Goal: Task Accomplishment & Management: Manage account settings

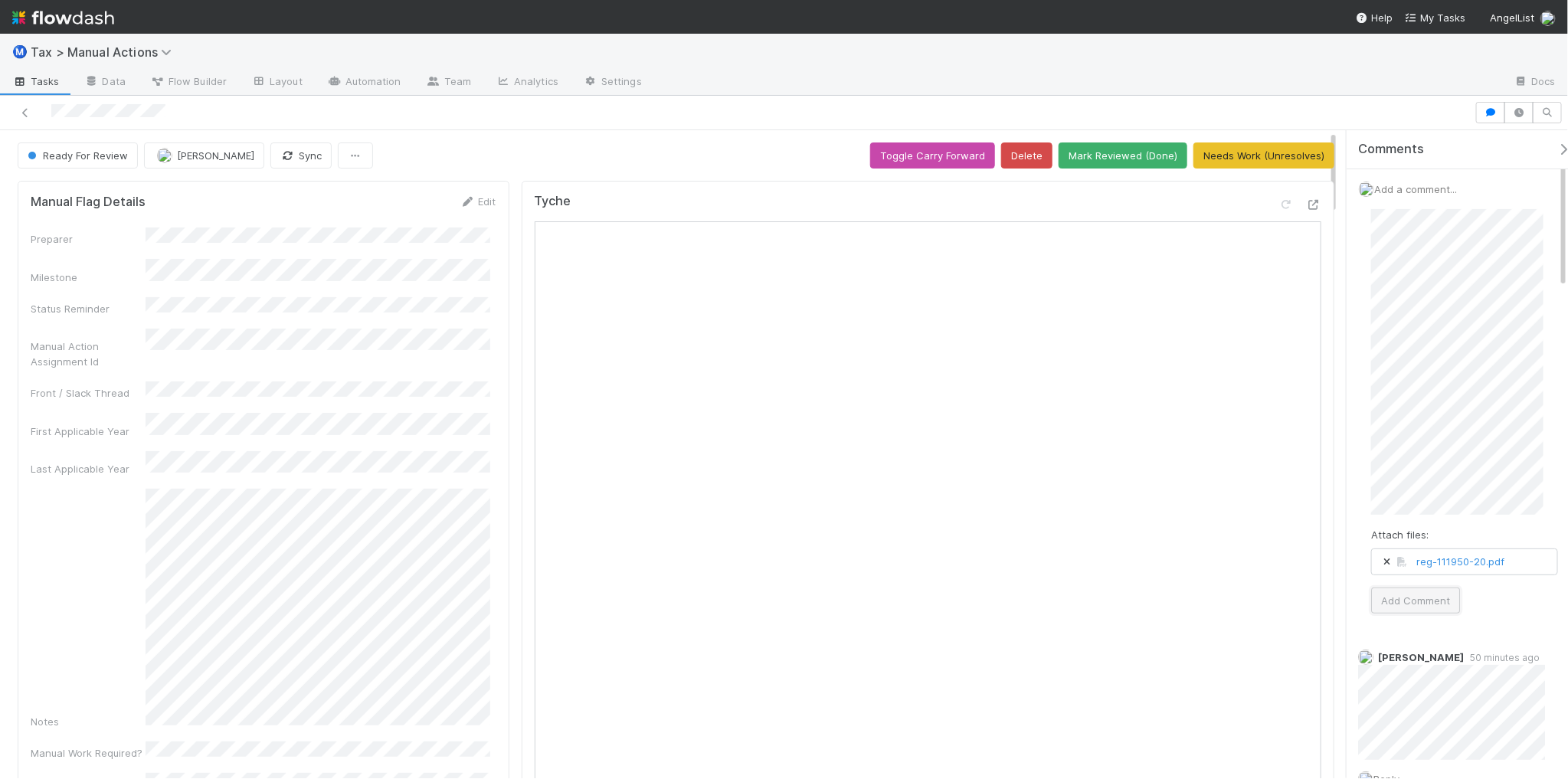
click at [1416, 606] on button "Add Comment" at bounding box center [1416, 601] width 89 height 26
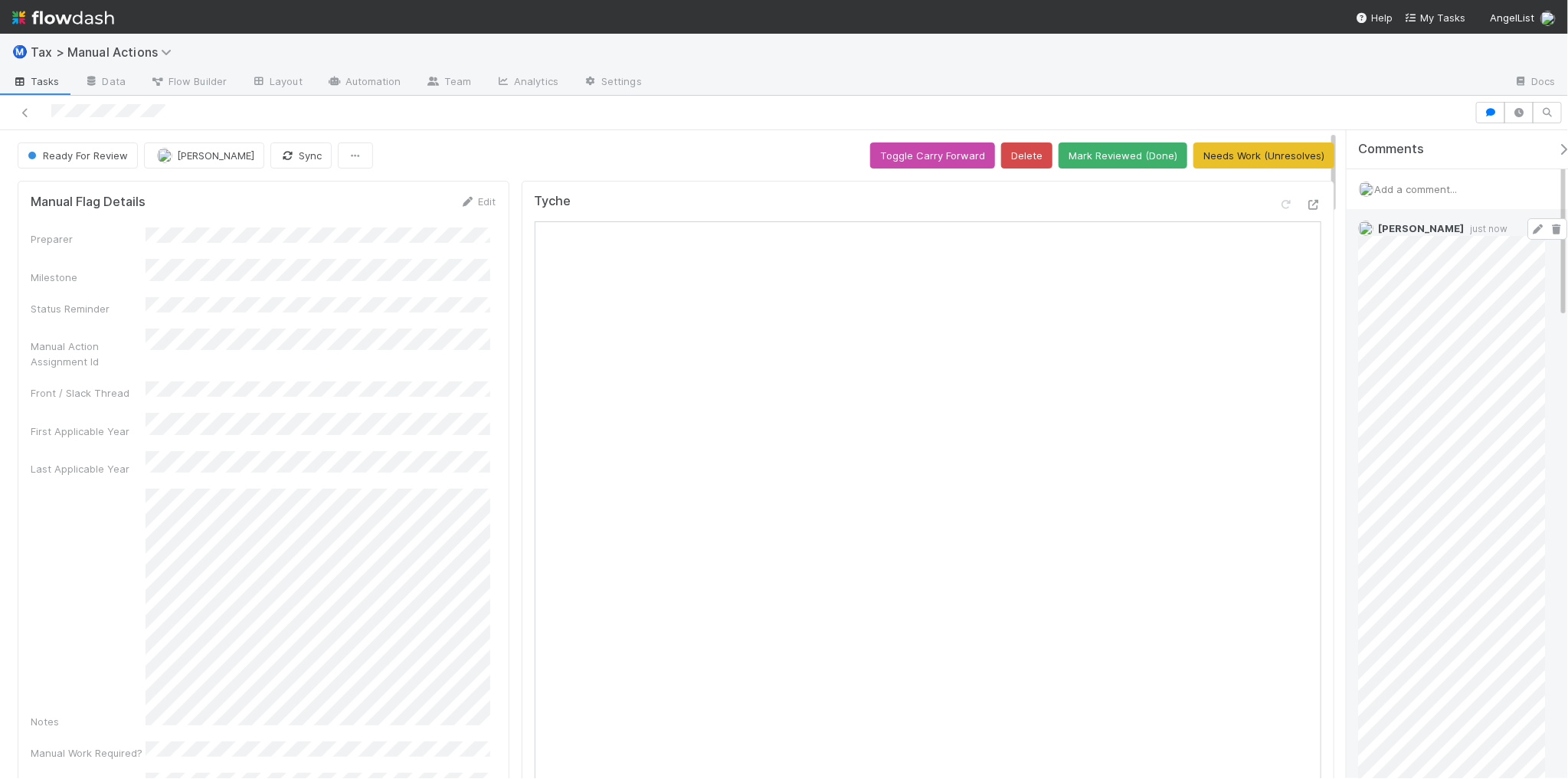
click at [1530, 227] on icon at bounding box center [1537, 229] width 15 height 10
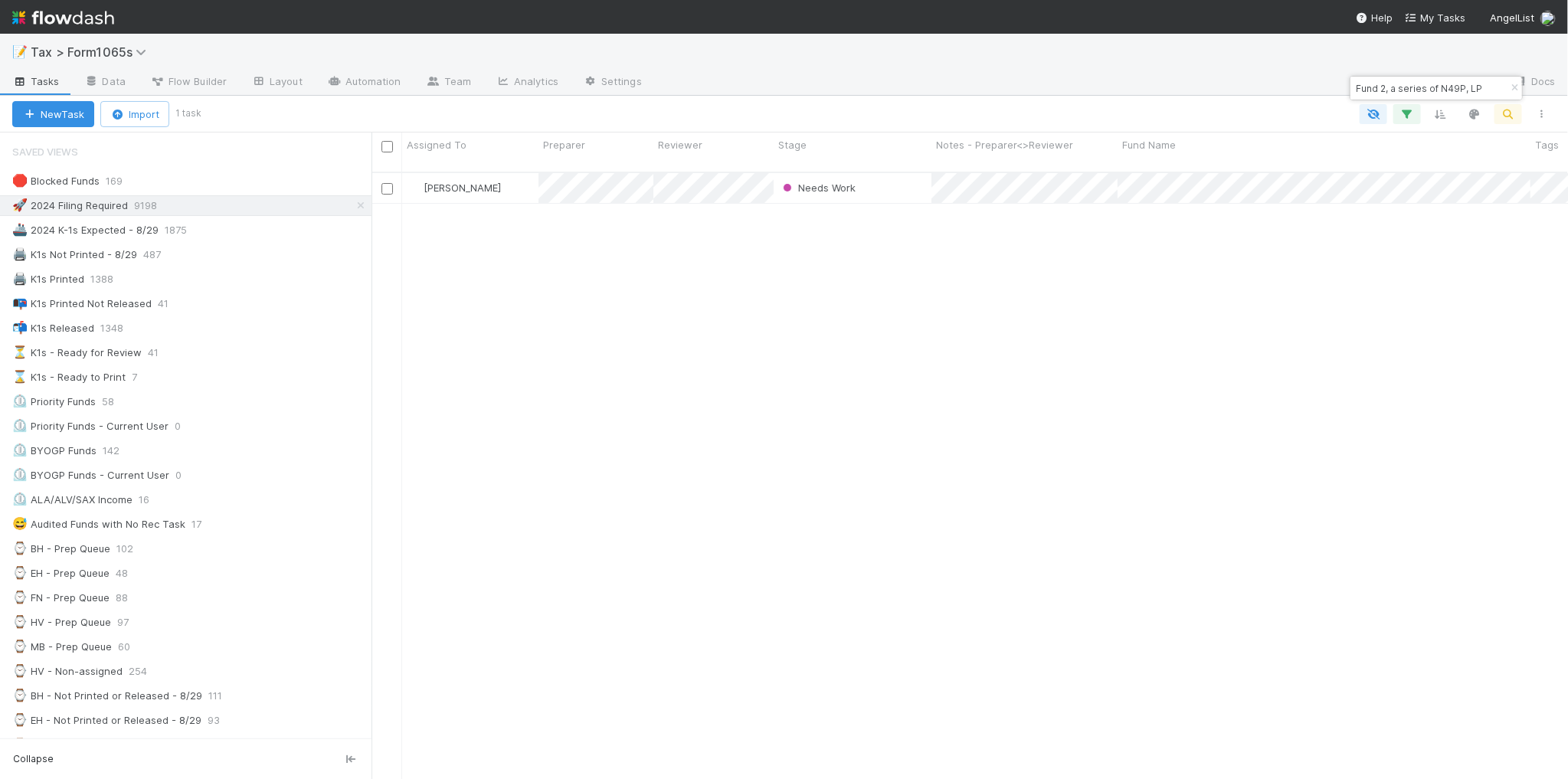
scroll to position [606, 1182]
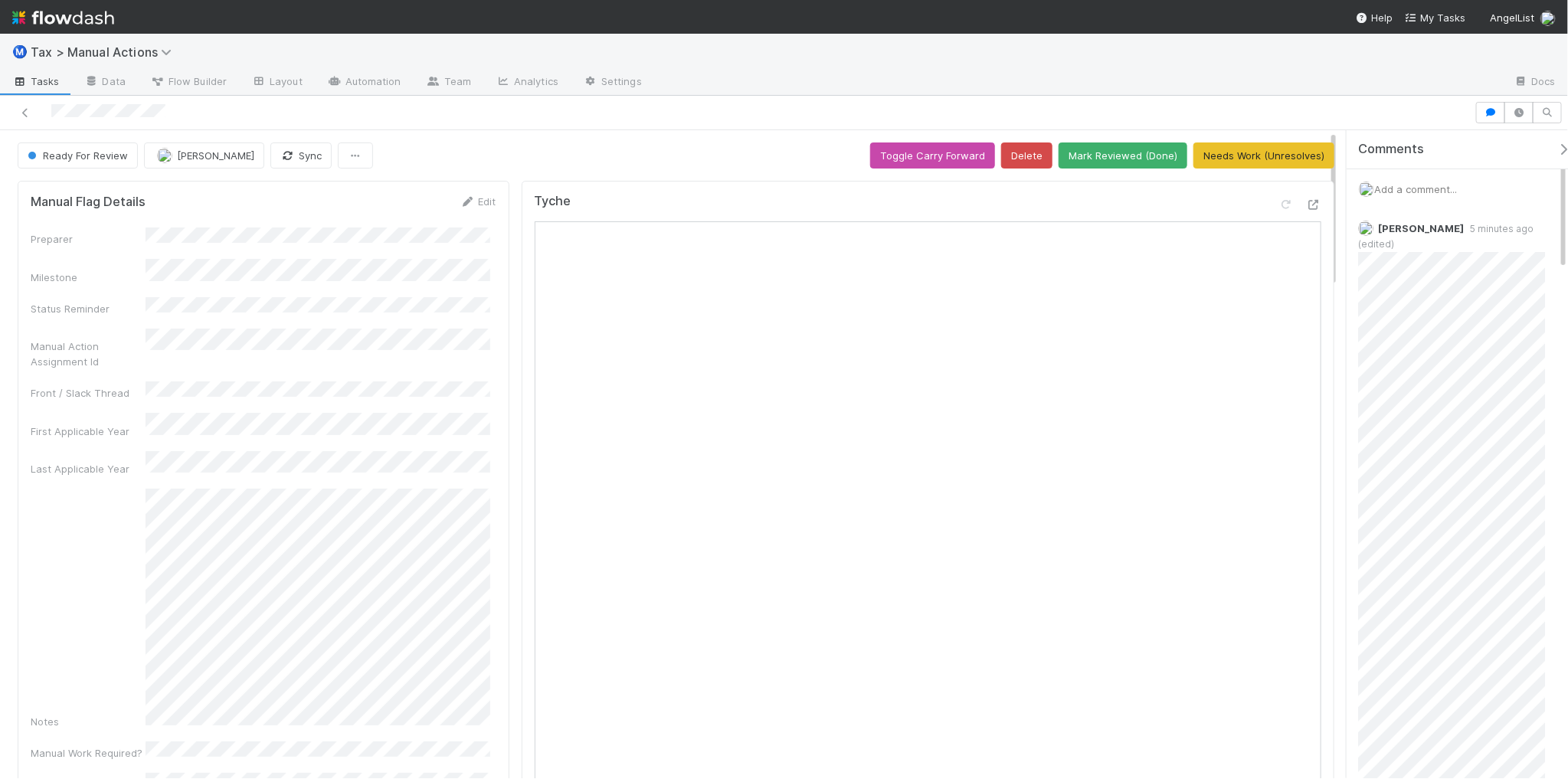
click at [1380, 185] on span "Add a comment..." at bounding box center [1415, 189] width 83 height 12
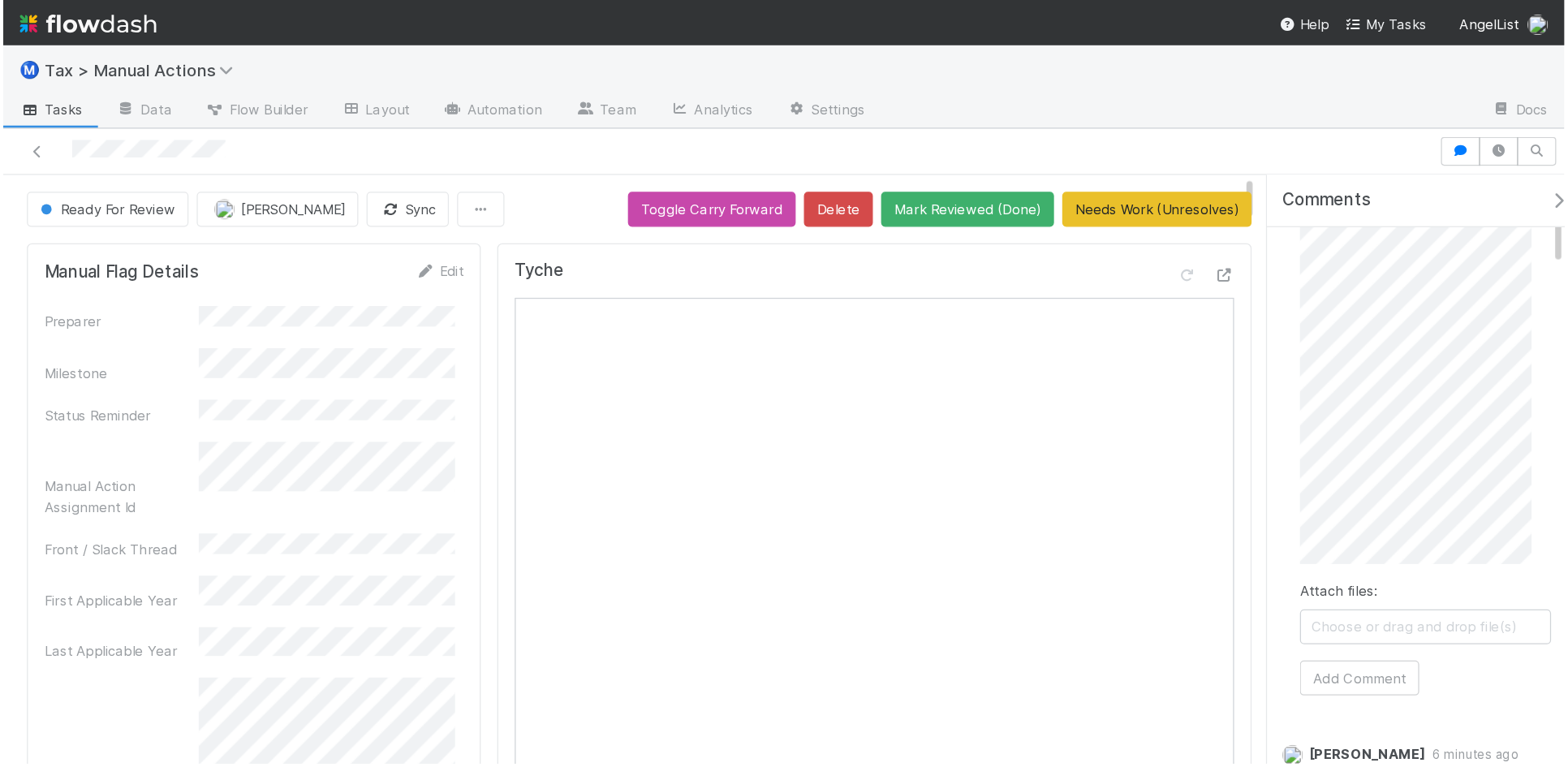
scroll to position [102, 0]
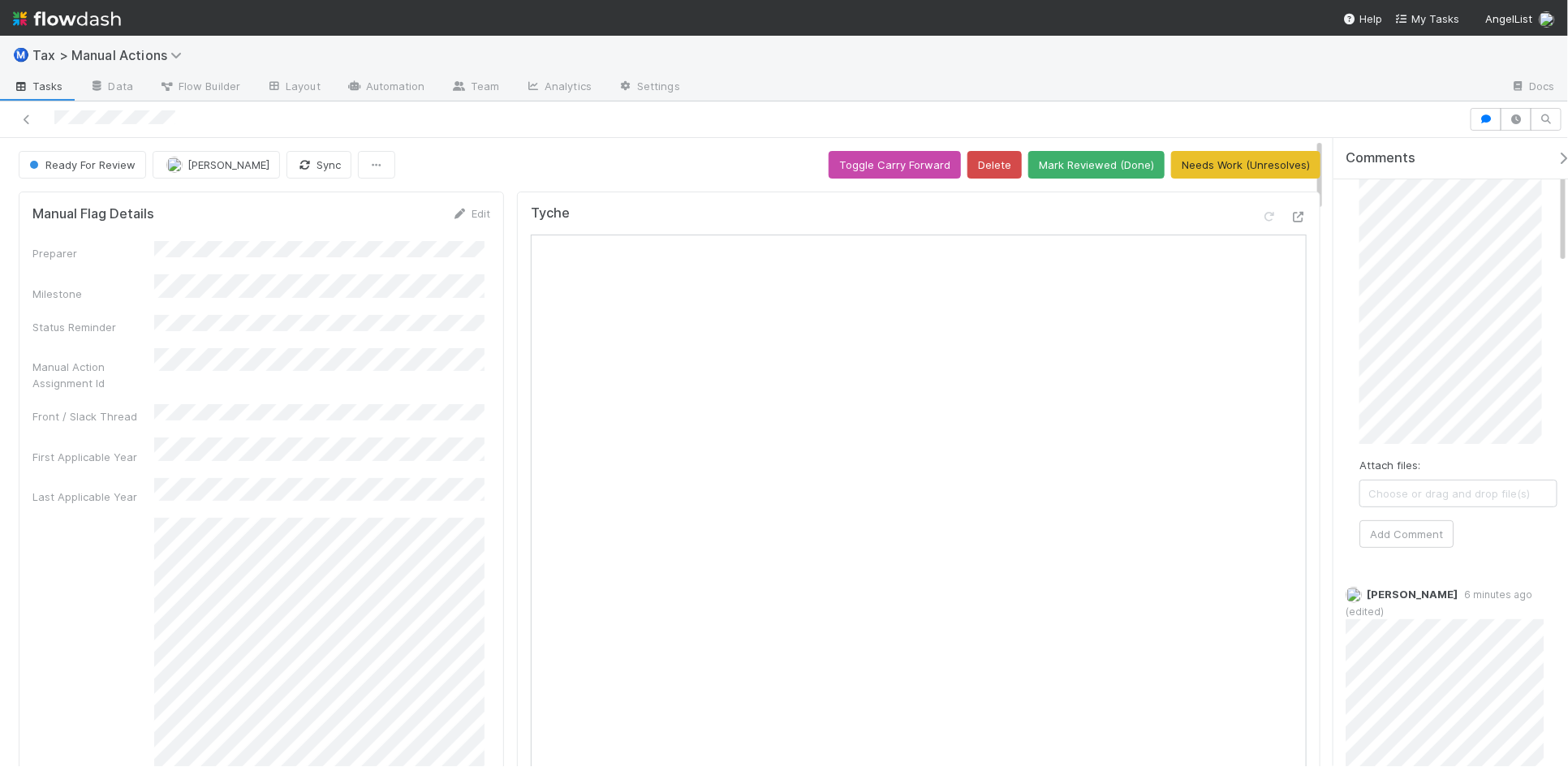
click at [1483, 475] on div "Attach files: Choose or drag and drop file(s) Add Comment" at bounding box center [1458, 334] width 198 height 428
click at [1426, 537] on button "Add Comment" at bounding box center [1406, 534] width 94 height 27
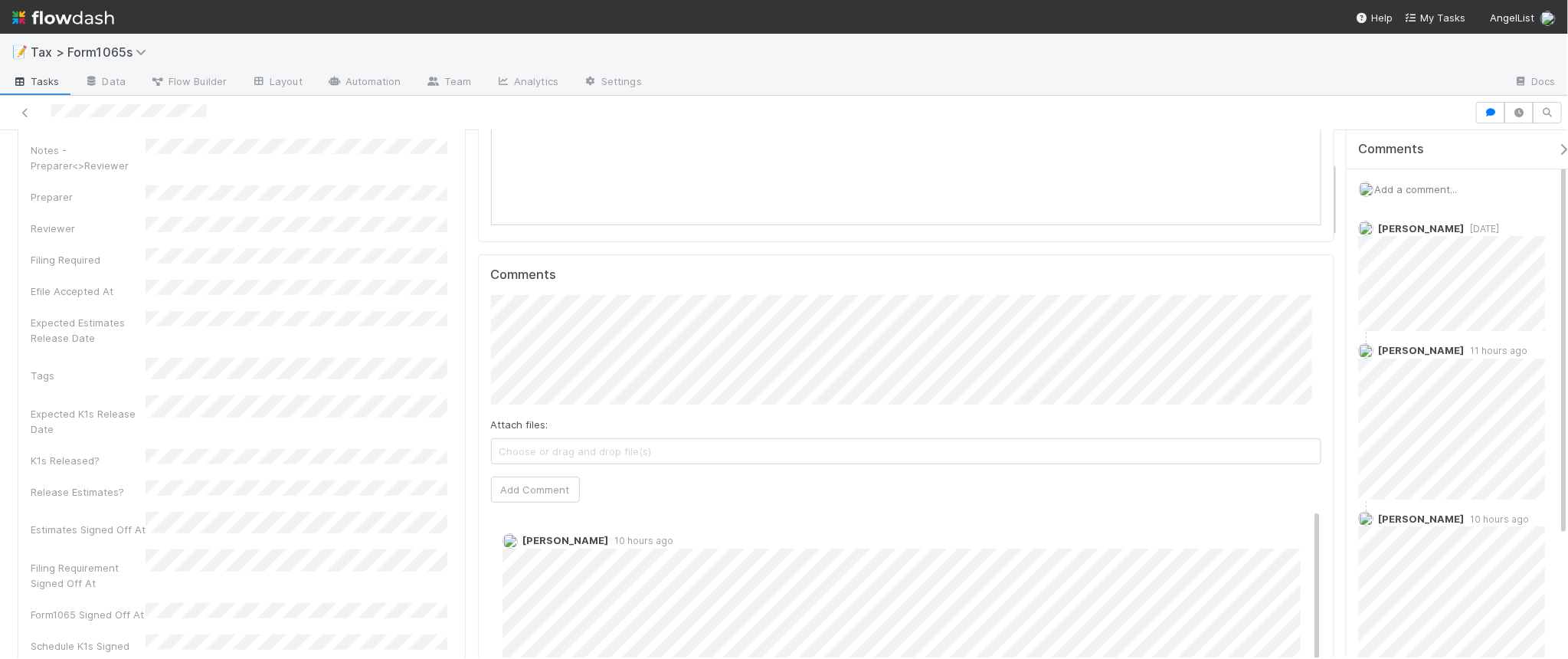
scroll to position [383, 0]
click at [529, 493] on button "Add Comment" at bounding box center [535, 480] width 89 height 26
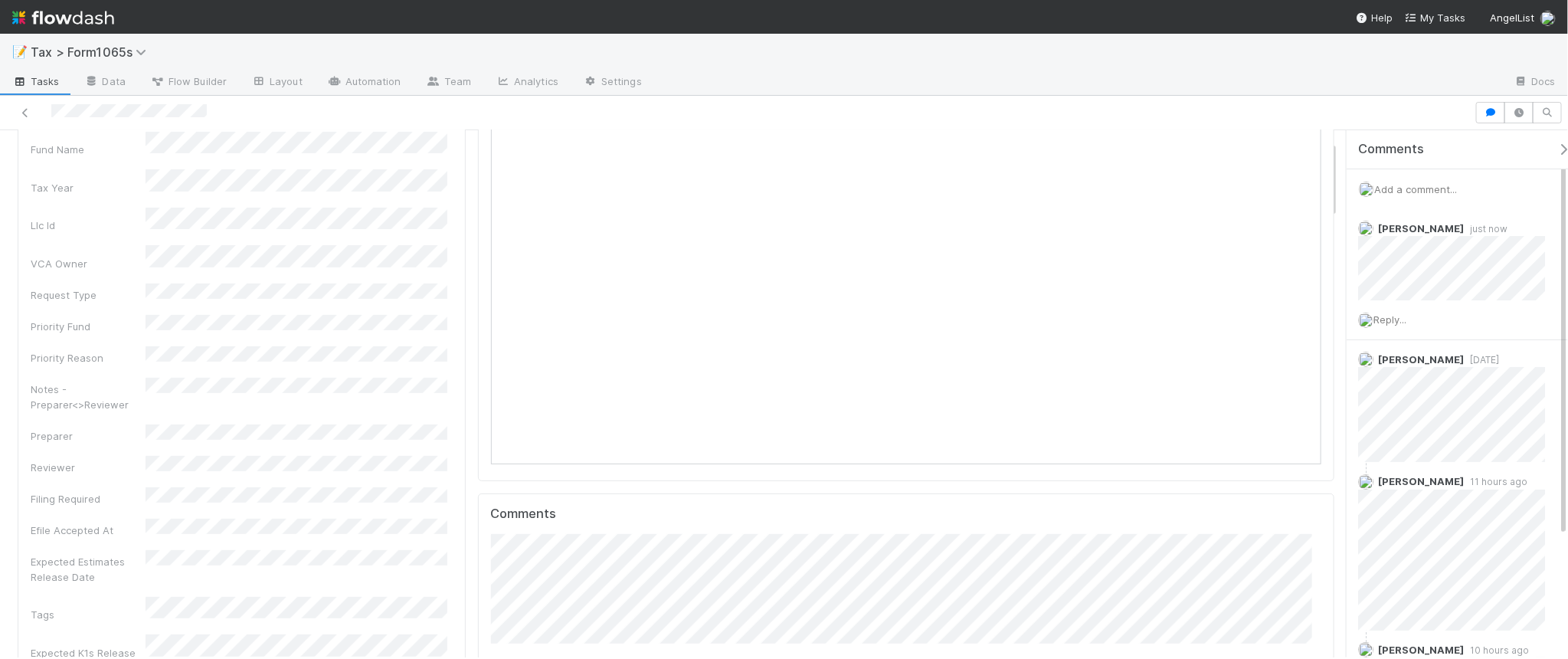
scroll to position [0, 0]
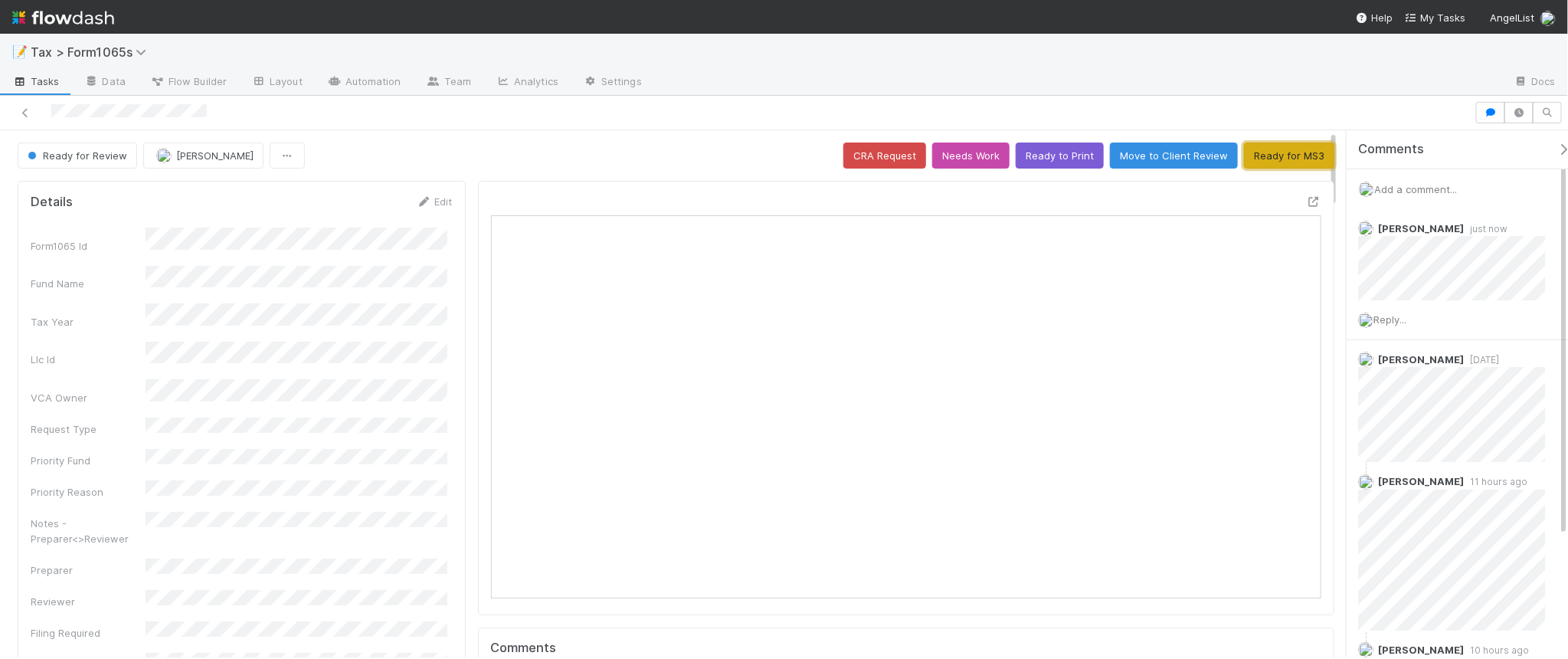
click at [1293, 154] on button "Ready for MS3" at bounding box center [1289, 156] width 90 height 26
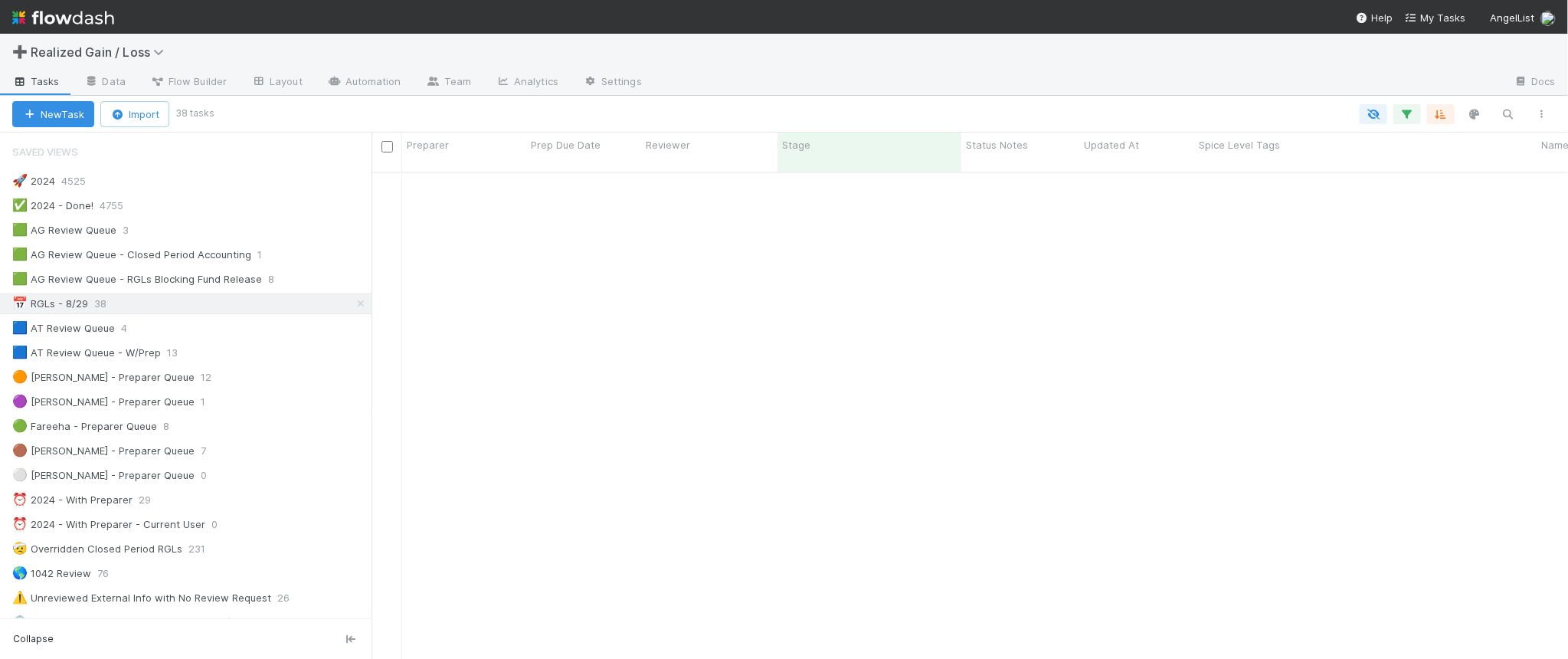
scroll to position [485, 1182]
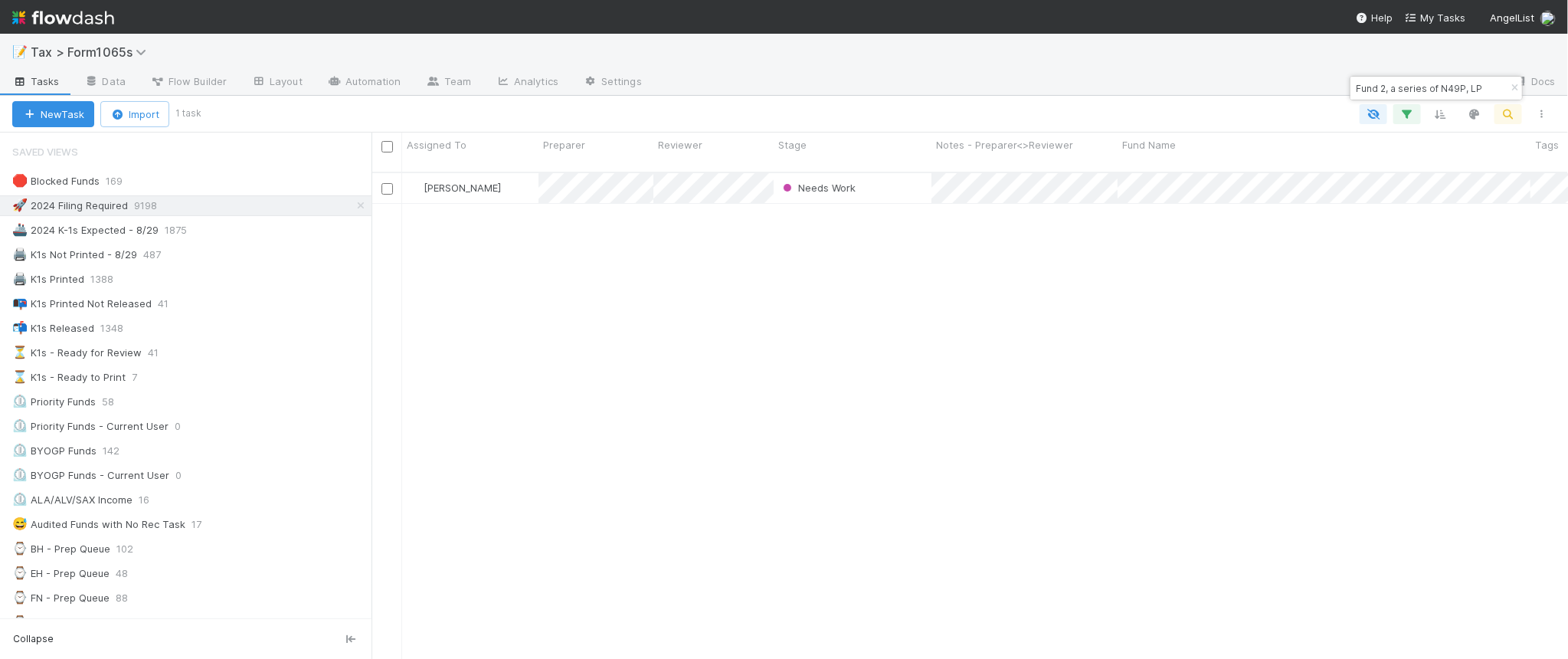
scroll to position [485, 1182]
click at [1514, 90] on icon "button" at bounding box center [1514, 88] width 15 height 9
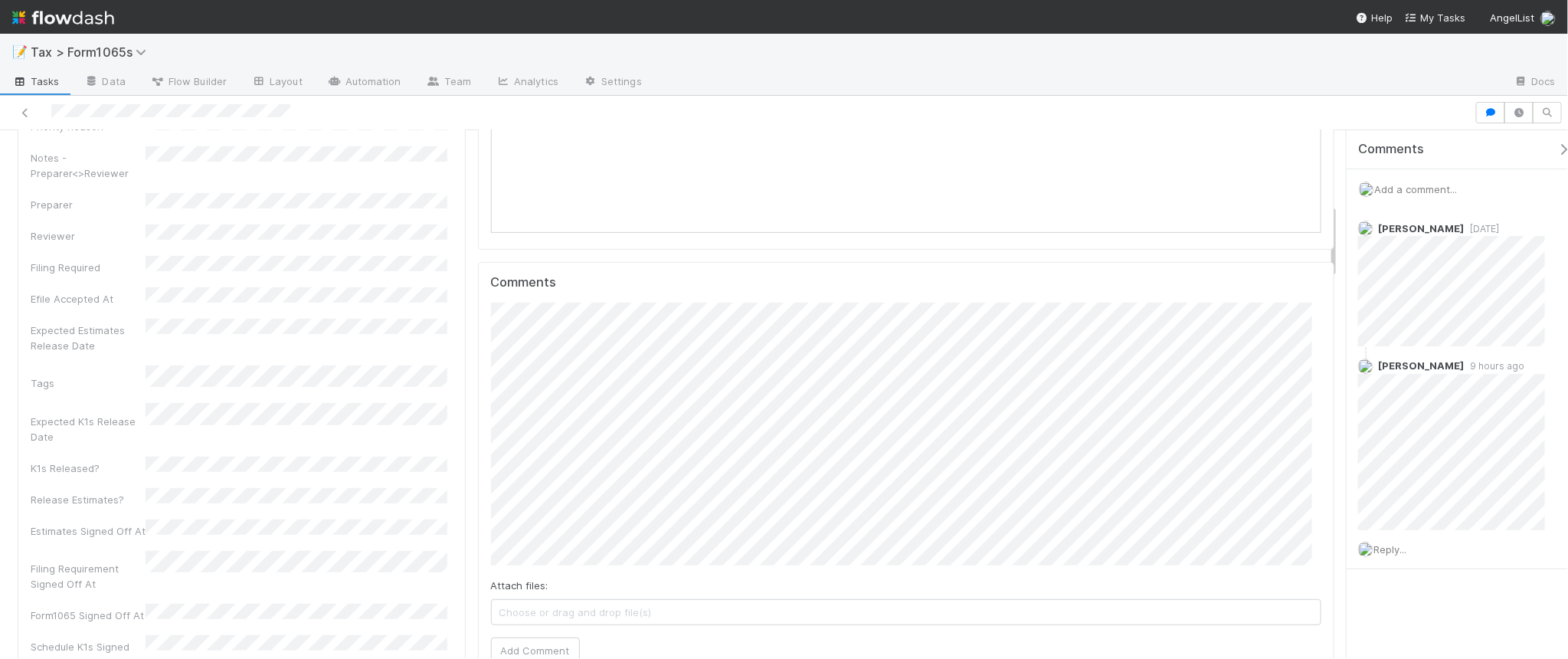
scroll to position [575, 0]
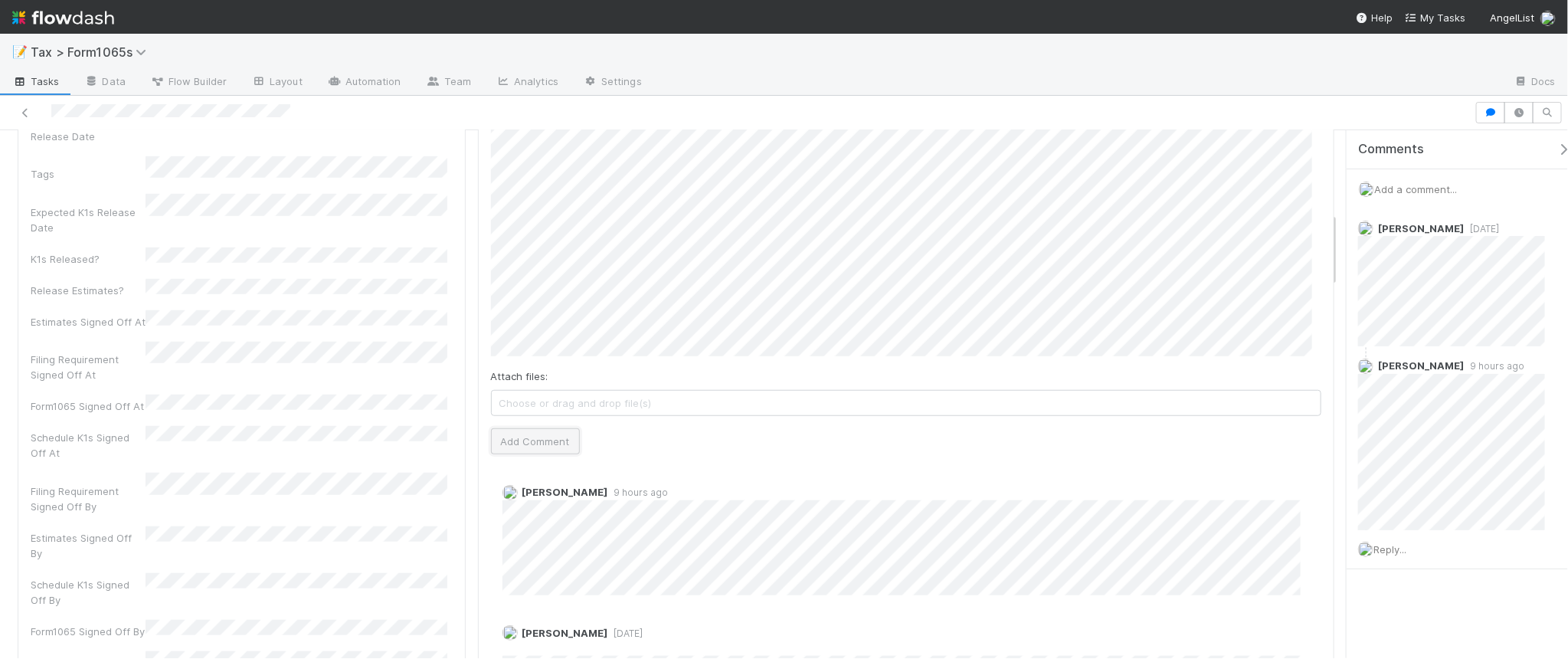
click at [519, 440] on button "Add Comment" at bounding box center [535, 441] width 89 height 26
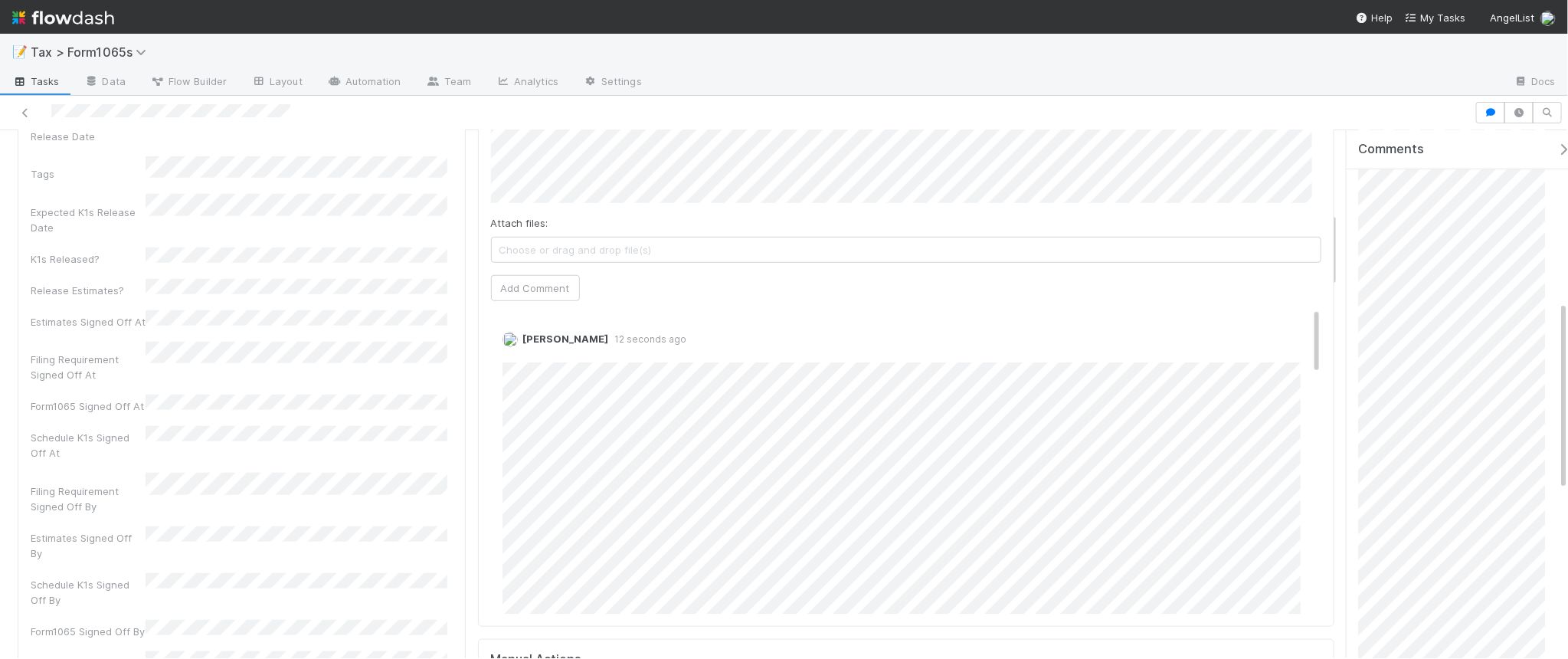
scroll to position [479, 0]
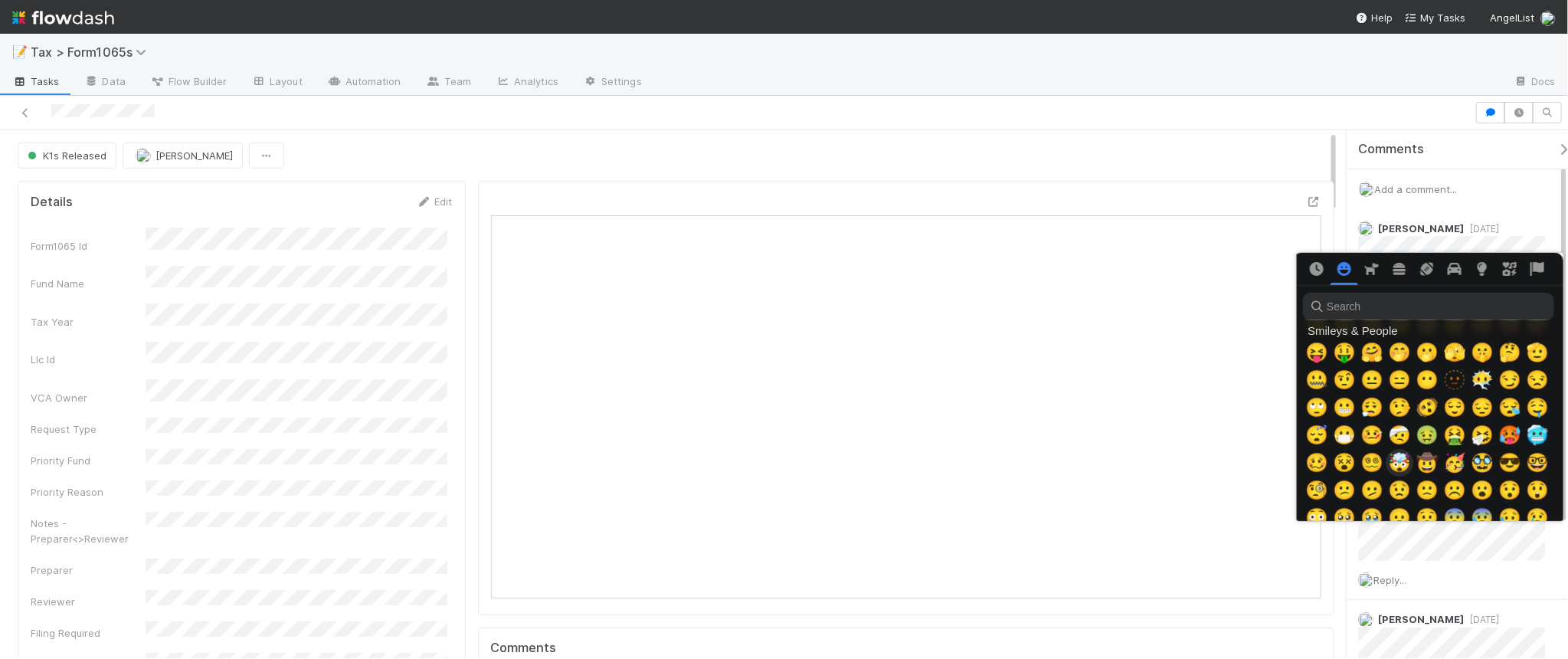
scroll to position [96, 0]
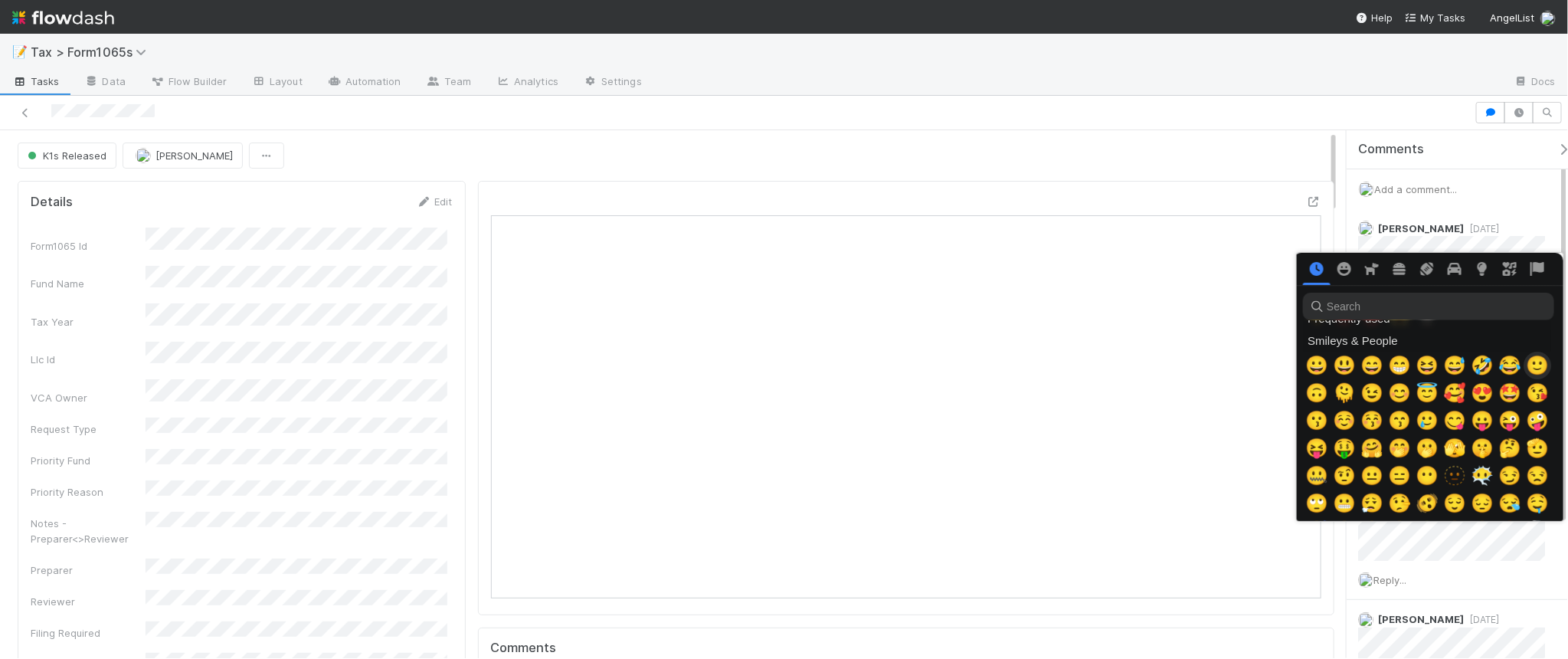
click at [1537, 364] on span "🙂" at bounding box center [1537, 365] width 23 height 22
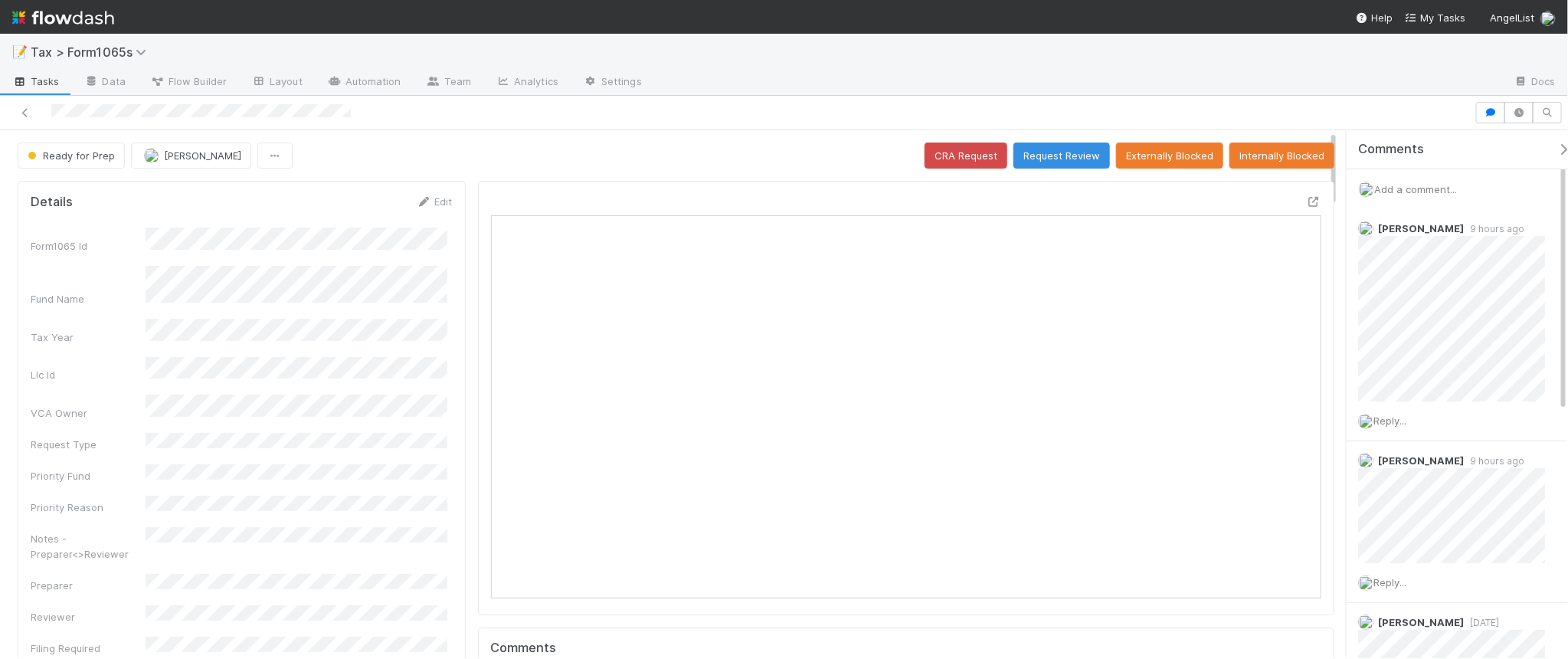
scroll to position [297, 805]
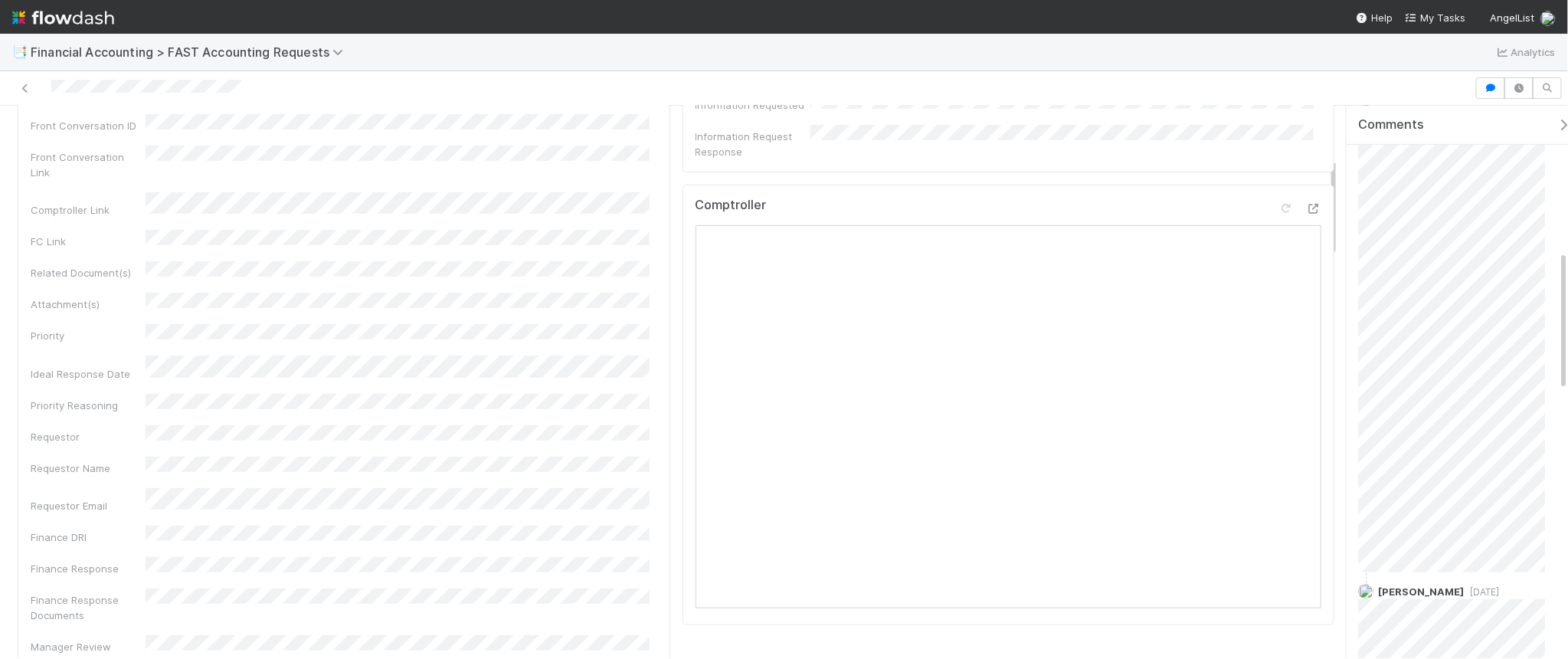
scroll to position [383, 0]
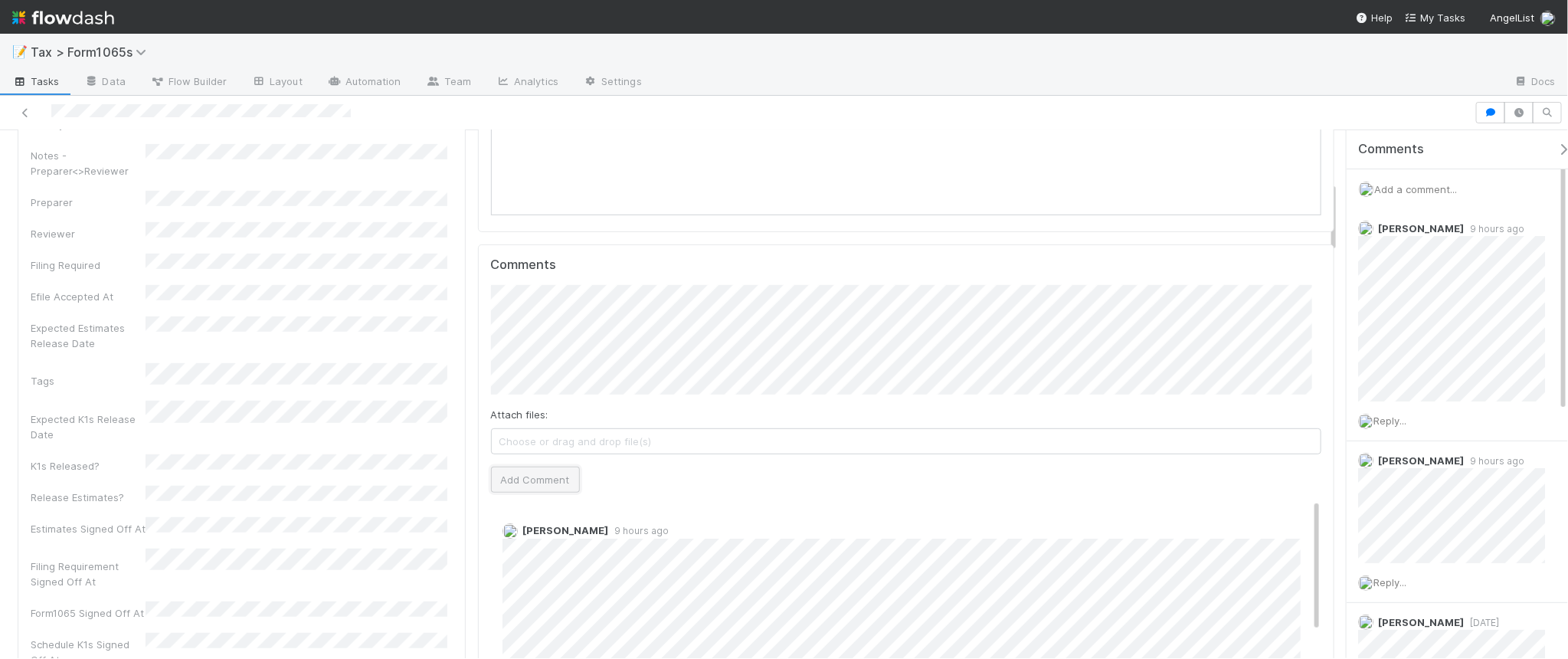
click at [544, 481] on button "Add Comment" at bounding box center [535, 480] width 89 height 26
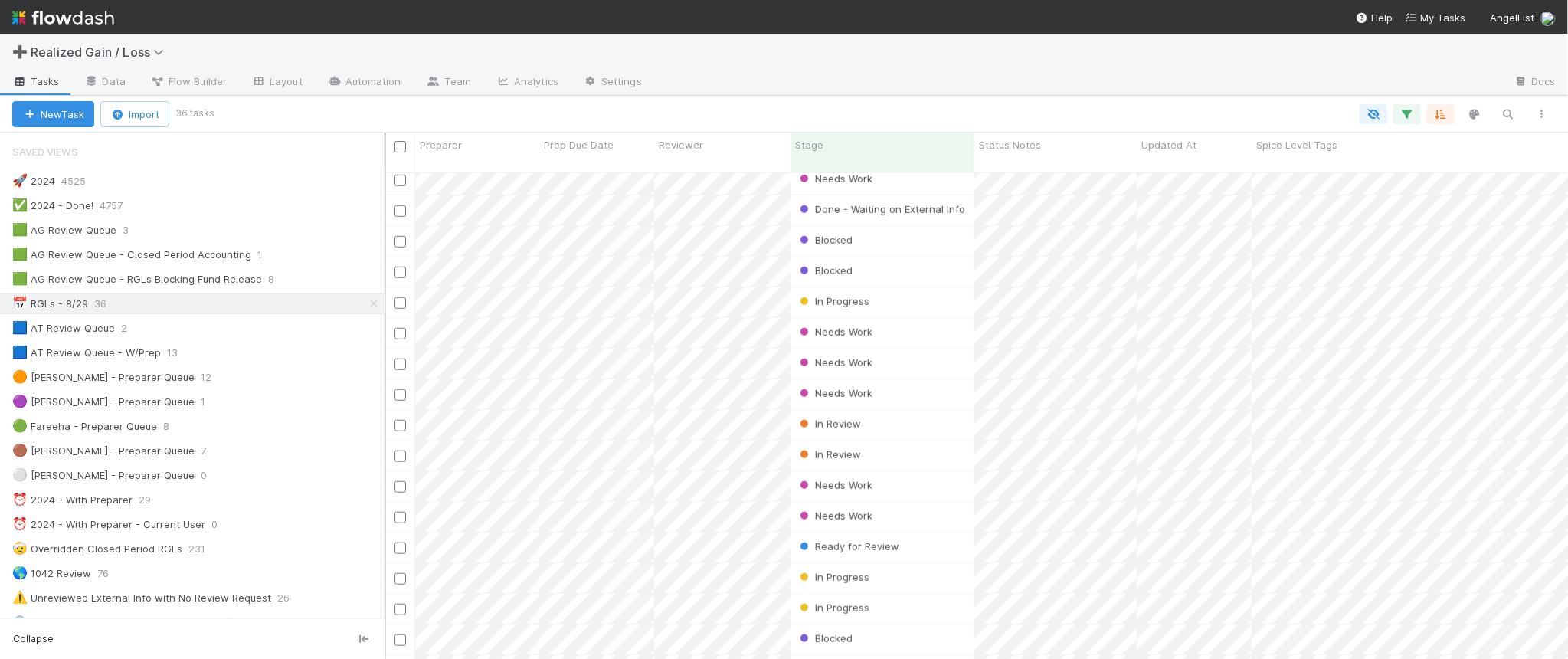
scroll to position [15, 16]
drag, startPoint x: 372, startPoint y: 440, endPoint x: 385, endPoint y: 440, distance: 13.0
click at [385, 440] on div at bounding box center [385, 395] width 2 height 527
click at [310, 238] on div "🟩 AG Review Queue 3" at bounding box center [198, 231] width 372 height 19
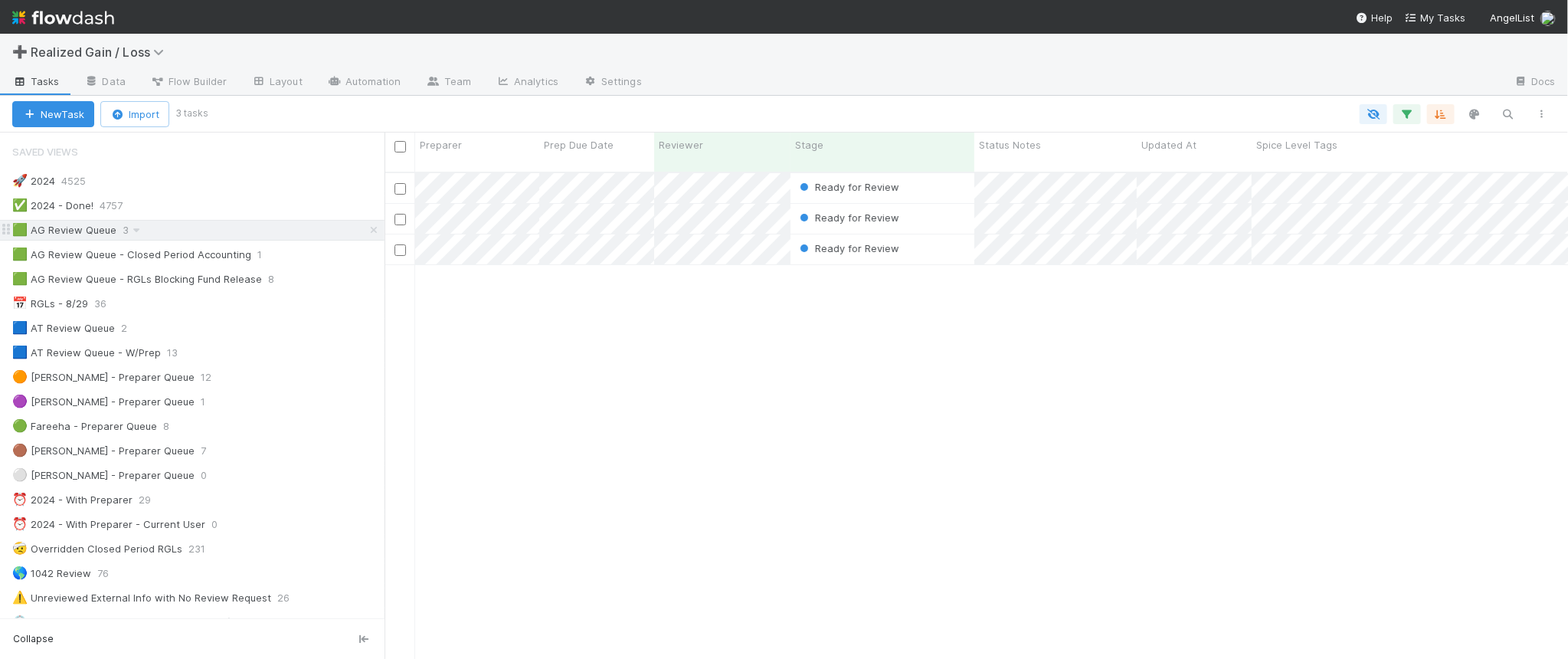
scroll to position [485, 1170]
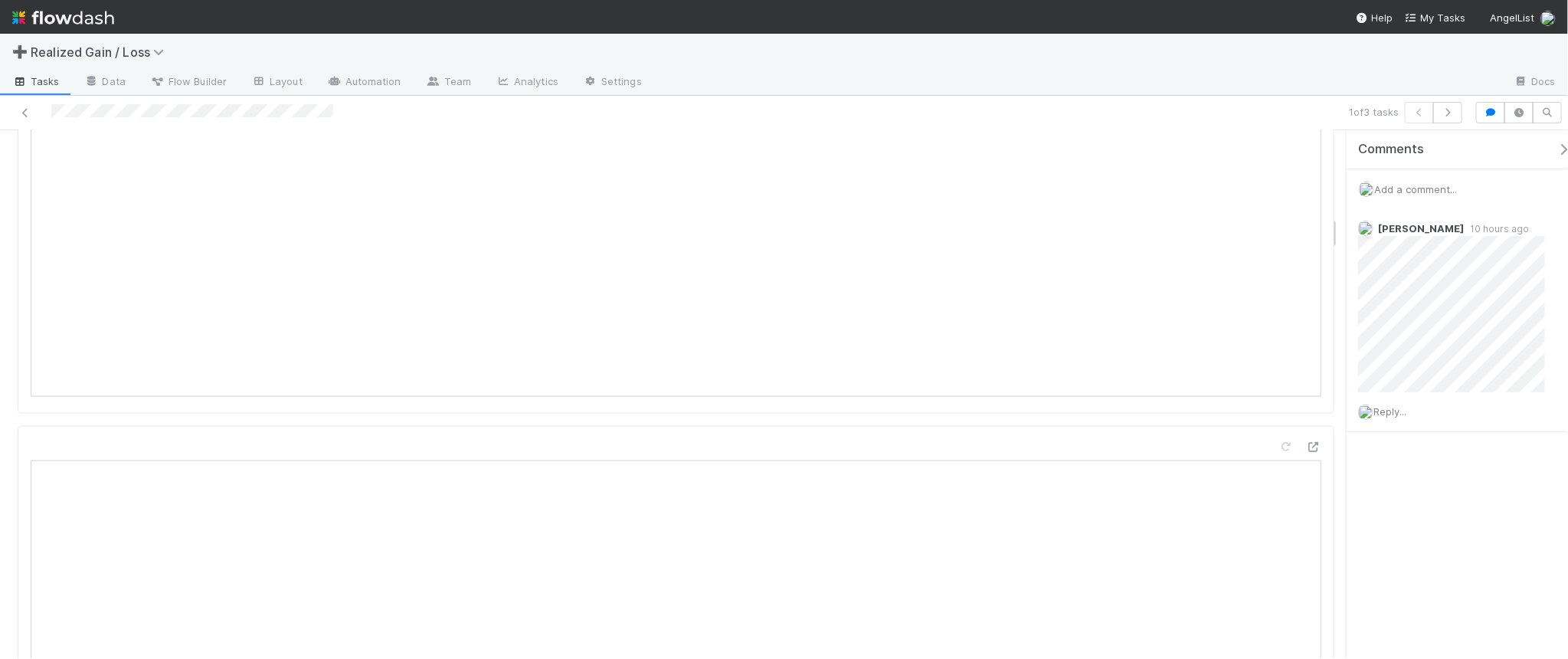
scroll to position [1437, 0]
click at [1412, 173] on div "Add a comment..." at bounding box center [1464, 189] width 236 height 40
click at [1409, 188] on span "Add a comment..." at bounding box center [1415, 189] width 83 height 12
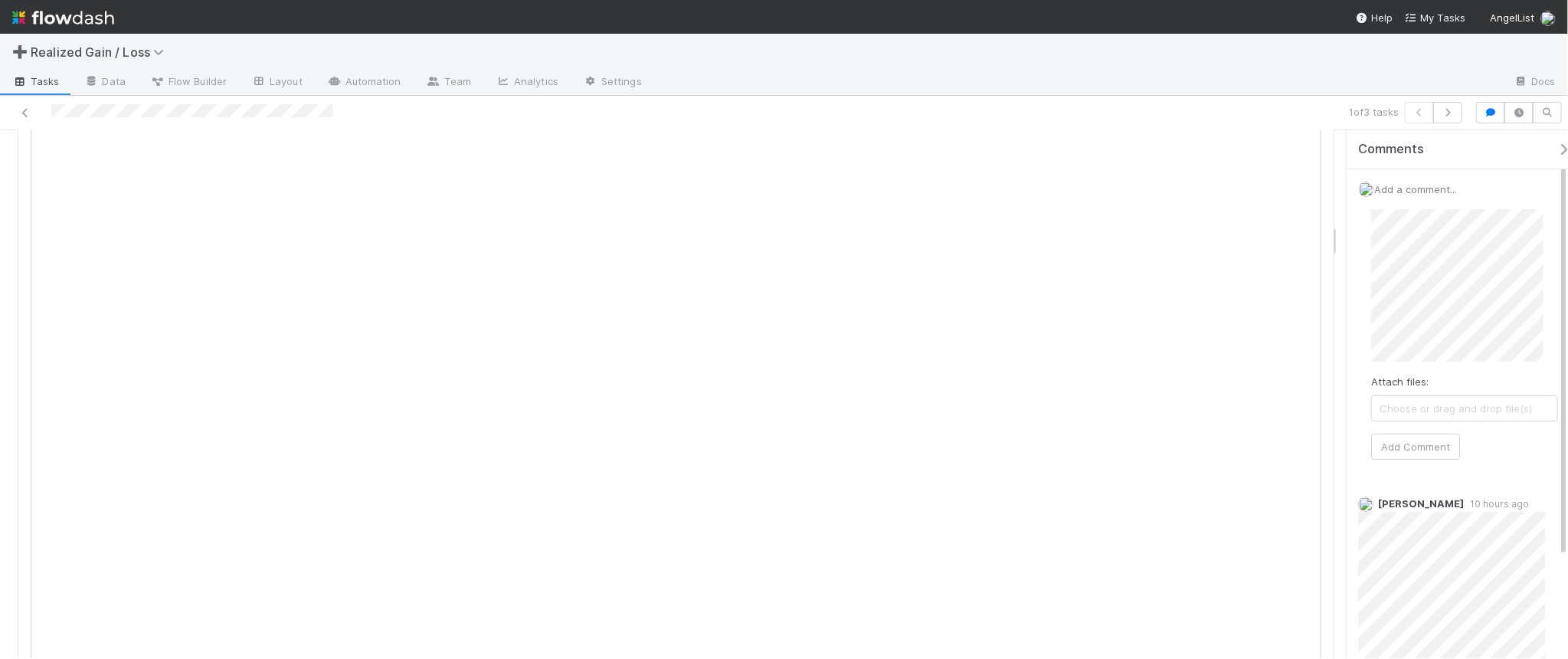
click at [518, 35] on div "➕ Realized Gain / Loss" at bounding box center [784, 52] width 1568 height 37
click at [1385, 493] on button "Add Comment" at bounding box center [1416, 493] width 89 height 26
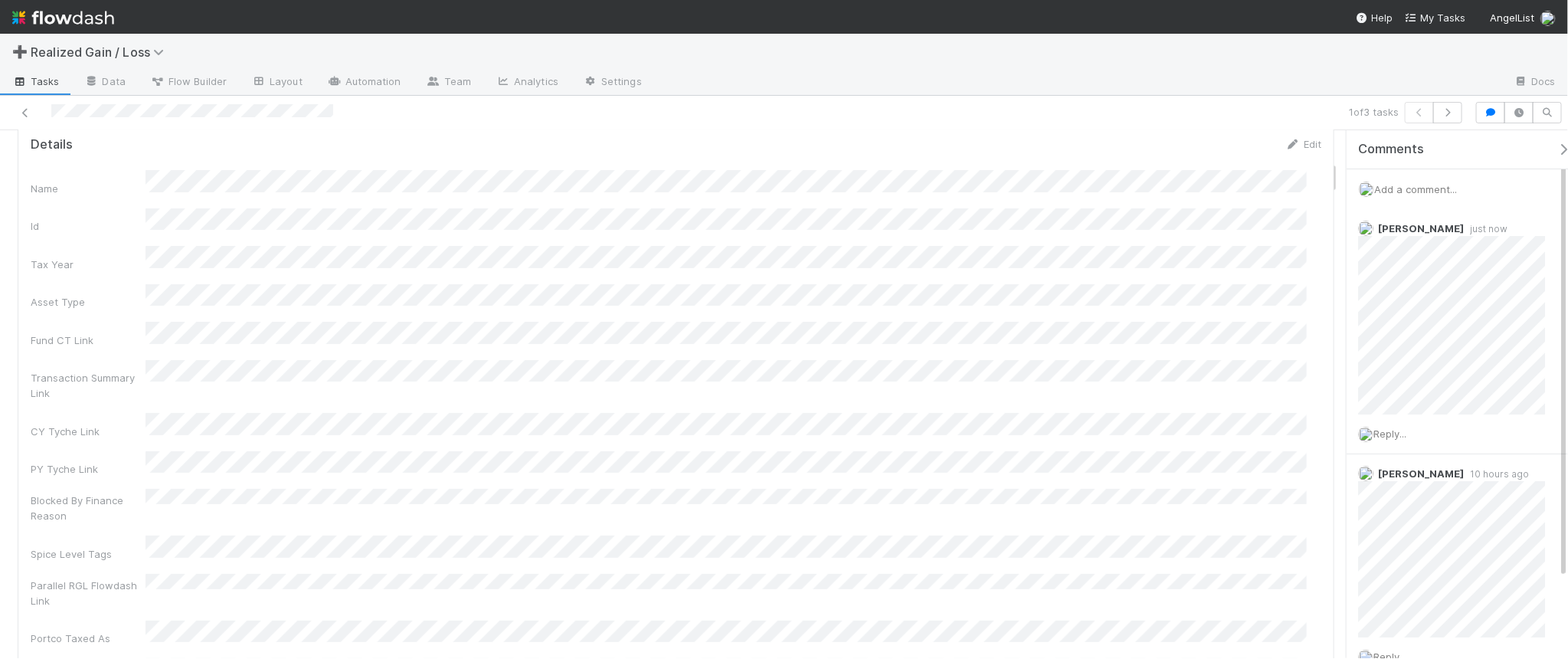
scroll to position [0, 0]
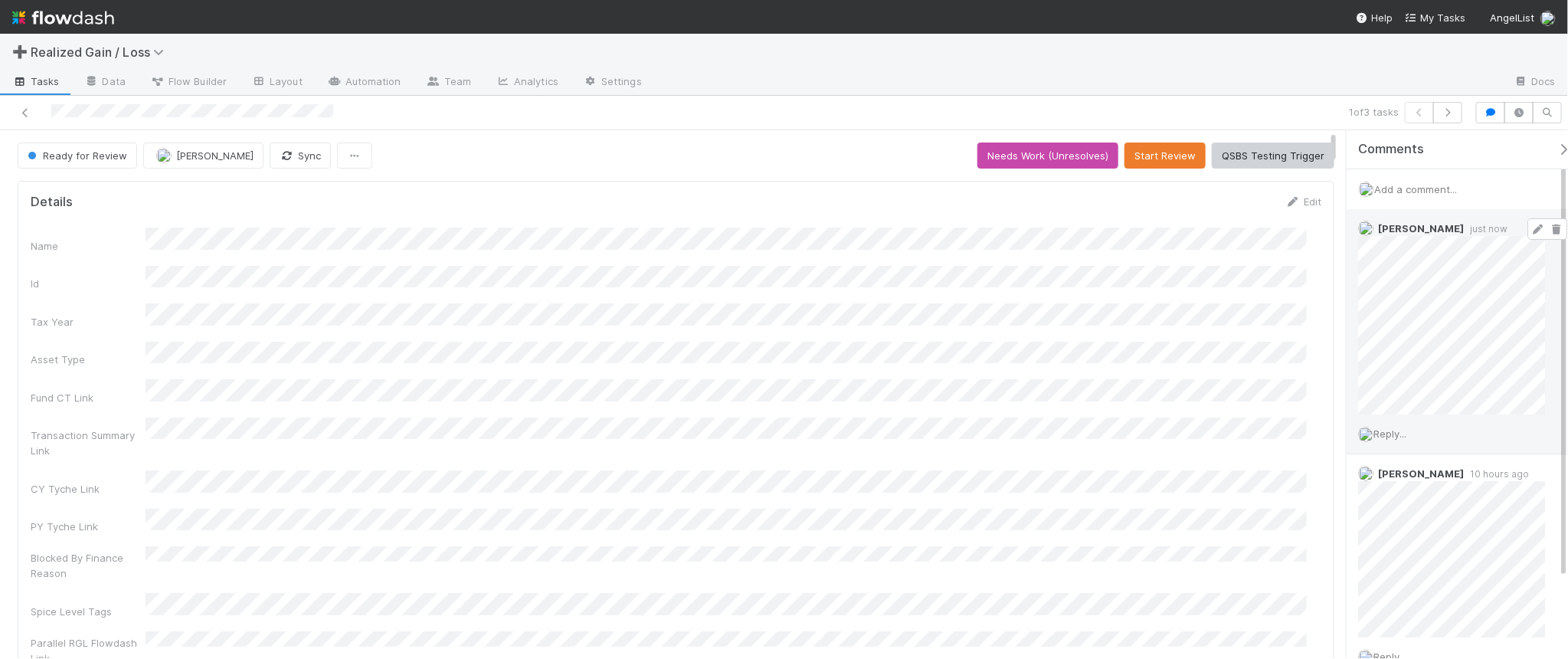
click at [1530, 227] on icon at bounding box center [1537, 229] width 15 height 10
click at [1146, 151] on button "Start Review" at bounding box center [1165, 156] width 81 height 26
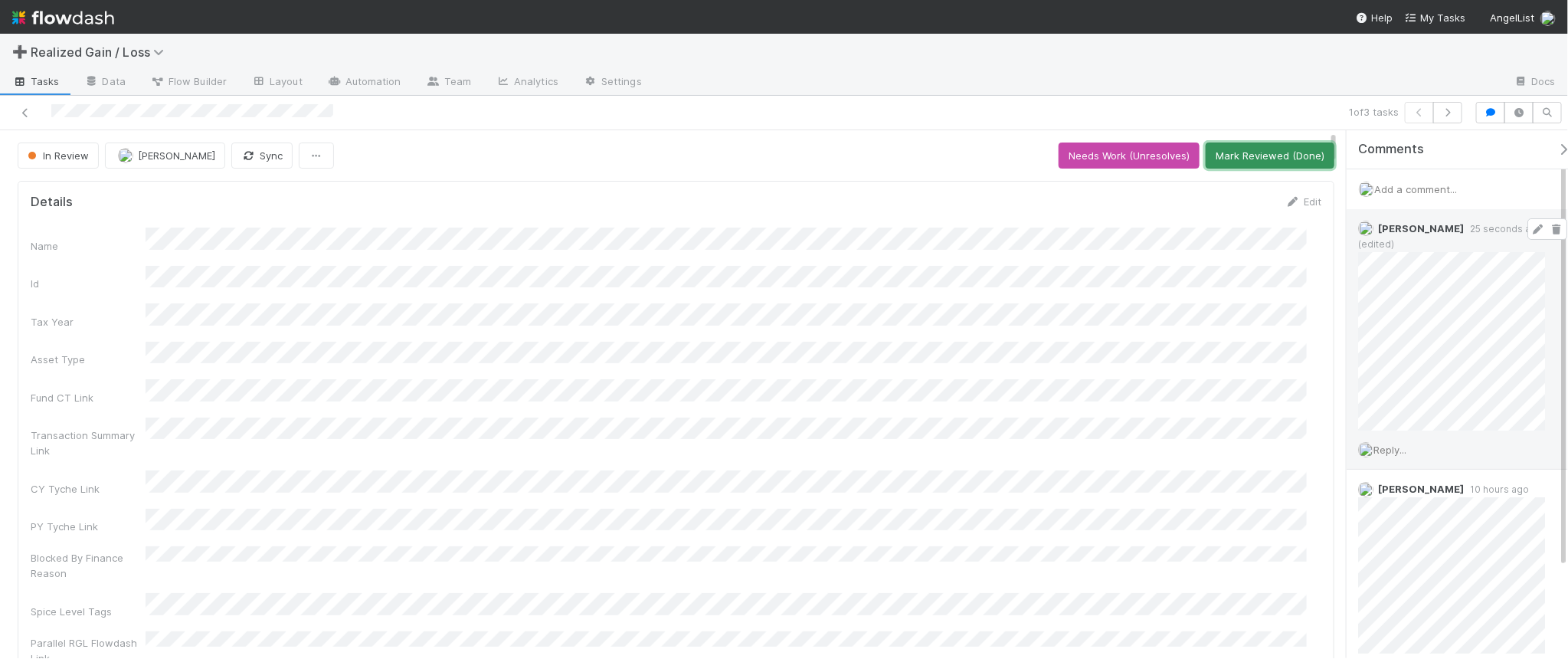
click at [1237, 159] on button "Mark Reviewed (Done)" at bounding box center [1270, 156] width 129 height 26
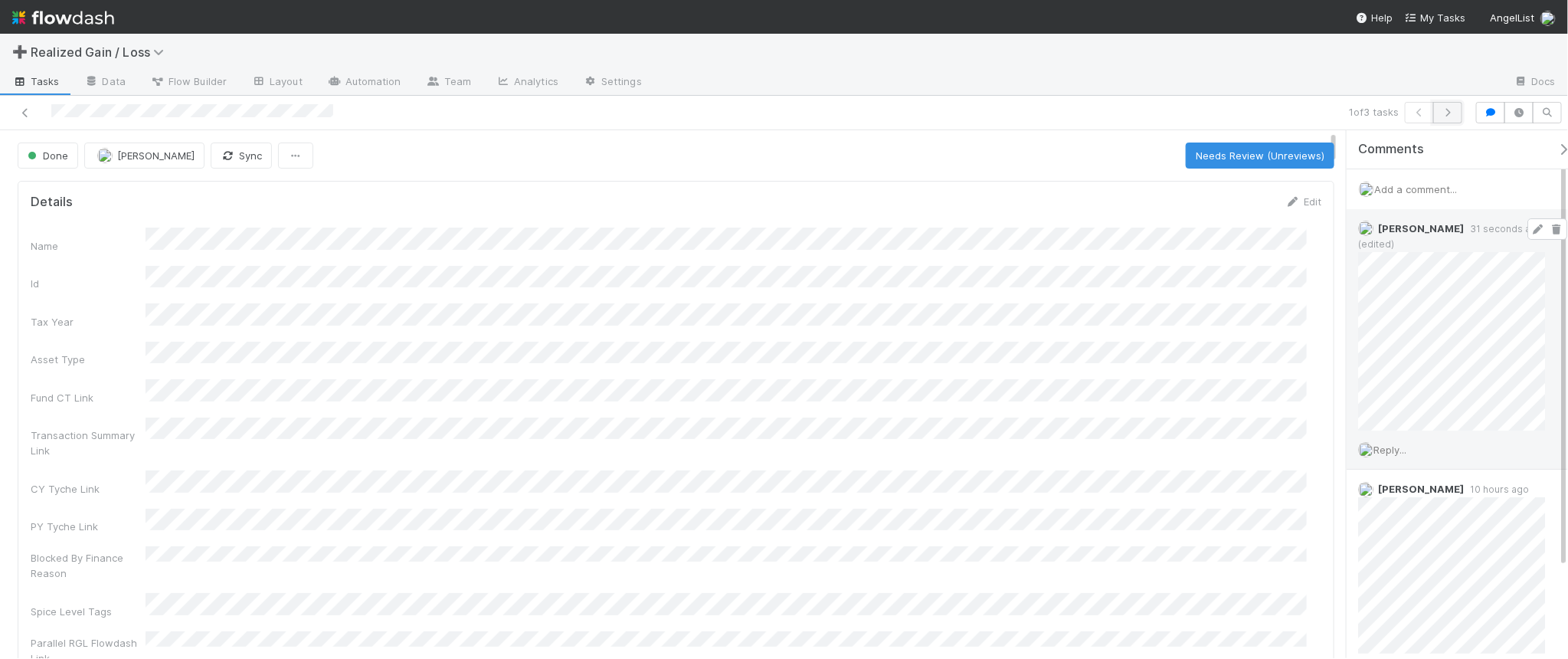
click at [1448, 112] on icon "button" at bounding box center [1447, 112] width 15 height 9
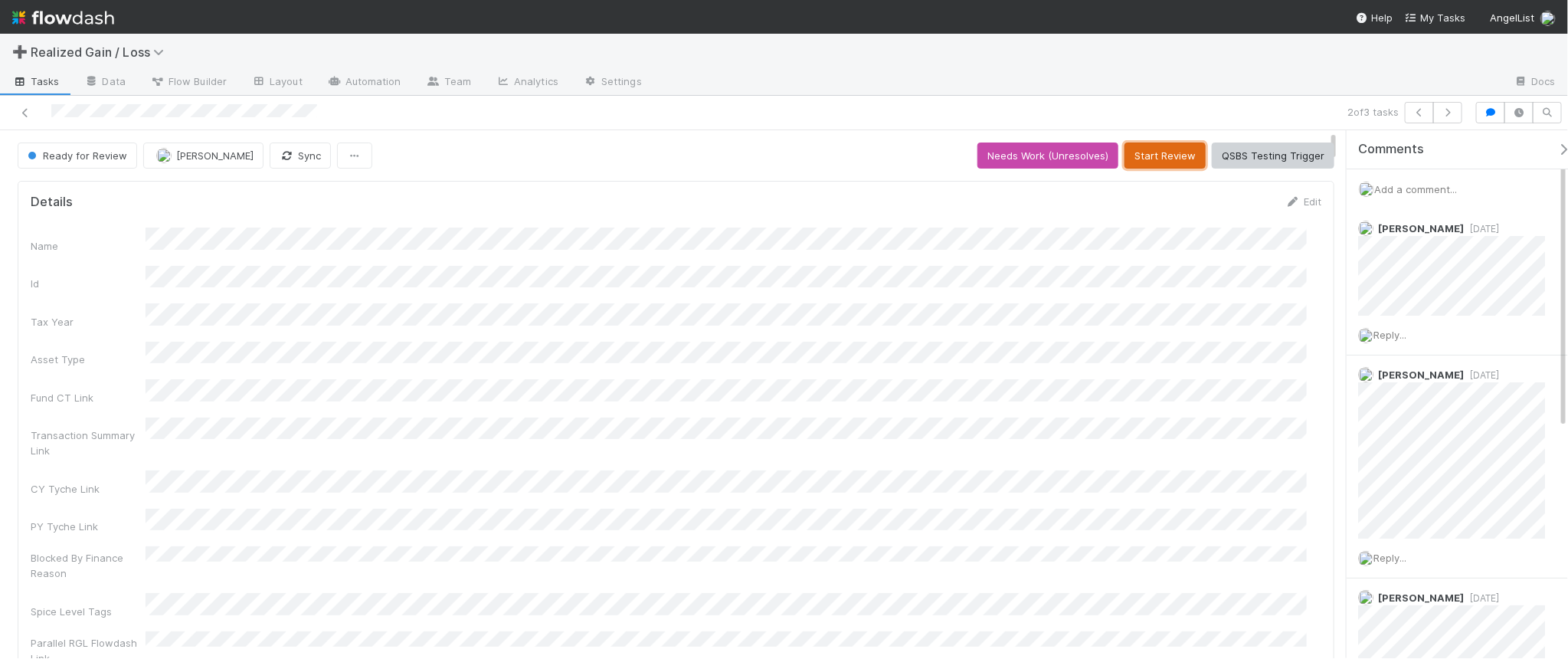
click at [1158, 158] on button "Start Review" at bounding box center [1165, 156] width 81 height 26
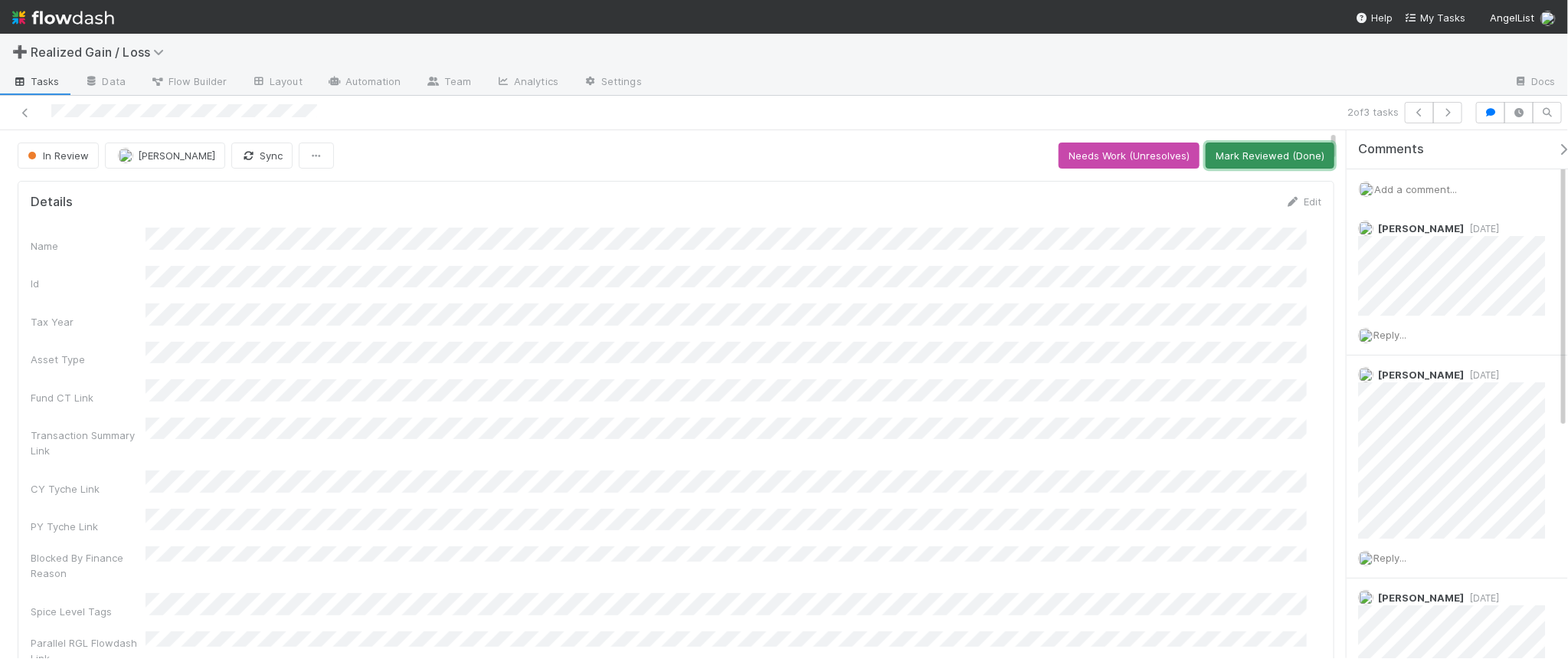
click at [1270, 161] on button "Mark Reviewed (Done)" at bounding box center [1270, 156] width 129 height 26
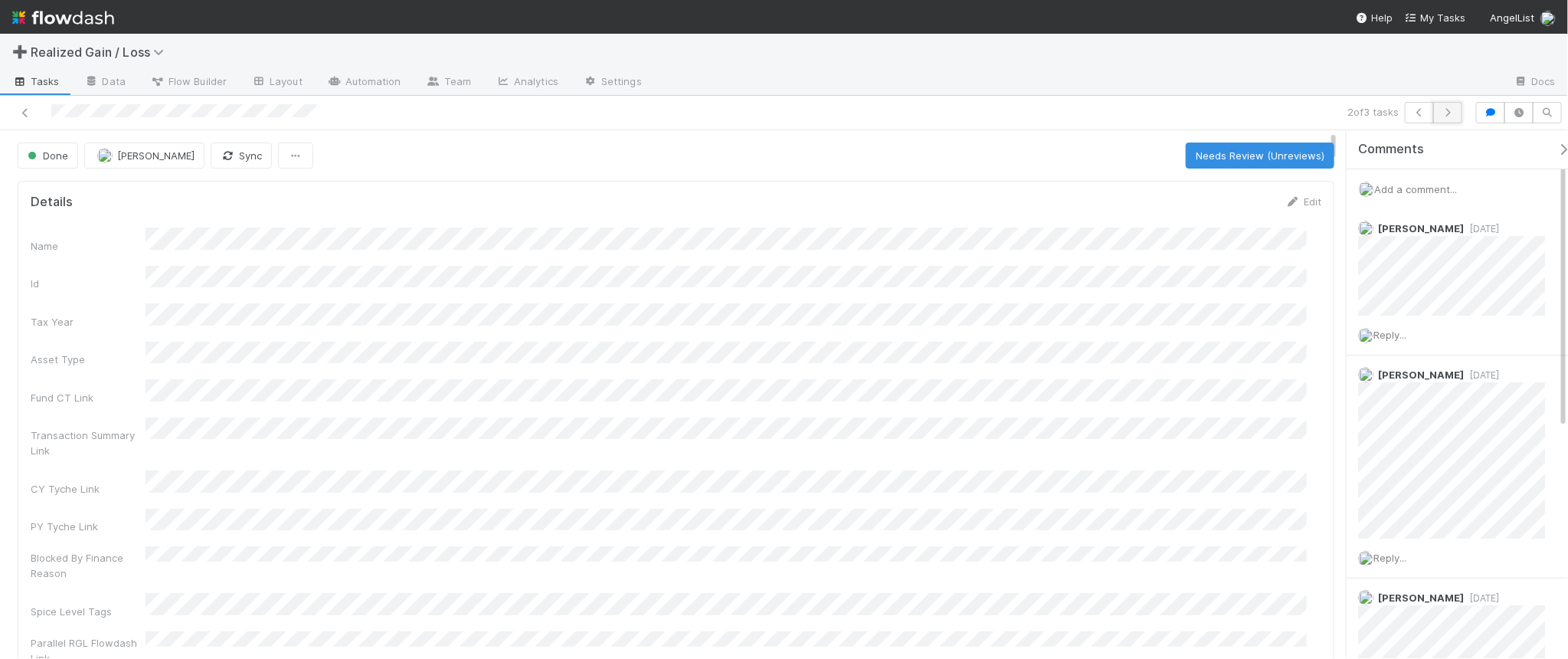
click at [1444, 113] on icon "button" at bounding box center [1447, 112] width 15 height 9
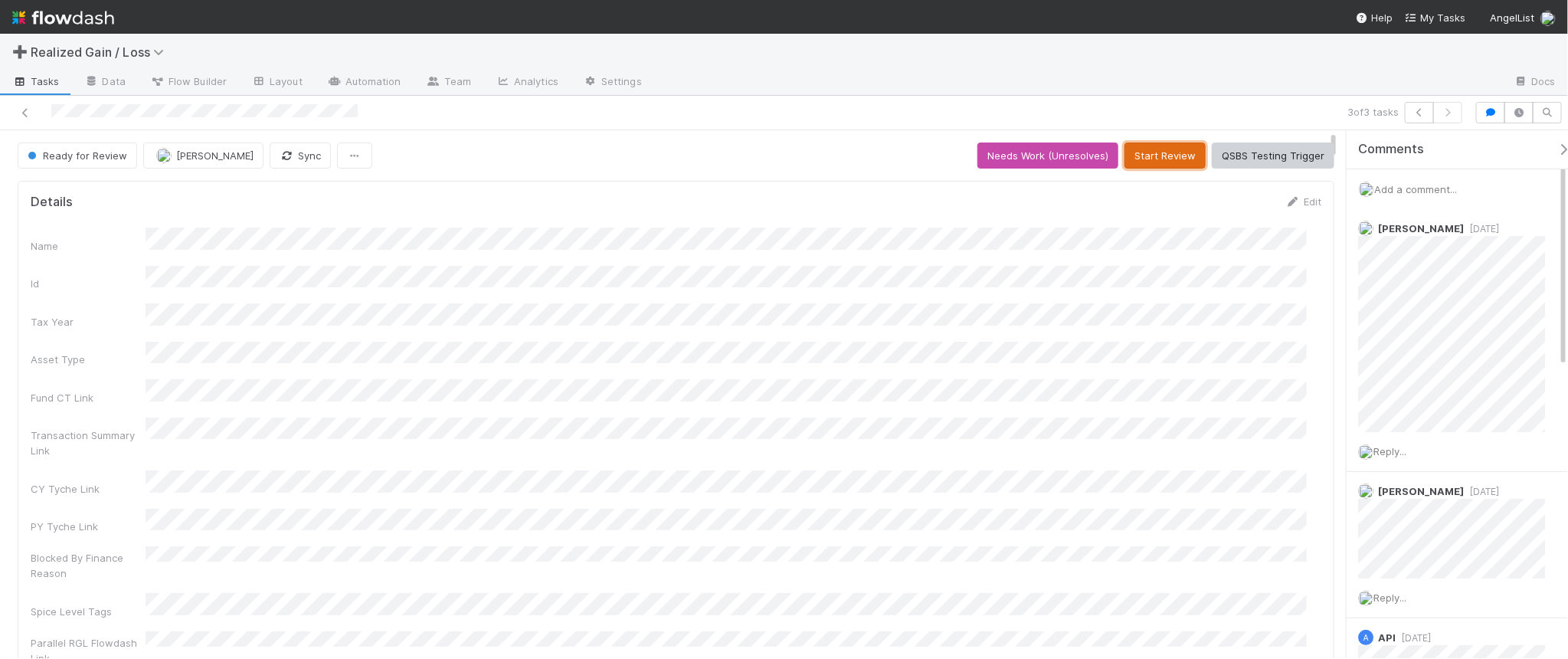
click at [1134, 159] on button "Start Review" at bounding box center [1165, 156] width 81 height 26
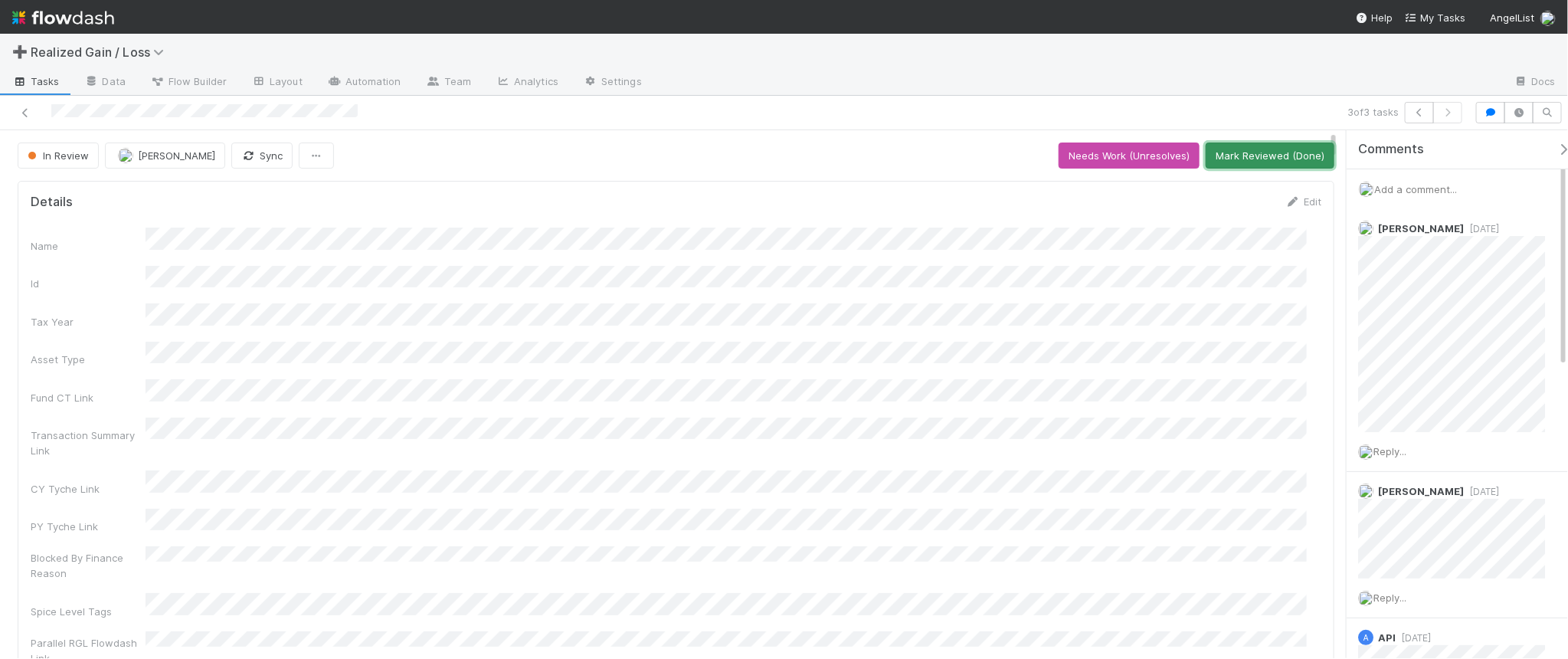
click at [1256, 148] on button "Mark Reviewed (Done)" at bounding box center [1270, 156] width 129 height 26
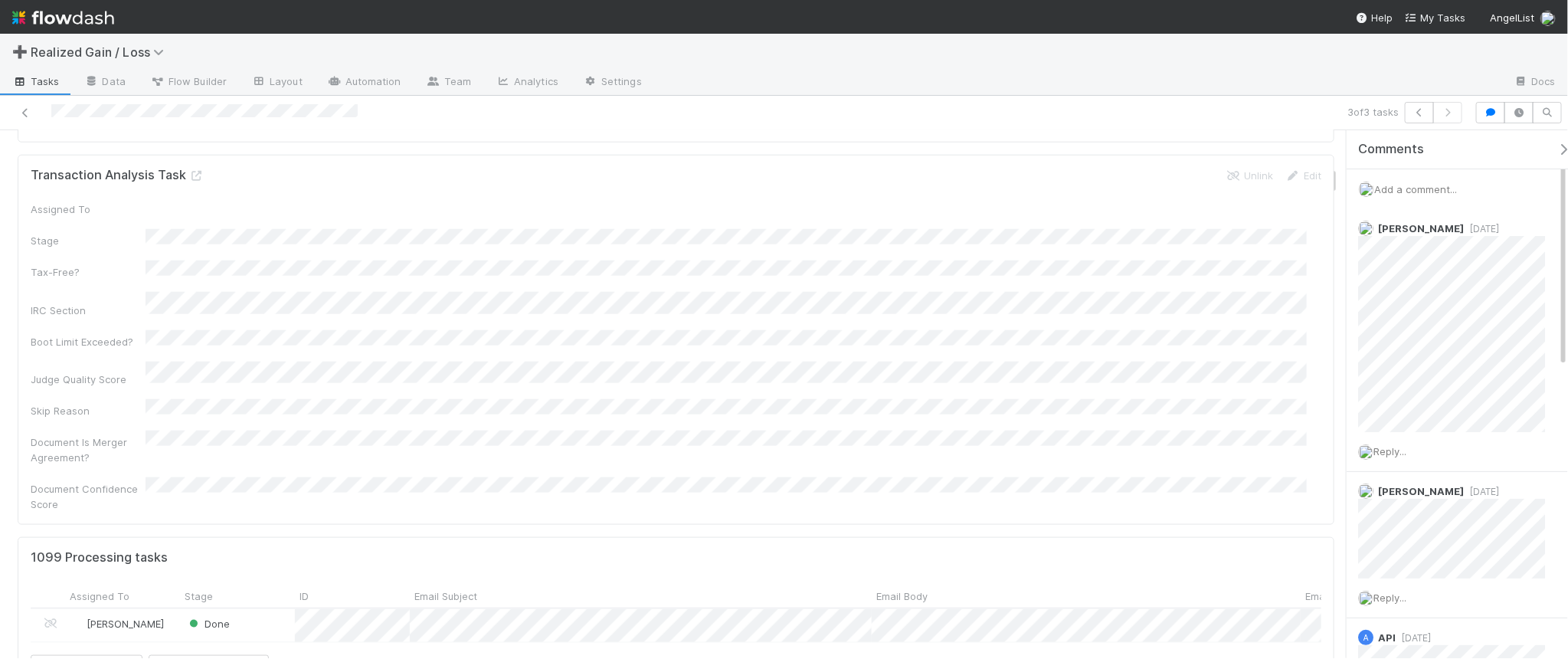
scroll to position [287, 0]
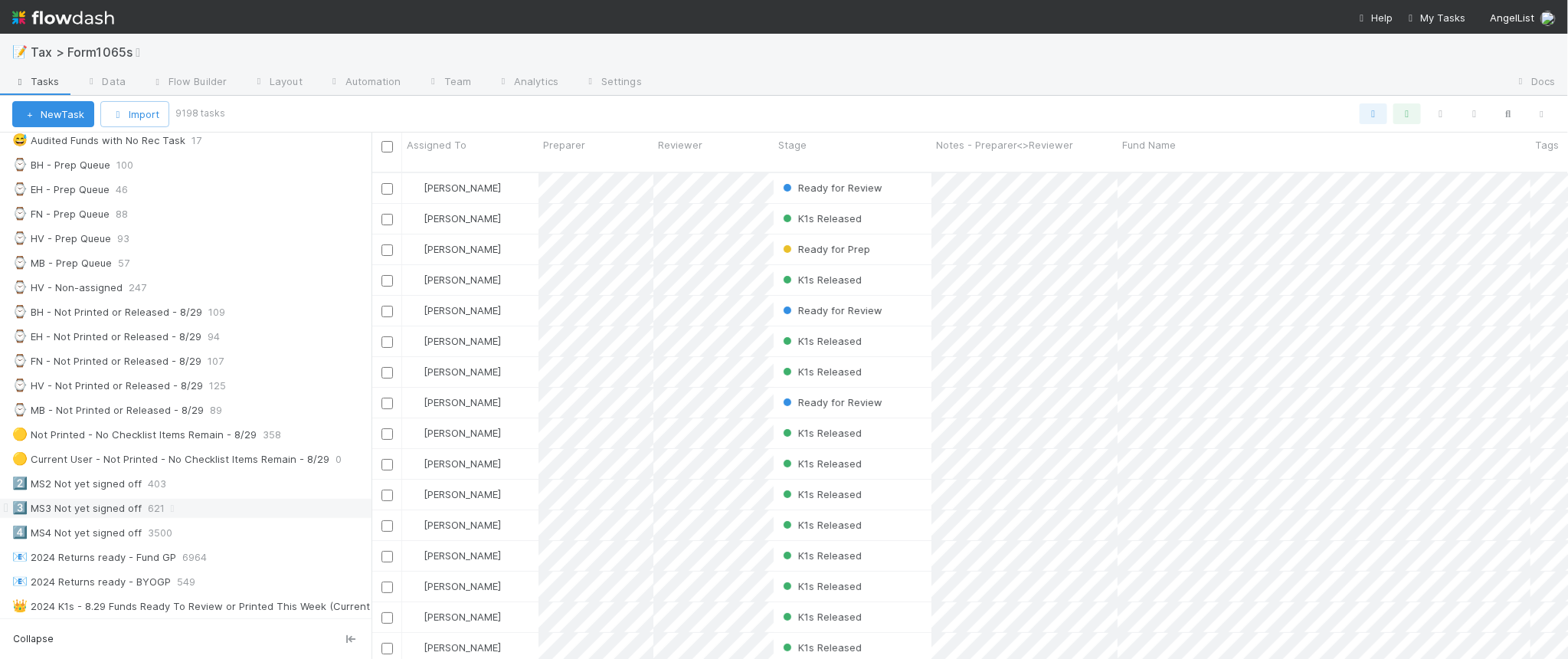
scroll to position [383, 0]
click at [303, 445] on div "🟡 Not Printed - No Checklist Items Remain - 8/29 358" at bounding box center [192, 436] width 360 height 19
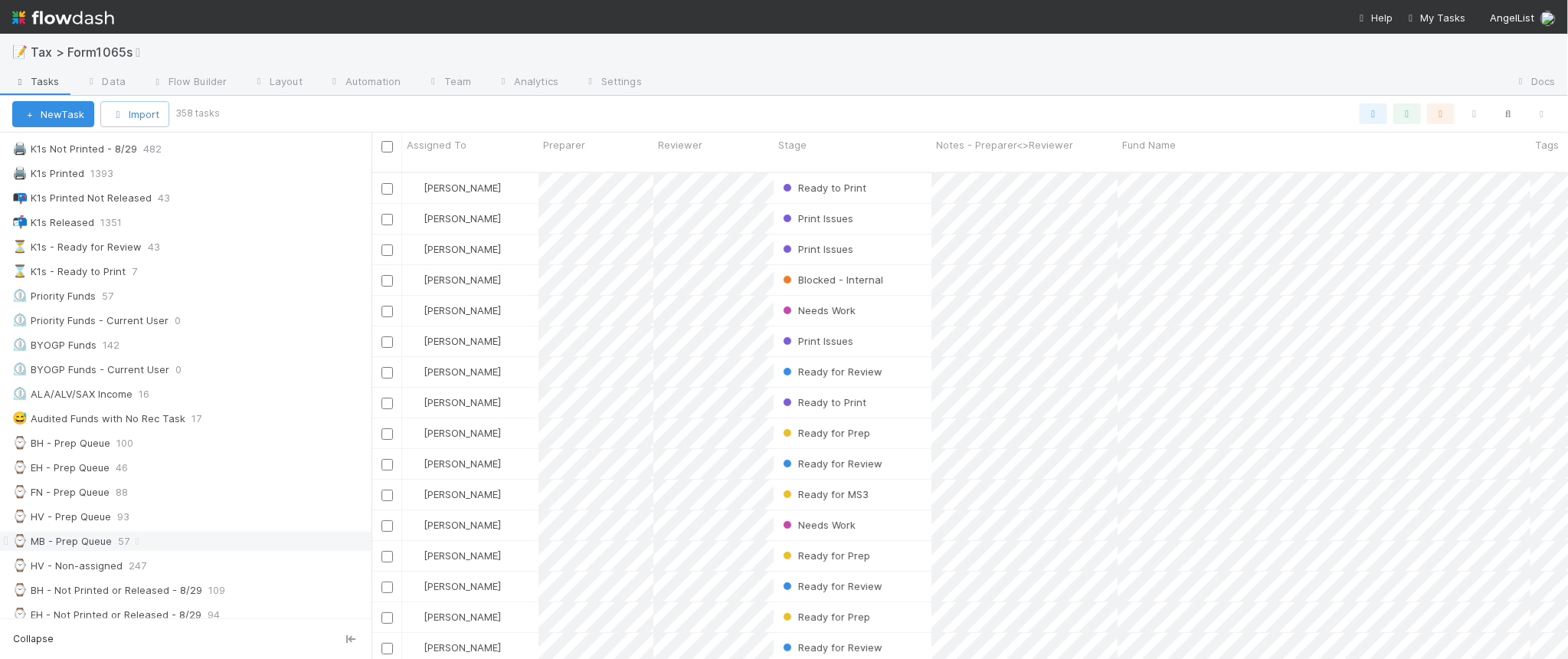
scroll to position [96, 0]
click at [1541, 111] on icon "button" at bounding box center [1541, 114] width 15 height 9
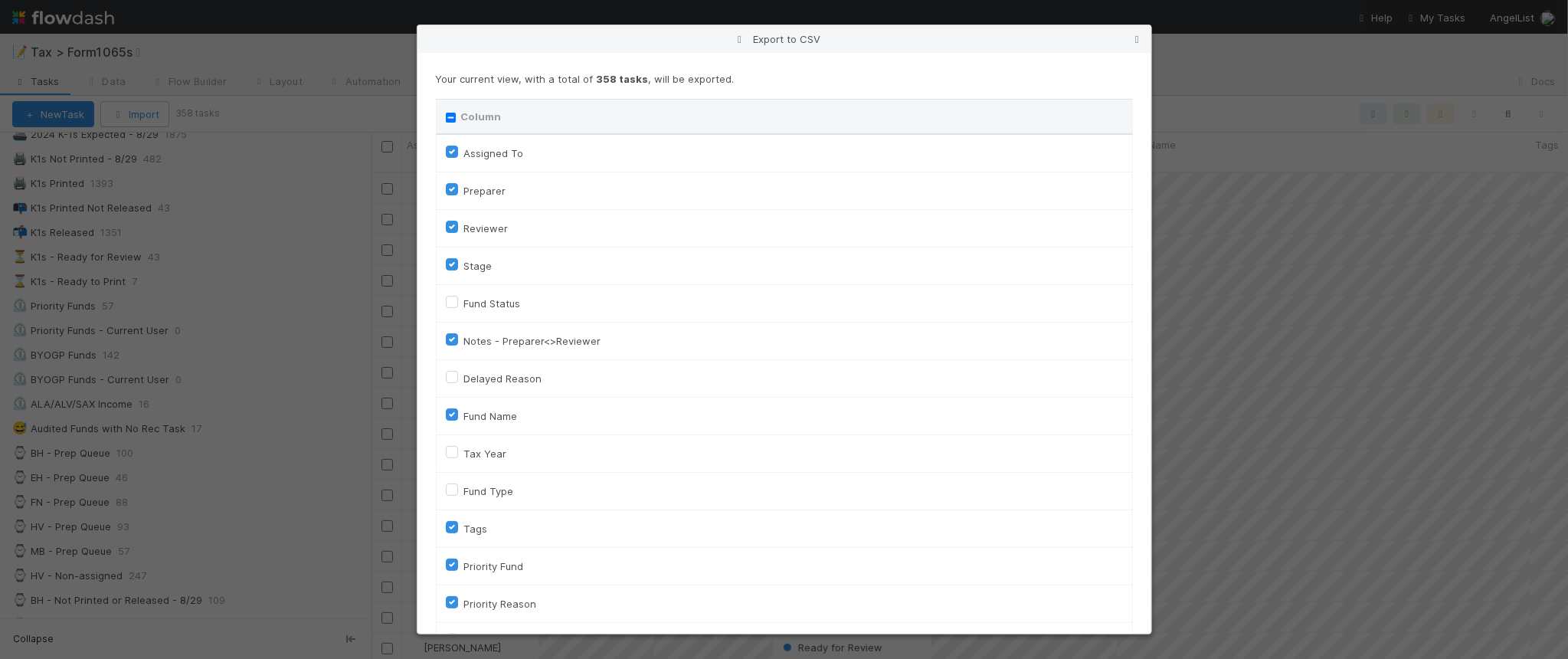
click at [1139, 40] on icon at bounding box center [1137, 40] width 15 height 10
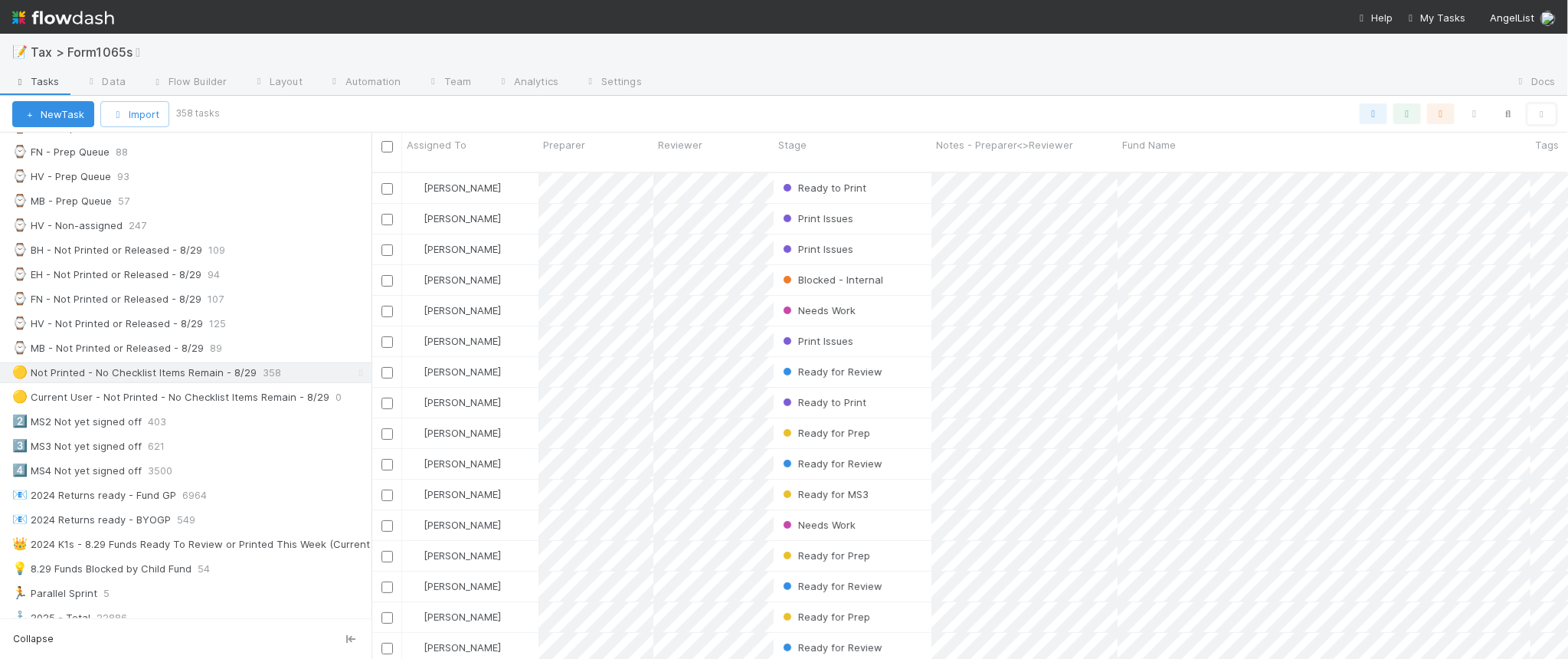
scroll to position [479, 0]
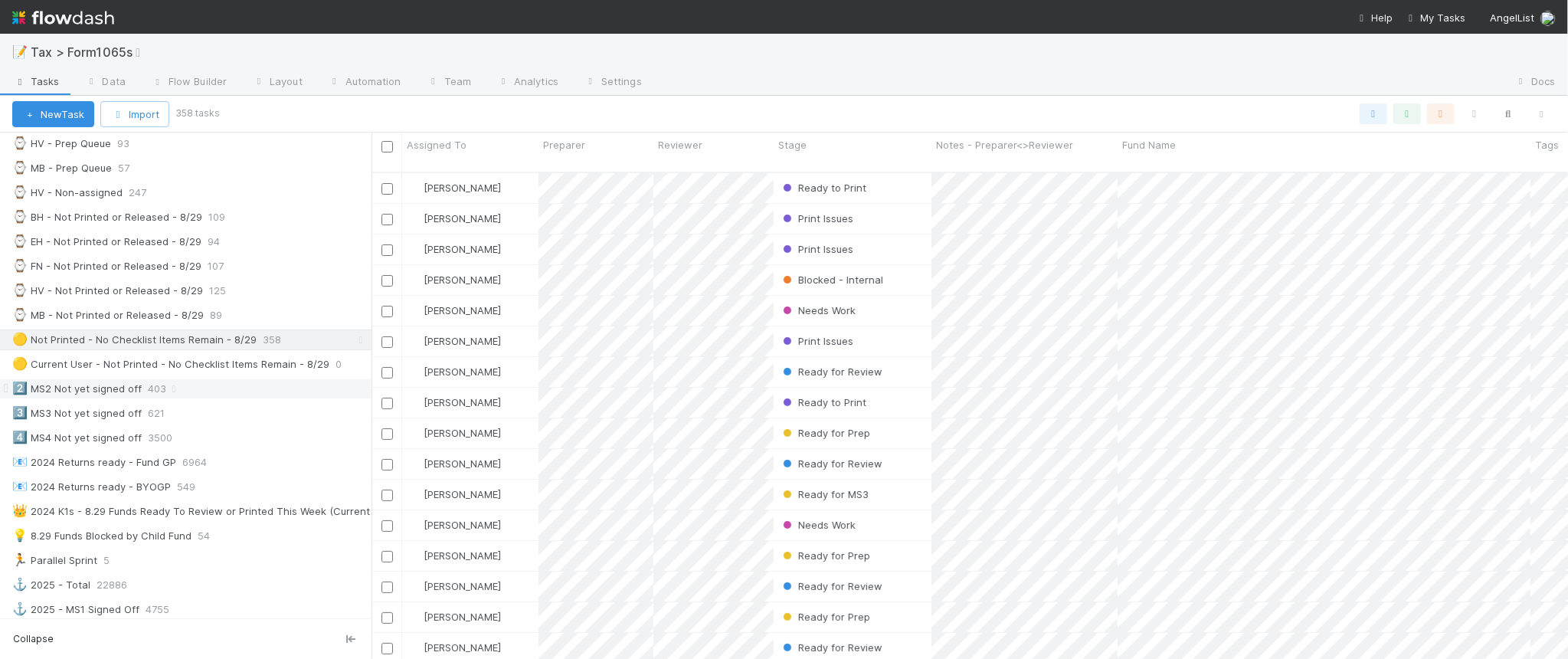
click at [238, 398] on div "2️⃣ MS2 Not yet signed off 403" at bounding box center [192, 389] width 360 height 19
click at [1541, 119] on button "button" at bounding box center [1541, 114] width 27 height 20
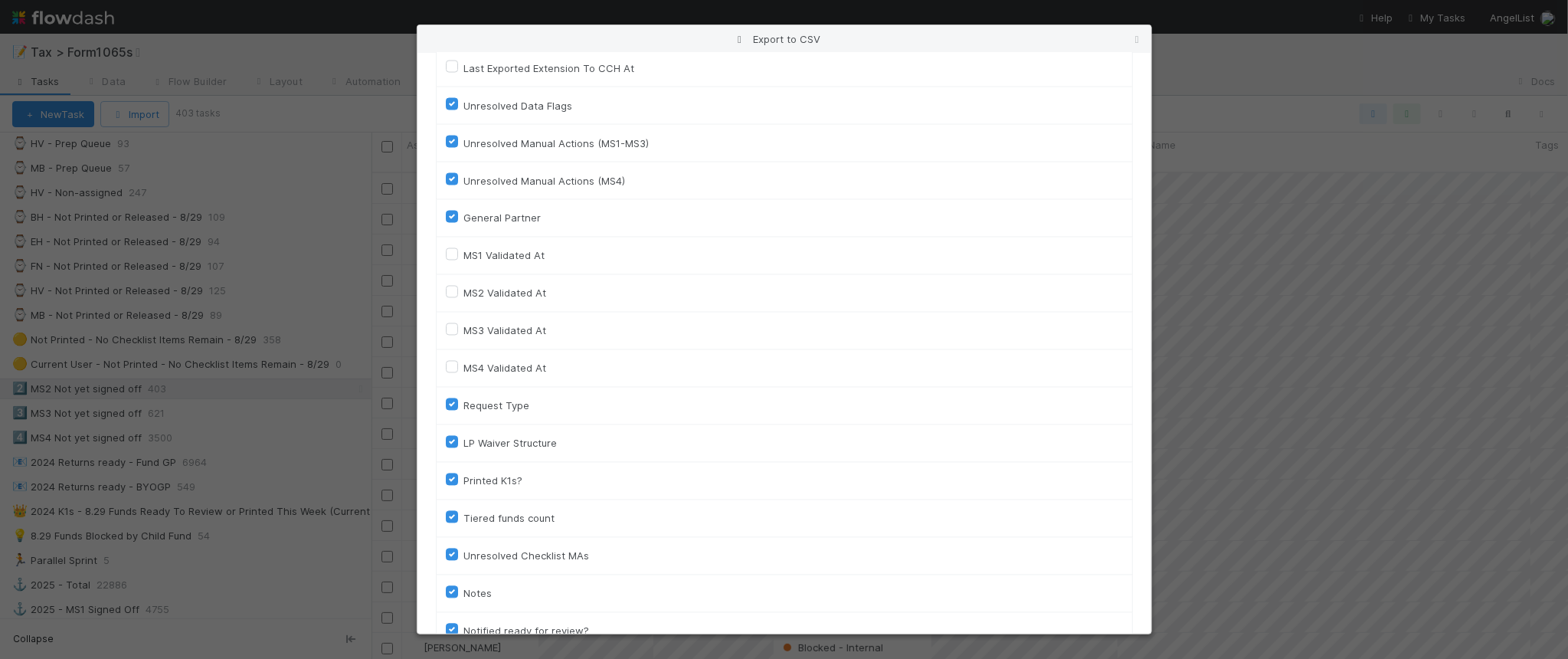
scroll to position [2200, 0]
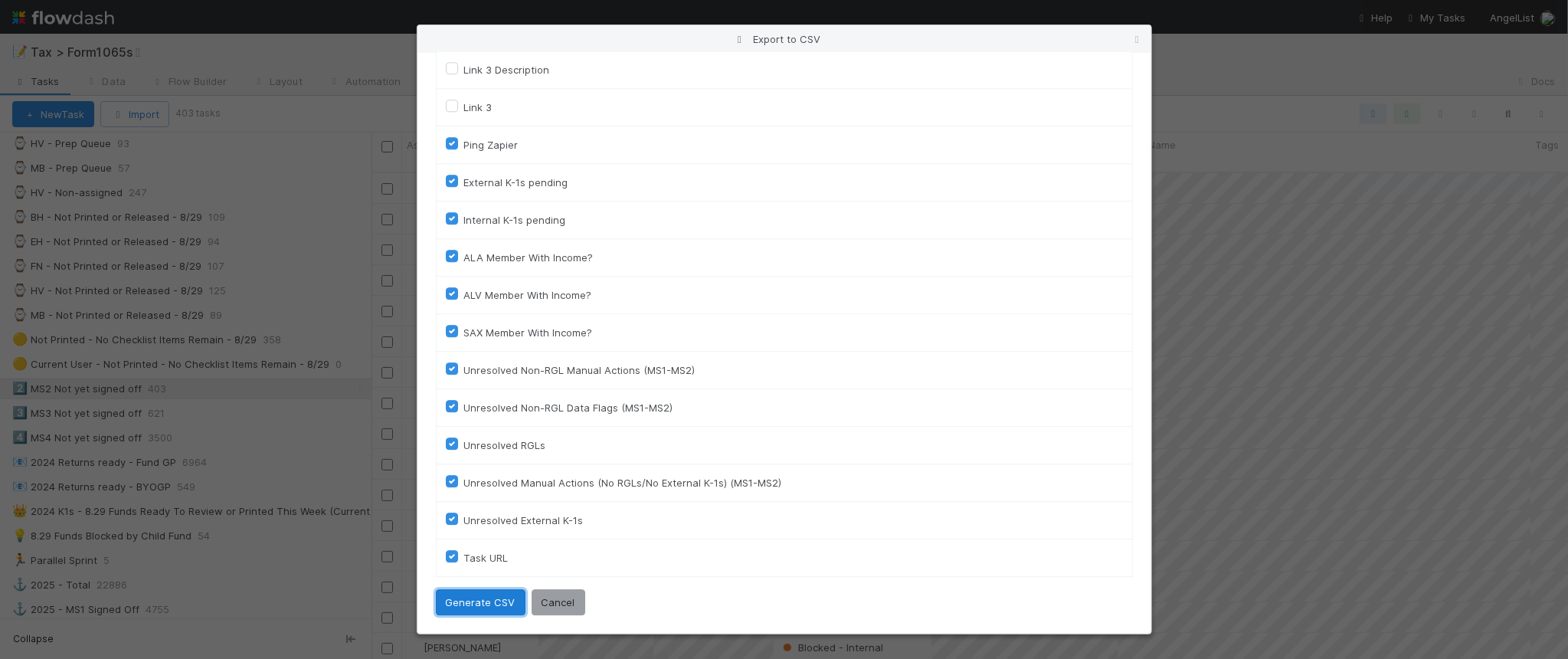
click at [502, 606] on button "Generate CSV" at bounding box center [480, 603] width 89 height 26
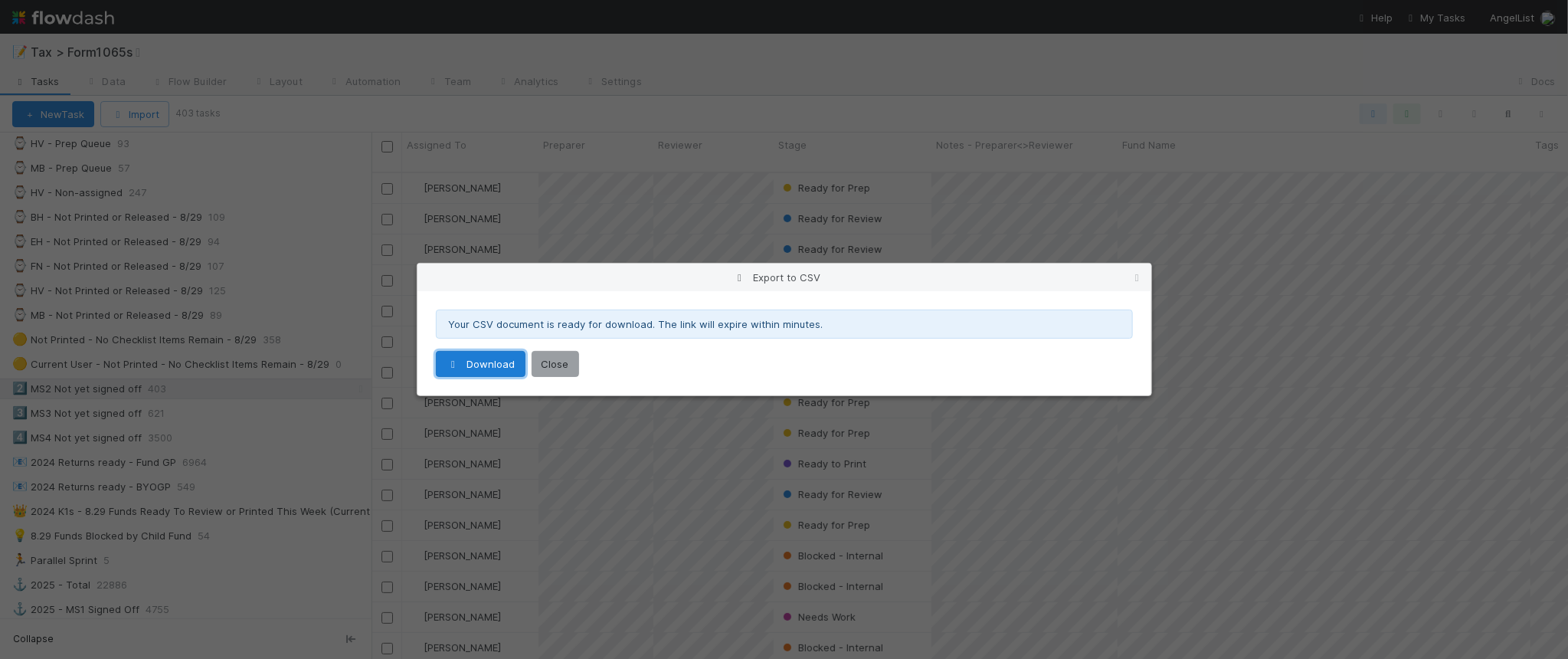
click at [501, 357] on link "Download" at bounding box center [480, 364] width 89 height 26
click at [1136, 277] on icon at bounding box center [1137, 277] width 15 height 10
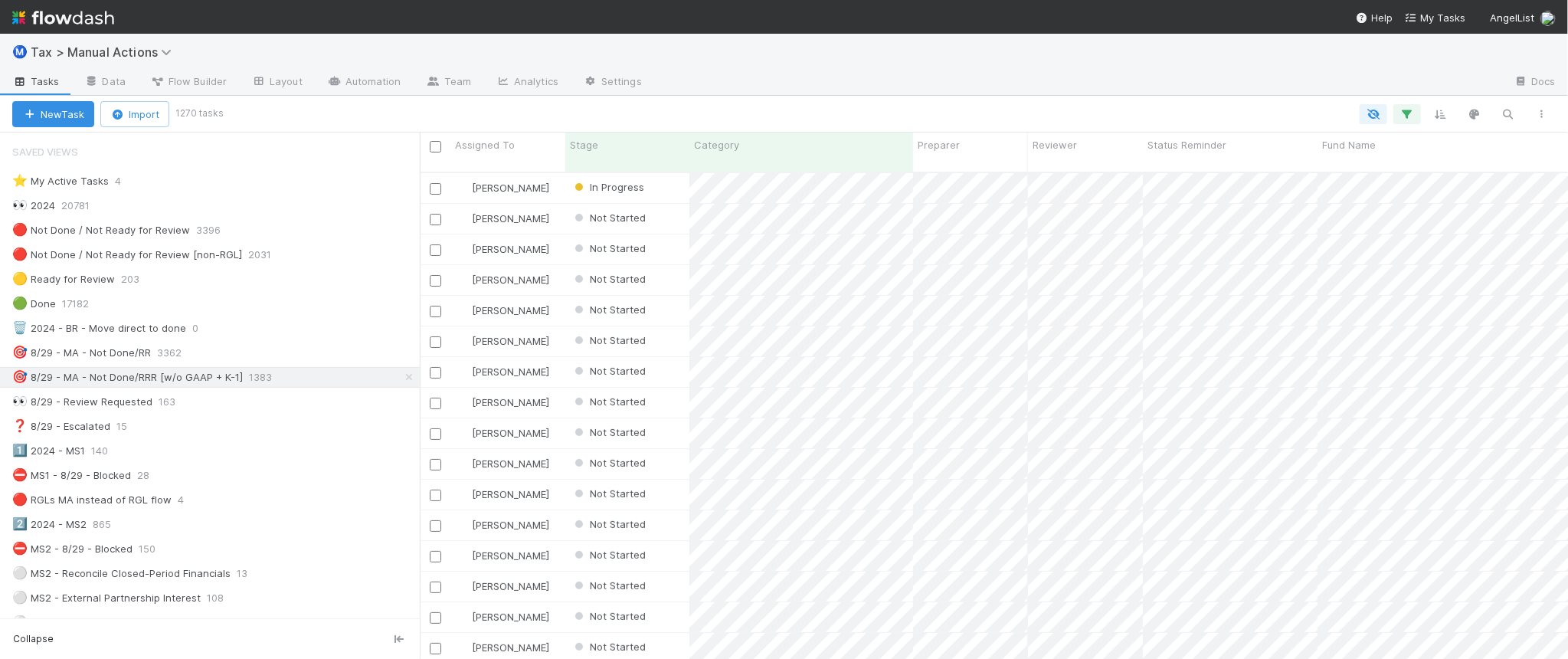
scroll to position [485, 1133]
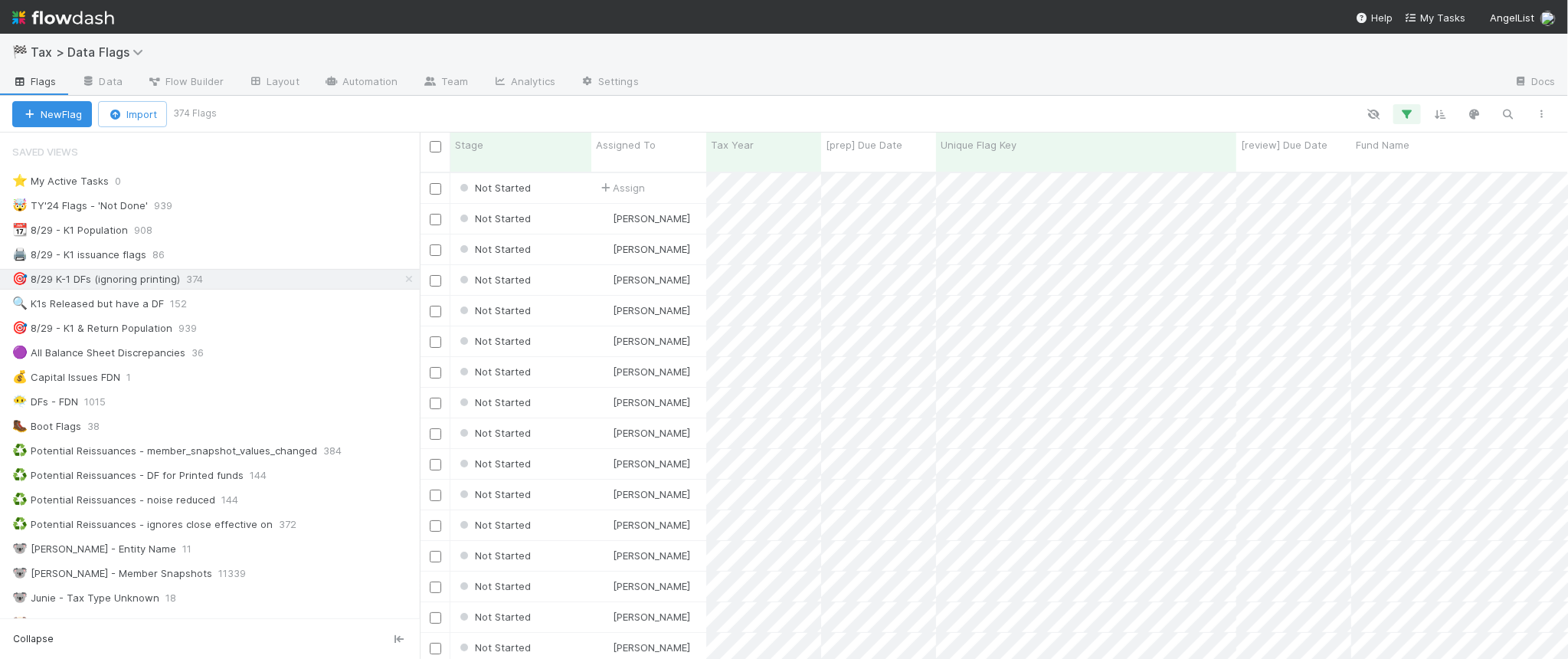
scroll to position [485, 1133]
click at [338, 255] on div "🖨️ 8/29 - K1 issuance flags 86" at bounding box center [215, 255] width 407 height 19
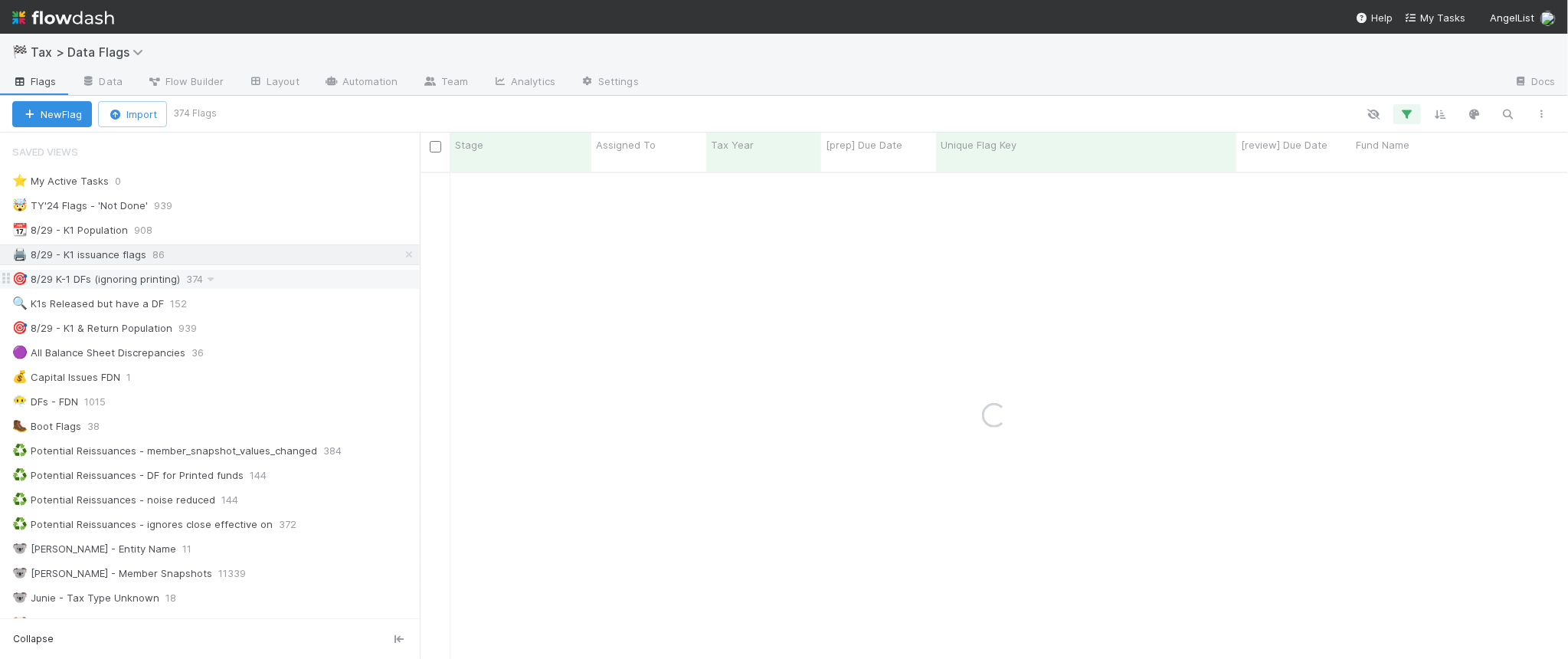
click at [324, 284] on div "🎯 8/29 K-1 DFs (ignoring printing) 374" at bounding box center [215, 279] width 407 height 19
click at [832, 232] on div "Loading..." at bounding box center [994, 415] width 1148 height 485
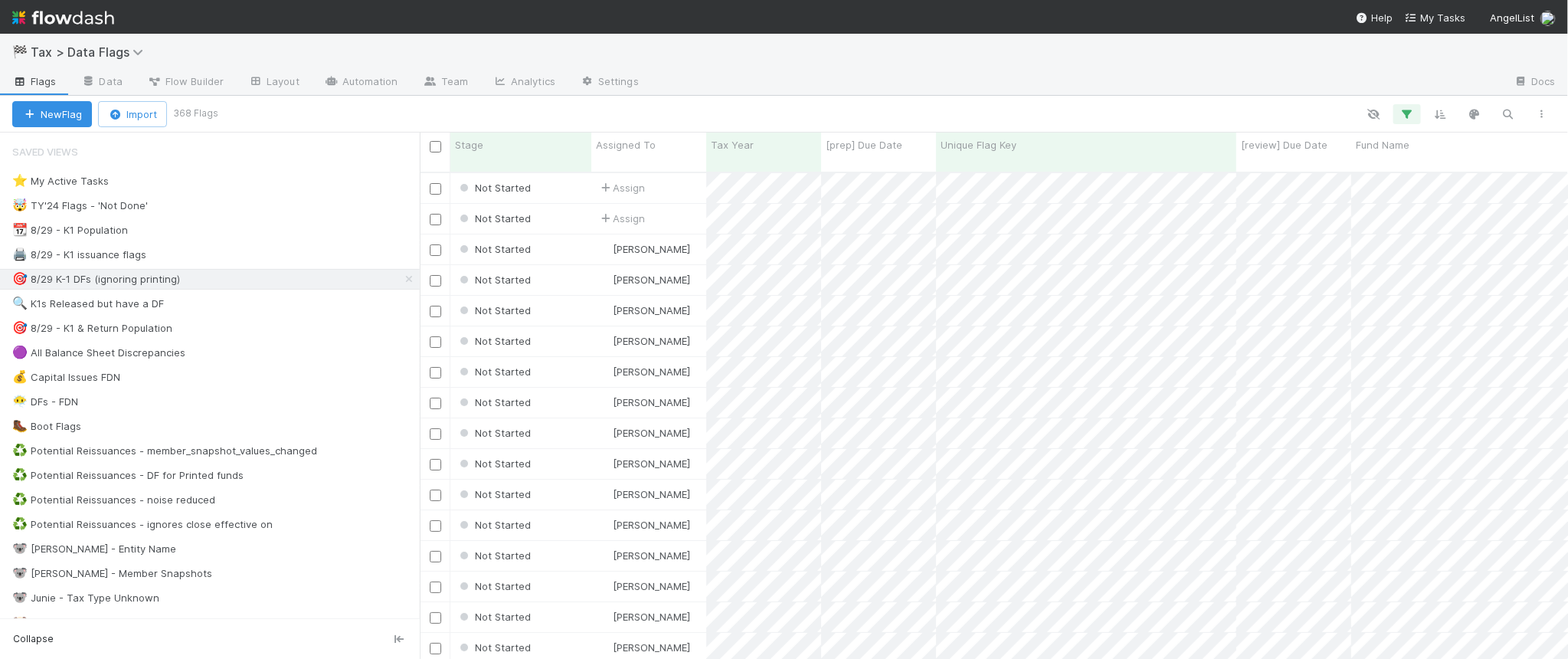
scroll to position [485, 1133]
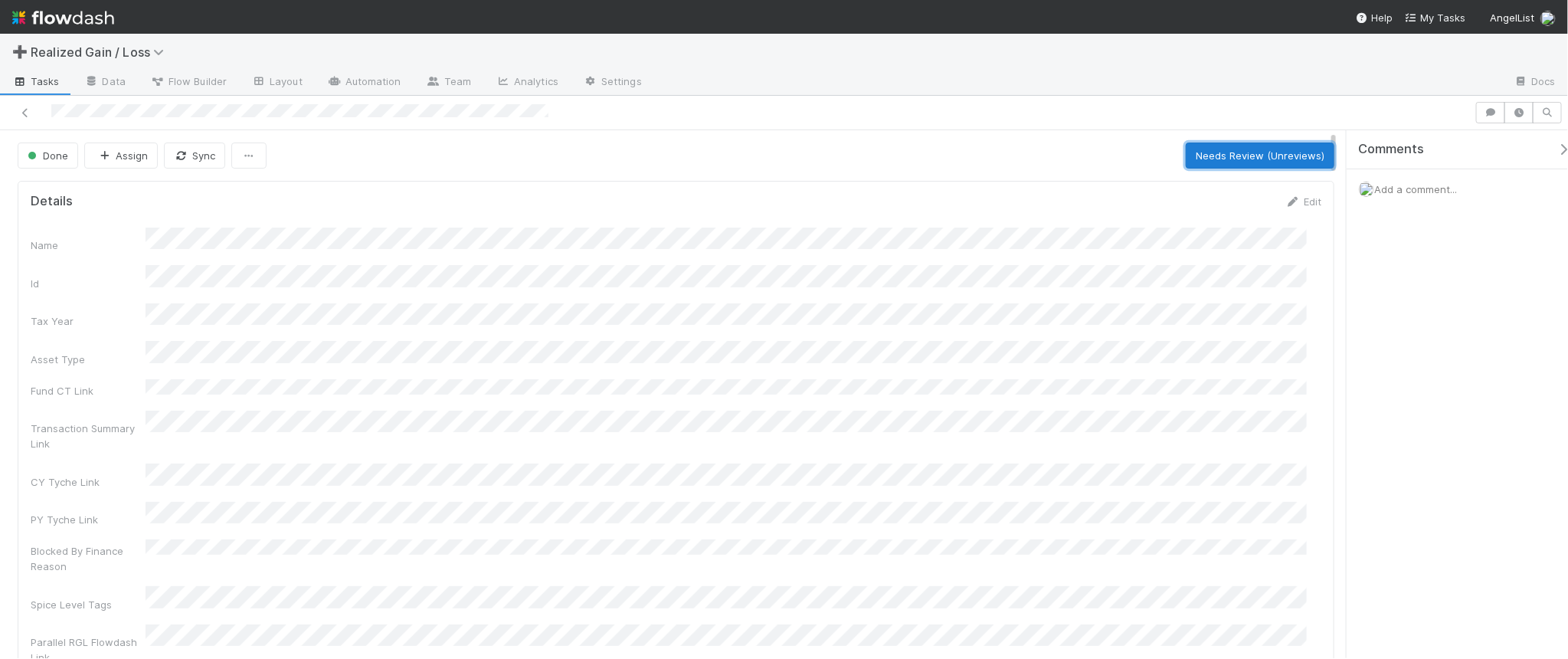
click at [1214, 160] on button "Needs Review (Unreviews)" at bounding box center [1260, 156] width 148 height 26
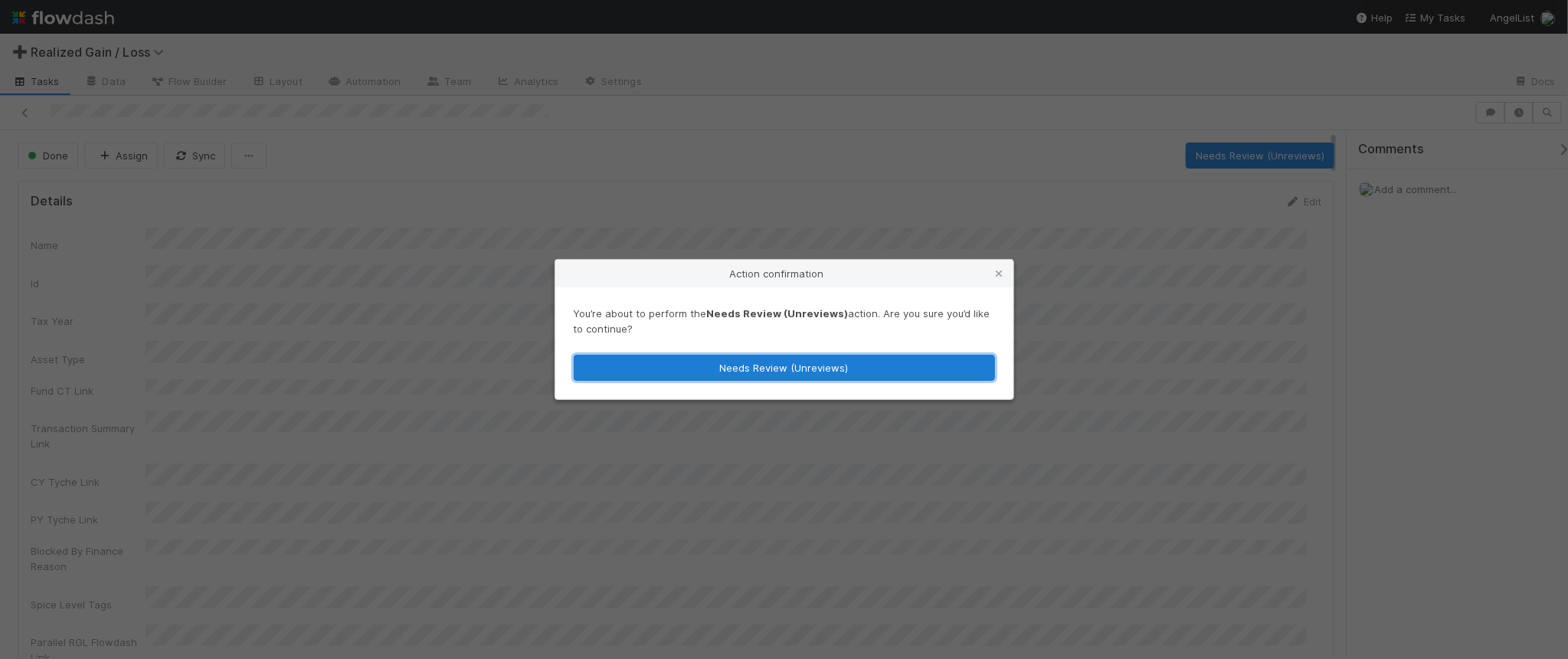
click at [839, 369] on button "Needs Review (Unreviews)" at bounding box center [784, 368] width 422 height 26
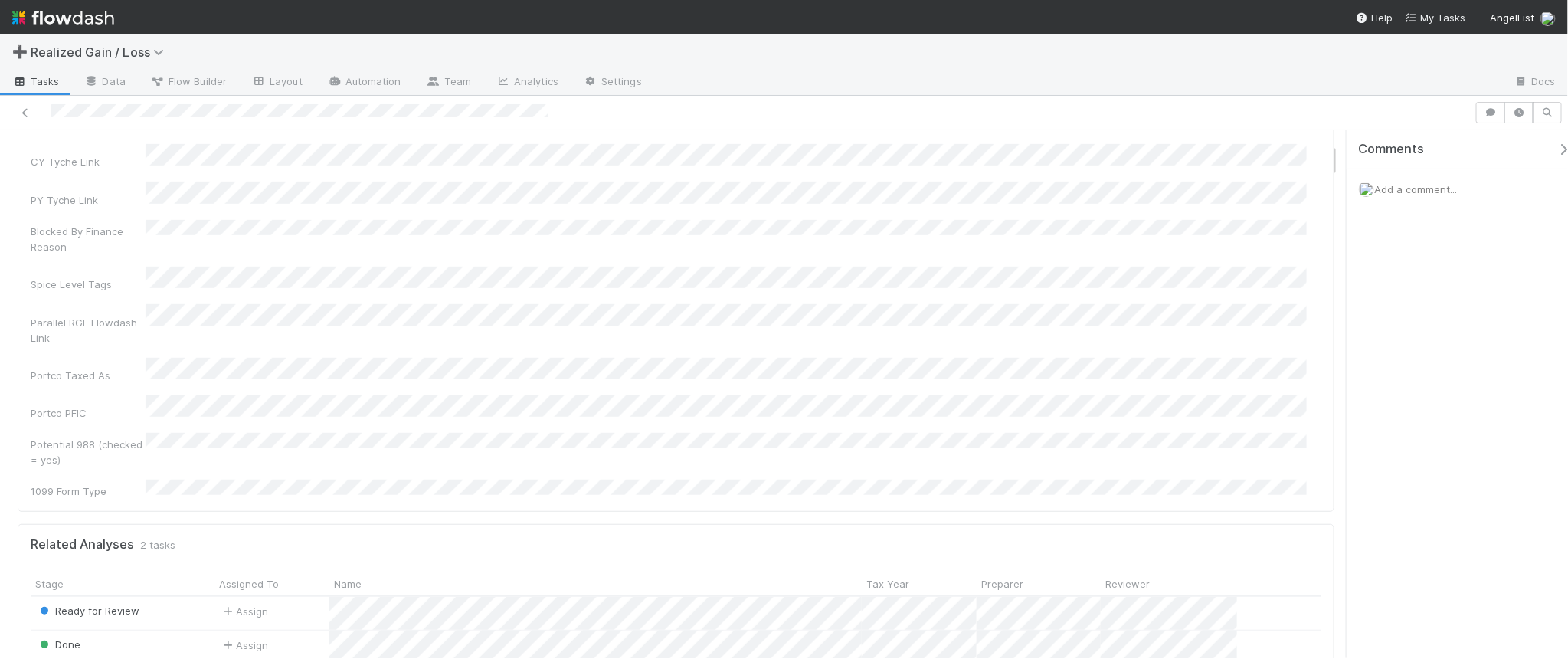
scroll to position [479, 0]
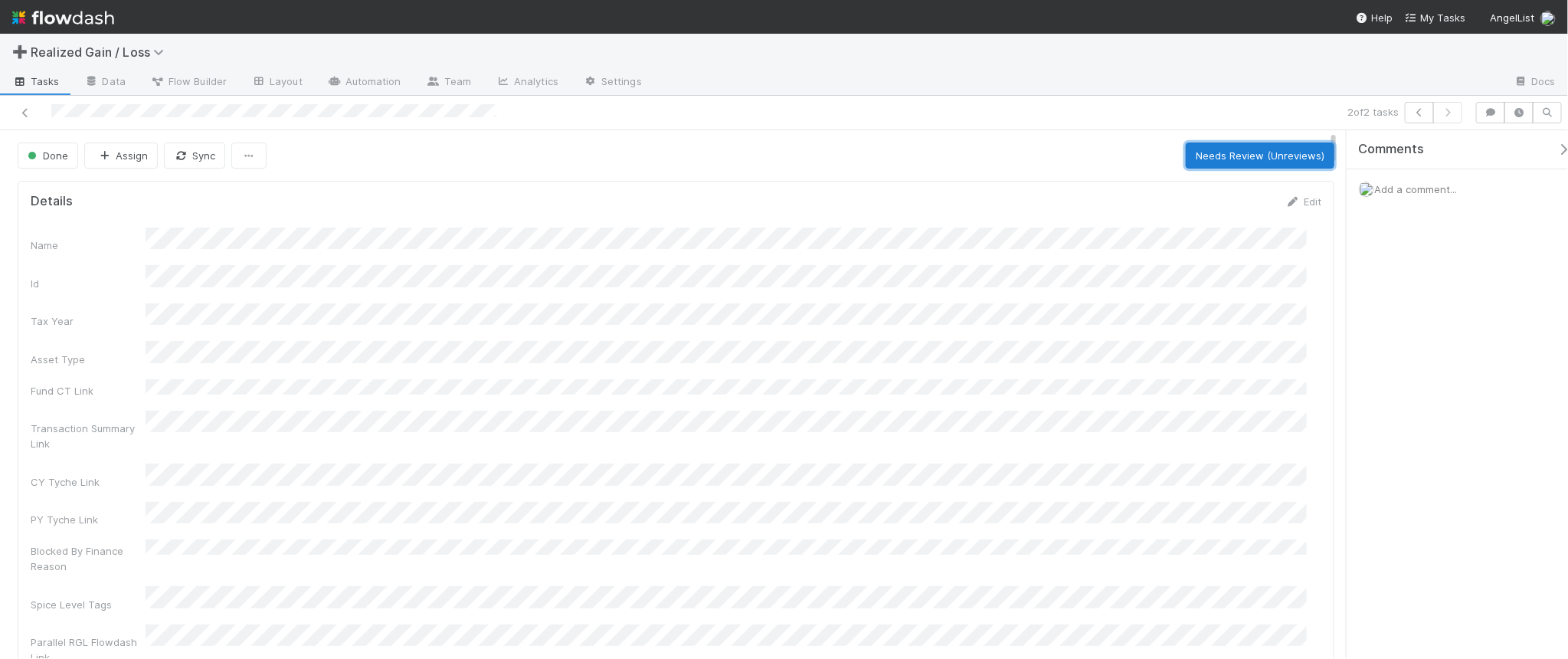
click at [1208, 161] on button "Needs Review (Unreviews)" at bounding box center [1260, 156] width 148 height 26
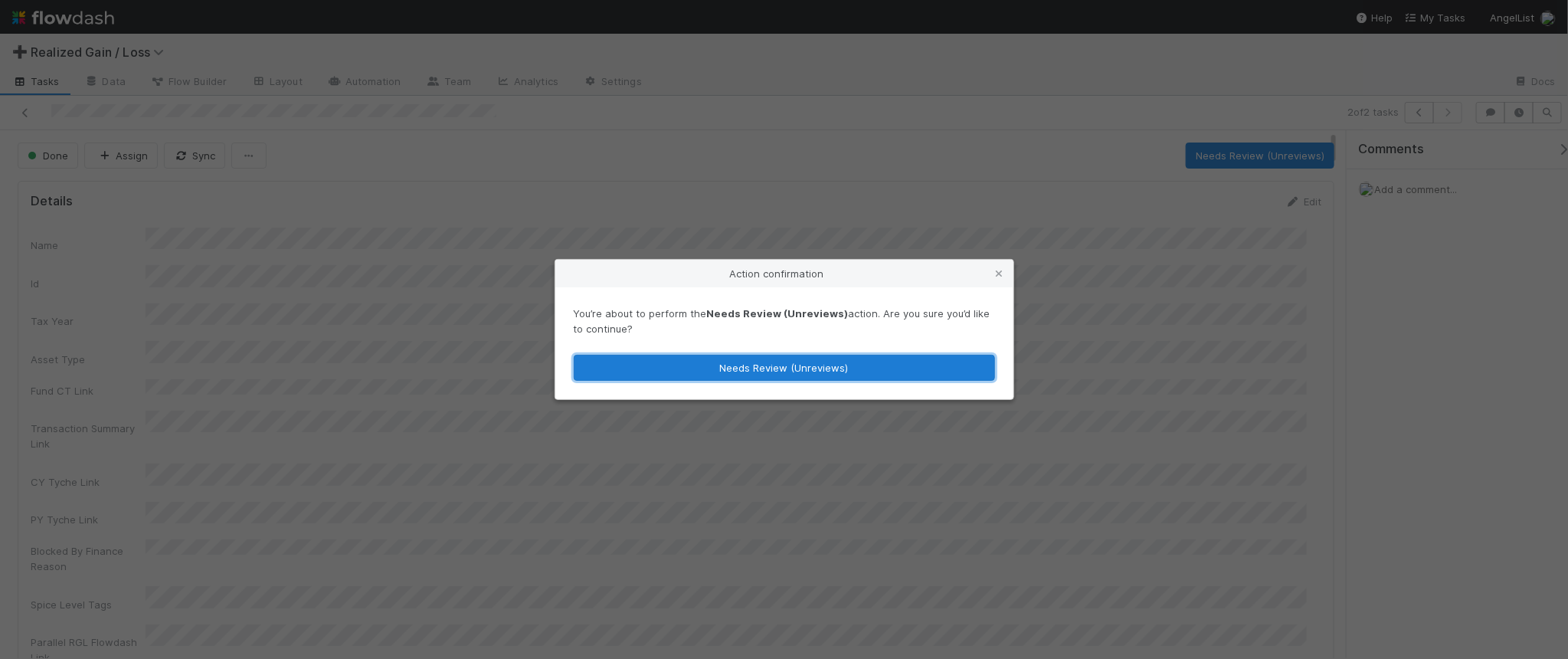
click at [896, 364] on button "Needs Review (Unreviews)" at bounding box center [784, 368] width 422 height 26
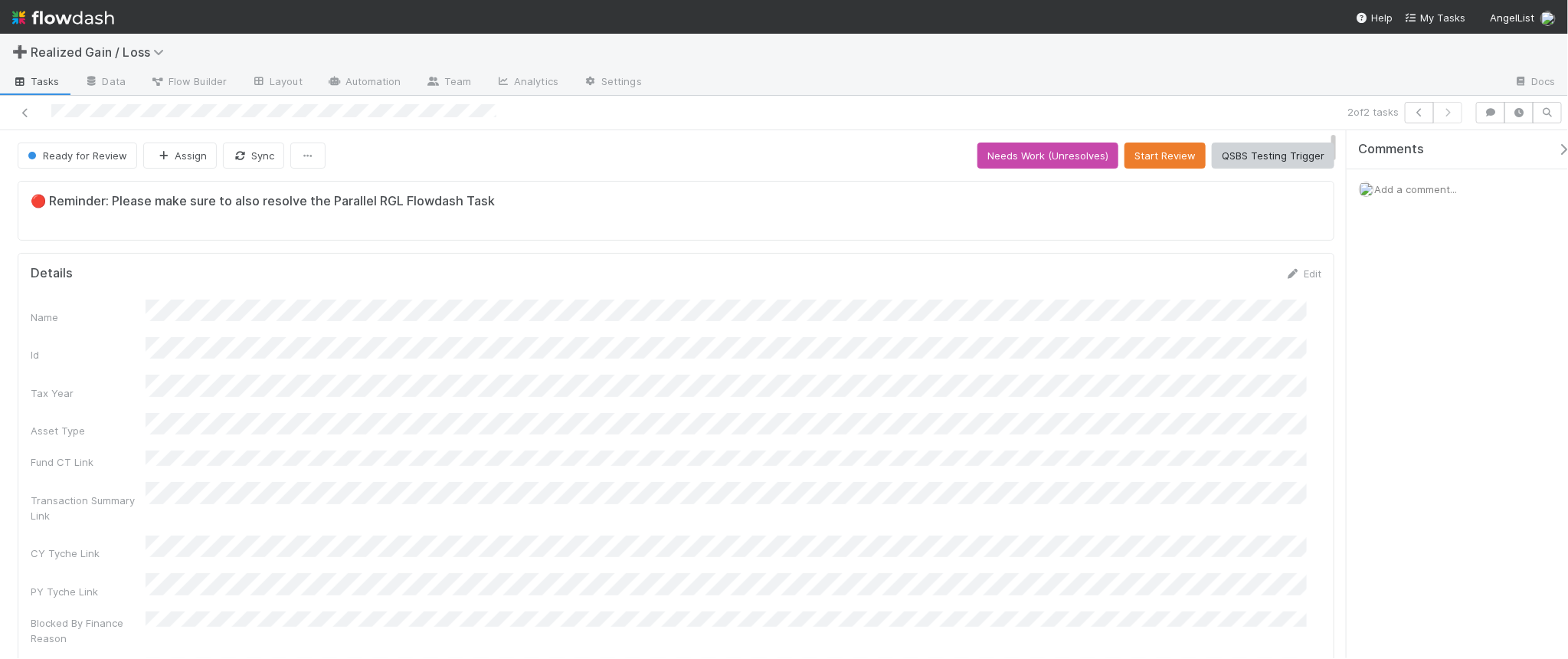
click at [1391, 192] on span "Add a comment..." at bounding box center [1415, 189] width 83 height 12
click at [1345, 290] on div "Comments Add a comment... Attach files: Choose or drag and drop file(s) Add Com…" at bounding box center [1453, 394] width 230 height 528
click at [1434, 454] on button "Add Comment" at bounding box center [1416, 447] width 89 height 26
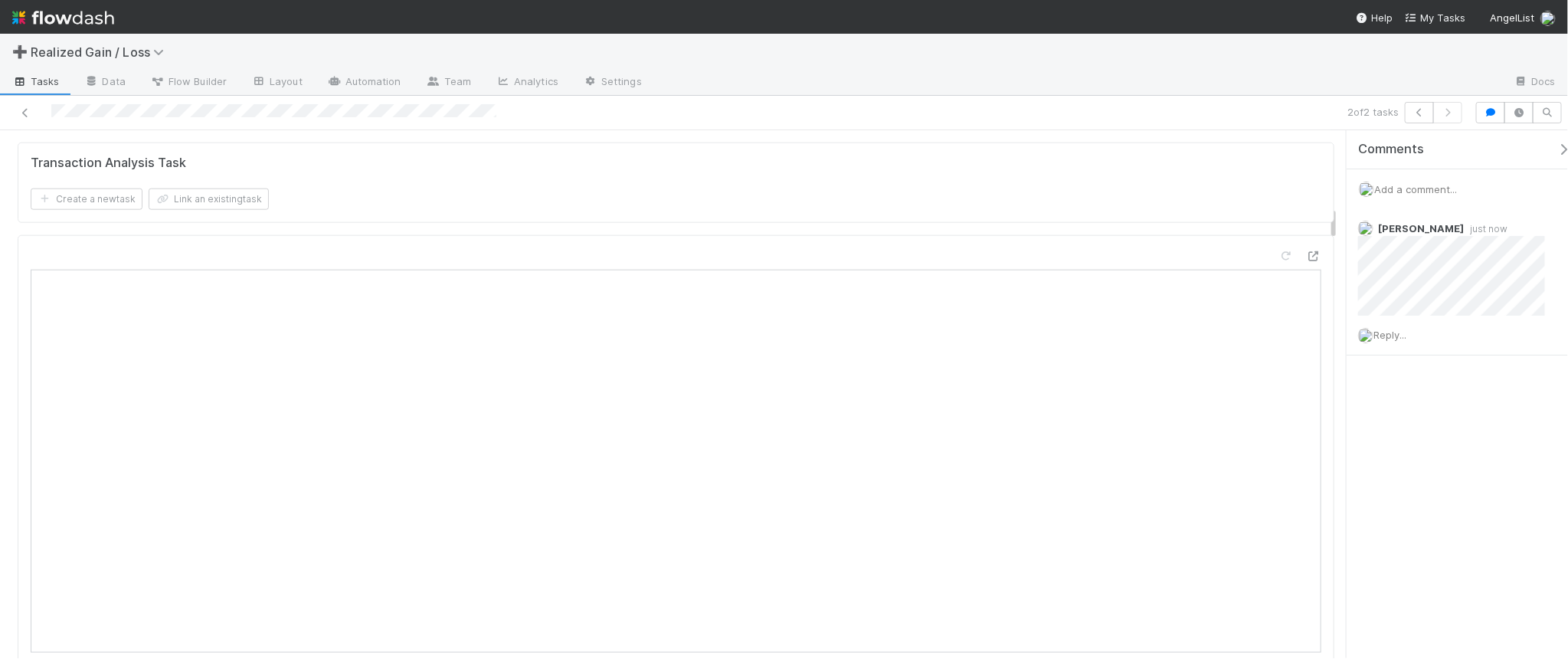
scroll to position [1341, 0]
click at [1279, 297] on icon at bounding box center [1286, 302] width 15 height 10
drag, startPoint x: 1541, startPoint y: 228, endPoint x: 884, endPoint y: 90, distance: 671.3
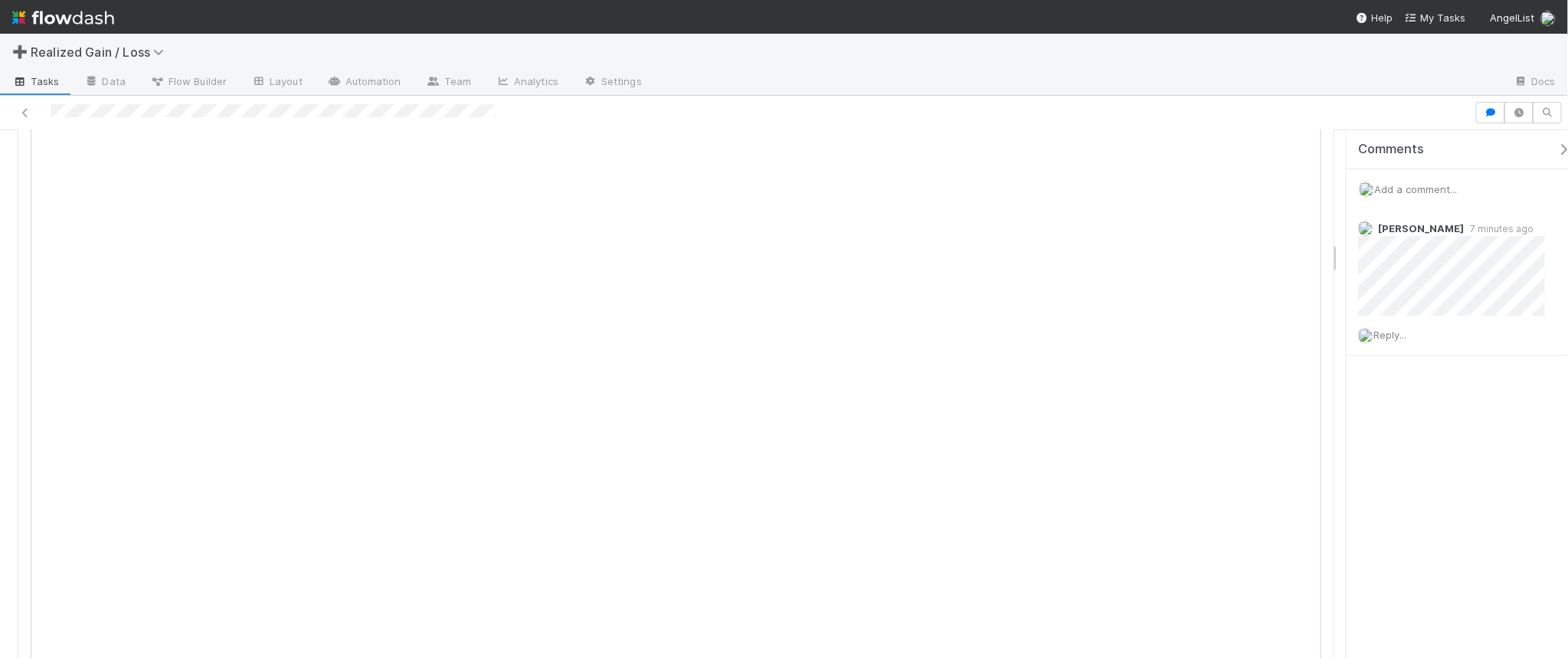
click at [1549, 228] on icon at bounding box center [1556, 229] width 15 height 10
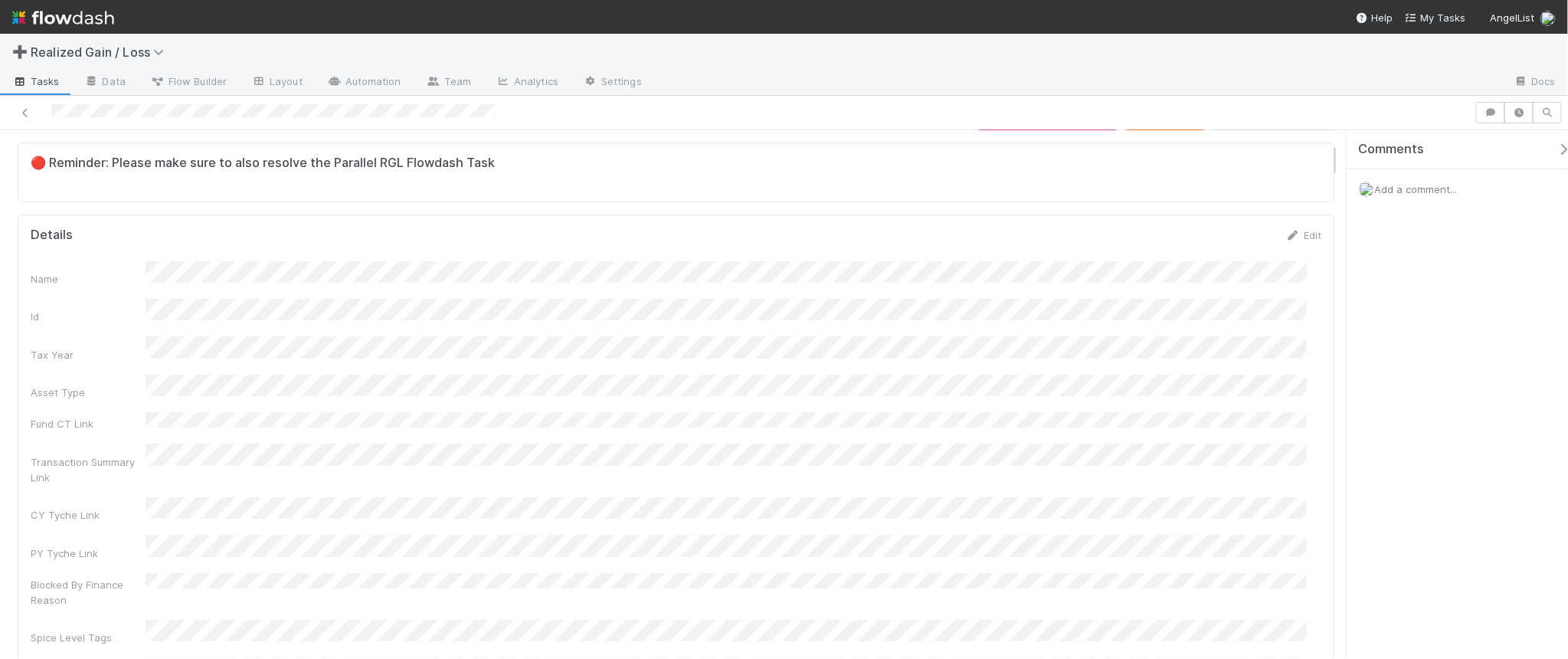
scroll to position [0, 0]
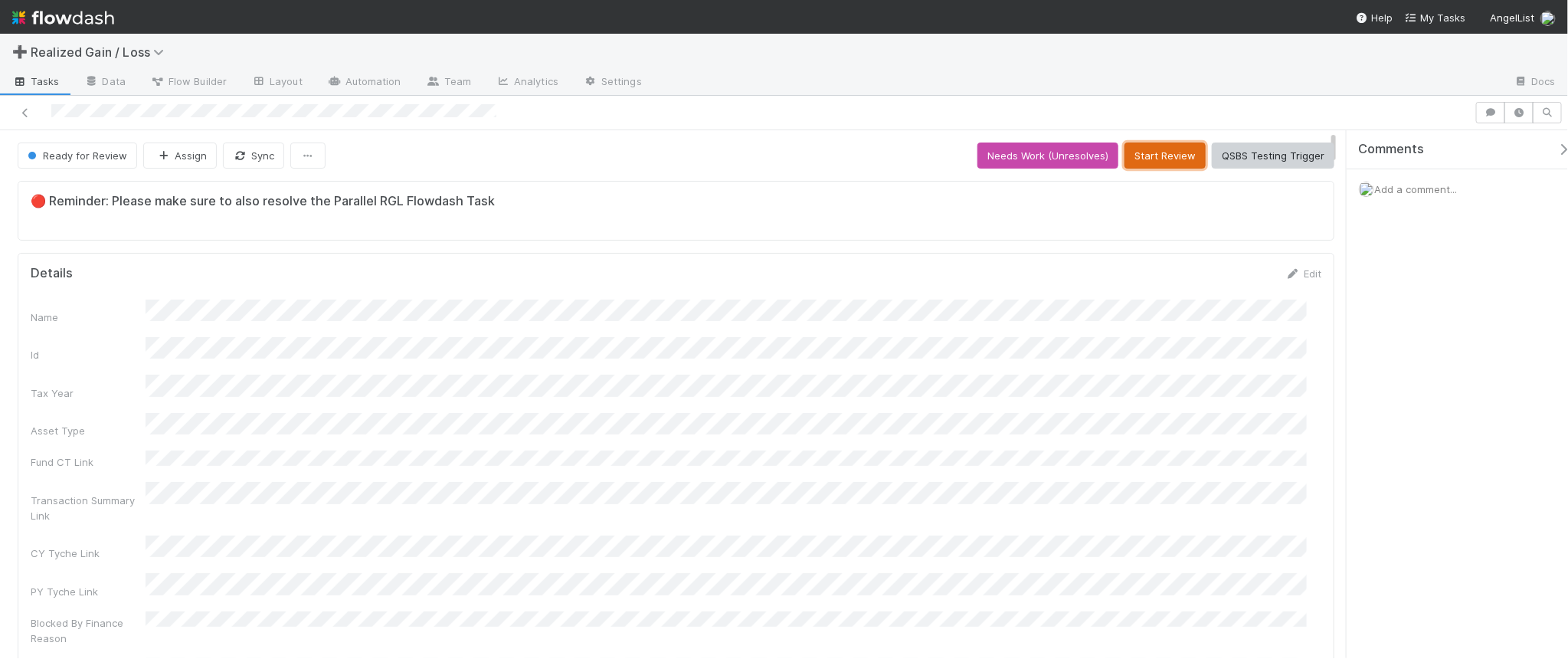
click at [1162, 155] on button "Start Review" at bounding box center [1165, 156] width 81 height 26
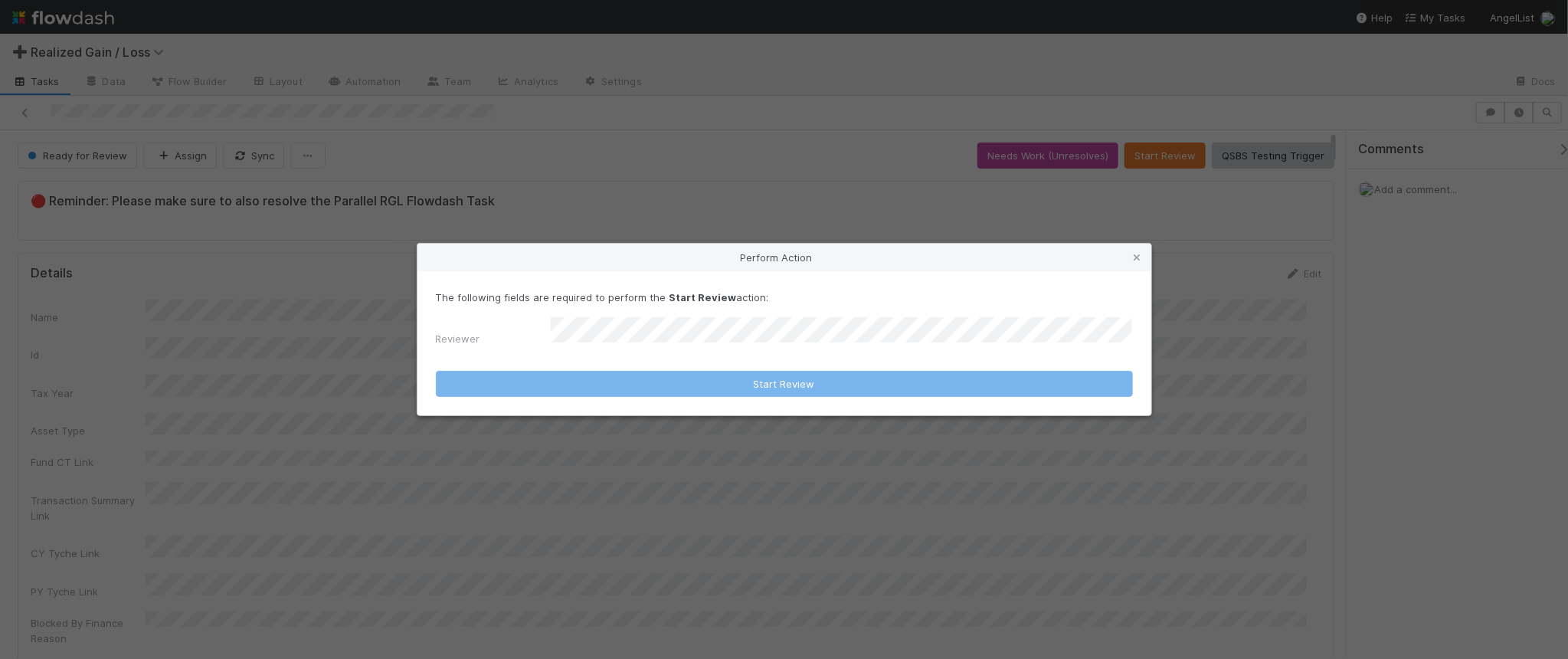
click at [794, 315] on div "The following fields are required to perform the Start Review action: Reviewer" at bounding box center [784, 321] width 697 height 64
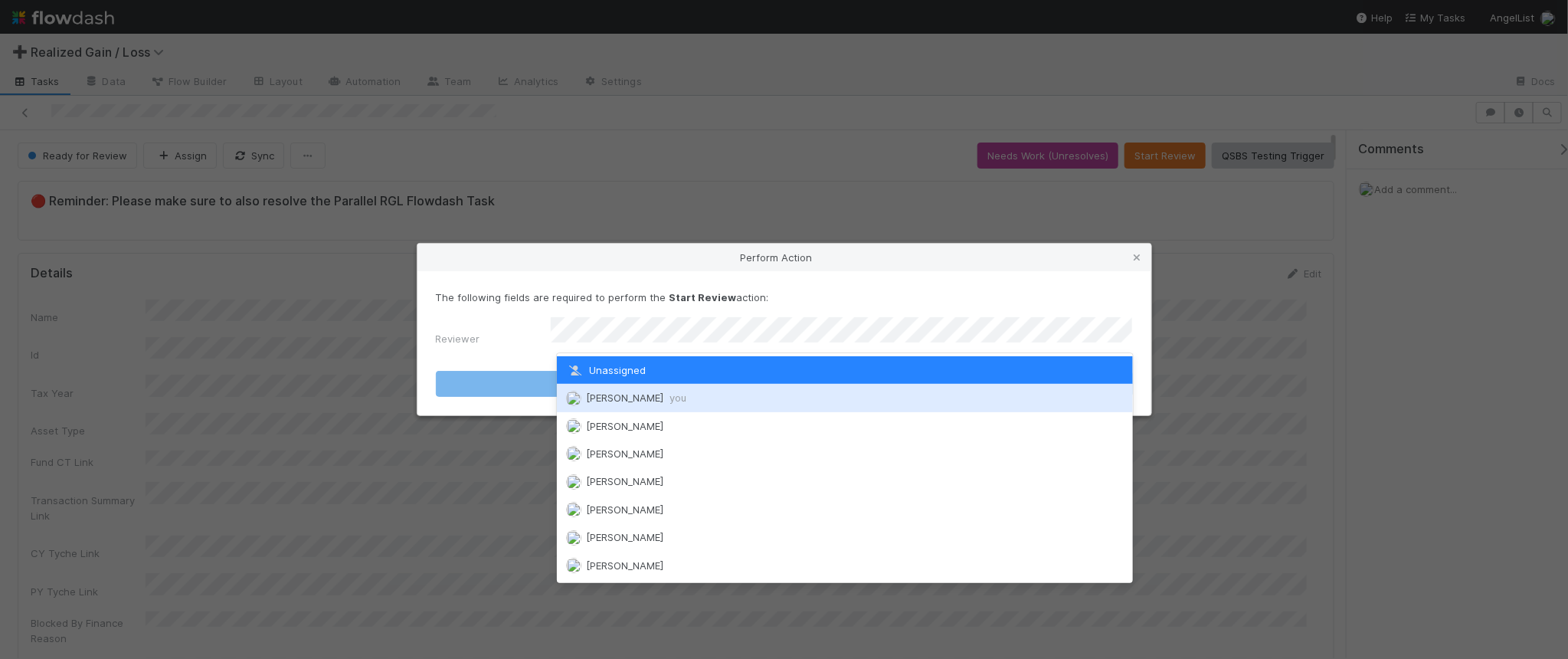
click at [777, 384] on div "[PERSON_NAME] you" at bounding box center [845, 398] width 576 height 27
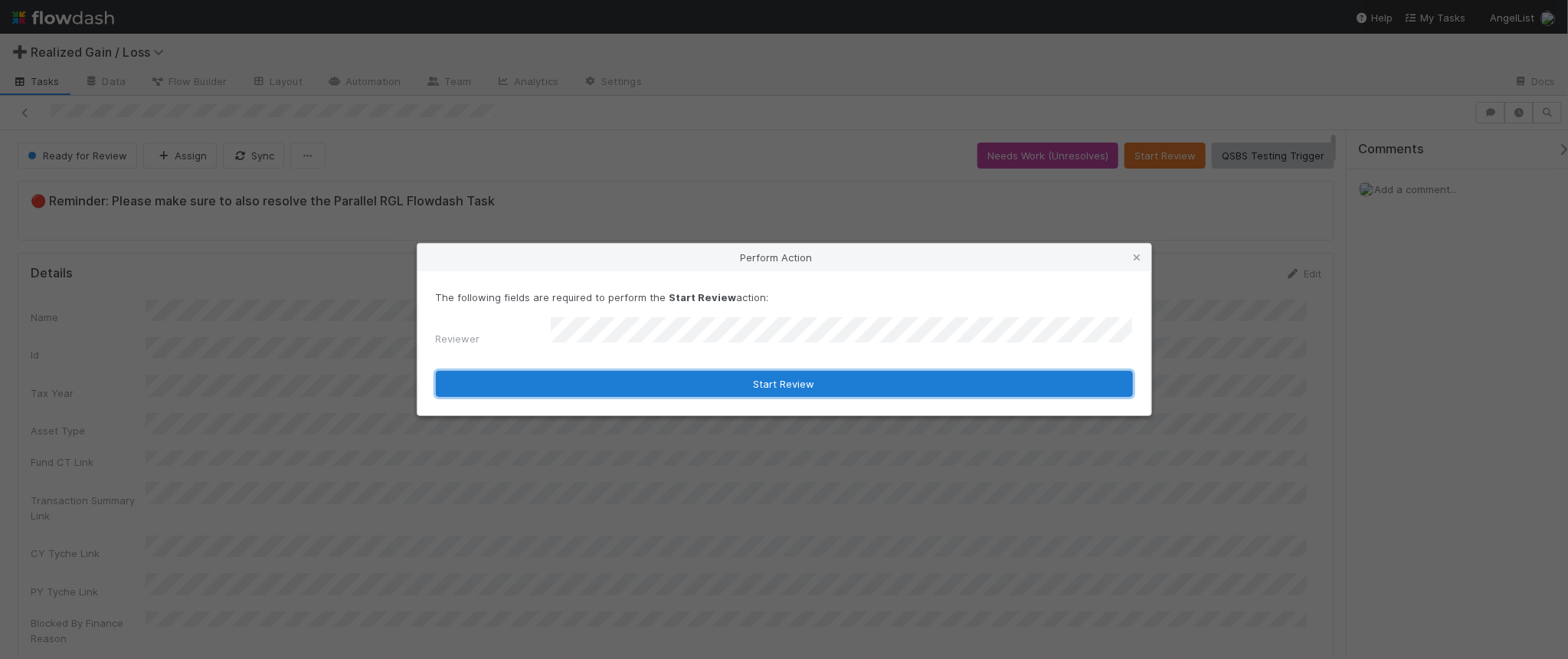
click at [777, 383] on button "Start Review" at bounding box center [784, 384] width 697 height 26
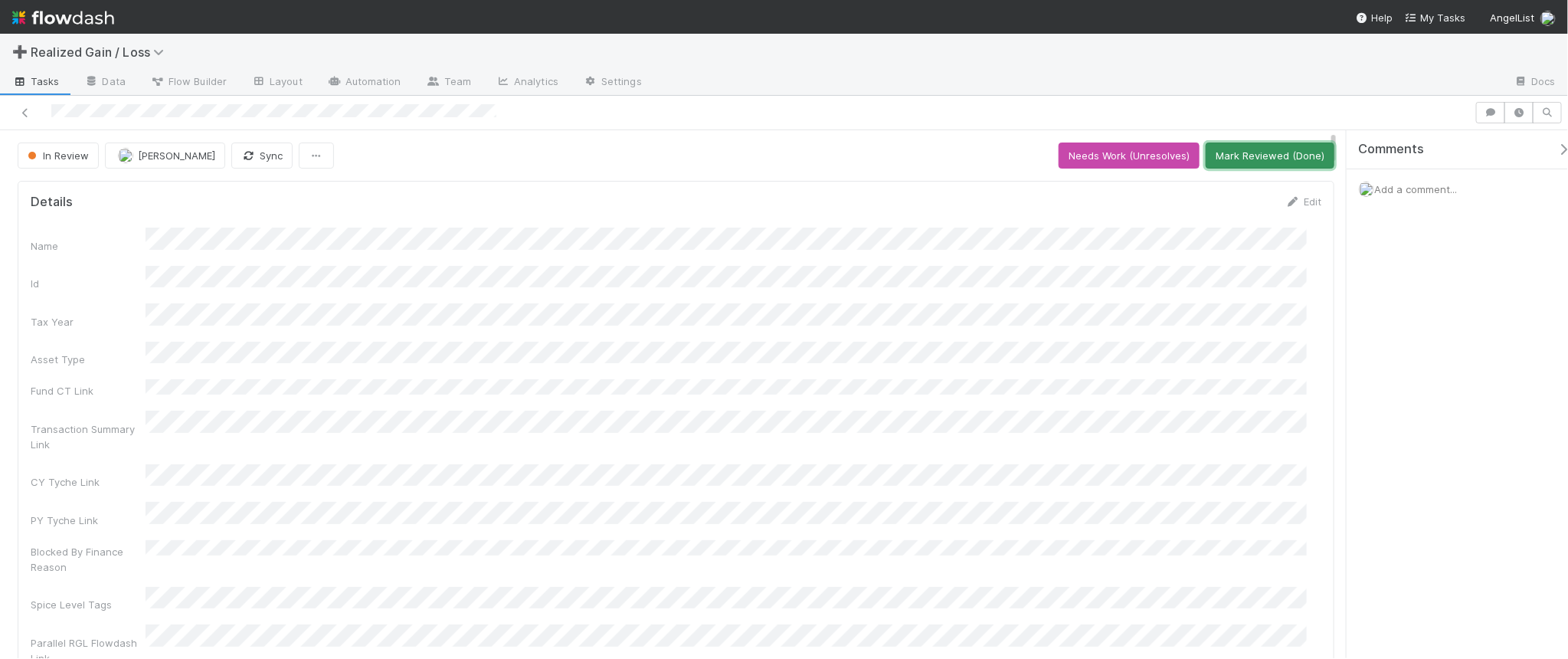
click at [1296, 152] on button "Mark Reviewed (Done)" at bounding box center [1270, 156] width 129 height 26
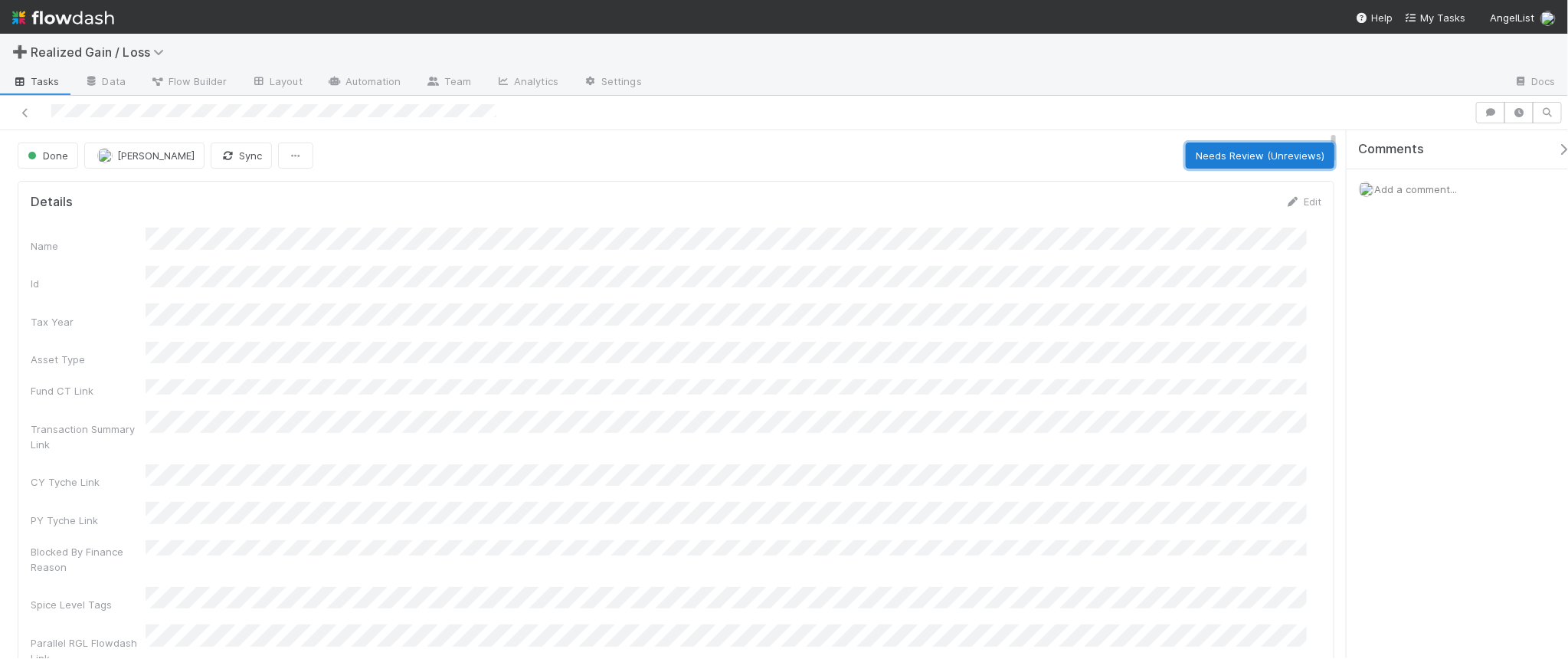
click at [1242, 148] on button "Needs Review (Unreviews)" at bounding box center [1260, 156] width 148 height 26
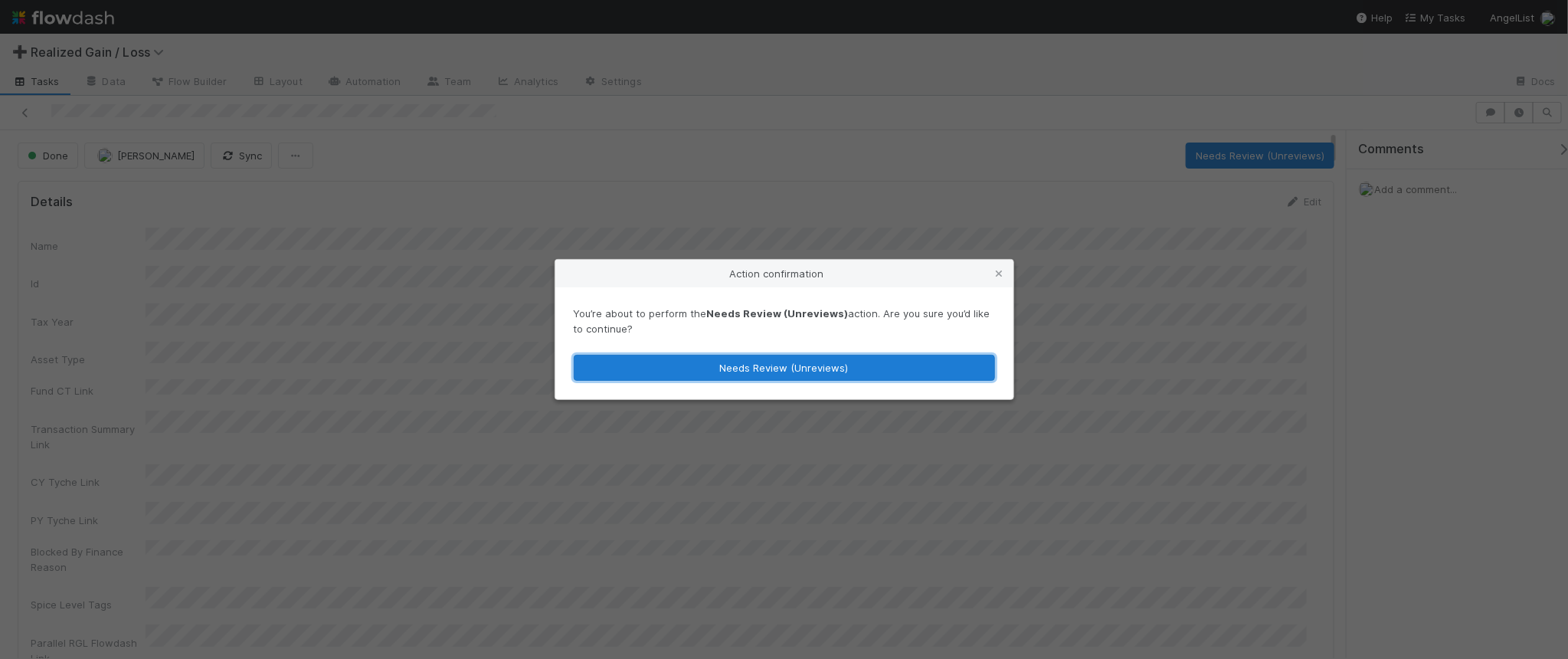
click at [839, 376] on button "Needs Review (Unreviews)" at bounding box center [784, 368] width 422 height 26
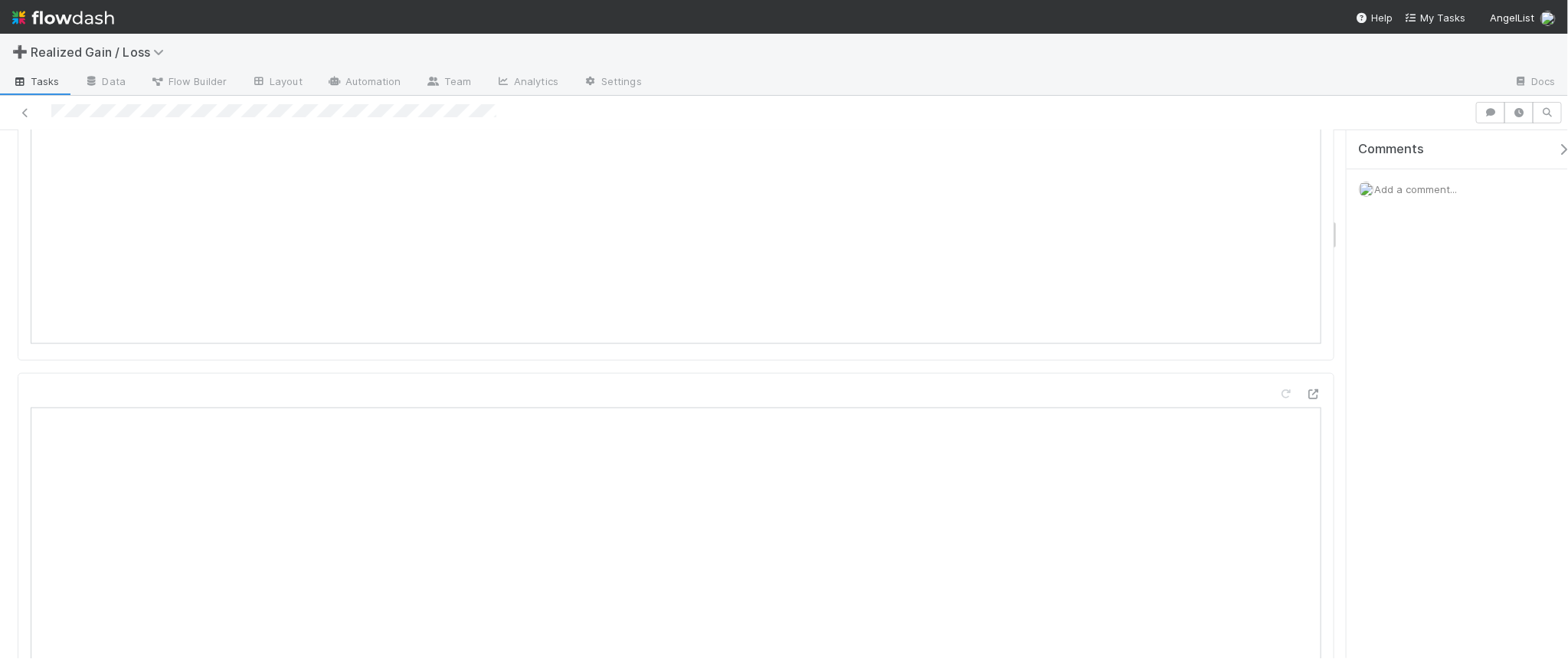
scroll to position [1341, 0]
click at [1279, 298] on icon at bounding box center [1286, 302] width 15 height 10
click at [1279, 393] on icon at bounding box center [1286, 398] width 15 height 10
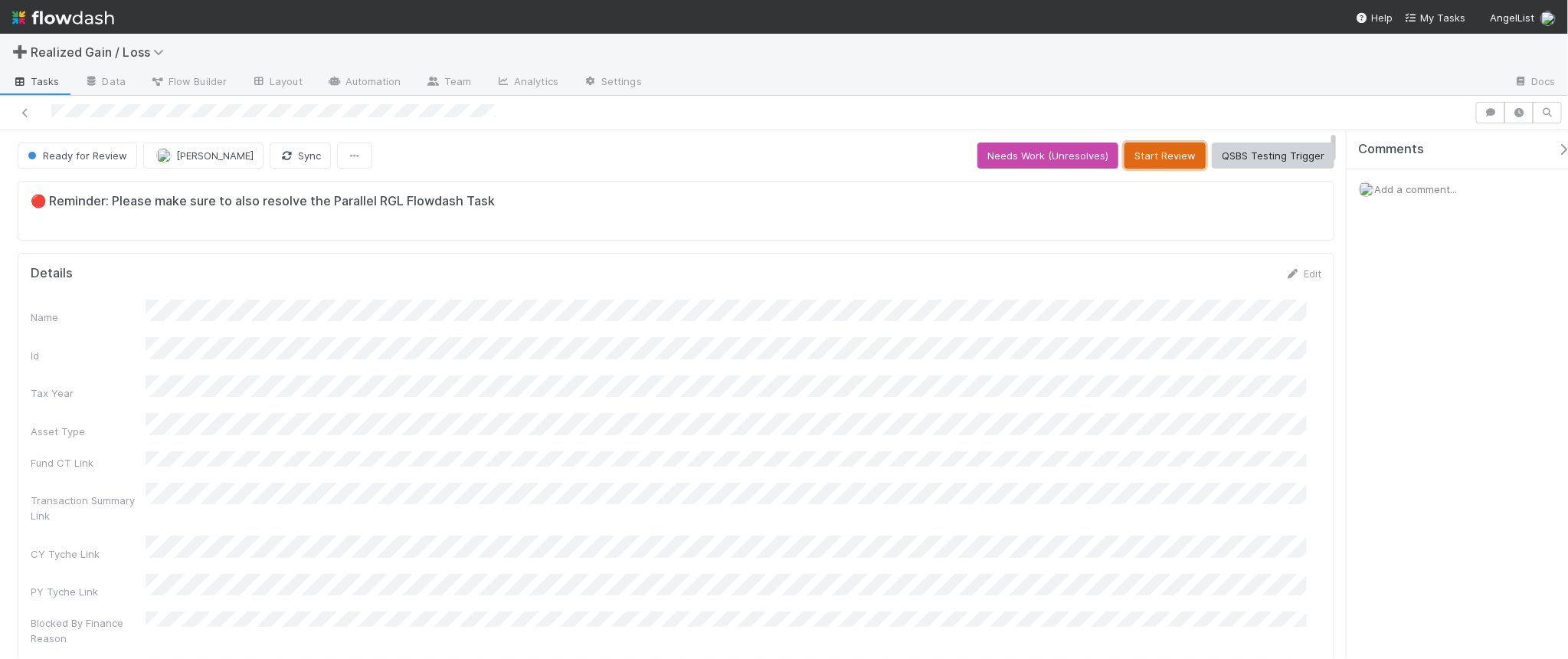
click at [1169, 161] on button "Start Review" at bounding box center [1165, 156] width 81 height 26
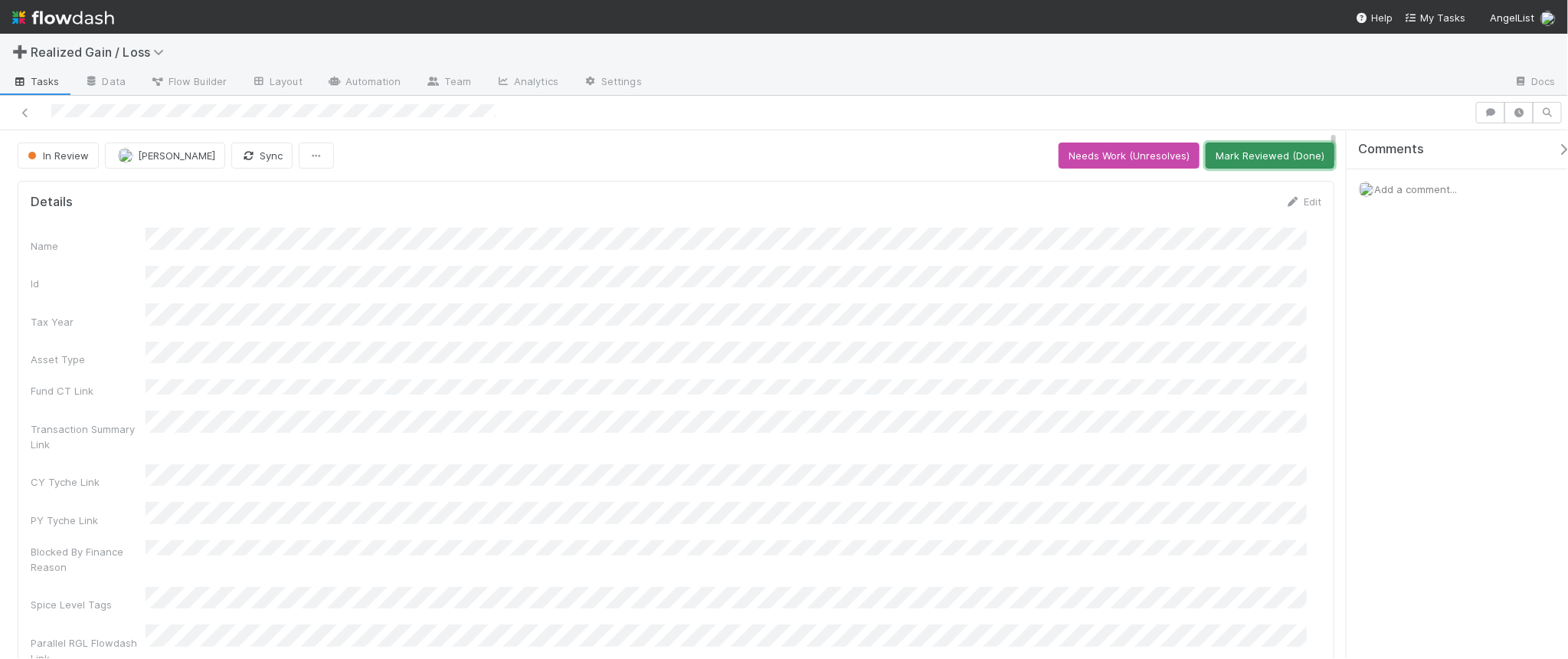
click at [1285, 150] on button "Mark Reviewed (Done)" at bounding box center [1270, 156] width 129 height 26
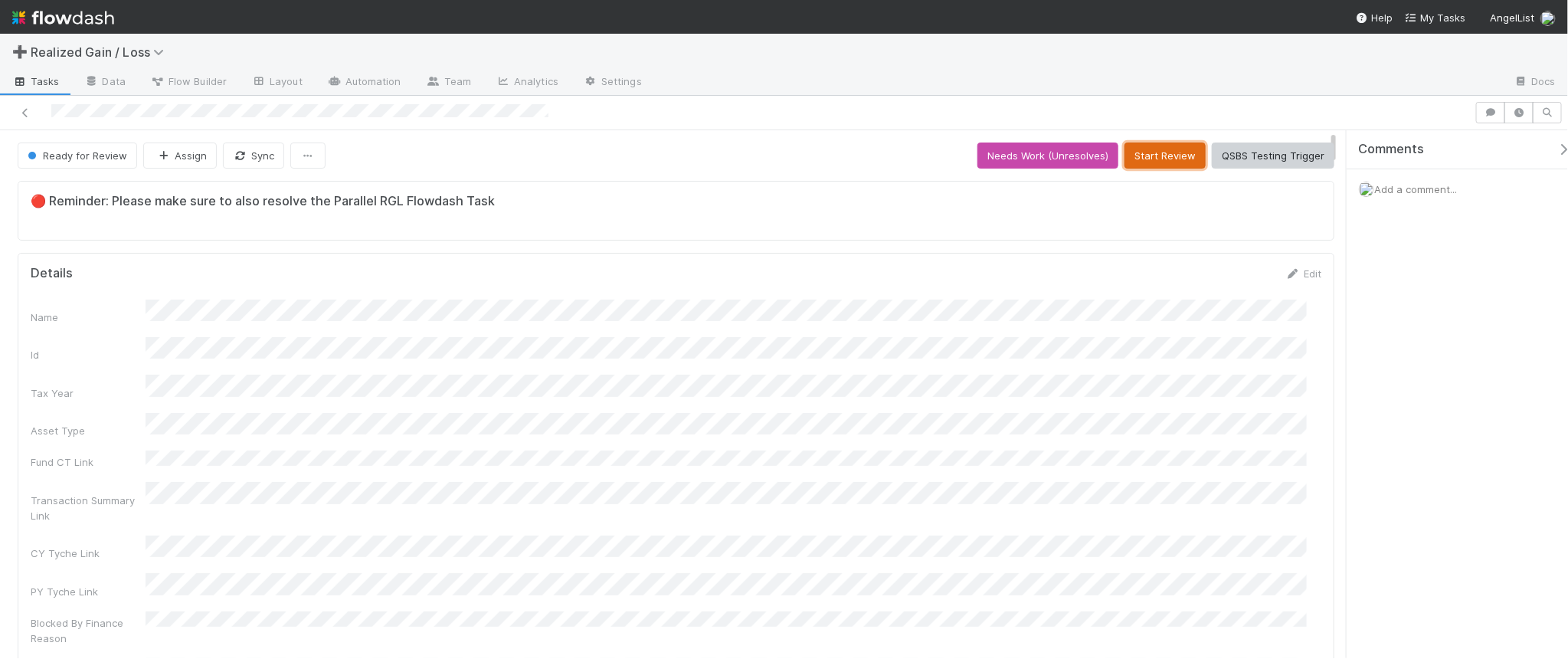
click at [1142, 153] on button "Start Review" at bounding box center [1165, 156] width 81 height 26
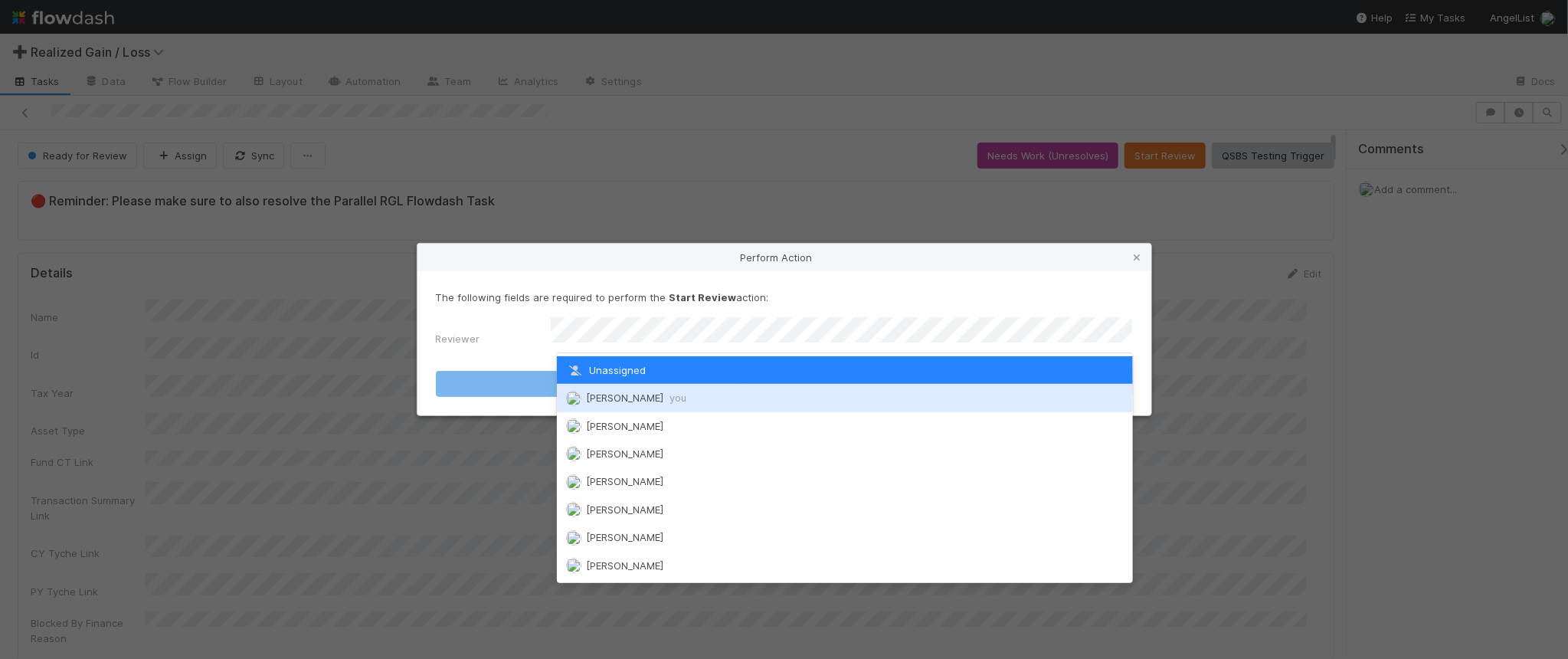
click at [713, 391] on div "[PERSON_NAME] you" at bounding box center [845, 398] width 576 height 27
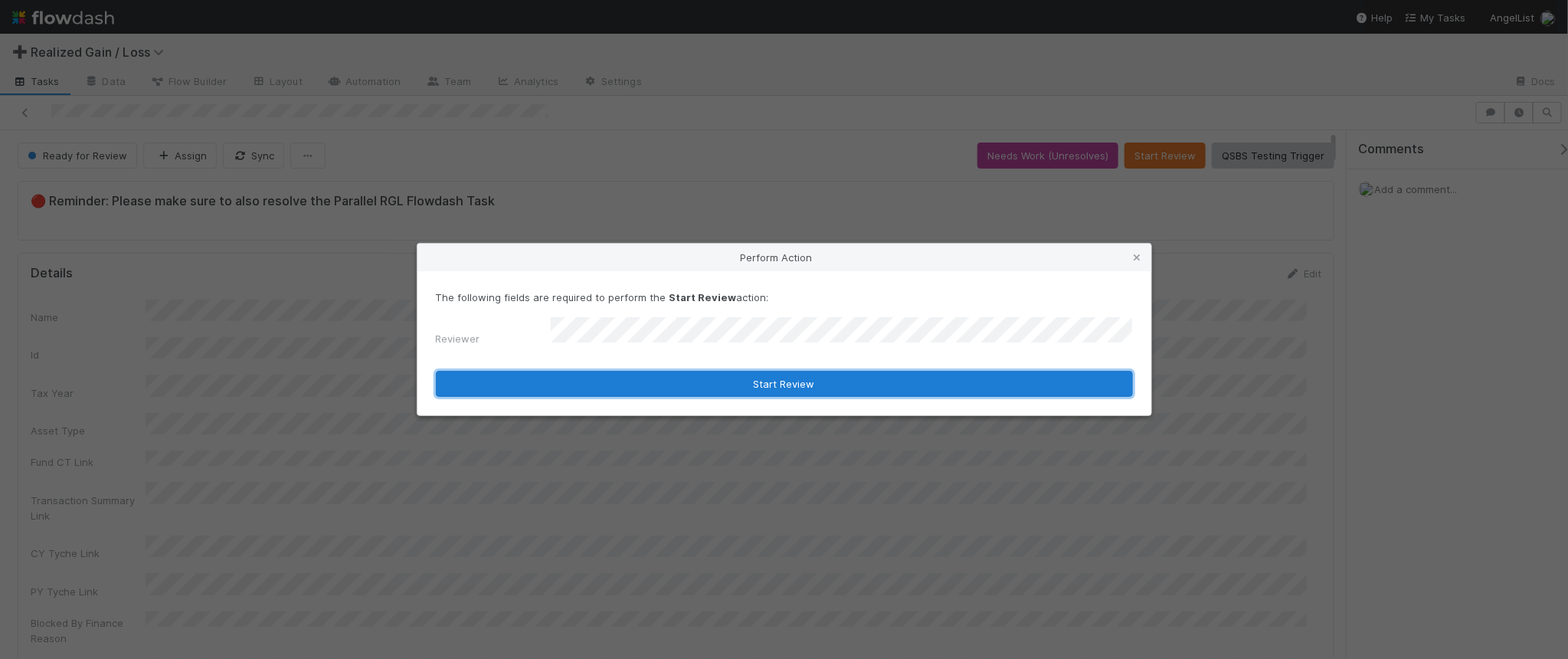
click at [717, 382] on button "Start Review" at bounding box center [784, 384] width 697 height 26
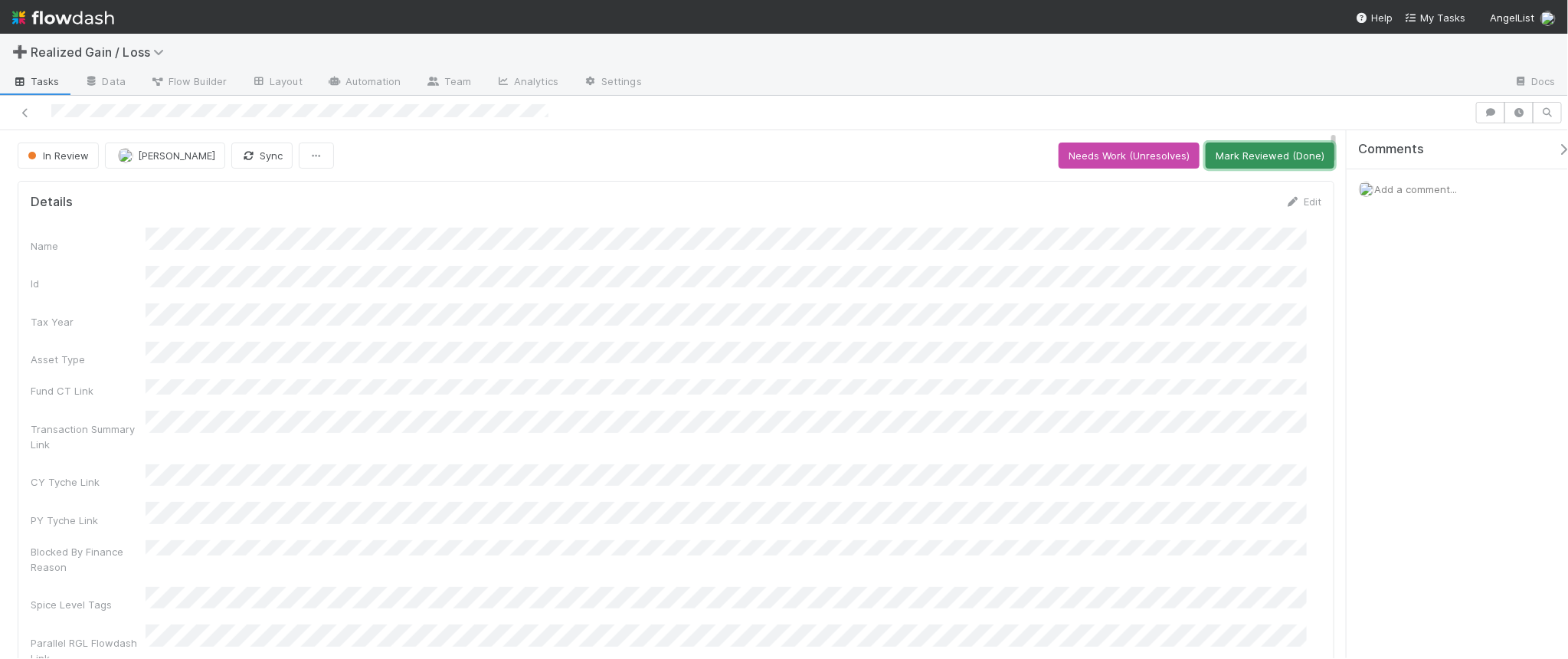
click at [1283, 161] on button "Mark Reviewed (Done)" at bounding box center [1270, 156] width 129 height 26
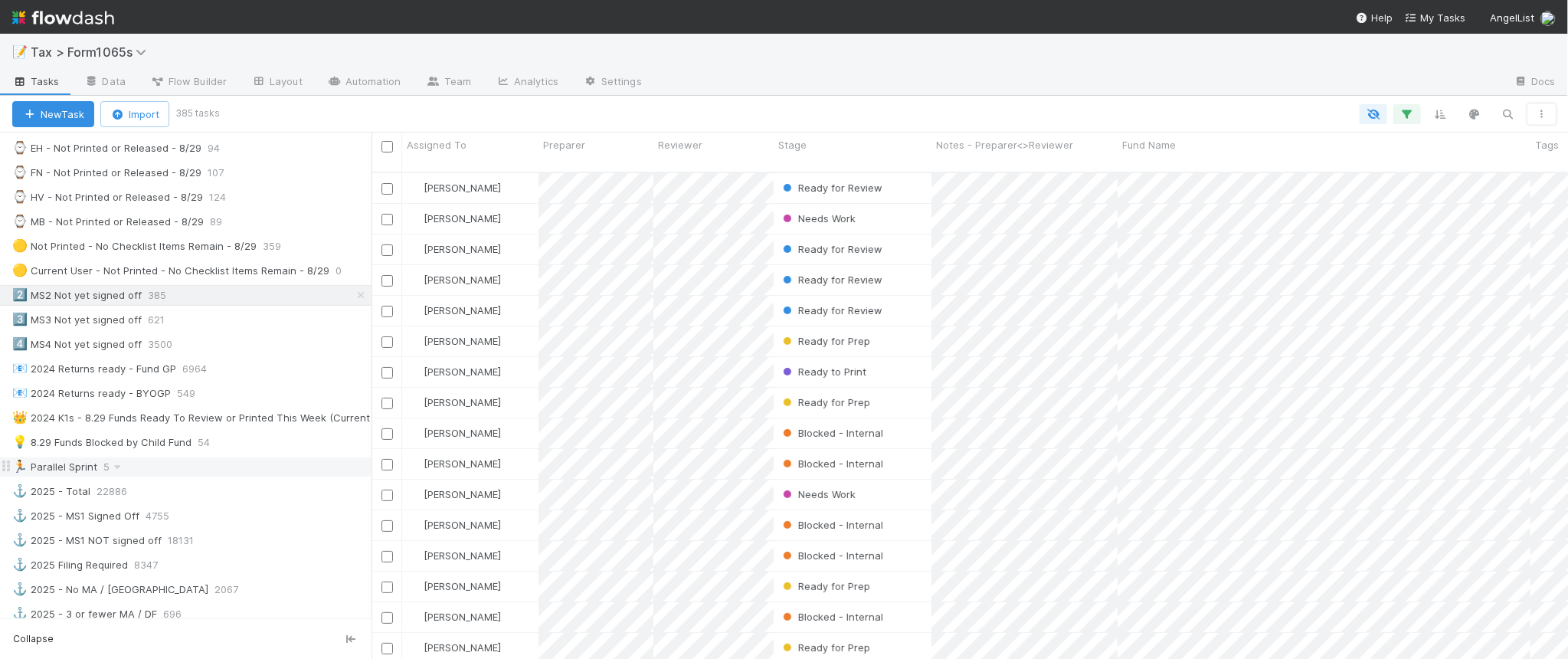
scroll to position [575, 0]
click at [272, 450] on div "💡 8.29 Funds Blocked by Child Fund 54" at bounding box center [192, 440] width 360 height 19
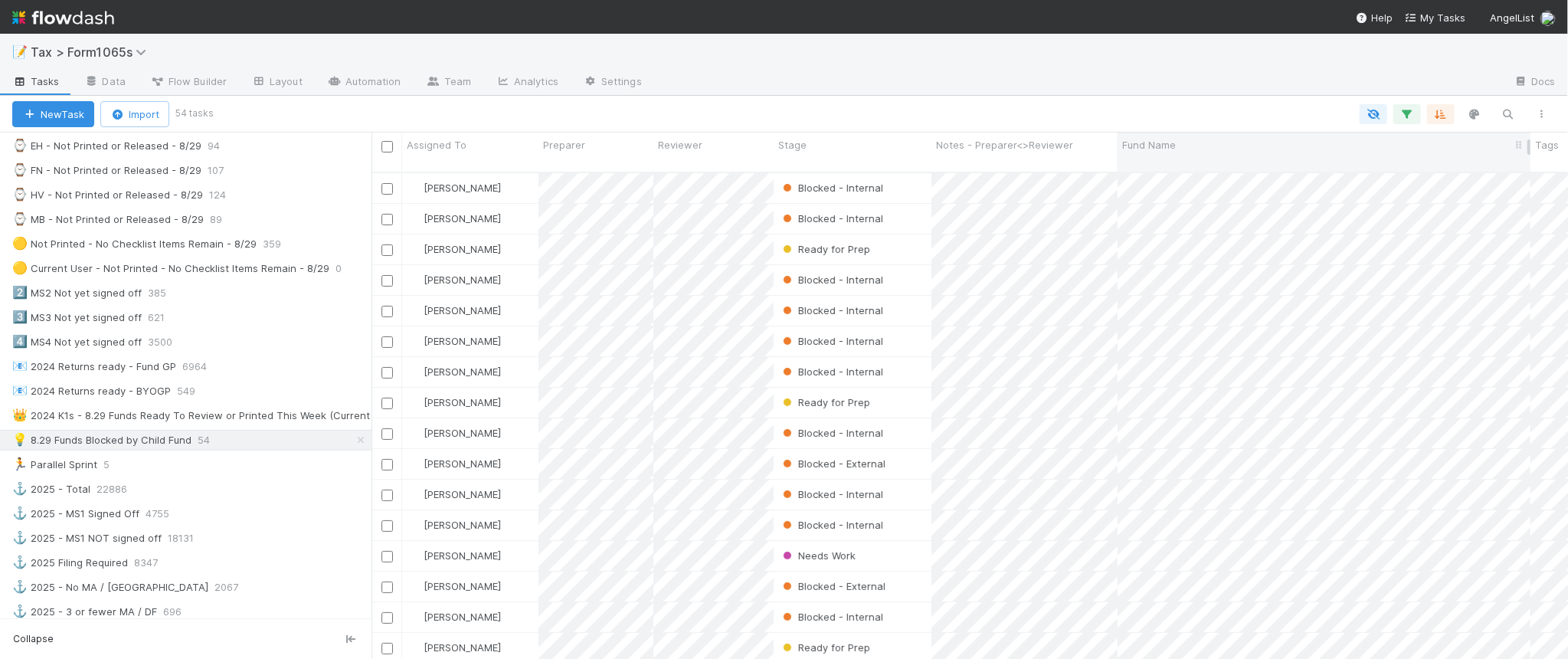
click at [1171, 138] on span "Fund Name" at bounding box center [1149, 144] width 54 height 15
click at [1210, 82] on div "Sort A → Z Sort Z → A Hide Edit field Delete field Sync" at bounding box center [784, 329] width 1568 height 659
click at [1452, 106] on button "button" at bounding box center [1441, 114] width 27 height 20
click at [1427, 222] on icon at bounding box center [1432, 226] width 15 height 9
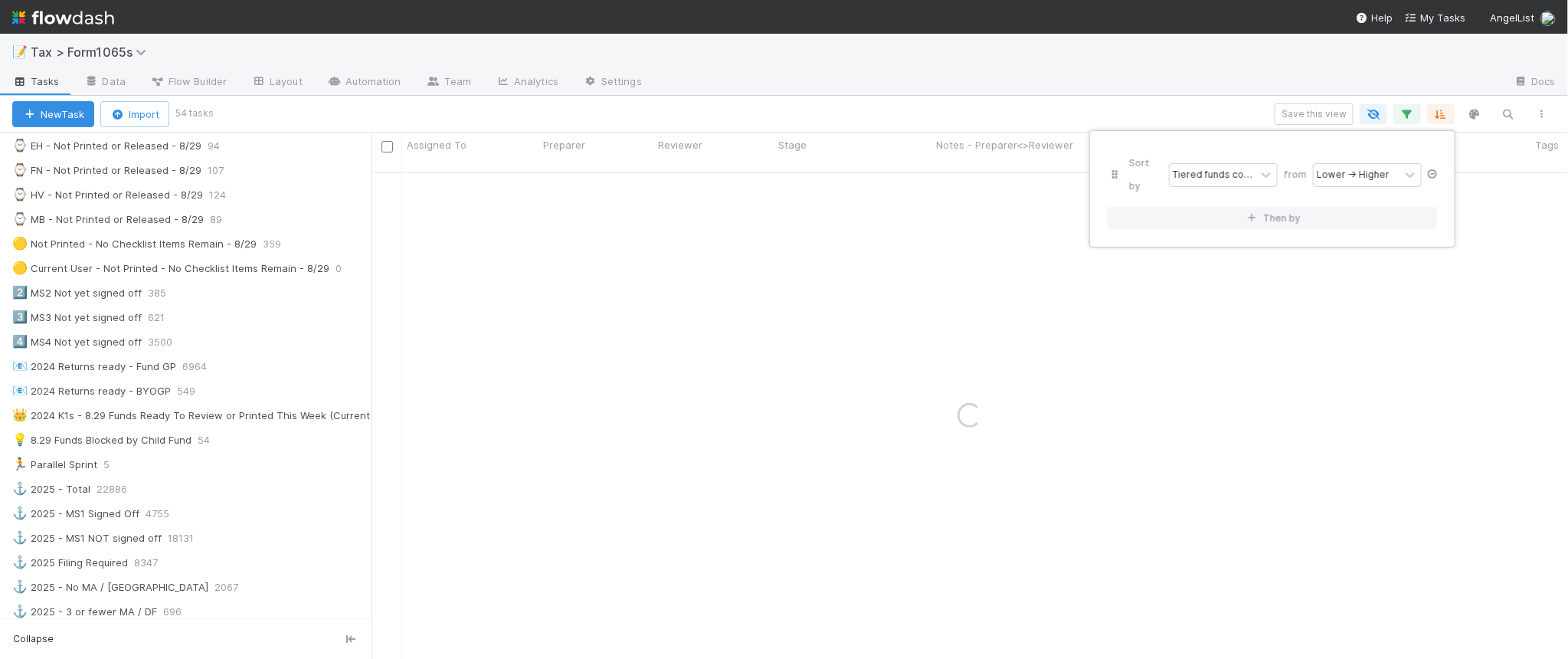
click at [1429, 169] on icon at bounding box center [1432, 173] width 15 height 9
click at [1154, 79] on div "Sort by" at bounding box center [784, 329] width 1568 height 659
click at [1149, 77] on div "Sort by" at bounding box center [784, 329] width 1568 height 659
click at [1111, 69] on div "📝 Tax > Form1065s" at bounding box center [784, 52] width 1568 height 37
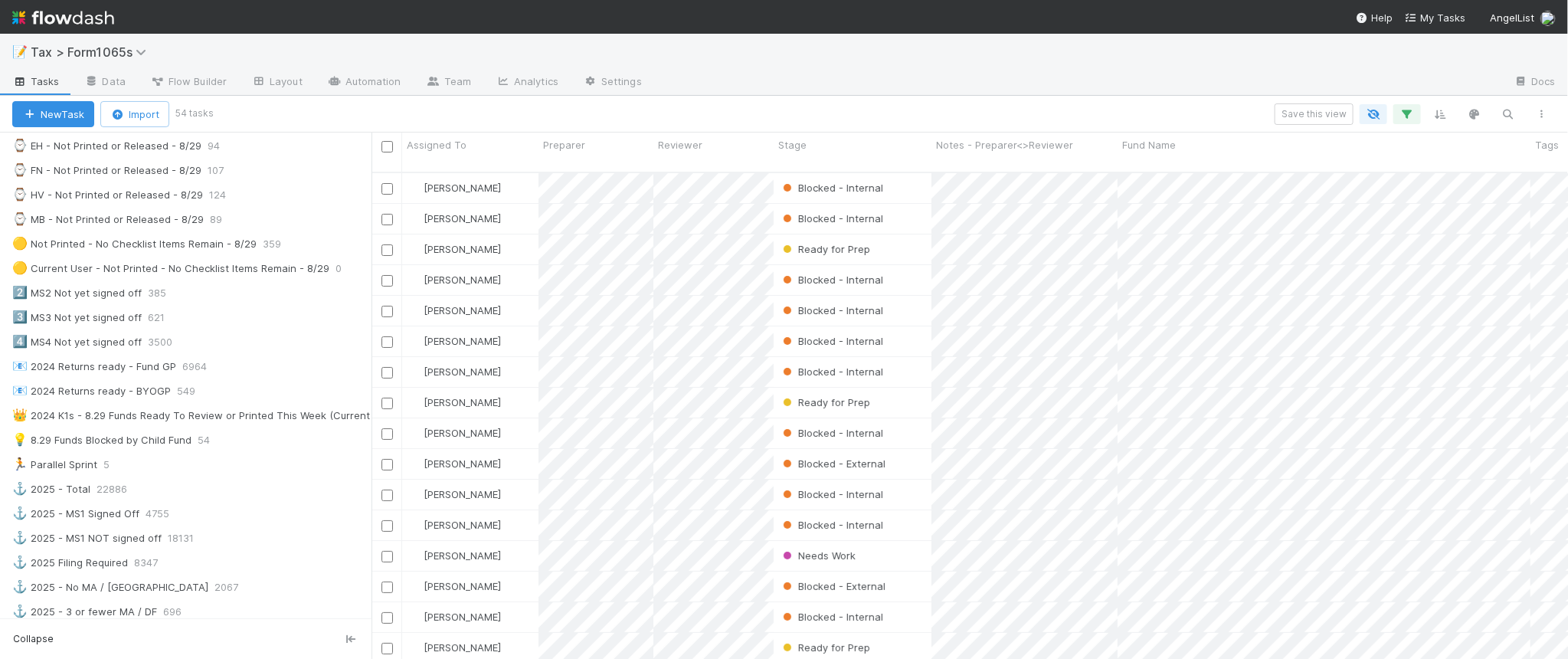
scroll to position [485, 1182]
click at [314, 250] on div "🟡 Not Printed - No Checklist Items Remain - 8/29 359" at bounding box center [192, 244] width 360 height 19
click at [296, 450] on div "💡 8.29 Funds Blocked by Child Fund 54" at bounding box center [192, 440] width 360 height 19
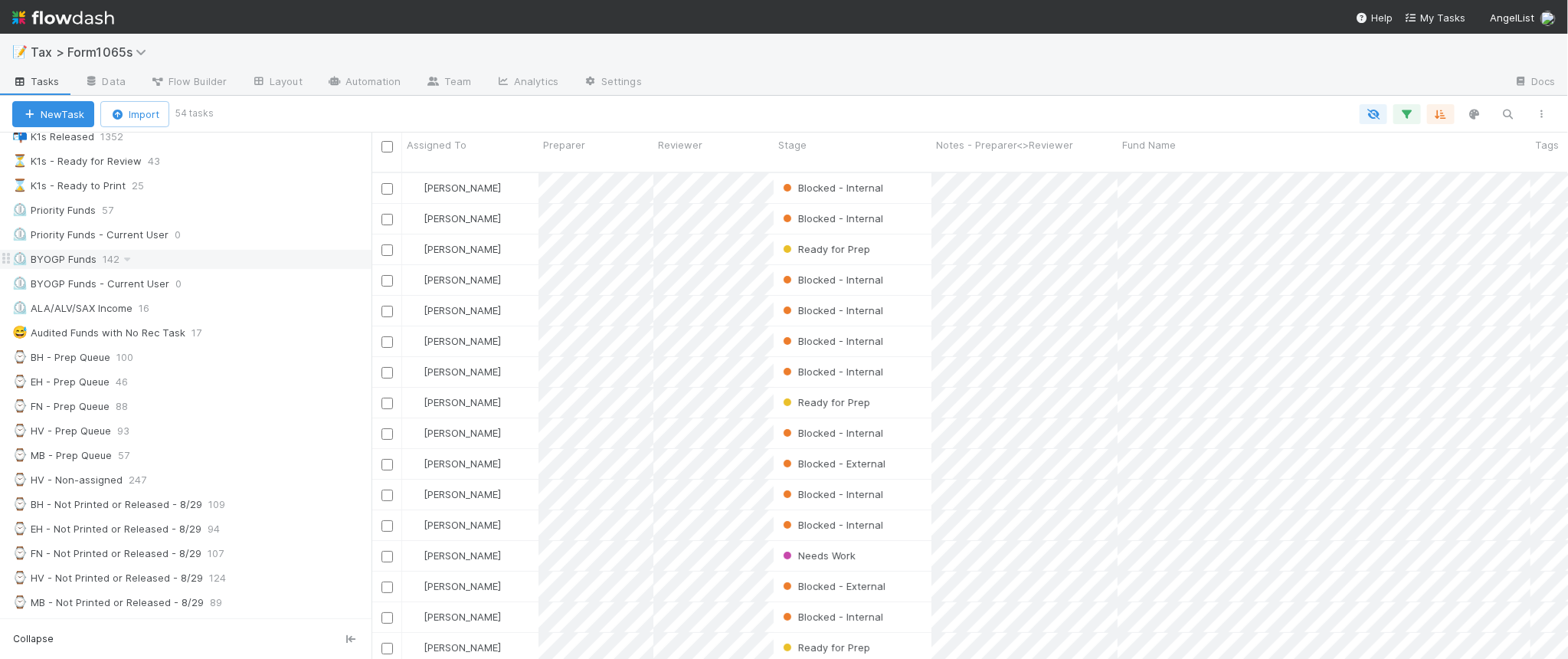
scroll to position [485, 1182]
click at [1541, 110] on icon "button" at bounding box center [1541, 114] width 15 height 9
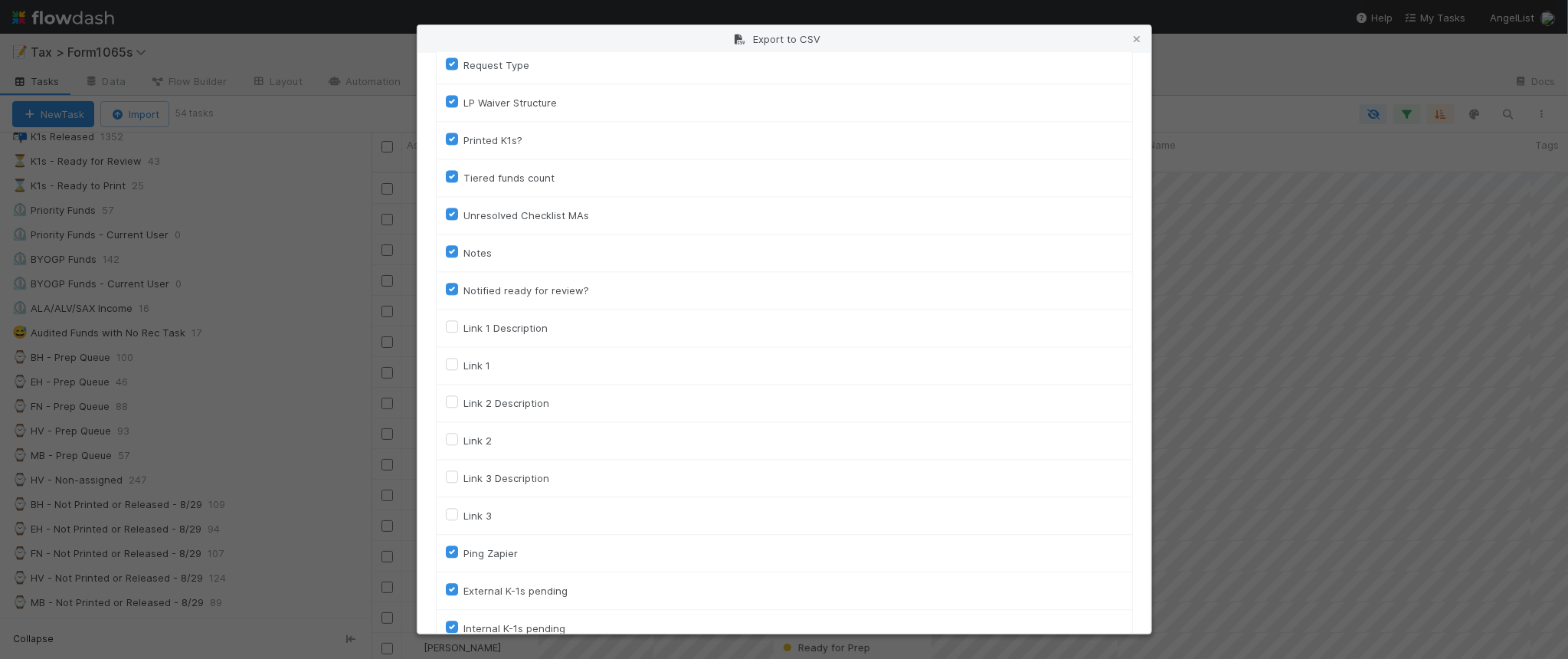
scroll to position [2200, 0]
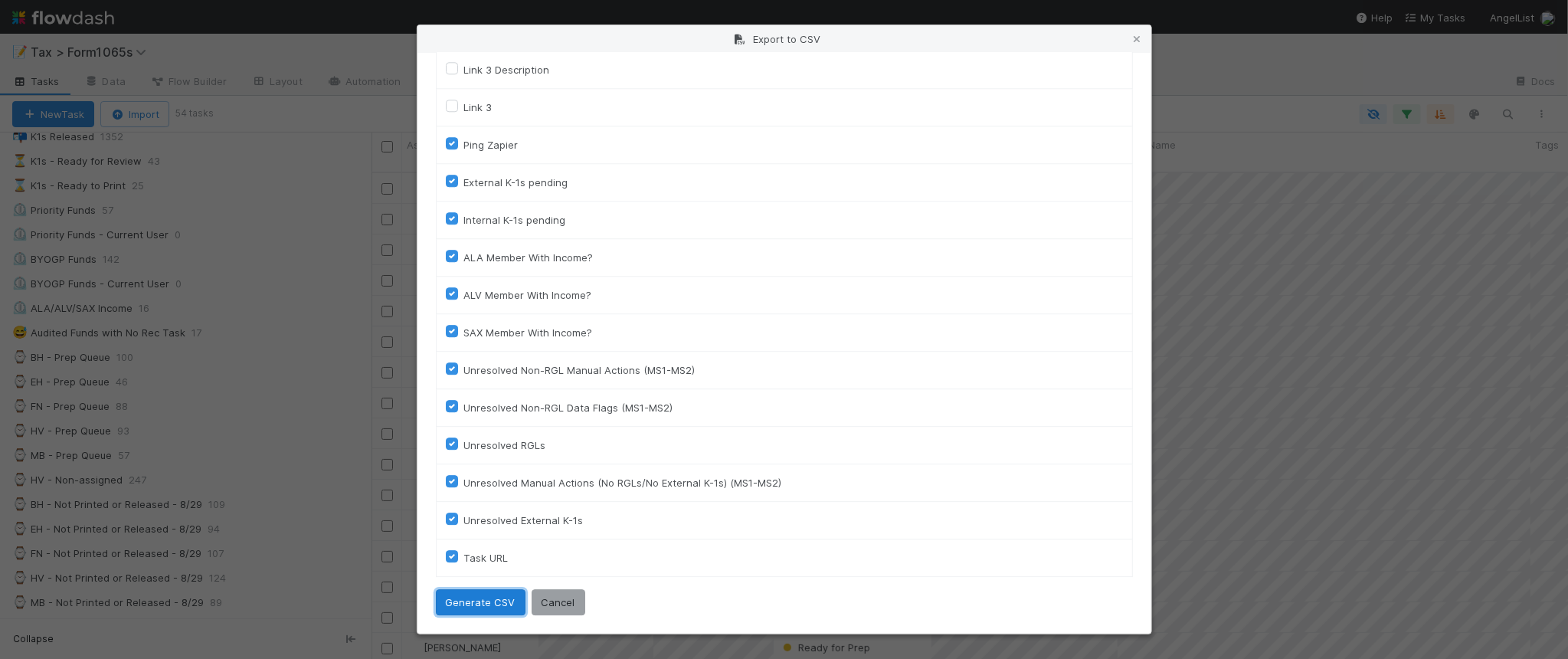
click at [494, 599] on button "Generate CSV" at bounding box center [480, 603] width 89 height 26
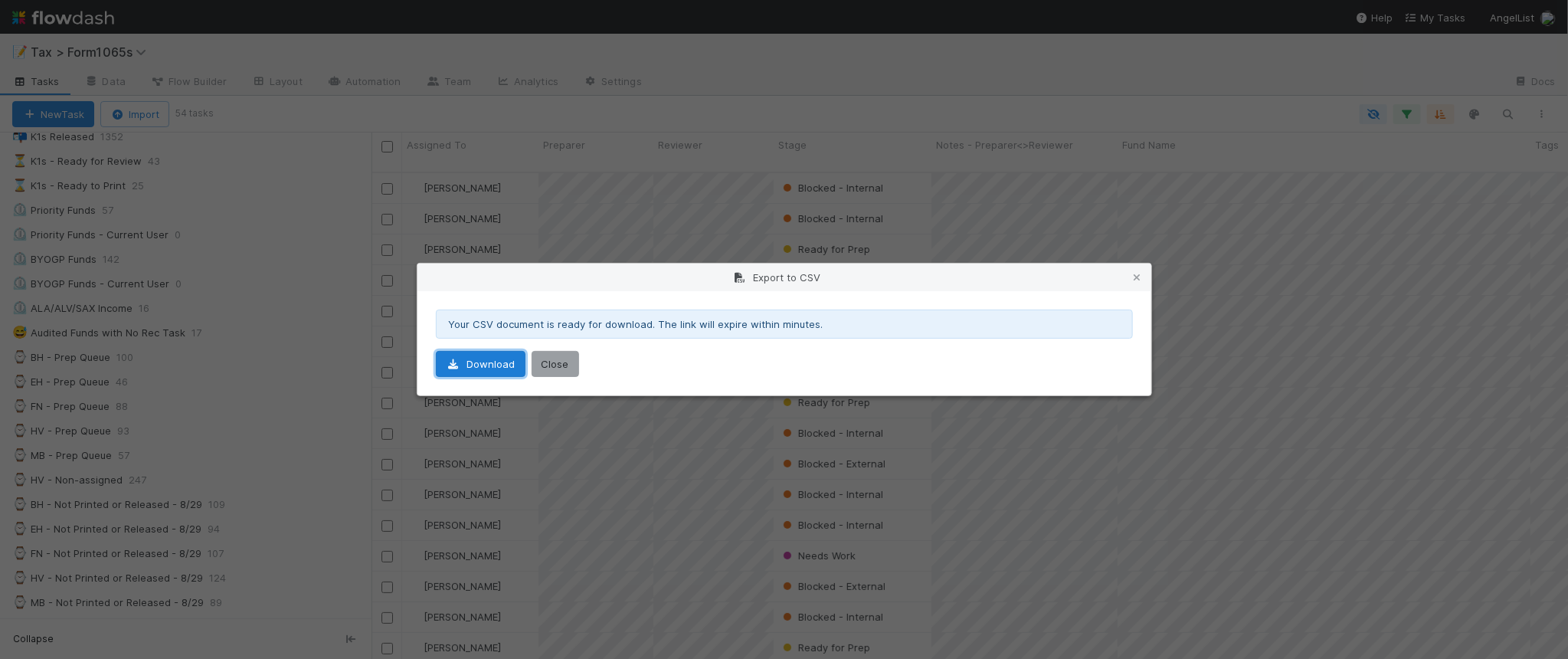
click at [493, 372] on link "Download" at bounding box center [480, 364] width 89 height 26
click at [1138, 273] on icon at bounding box center [1137, 277] width 15 height 10
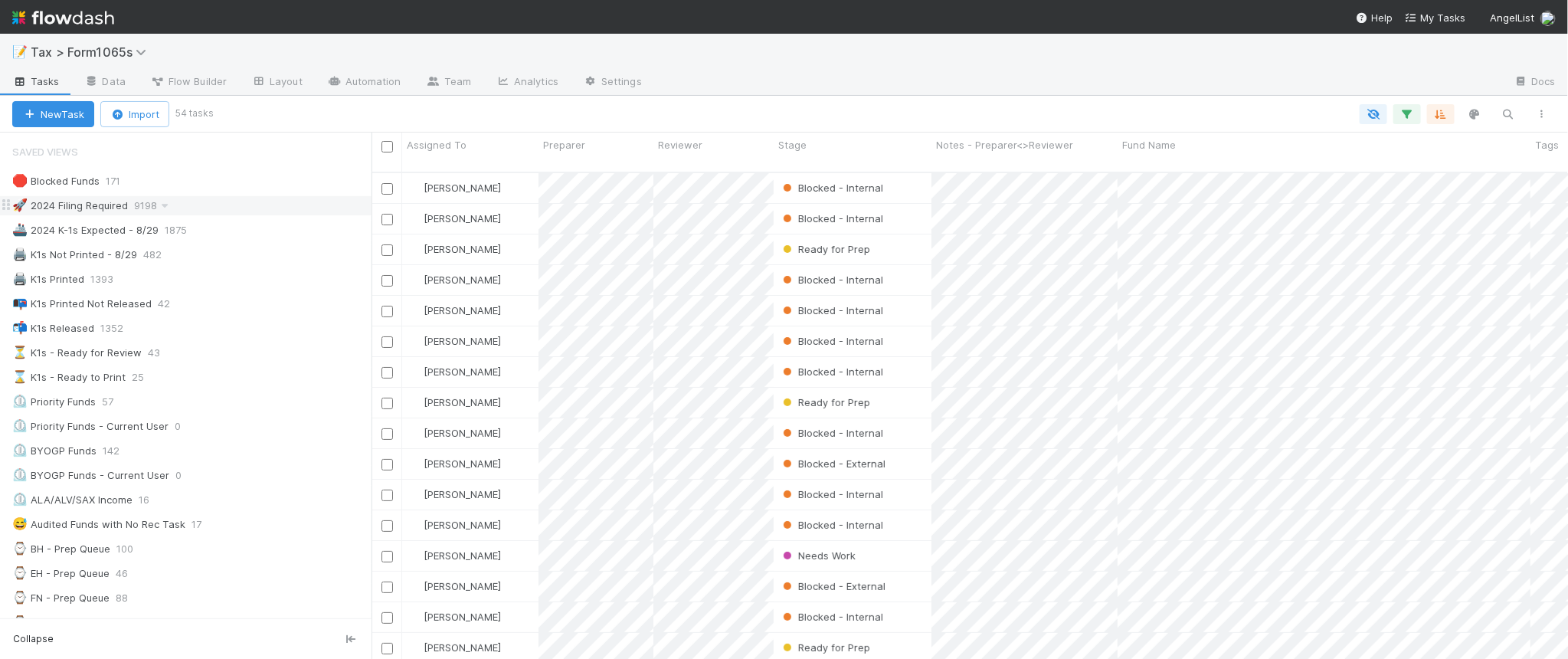
click at [223, 207] on div "🚀 2024 Filing Required 9198" at bounding box center [192, 206] width 360 height 19
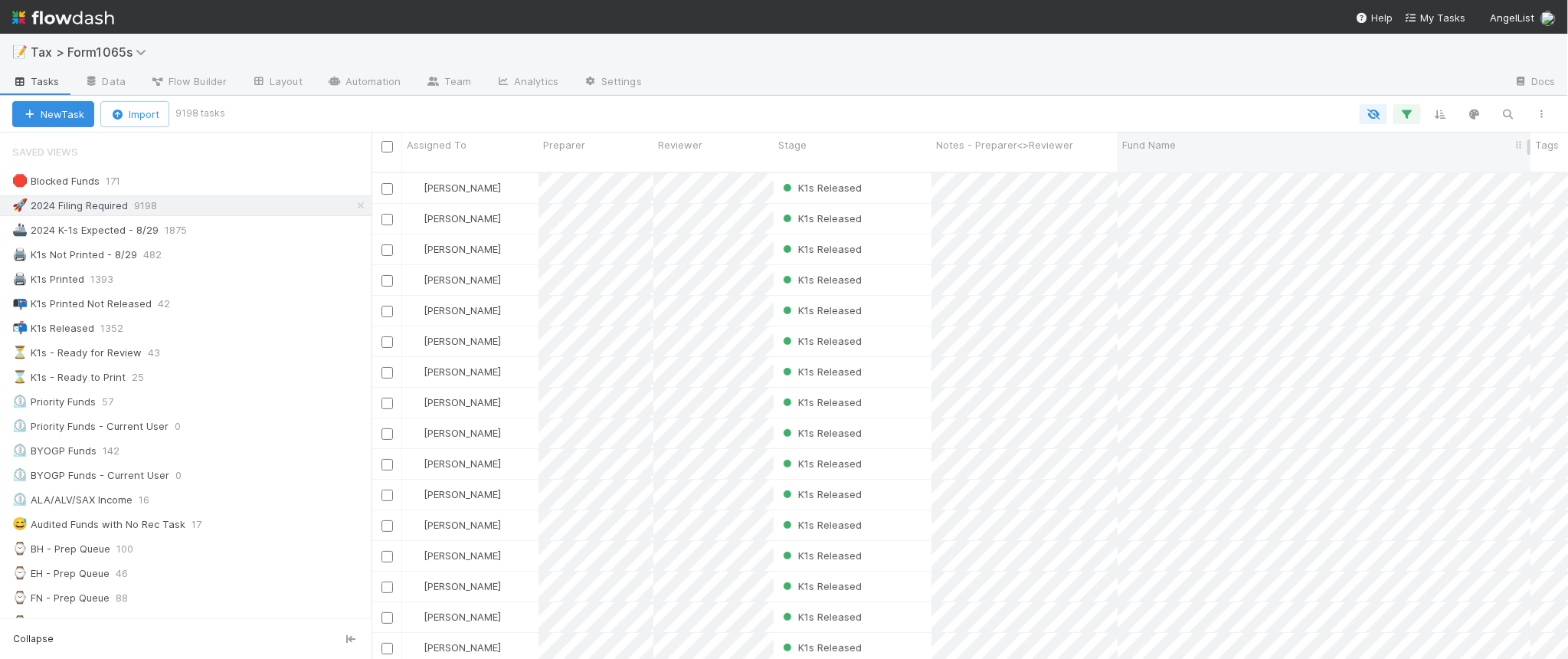
scroll to position [485, 1182]
click at [1406, 117] on icon "button" at bounding box center [1407, 114] width 15 height 14
click at [1121, 82] on div "2 filters Reset Filters If Filing Required is and Tax Year = 2024 And.. Or if..." at bounding box center [784, 329] width 1568 height 659
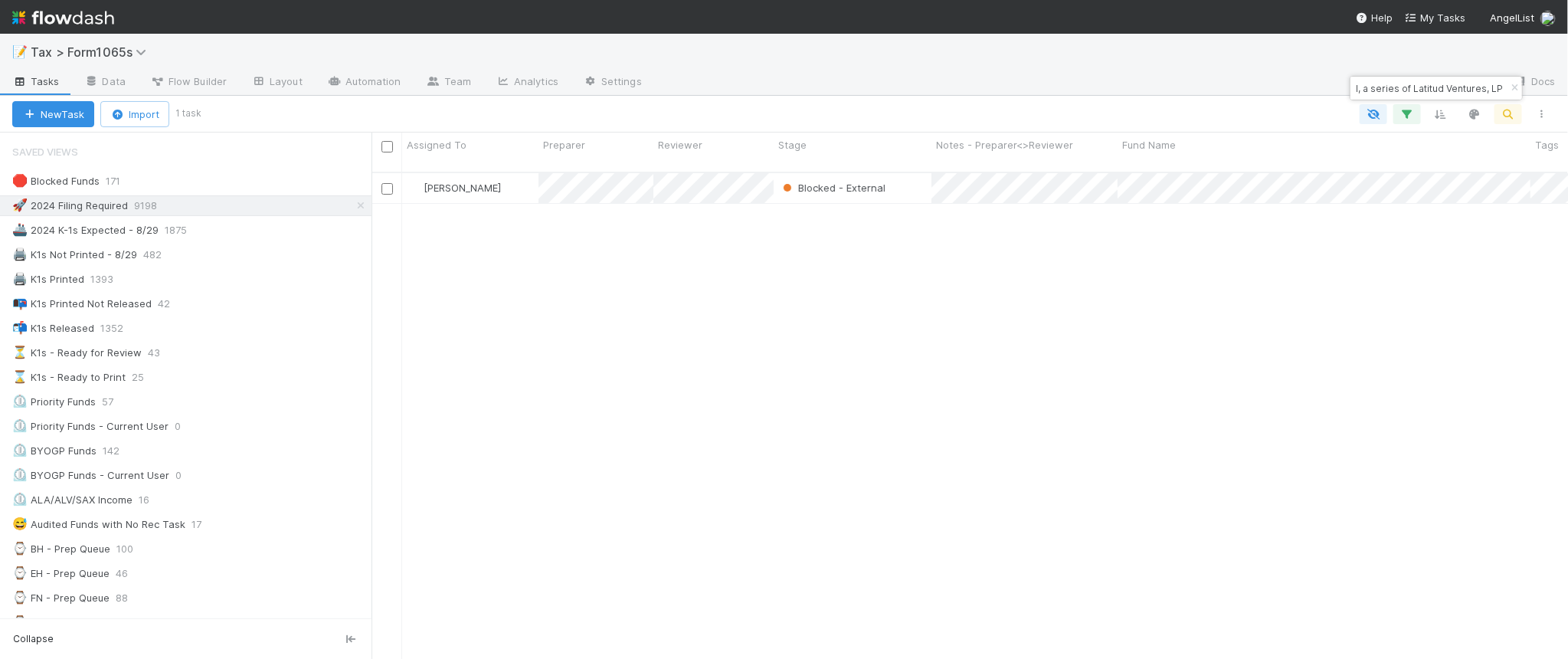
type input "ME Fund I, a series of Latitud Ventures, LP"
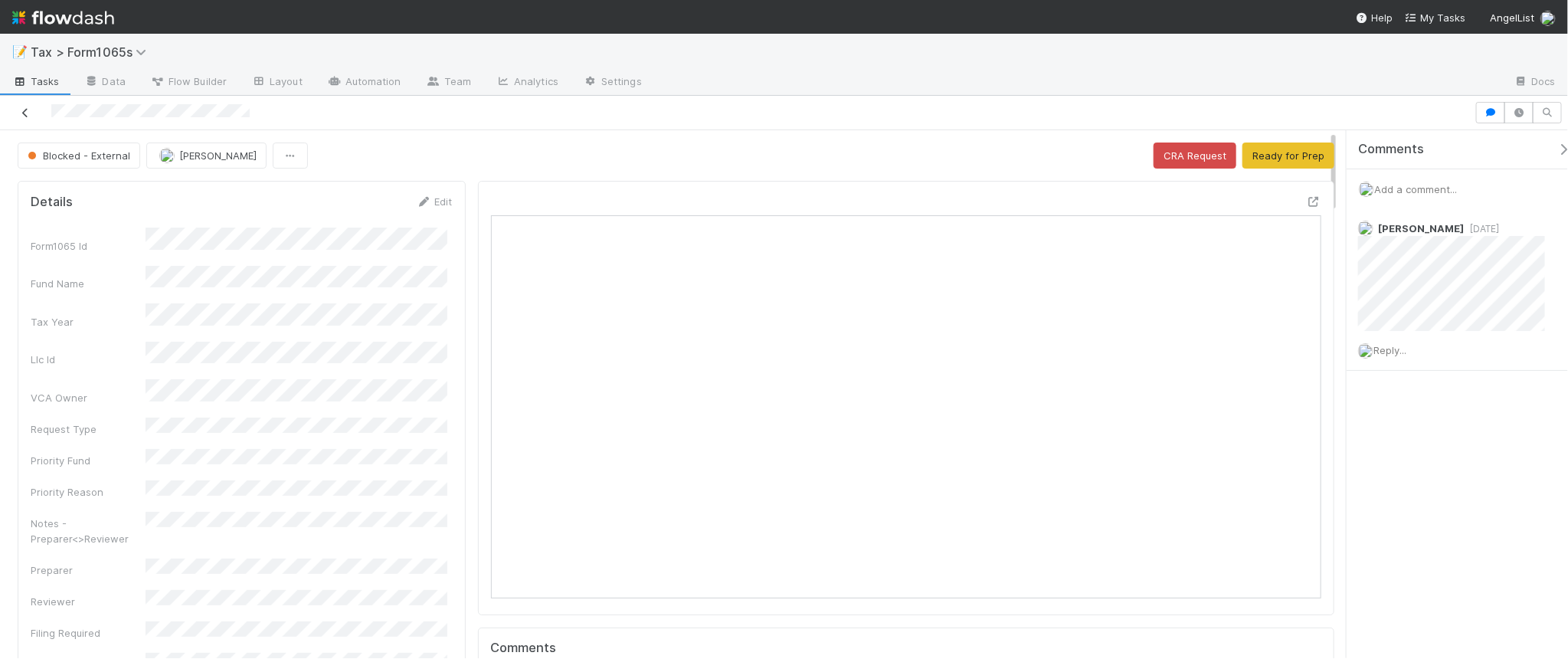
click at [22, 109] on icon at bounding box center [25, 113] width 15 height 10
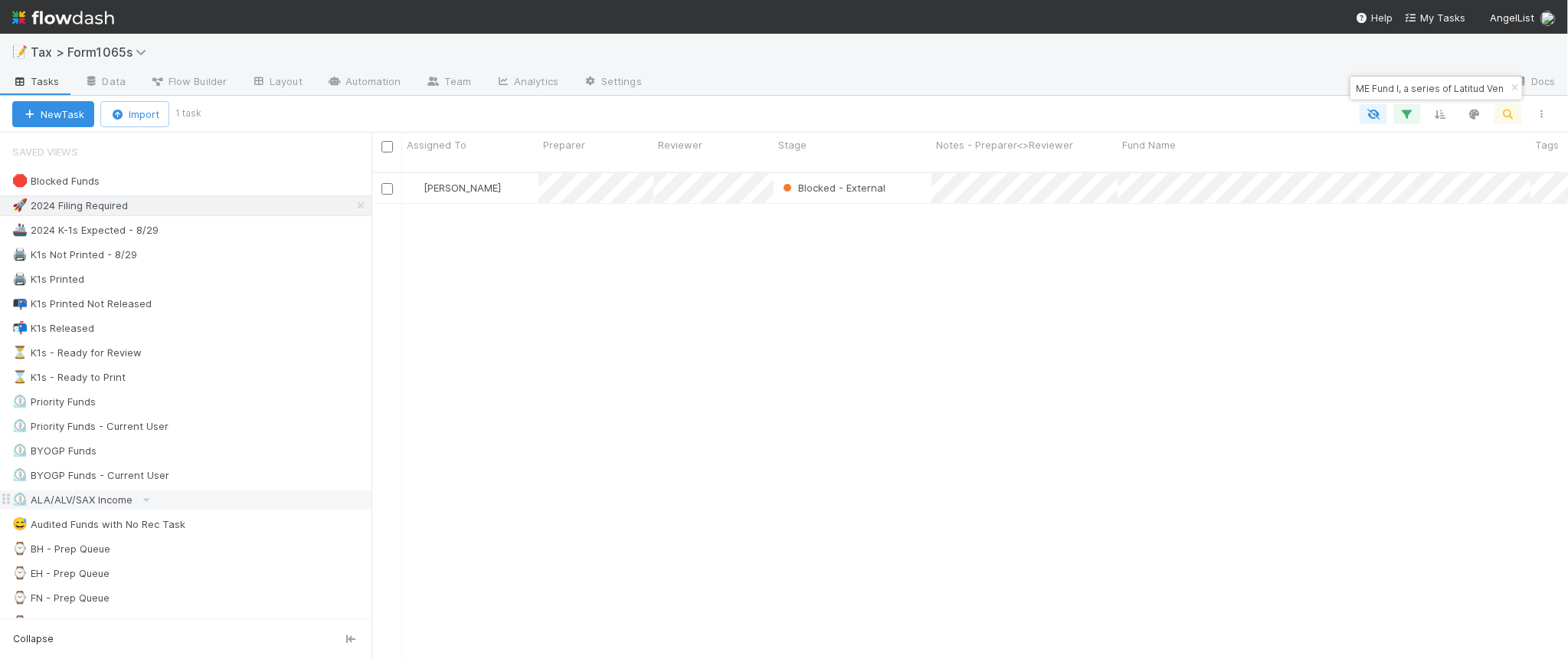
scroll to position [485, 1182]
click at [1515, 88] on icon "button" at bounding box center [1514, 88] width 15 height 9
click at [188, 376] on div "⌛ K1s - Ready to Print 25" at bounding box center [192, 377] width 360 height 19
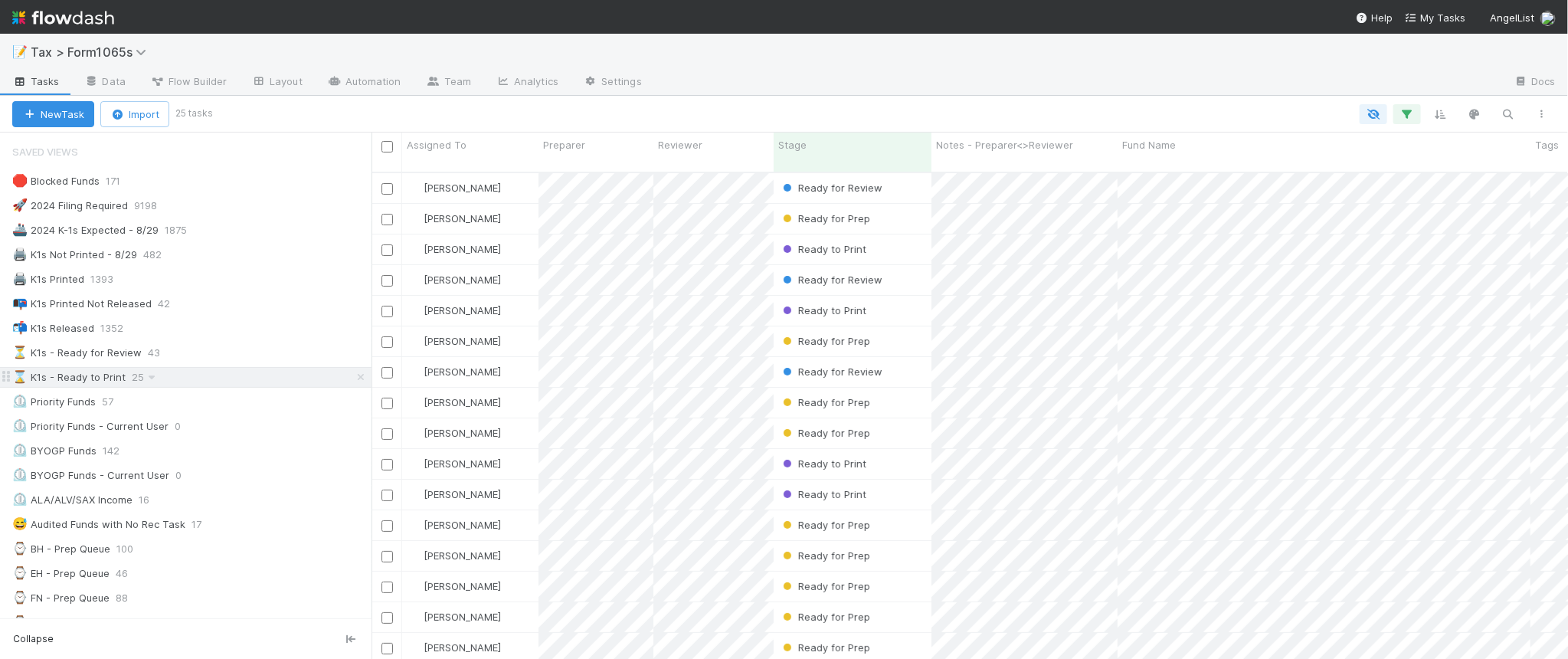
scroll to position [485, 1182]
click at [1545, 117] on icon "button" at bounding box center [1541, 114] width 15 height 9
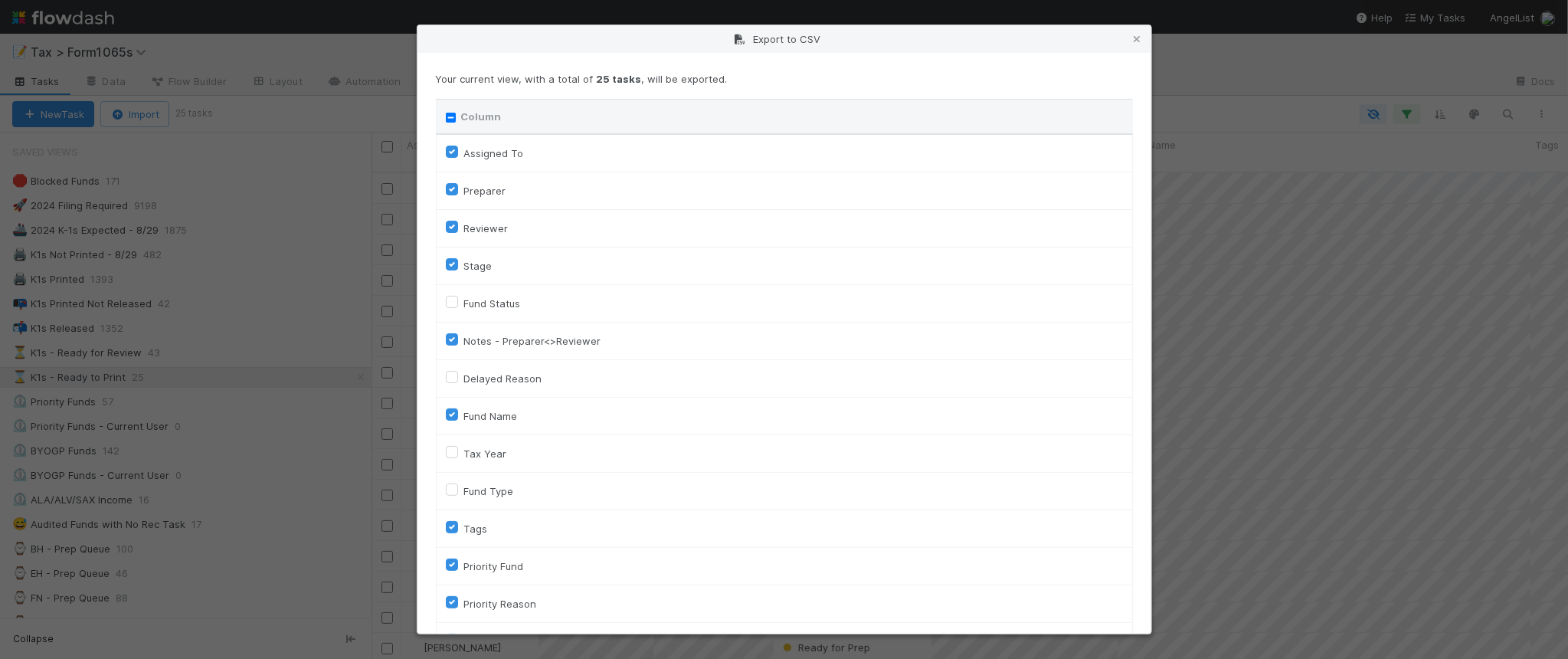
click at [451, 113] on input "Column" at bounding box center [451, 118] width 10 height 10
checkbox input "true"
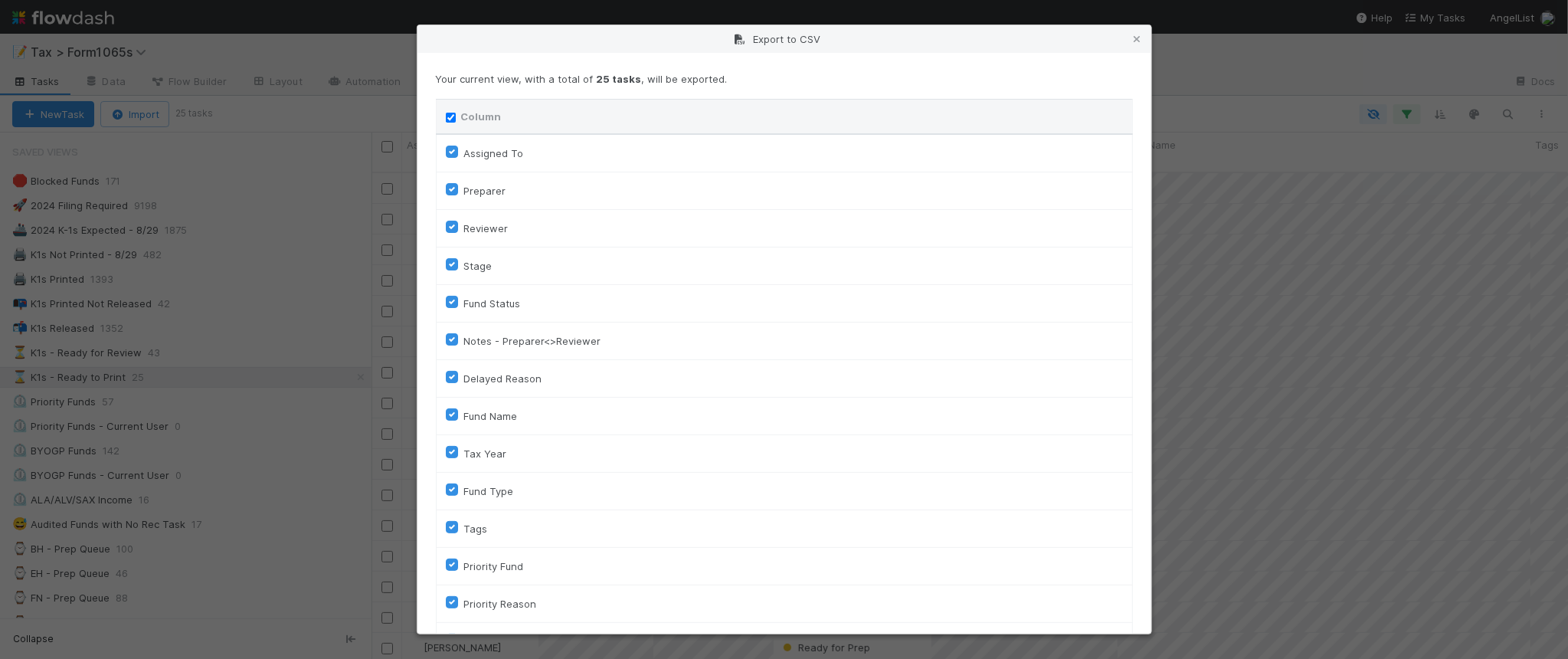
checkbox input "true"
checkbox On "true"
checkbox input "true"
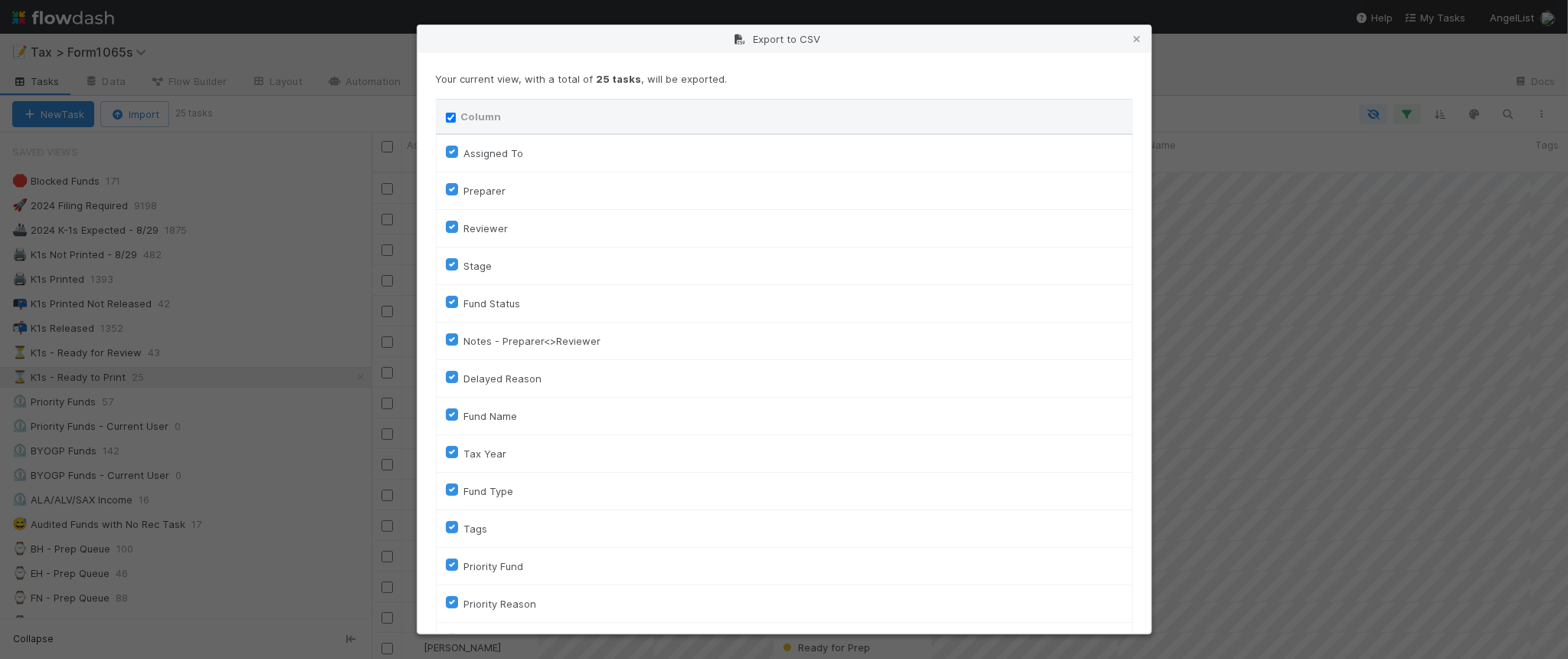
checkbox input "true"
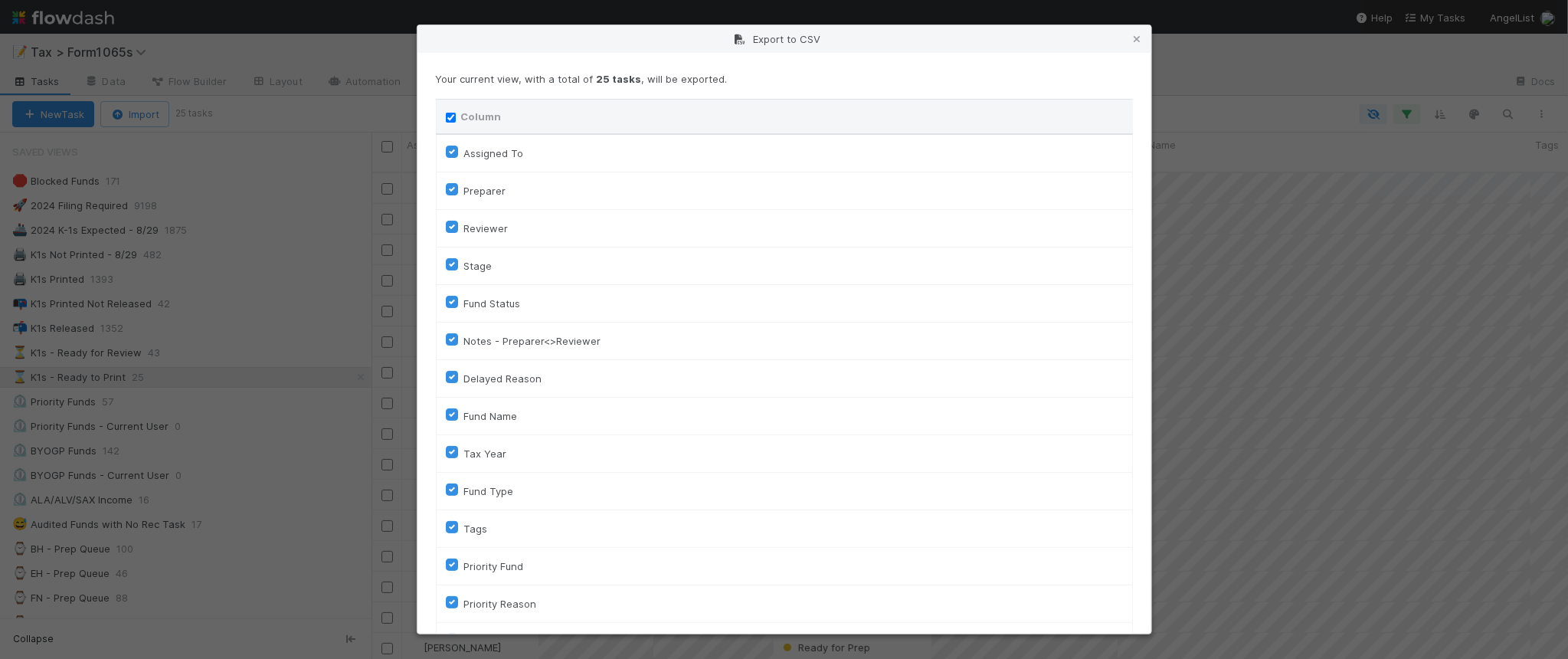
checkbox input "true"
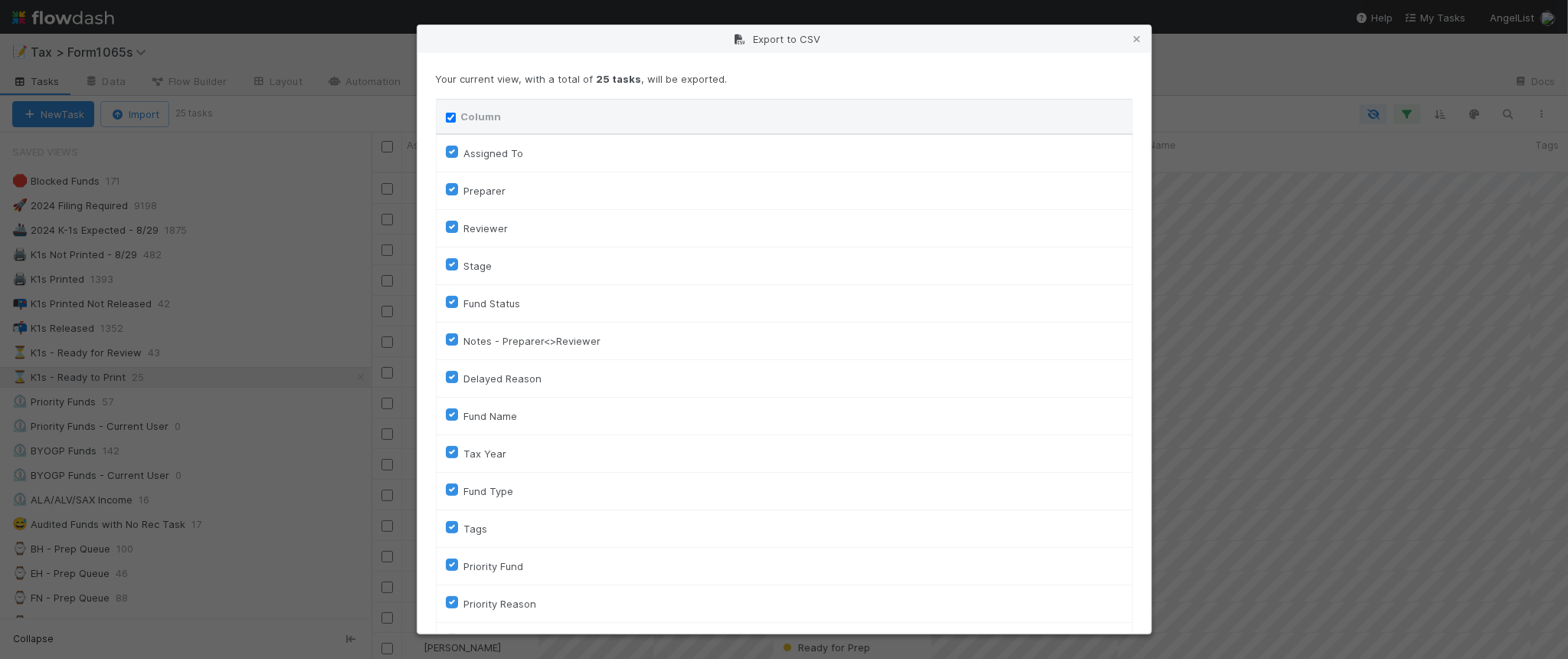
checkbox input "true"
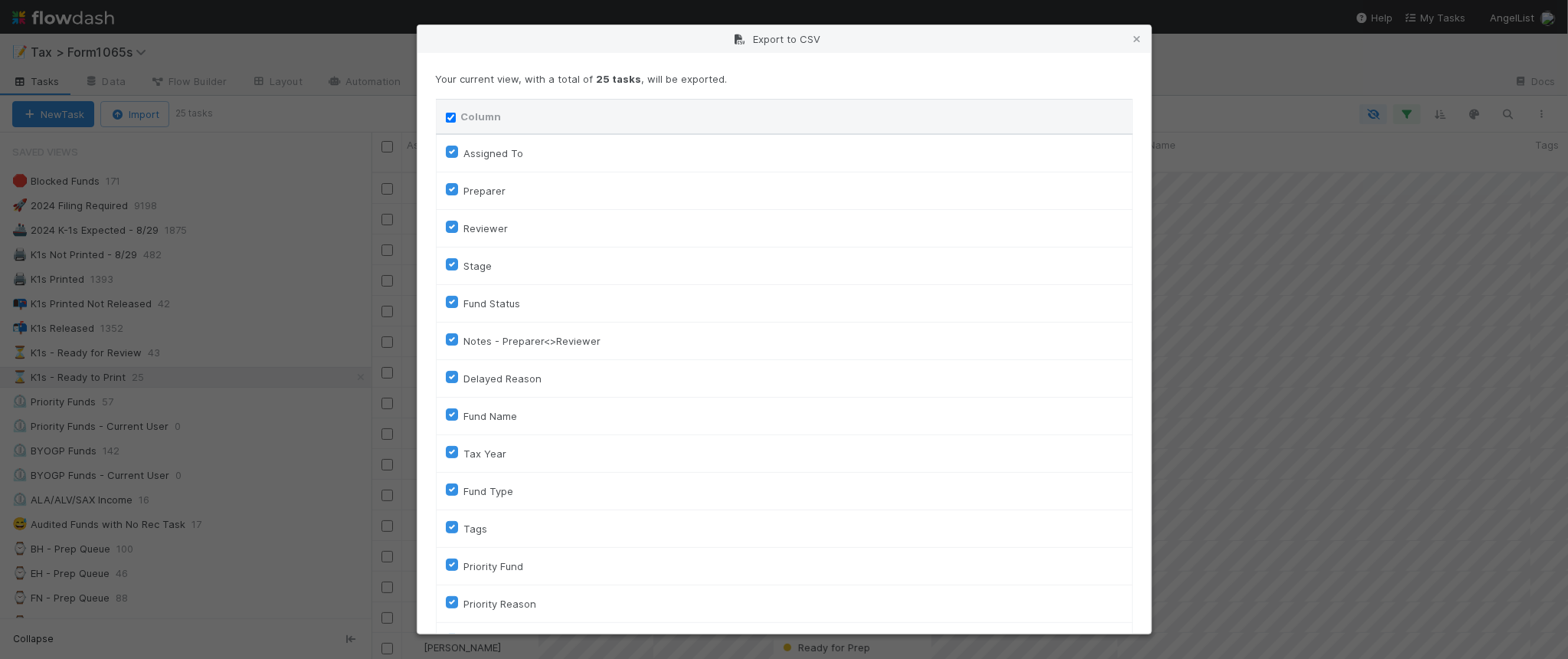
checkbox input "true"
click at [452, 115] on input "Column" at bounding box center [451, 118] width 10 height 10
checkbox input "false"
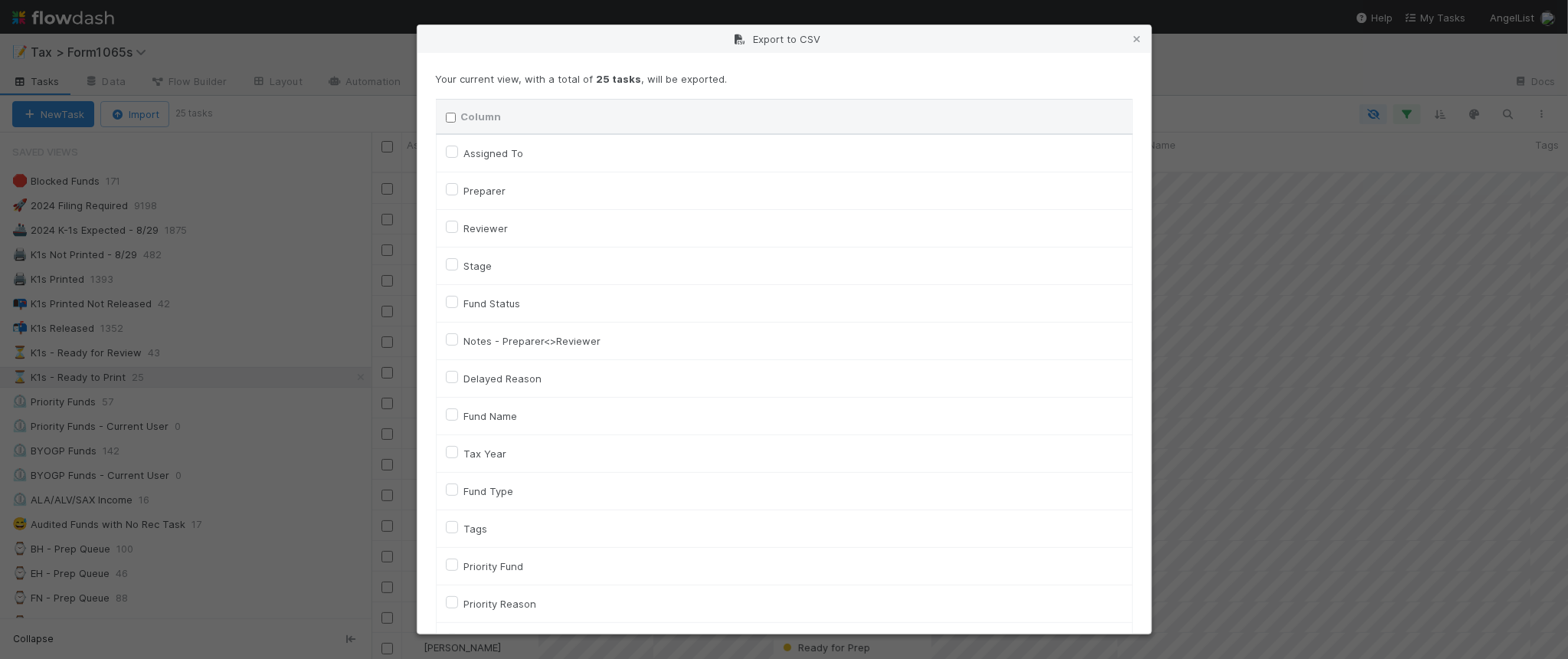
checkbox To "false"
checkbox input "false"
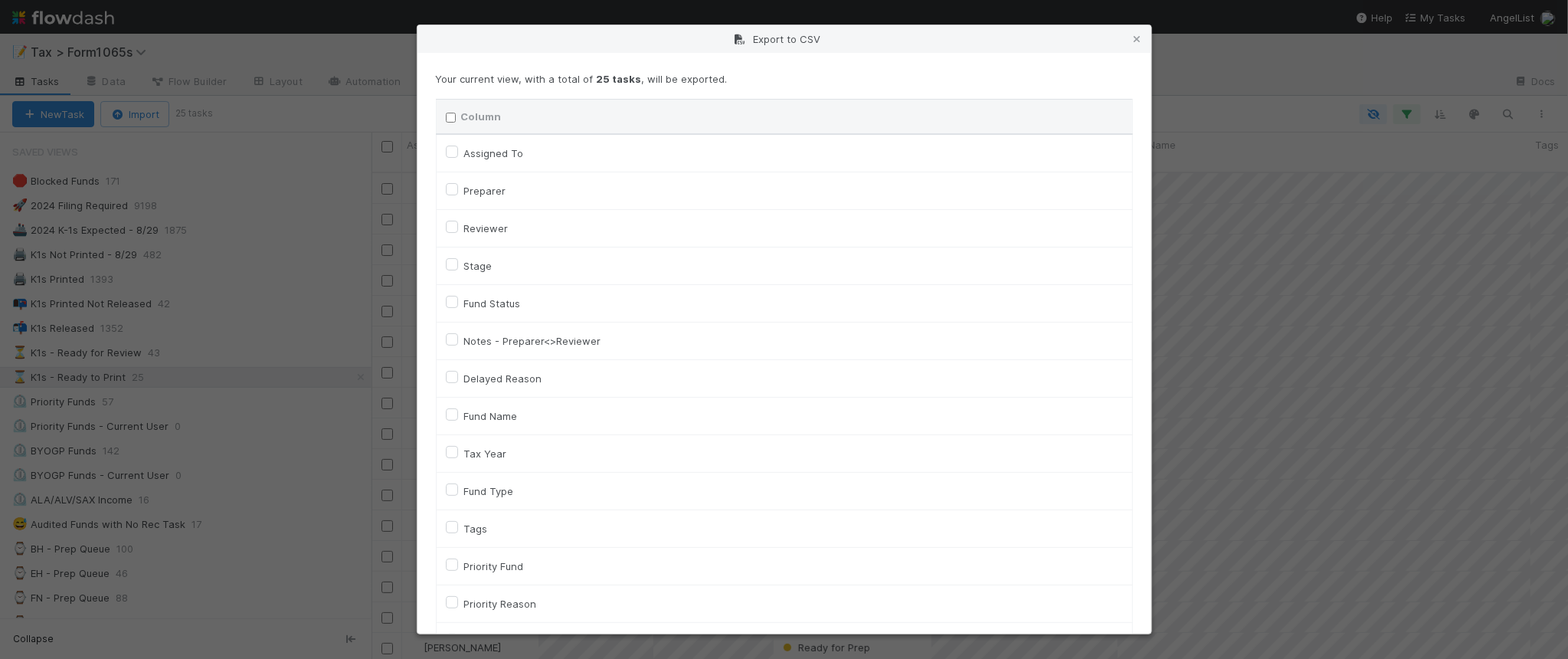
checkbox input "false"
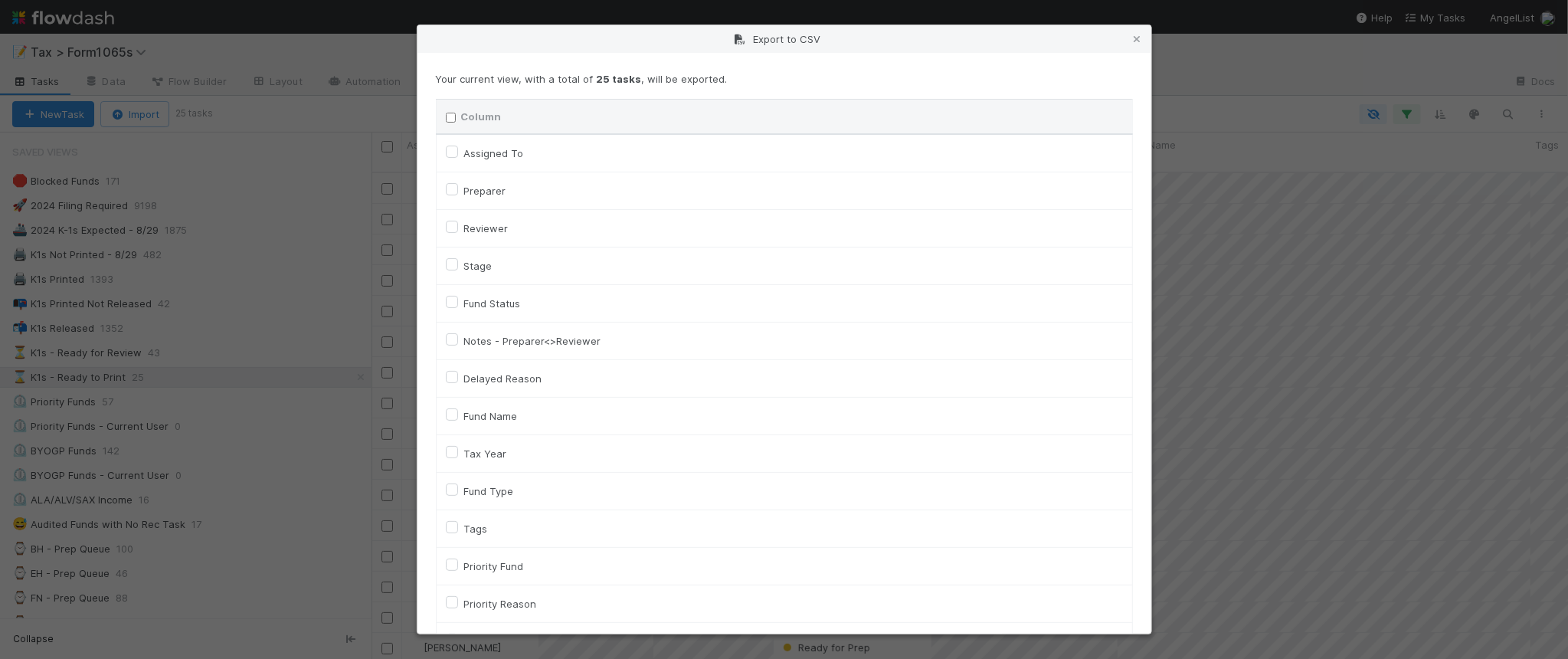
checkbox input "false"
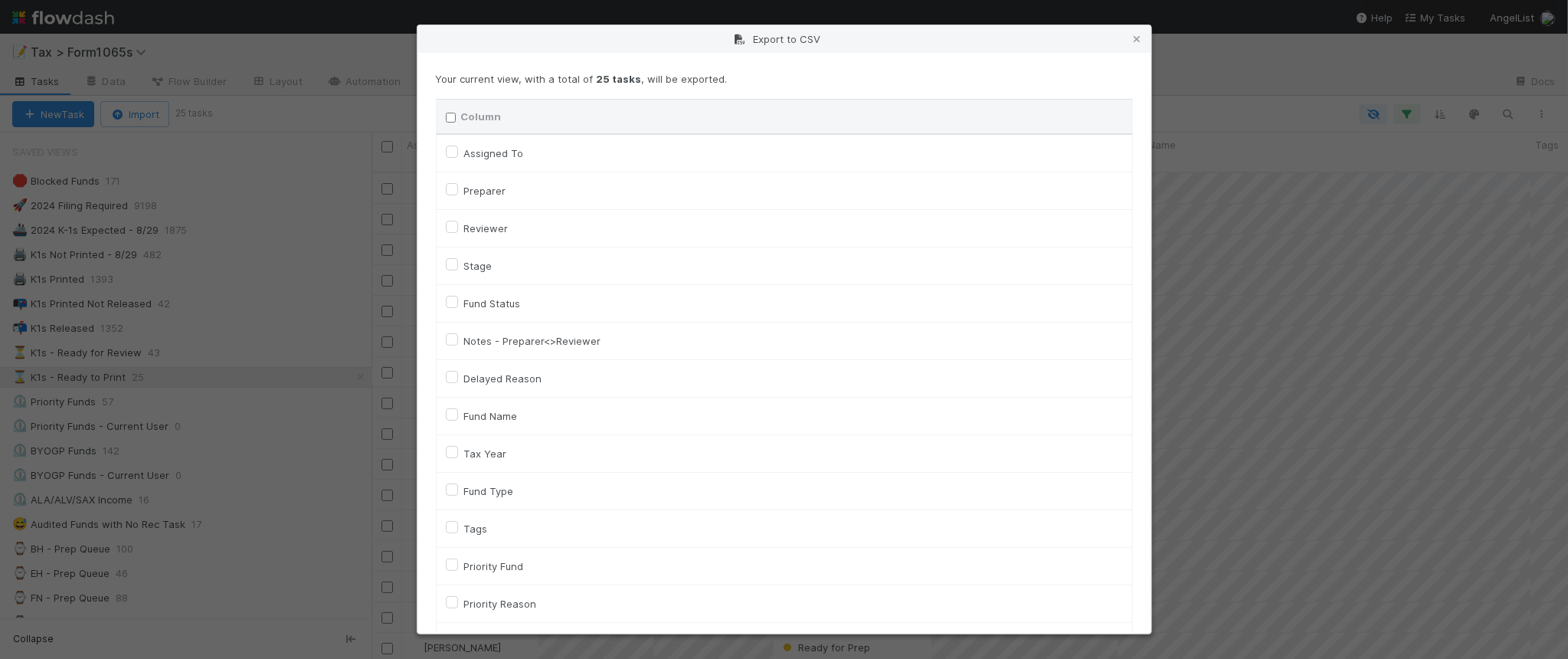
checkbox On "false"
checkbox input "false"
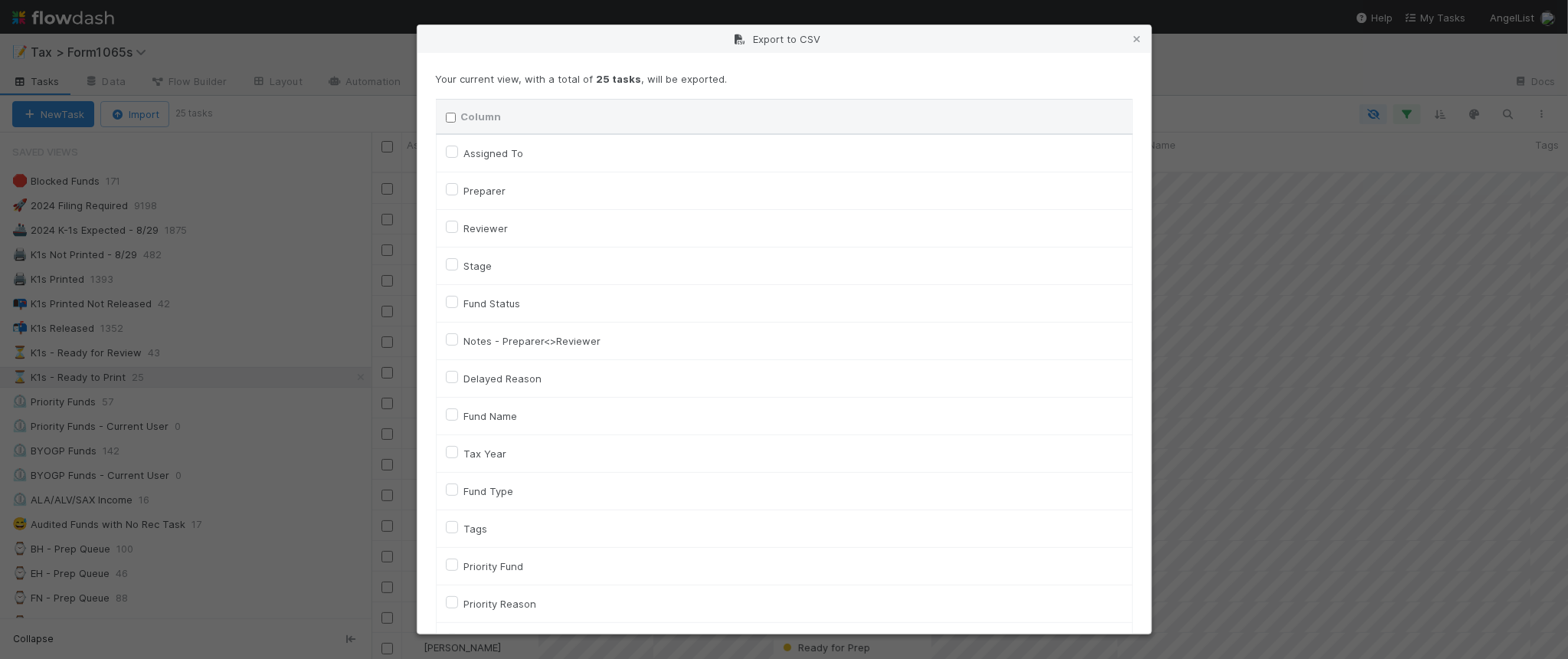
checkbox On "false"
checkbox input "false"
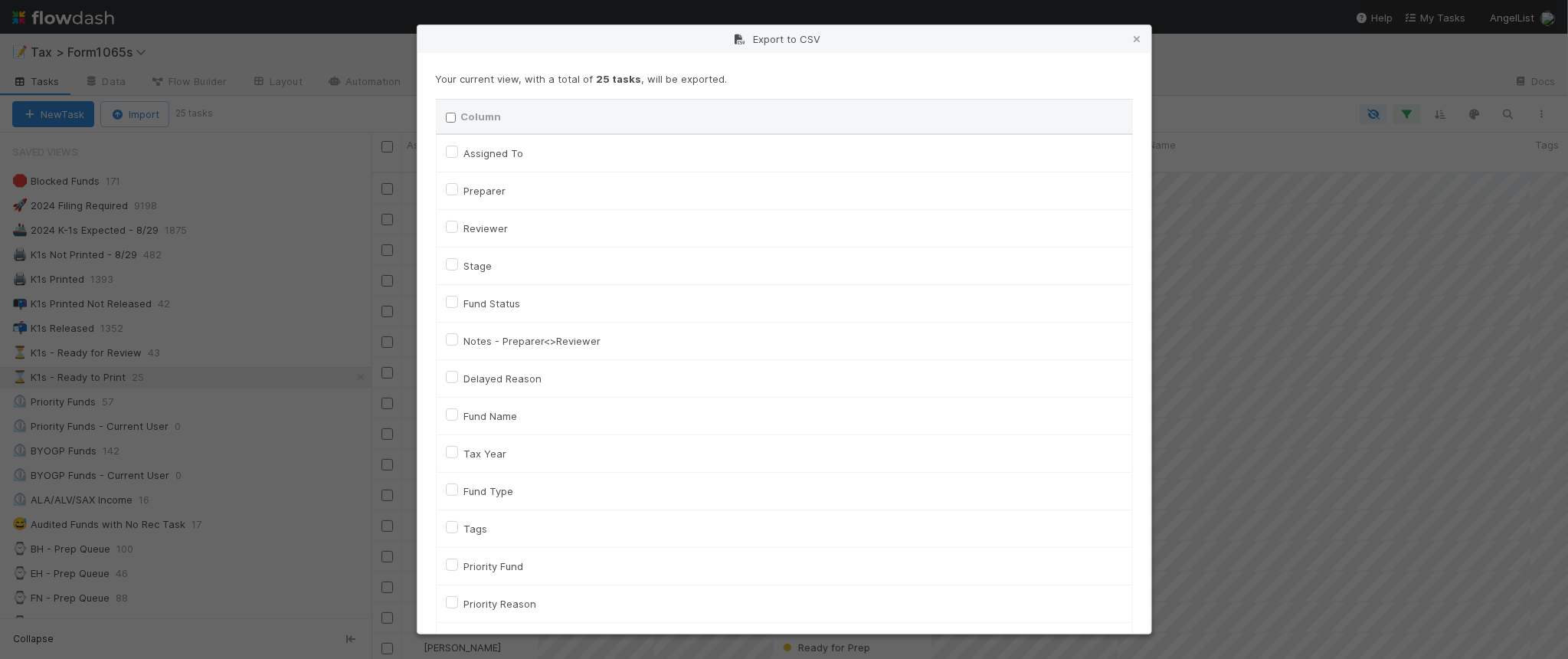
checkbox input "false"
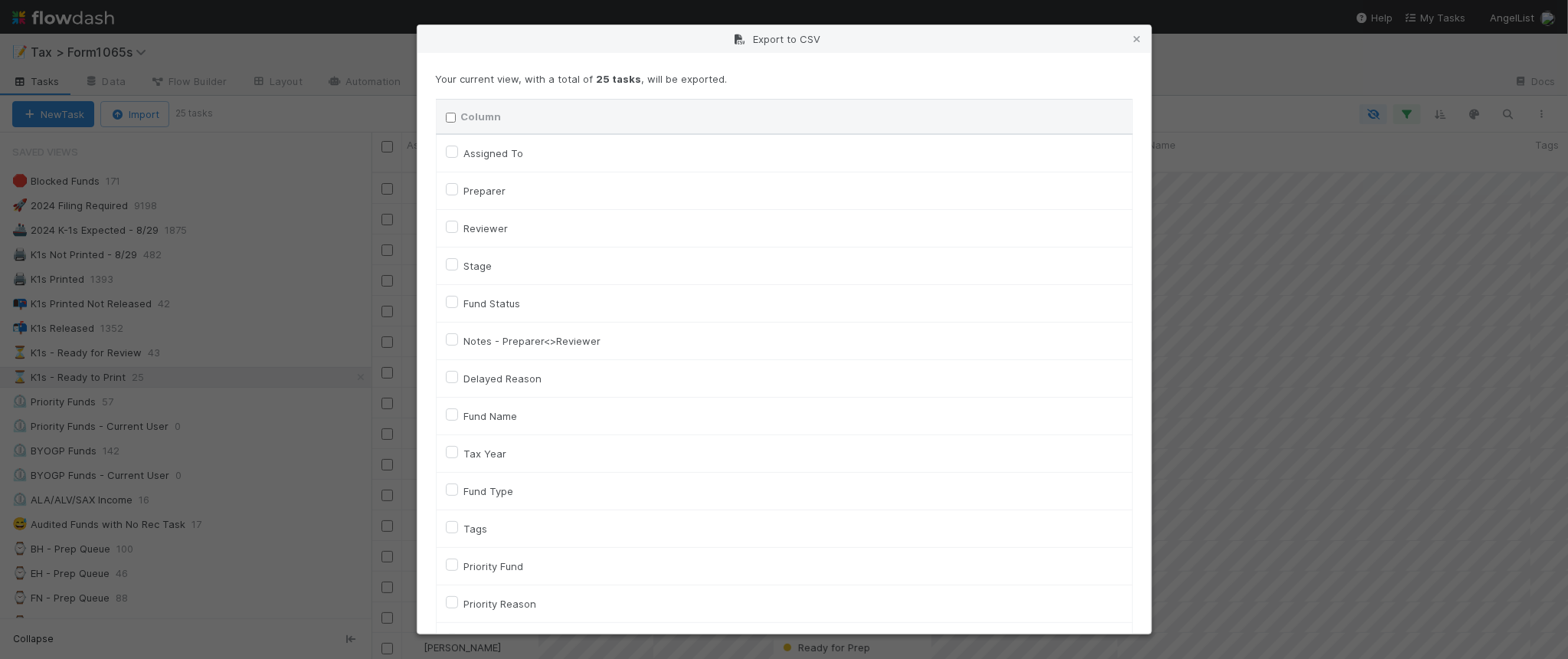
checkbox input "false"
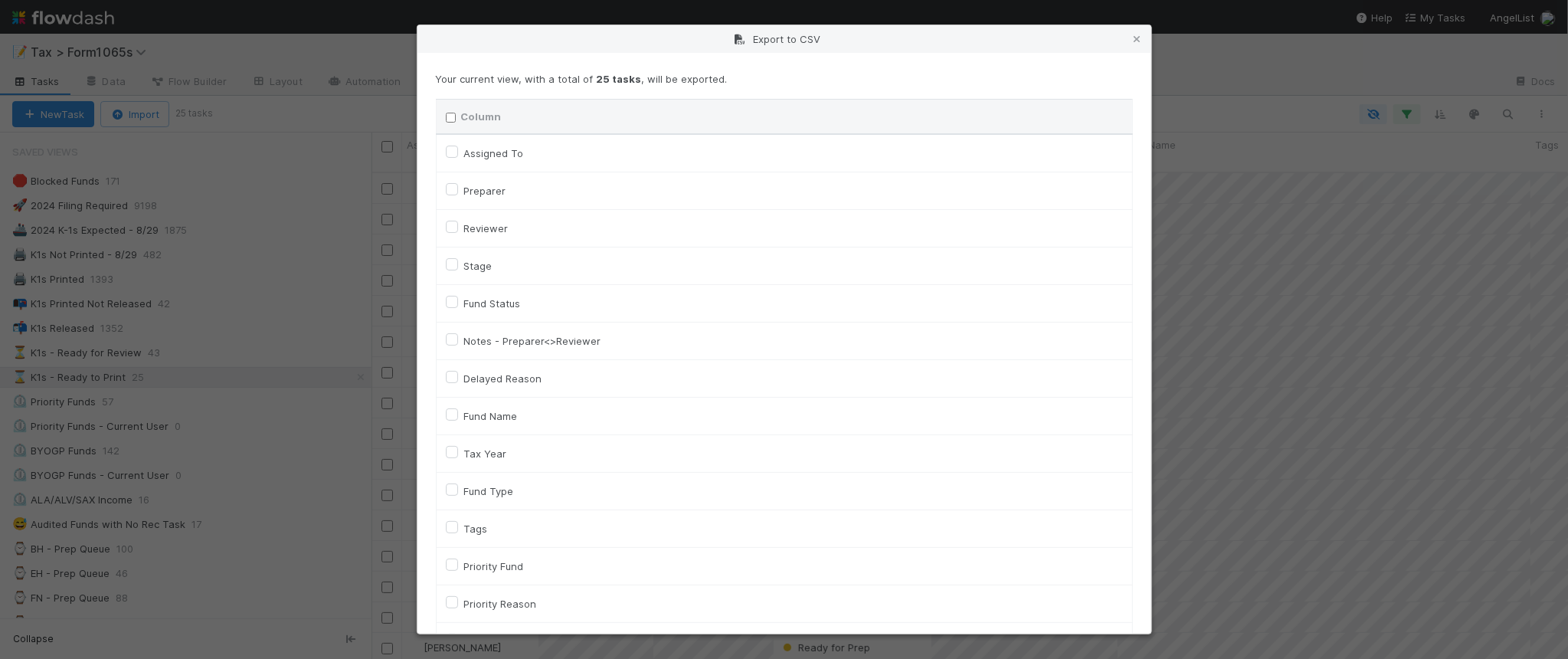
checkbox input "false"
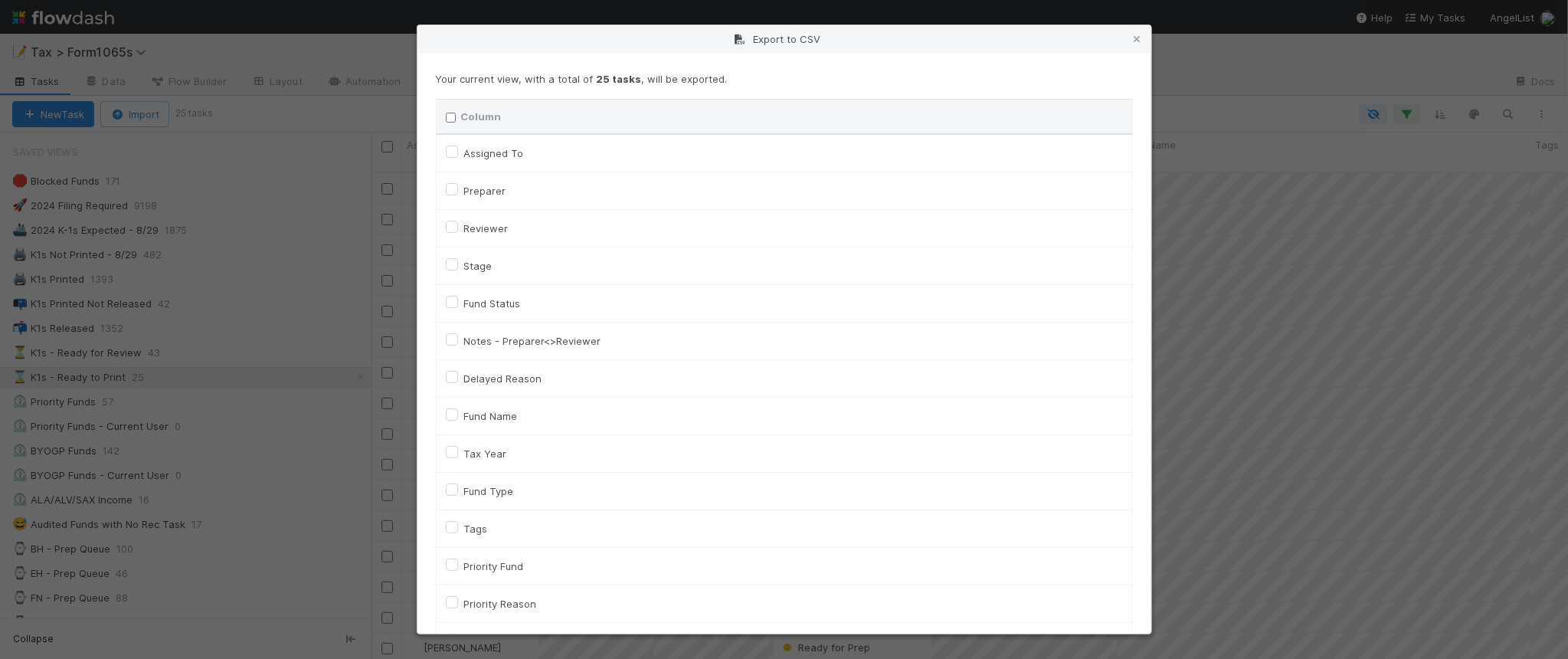
checkbox input "false"
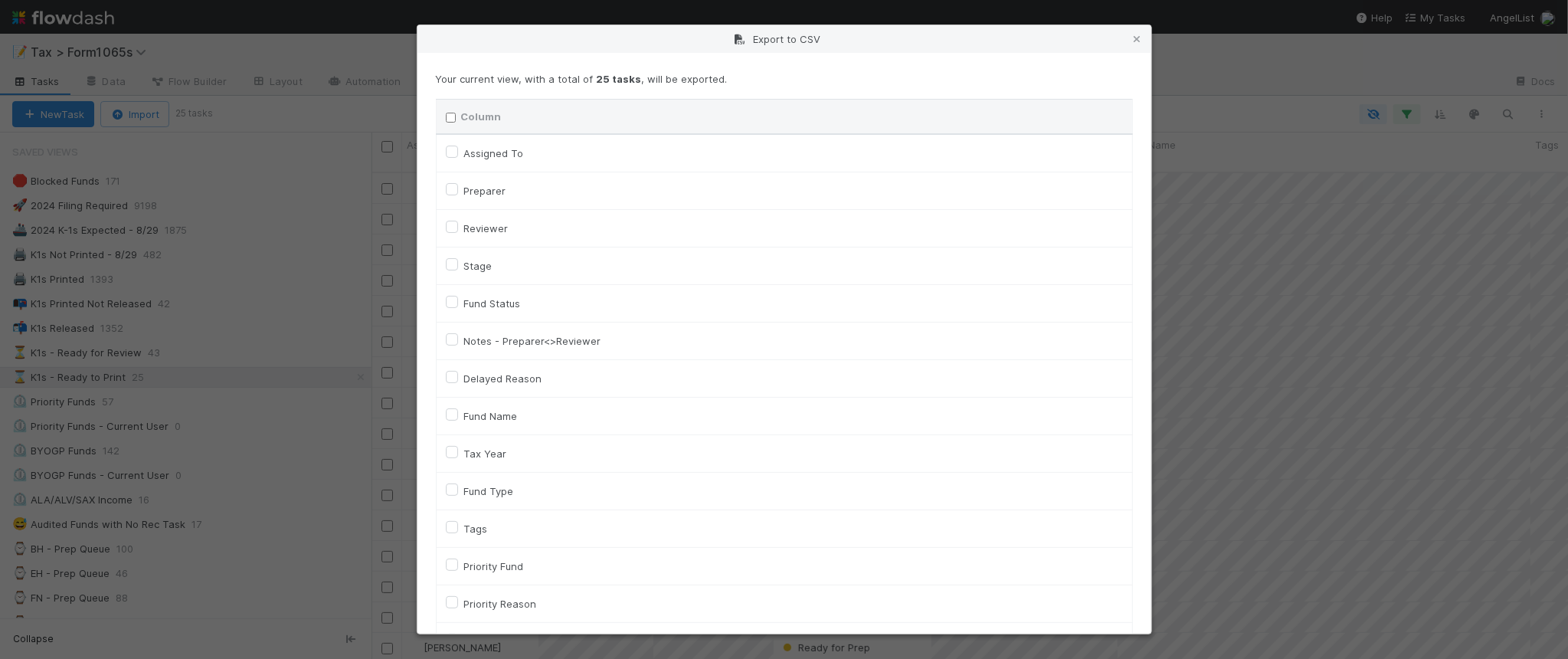
checkbox input "false"
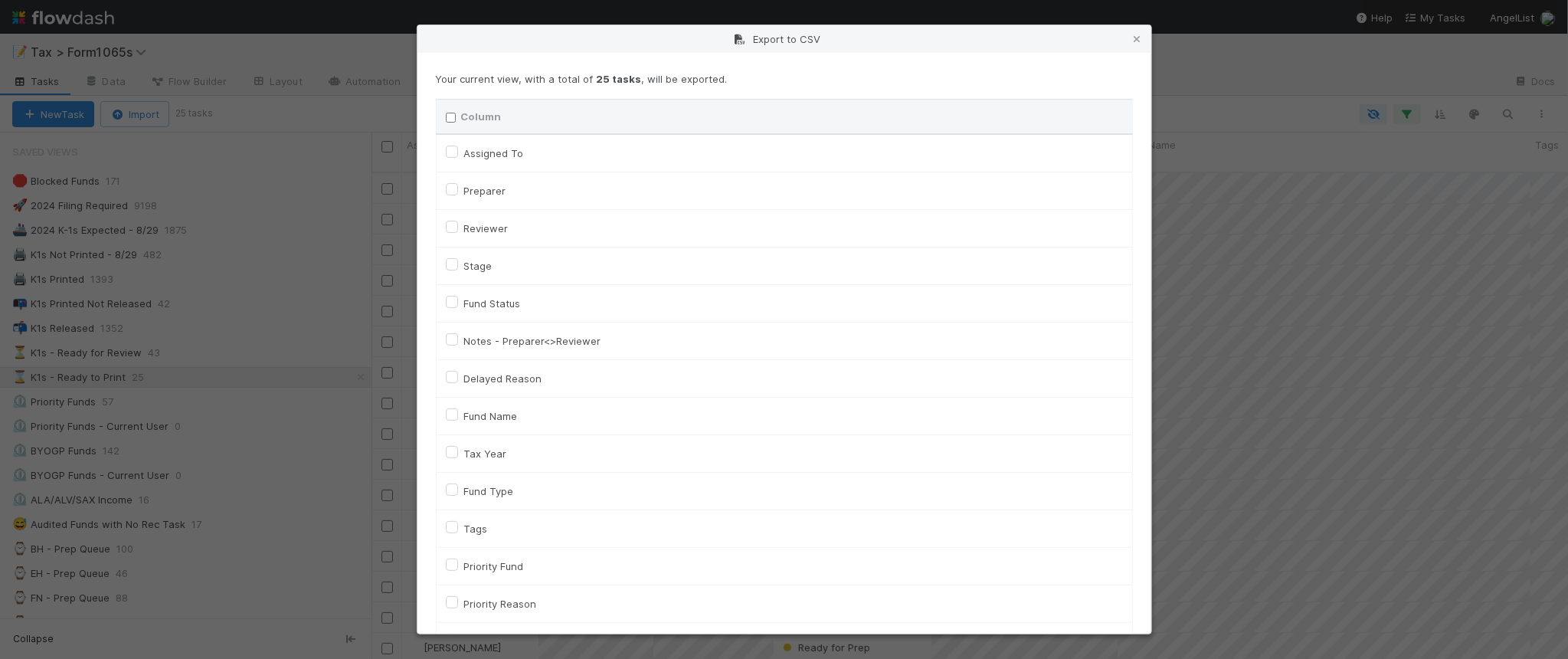
checkbox input "false"
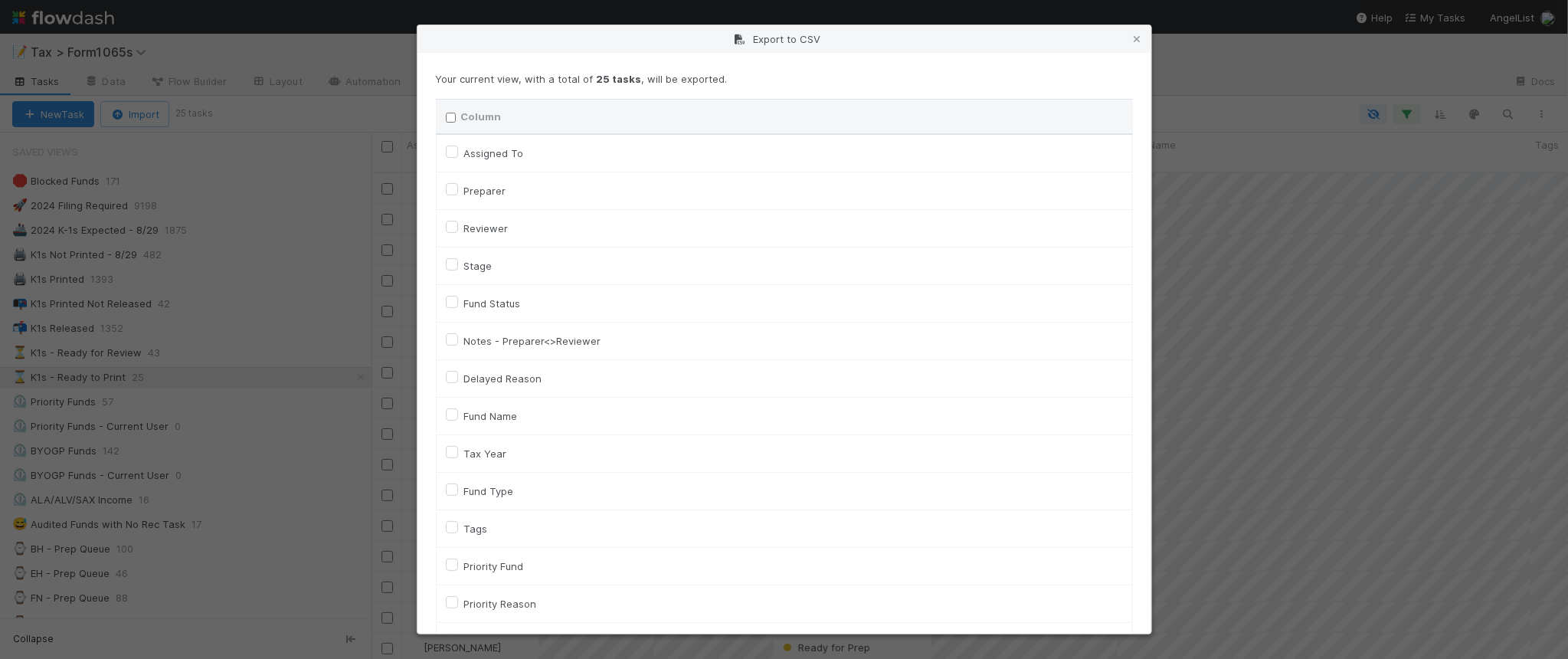
checkbox input "false"
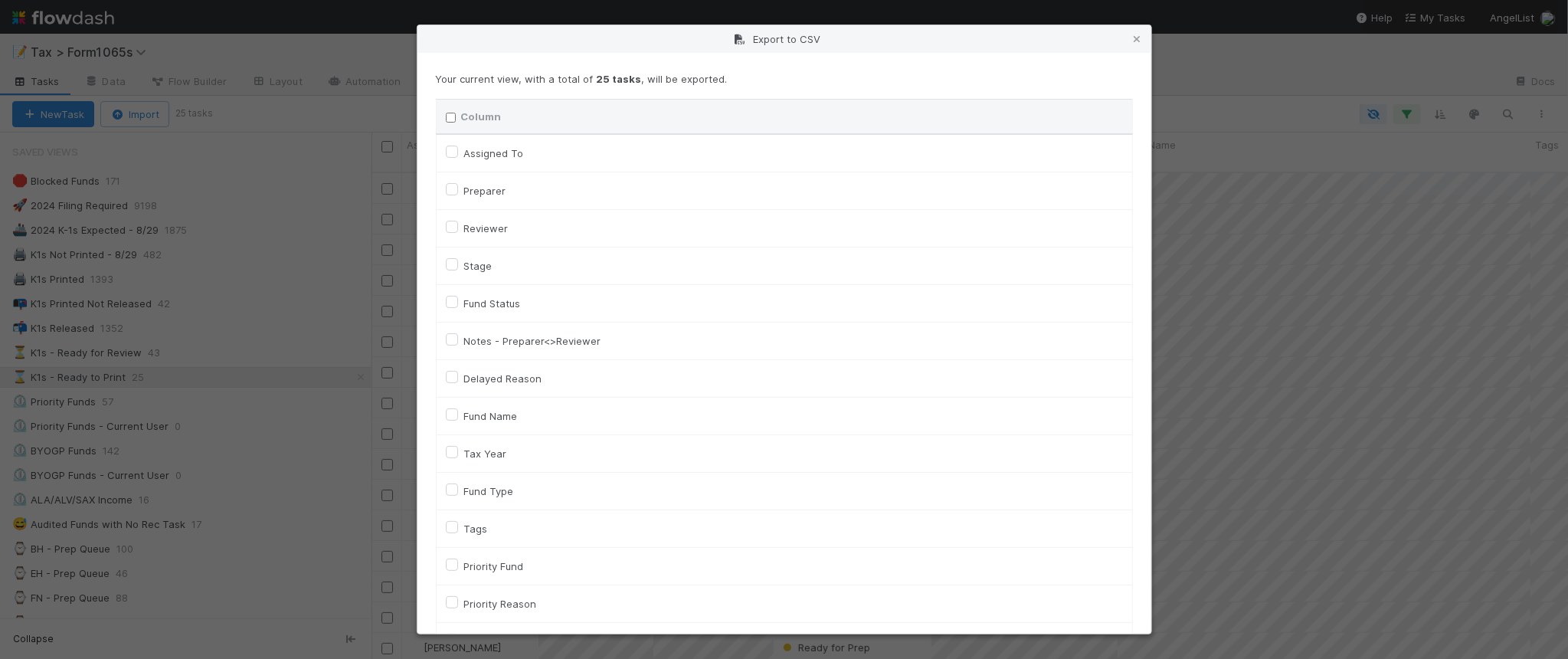
checkbox input "false"
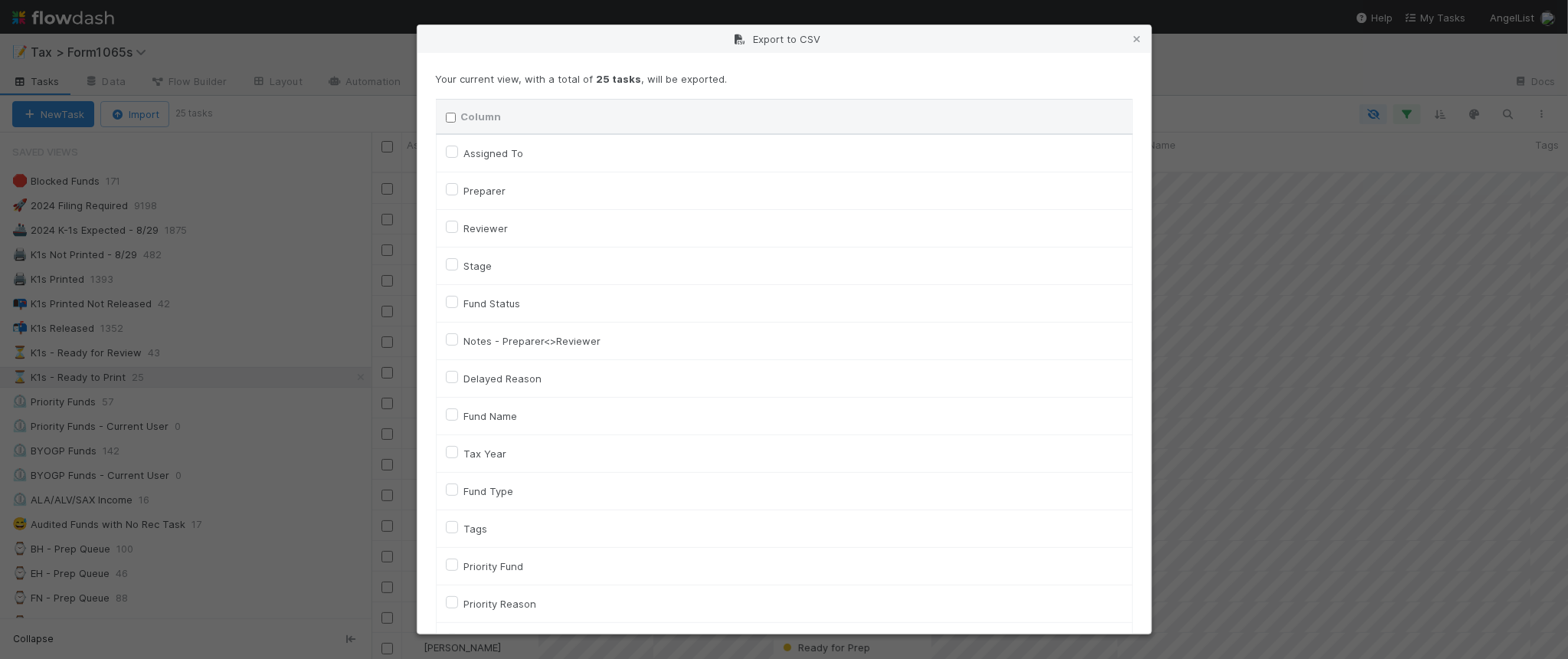
checkbox input "false"
checkbox URL "false"
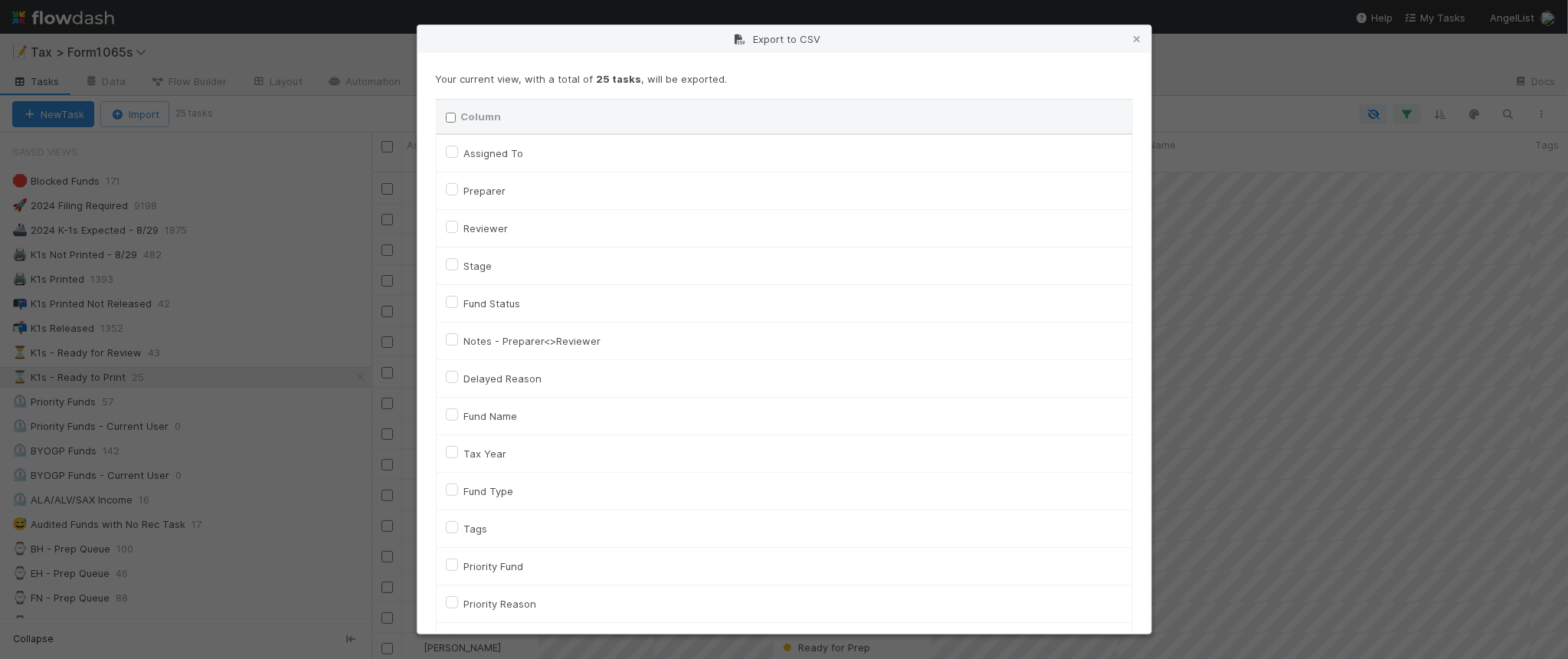
click at [499, 453] on label "Tax Year" at bounding box center [485, 453] width 43 height 19
click at [458, 453] on input "Tax Year" at bounding box center [451, 451] width 12 height 14
checkbox input "true"
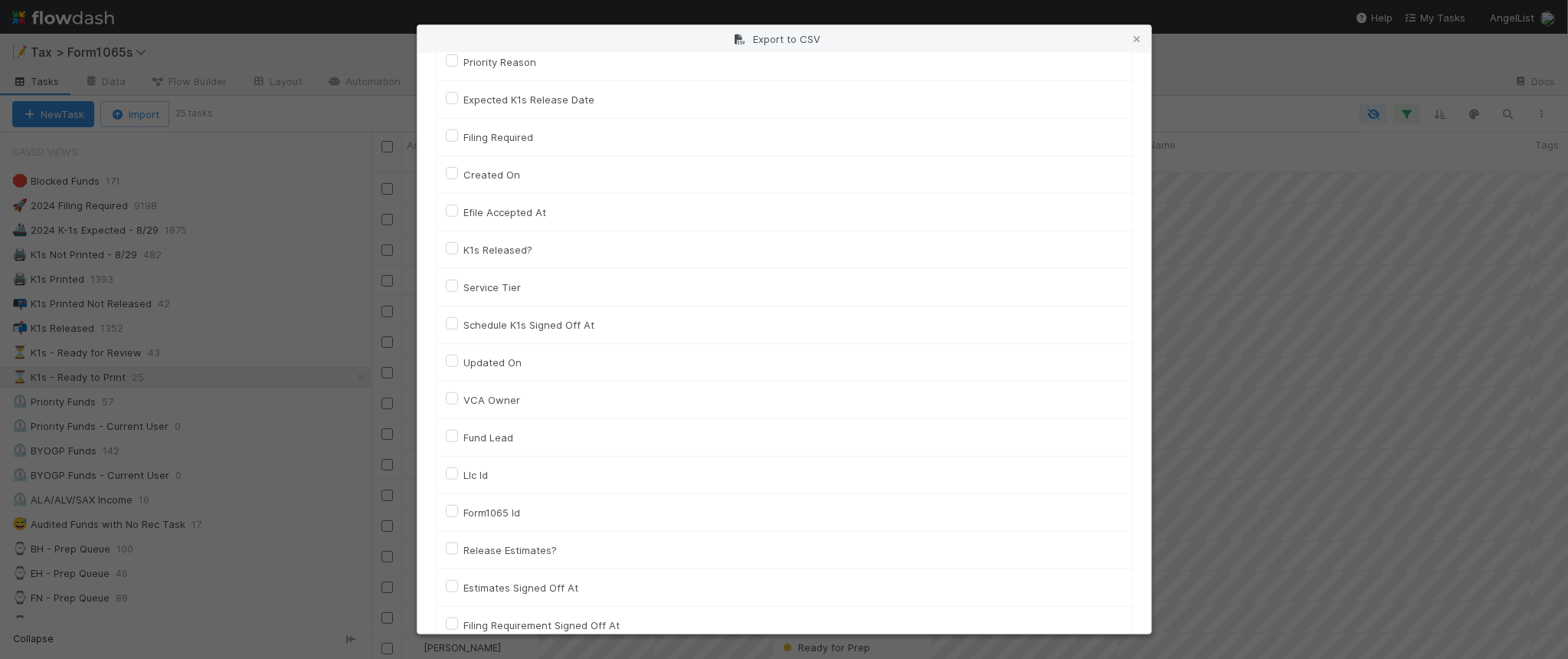
scroll to position [575, 0]
click at [487, 451] on label "Llc Id" at bounding box center [476, 442] width 24 height 19
click at [458, 447] on input "Llc Id" at bounding box center [451, 440] width 12 height 14
checkbox input "true"
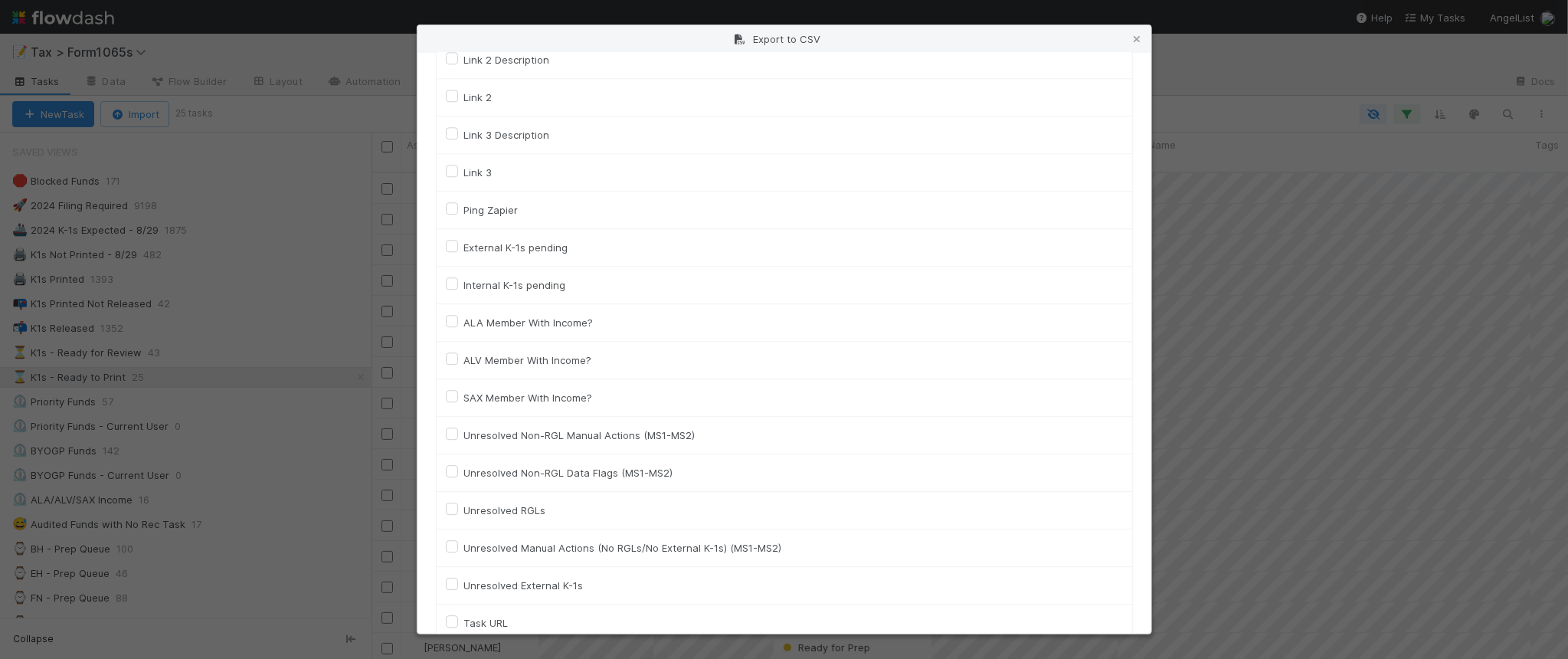
scroll to position [2200, 0]
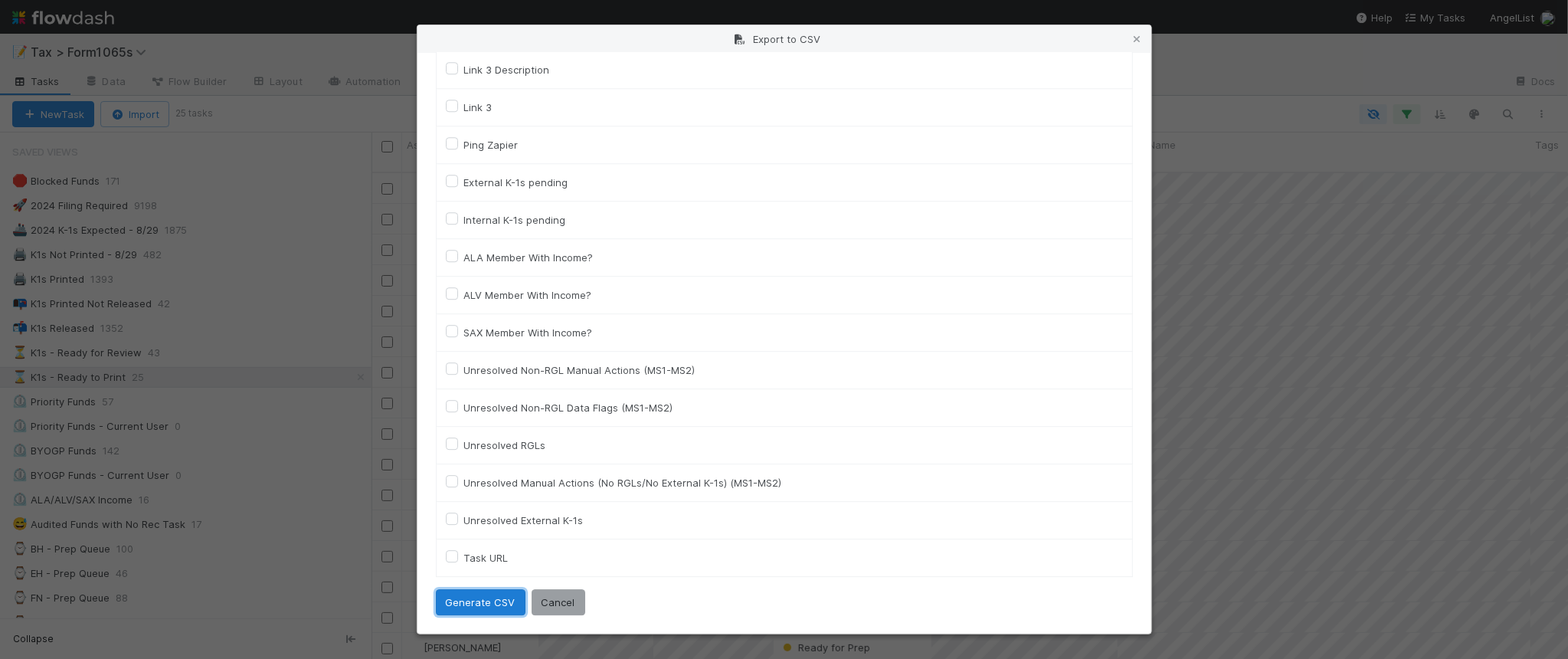
click at [480, 606] on button "Generate CSV" at bounding box center [480, 603] width 89 height 26
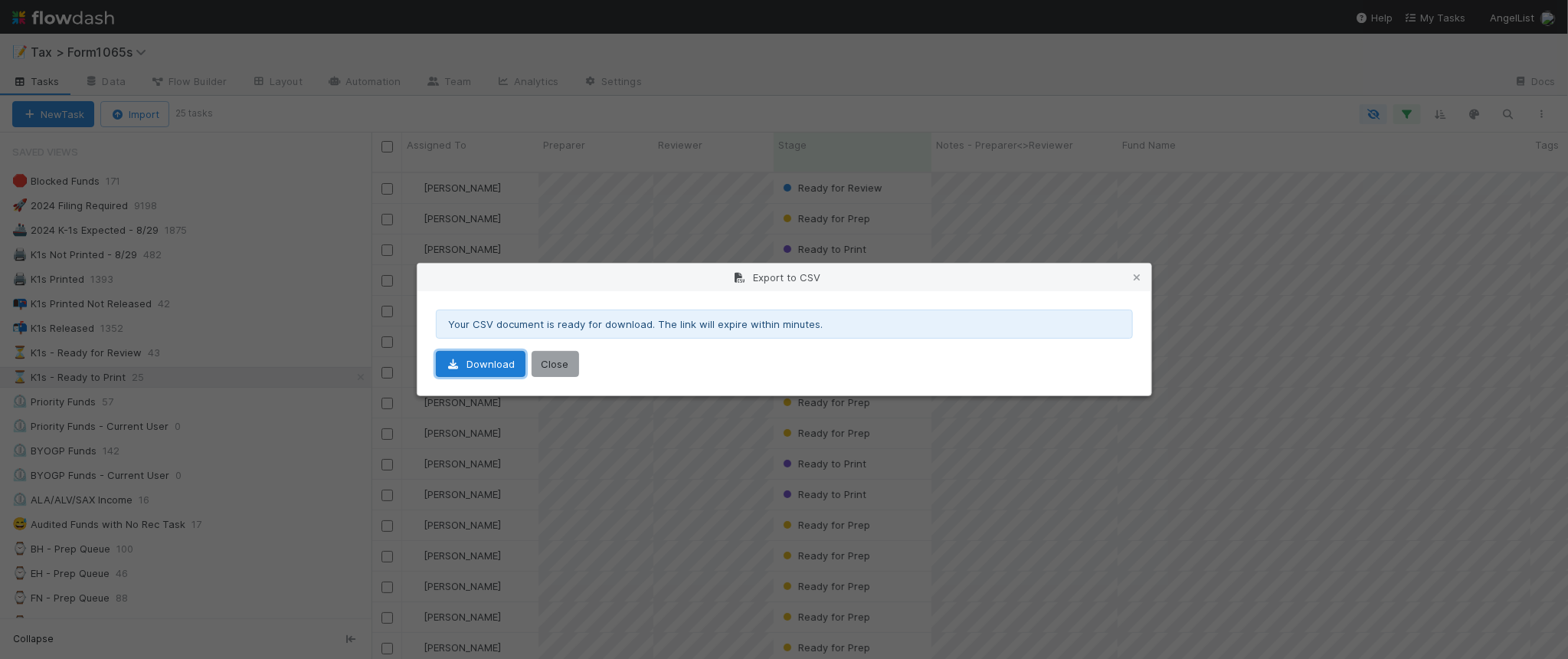
click at [501, 364] on link "Download" at bounding box center [480, 364] width 89 height 26
click at [1142, 274] on icon at bounding box center [1137, 277] width 15 height 10
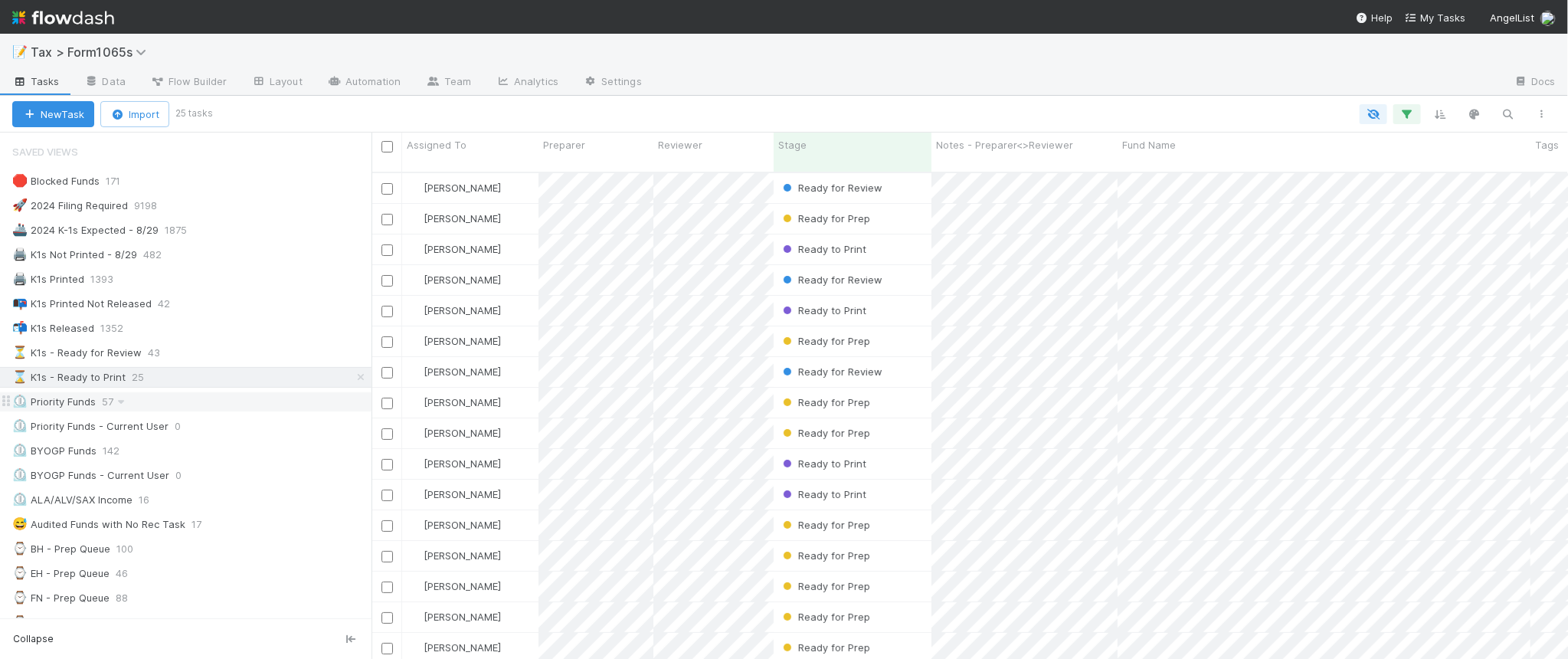
click at [235, 403] on div "⏲️ Priority Funds 57" at bounding box center [192, 402] width 360 height 19
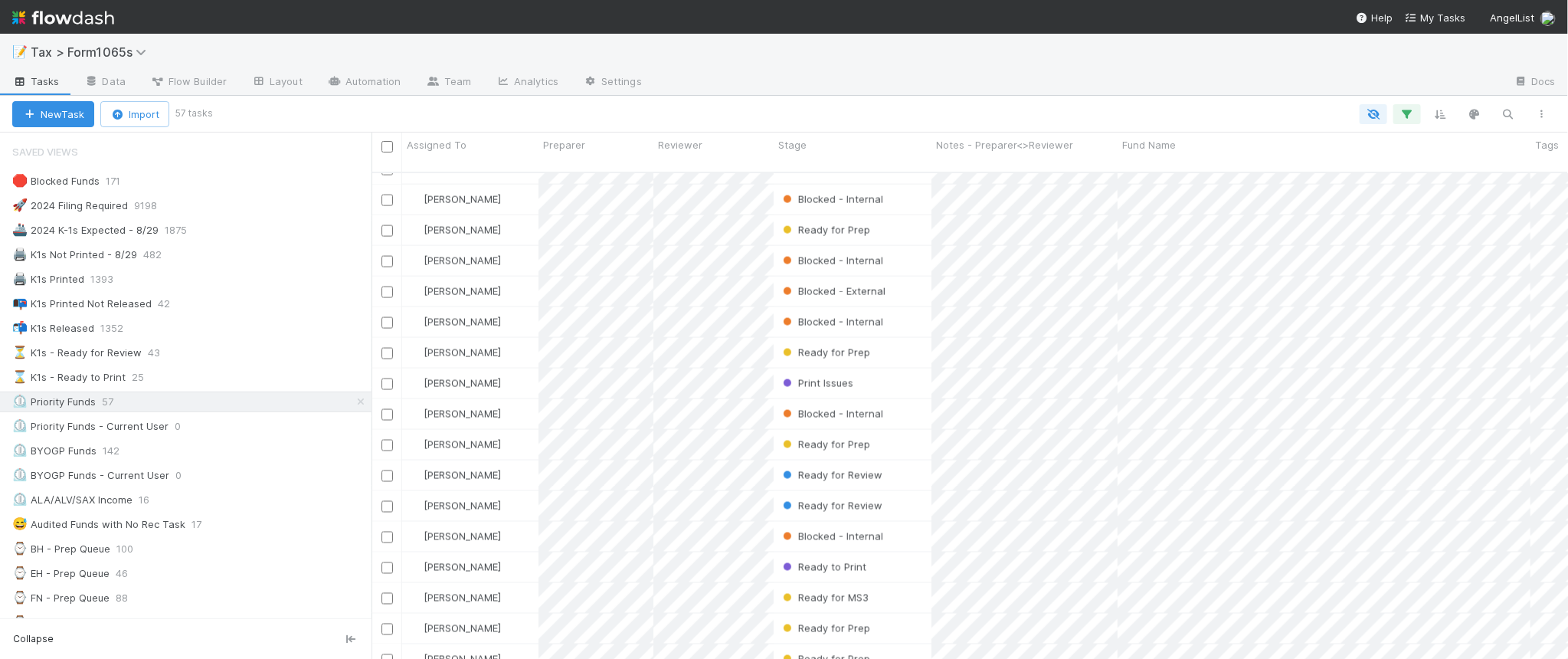
scroll to position [1262, 0]
click at [255, 510] on div "⏲️ ALA/ALV/SAX Income 16" at bounding box center [192, 500] width 360 height 19
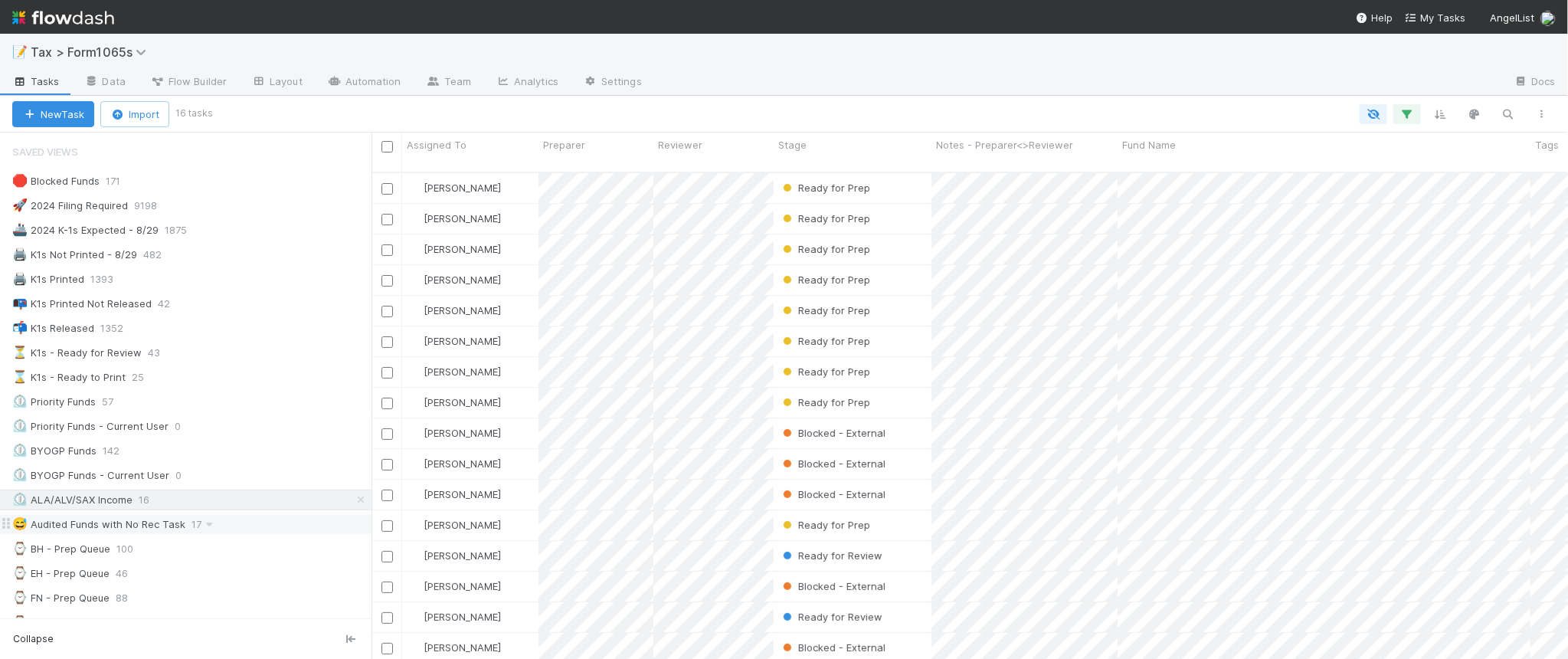
scroll to position [485, 1182]
click at [269, 529] on div "😅 Audited Funds with No Rec Task 17" at bounding box center [192, 524] width 360 height 19
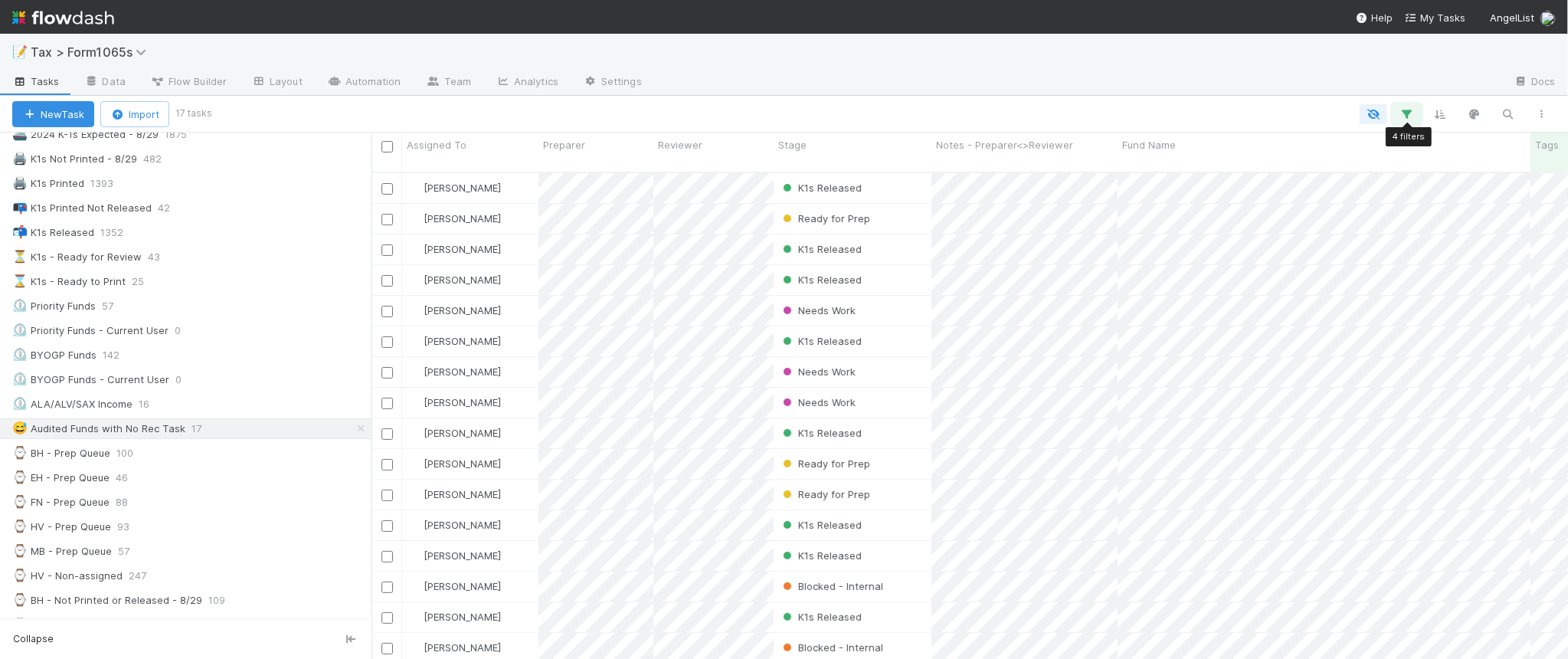
click at [1400, 114] on icon "button" at bounding box center [1407, 114] width 15 height 14
click at [1136, 64] on div "4 filters Reset Filters If Filing Required is and Tax Year = 2024 and Tags has …" at bounding box center [784, 329] width 1568 height 659
click at [226, 414] on div "⏲️ ALA/ALV/SAX Income 16" at bounding box center [192, 404] width 360 height 19
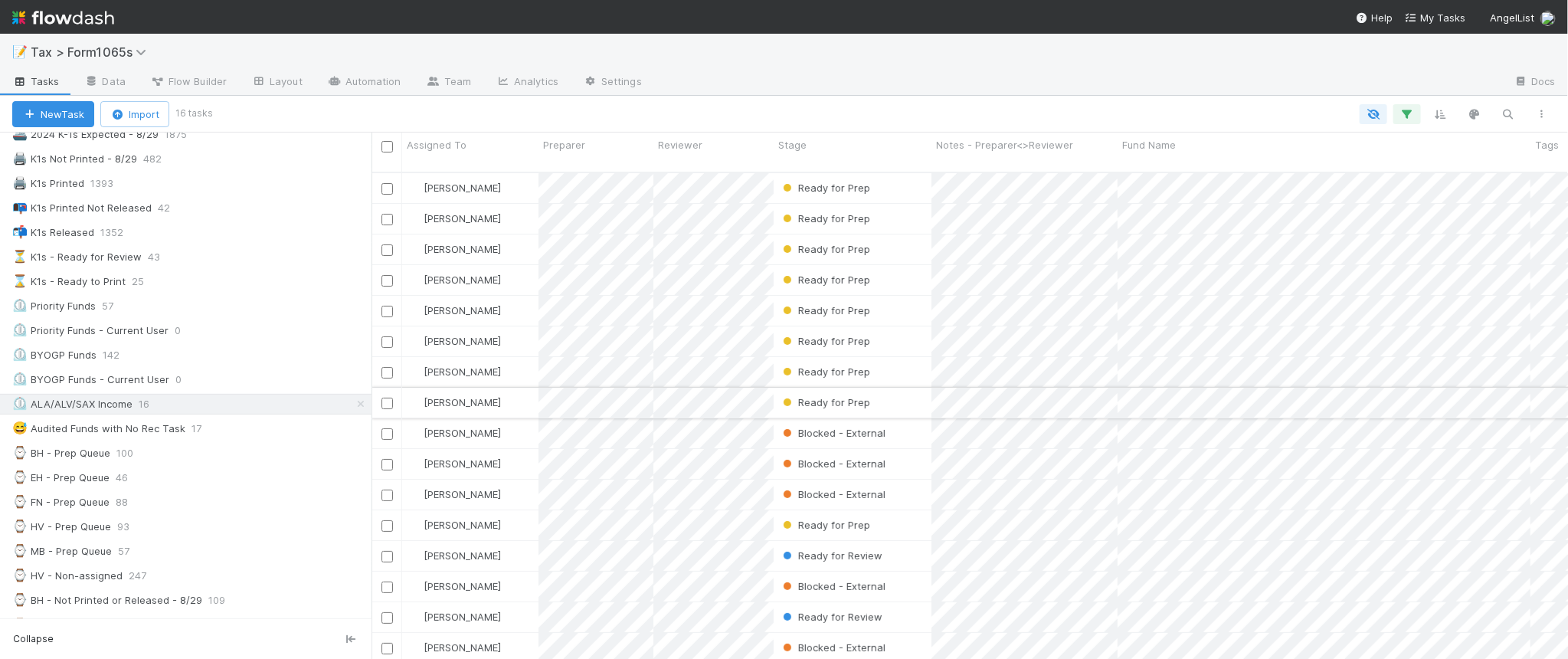
scroll to position [6, 0]
click at [256, 438] on div "😅 Audited Funds with No Rec Task 17" at bounding box center [192, 429] width 360 height 19
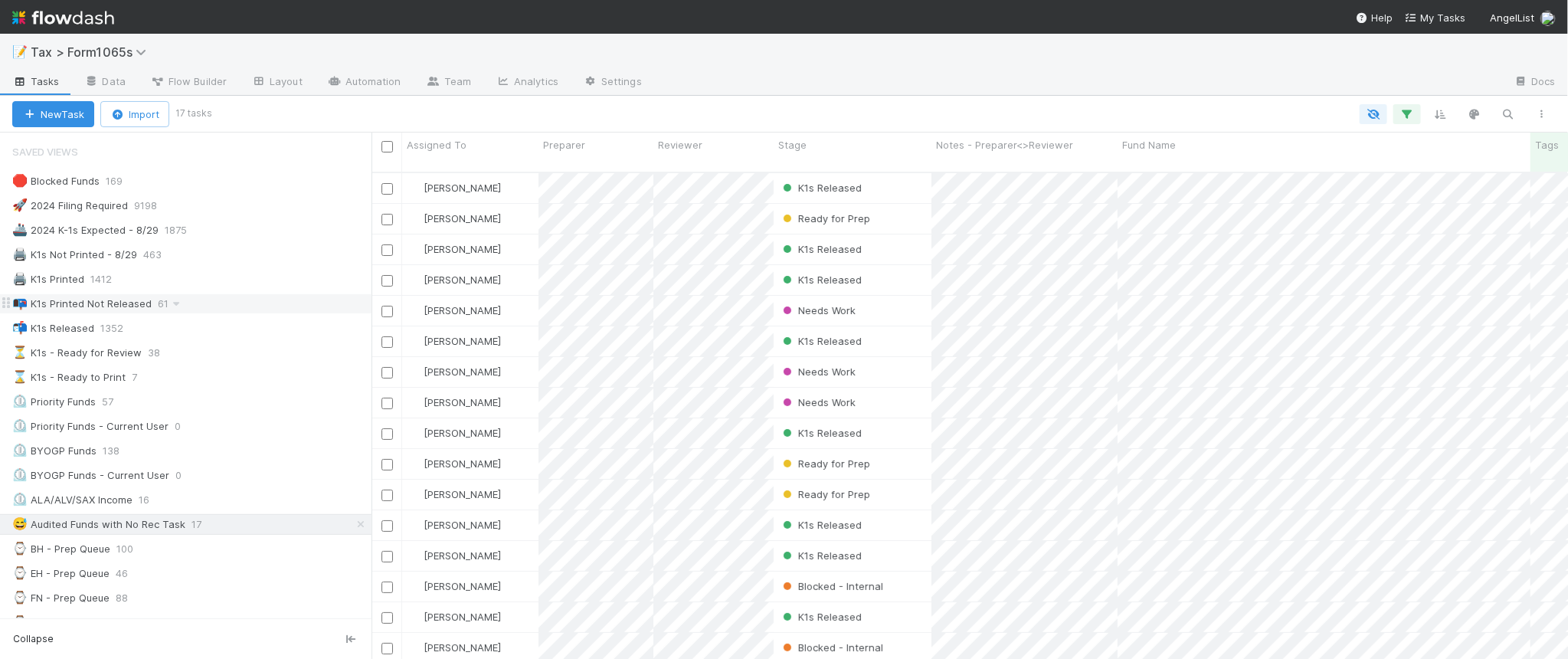
click at [247, 307] on div "📭 K1s Printed Not Released 61" at bounding box center [192, 304] width 360 height 19
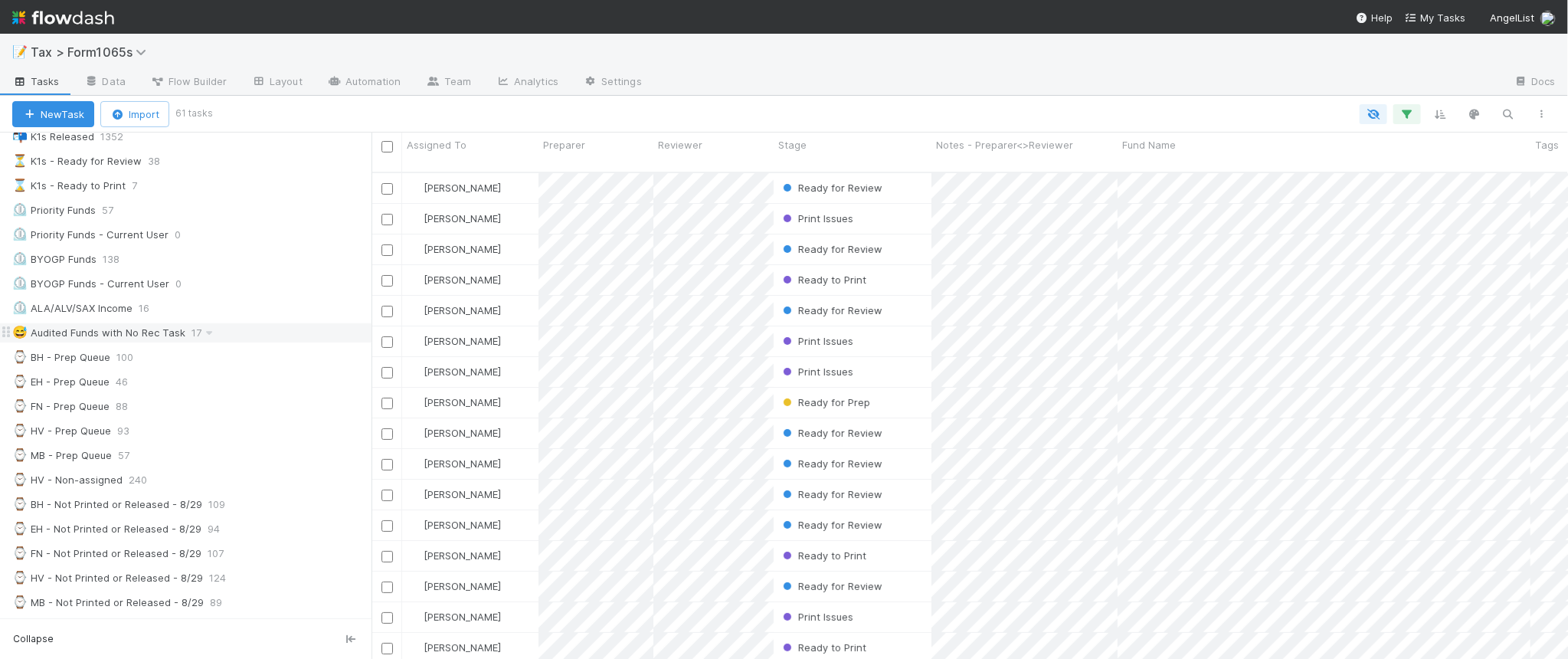
scroll to position [287, 0]
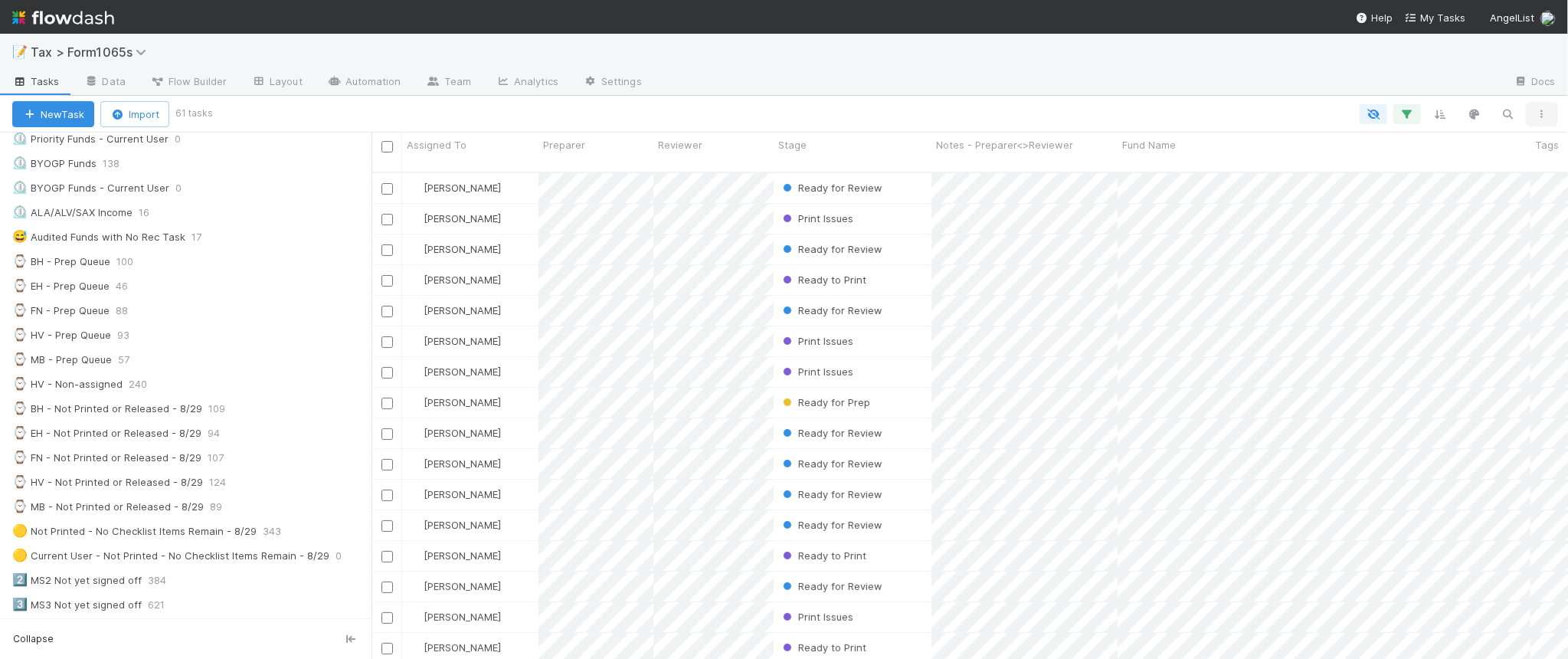
click at [1541, 119] on button "button" at bounding box center [1541, 114] width 27 height 20
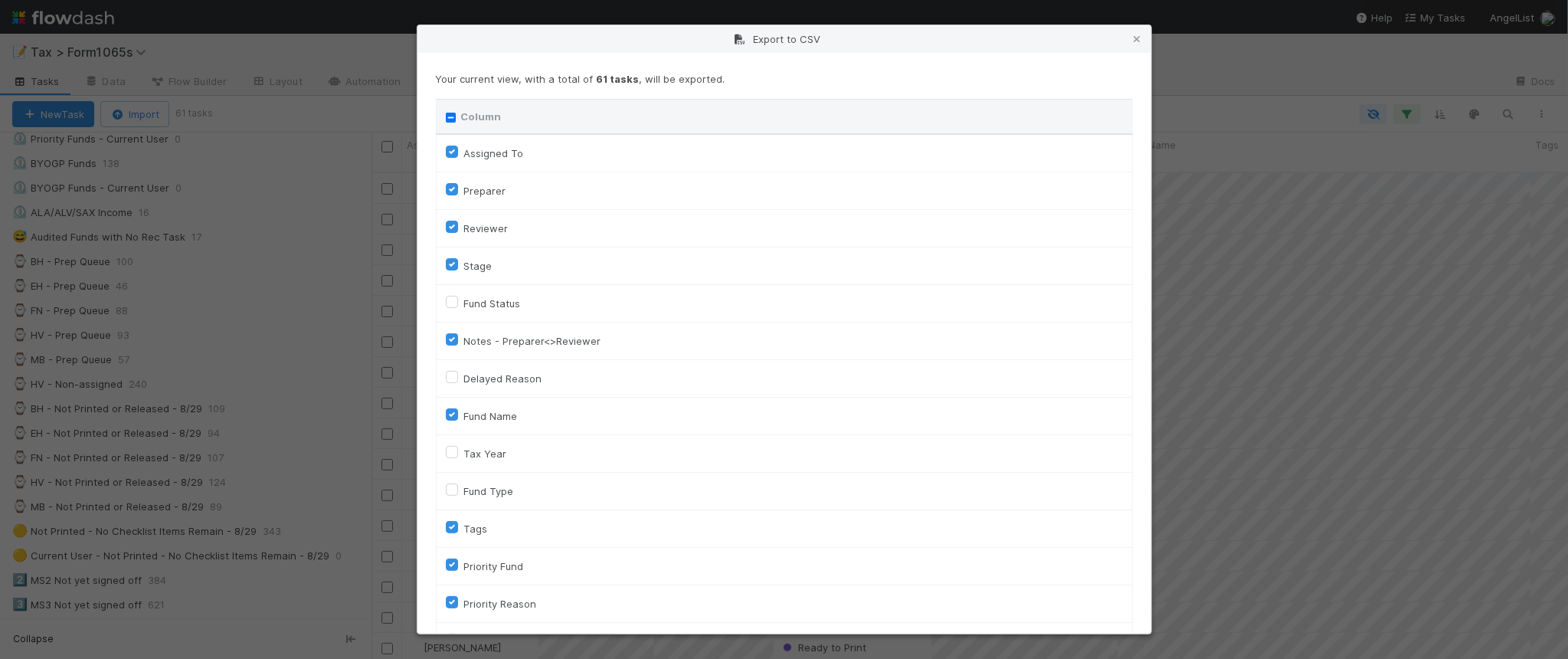
click at [453, 120] on input "Column" at bounding box center [451, 118] width 10 height 10
checkbox input "true"
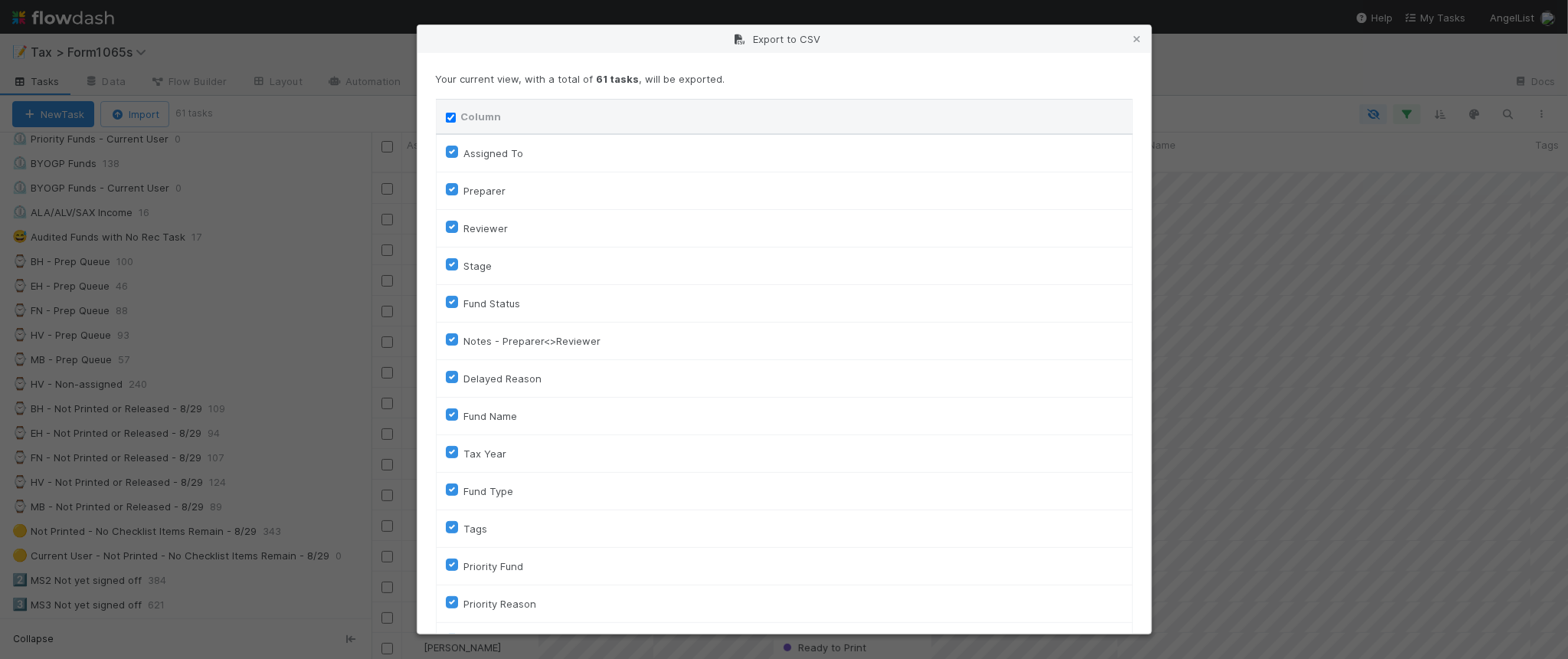
checkbox input "true"
checkbox On "true"
checkbox input "true"
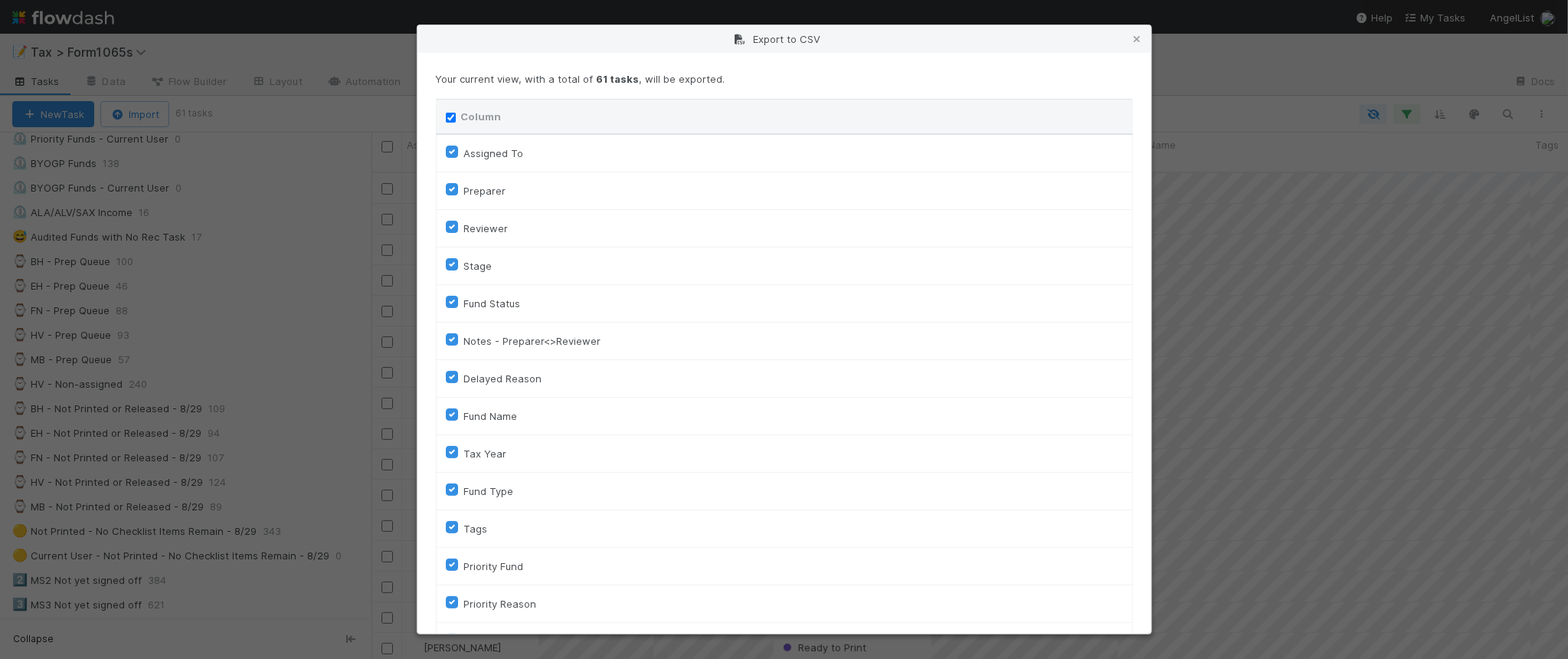
checkbox input "true"
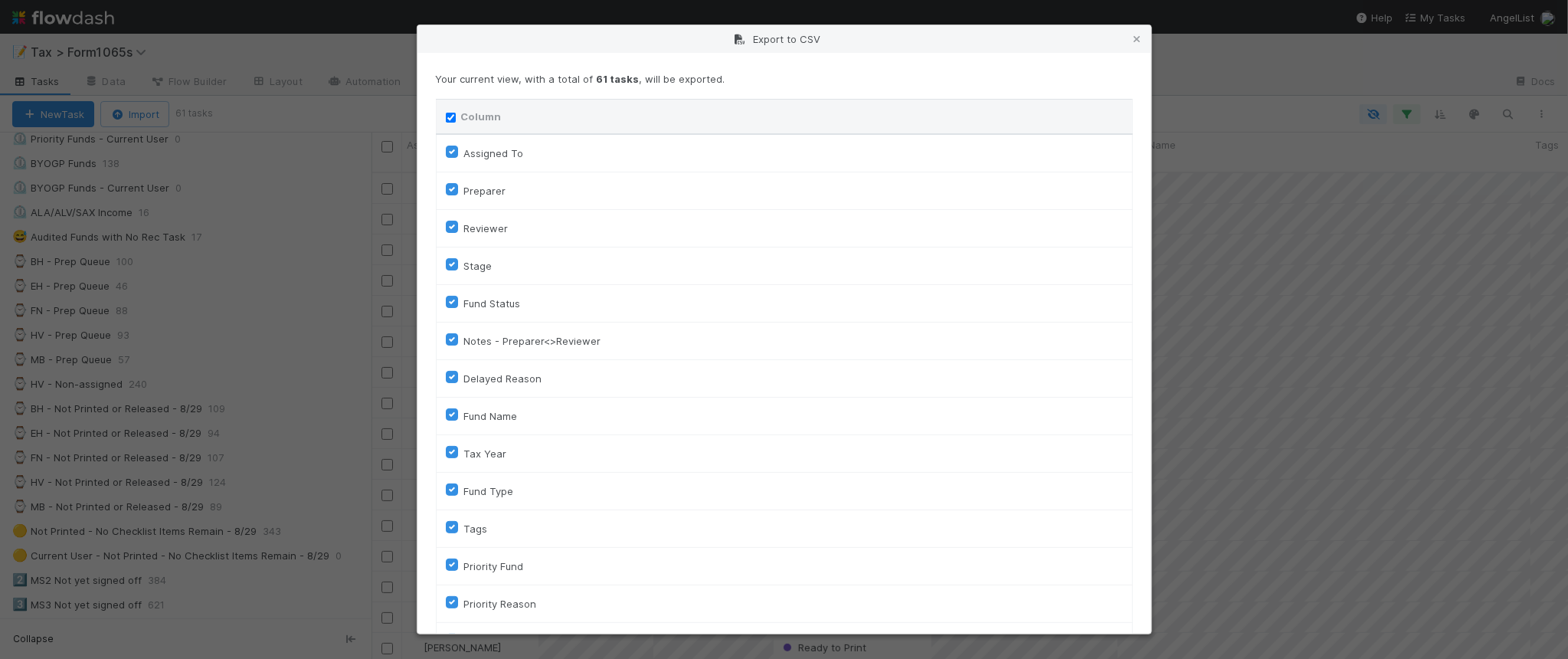
checkbox input "true"
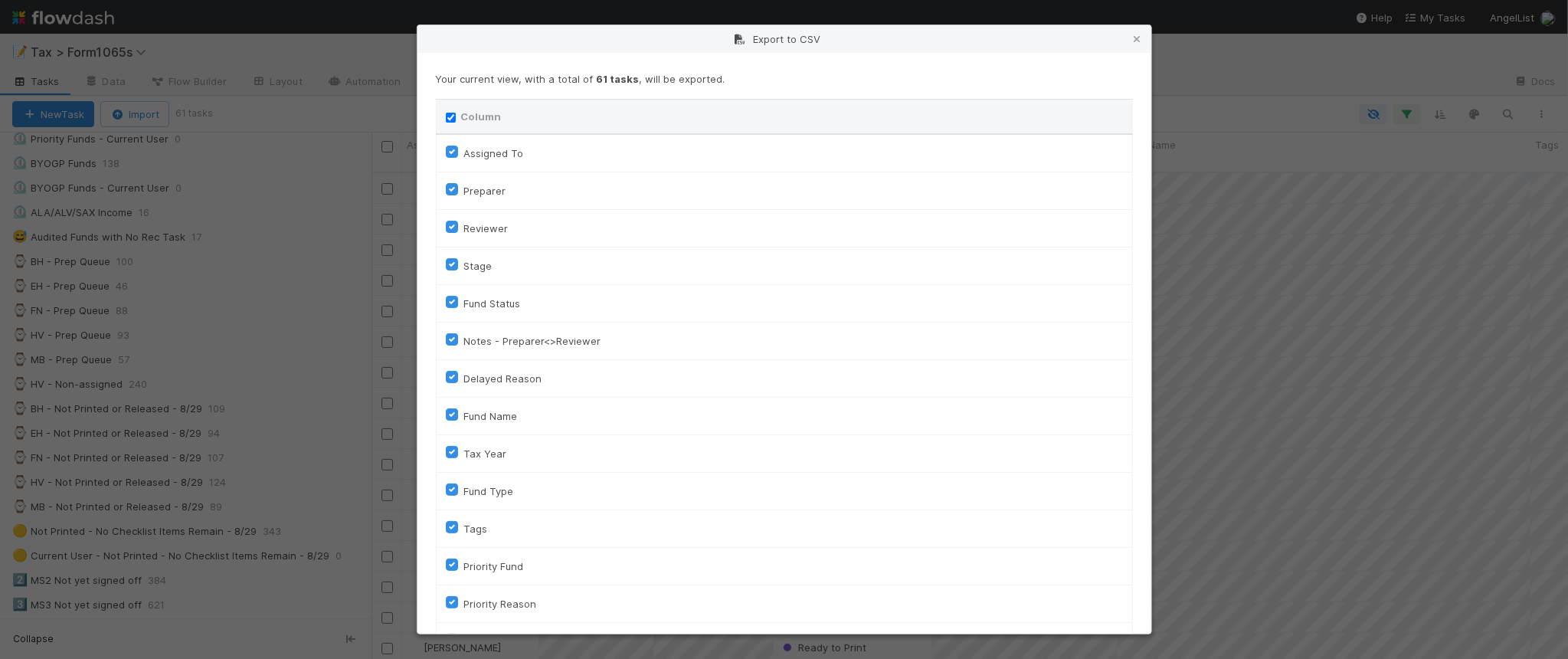
checkbox input "true"
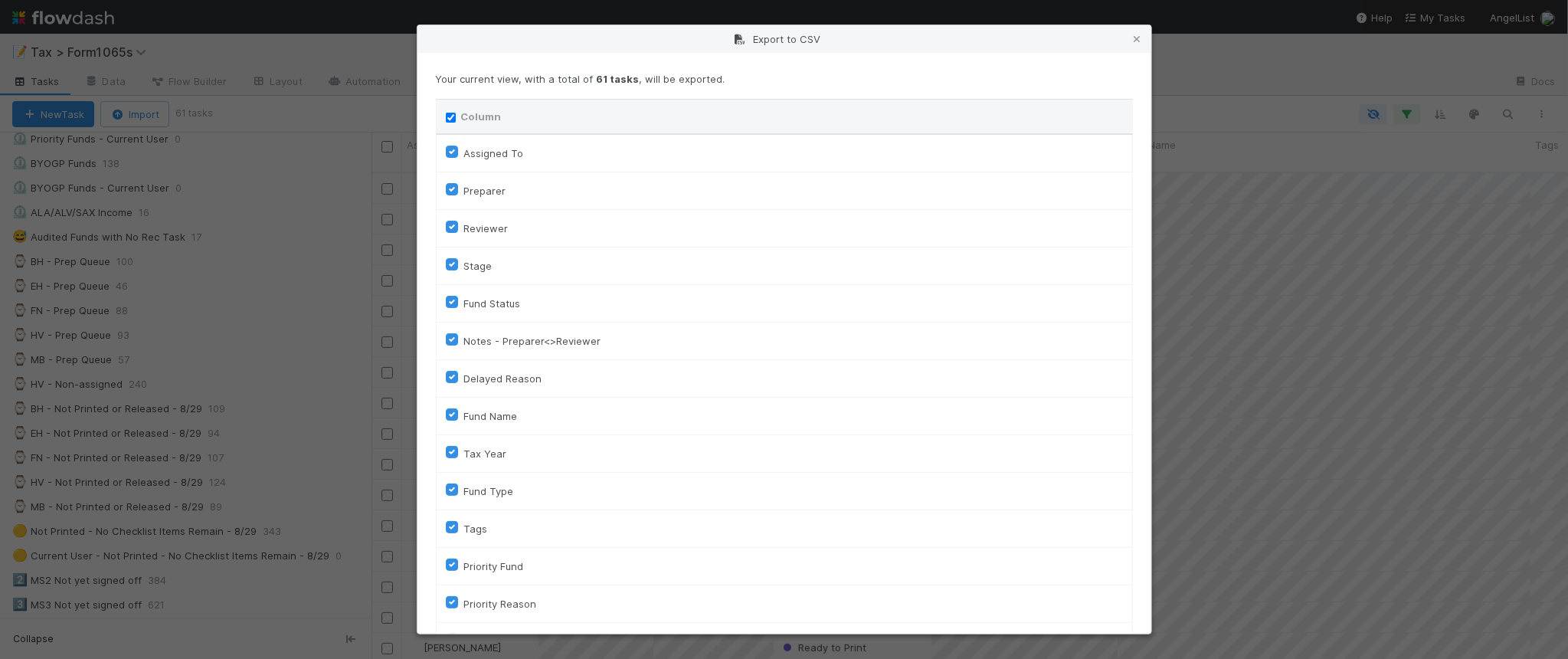
checkbox input "true"
click at [453, 120] on input "Column" at bounding box center [451, 118] width 10 height 10
checkbox input "false"
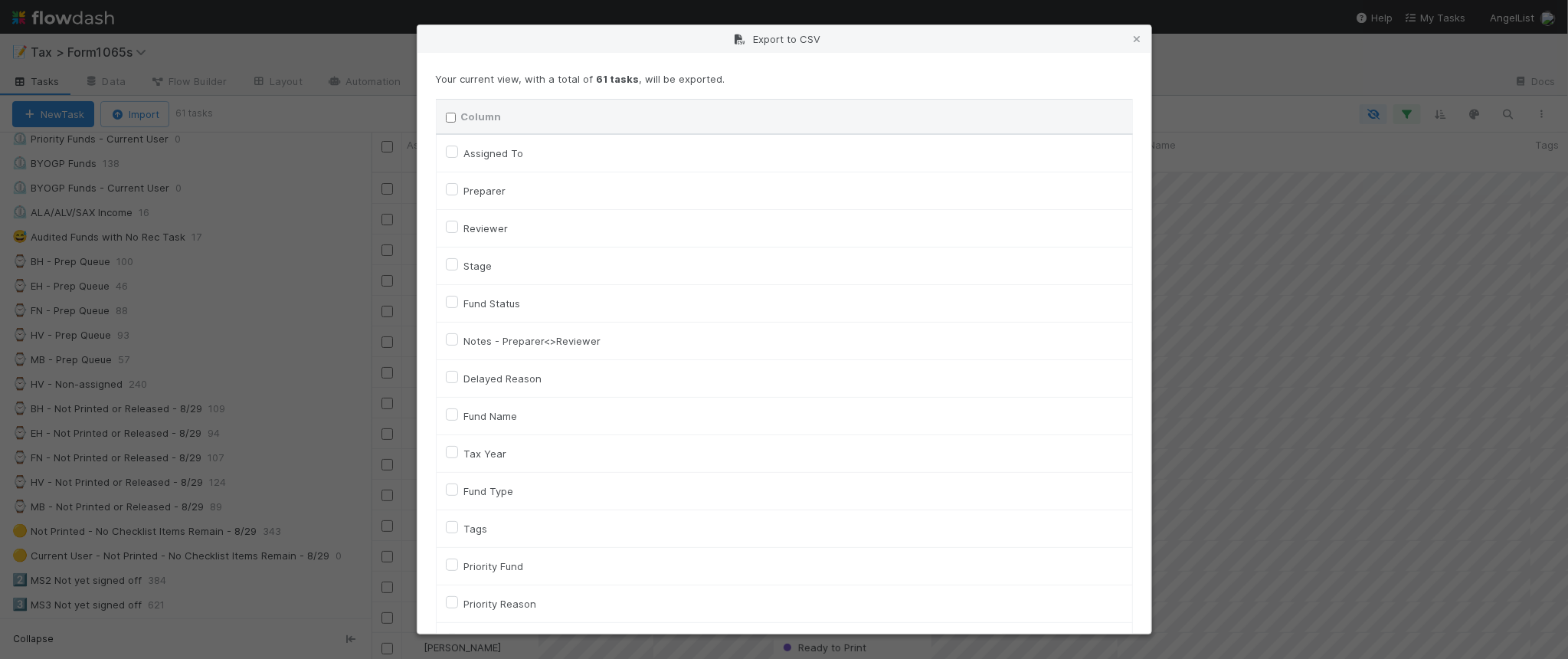
checkbox To "false"
checkbox input "false"
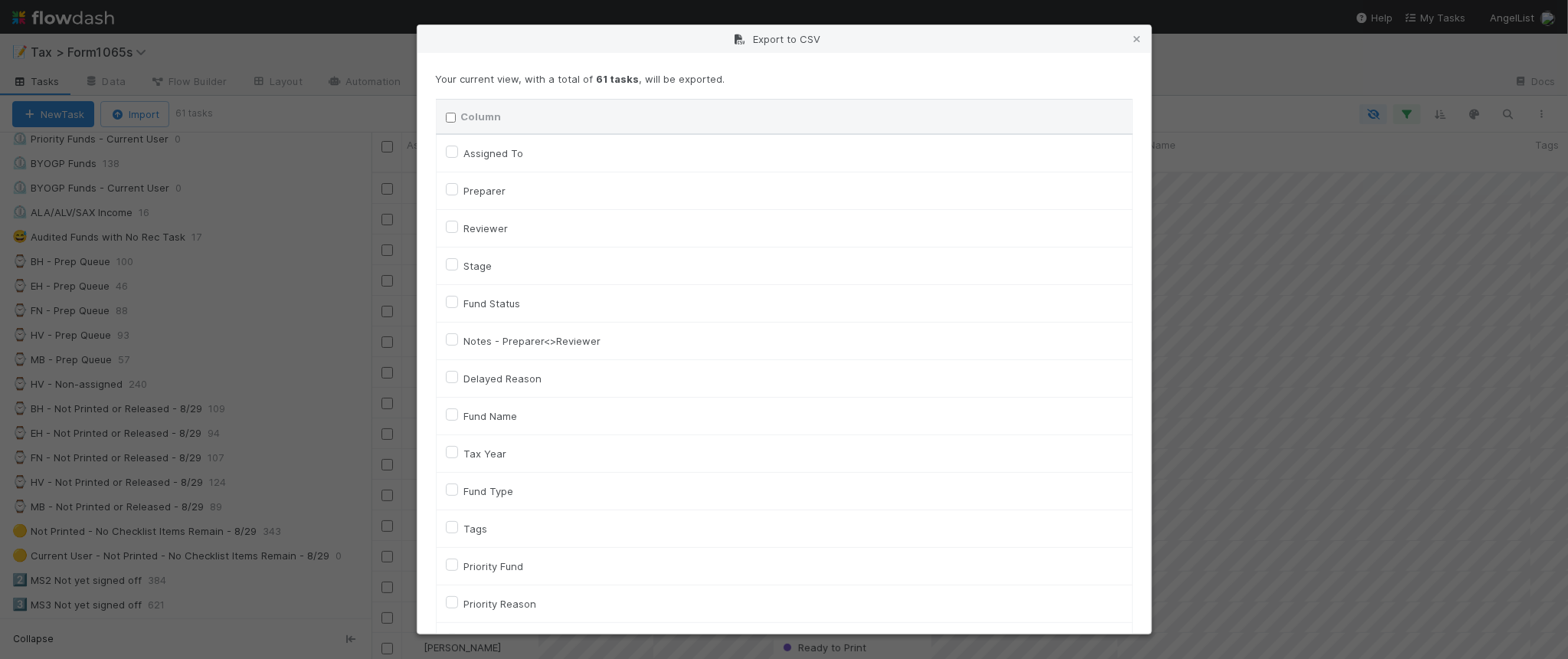
checkbox input "false"
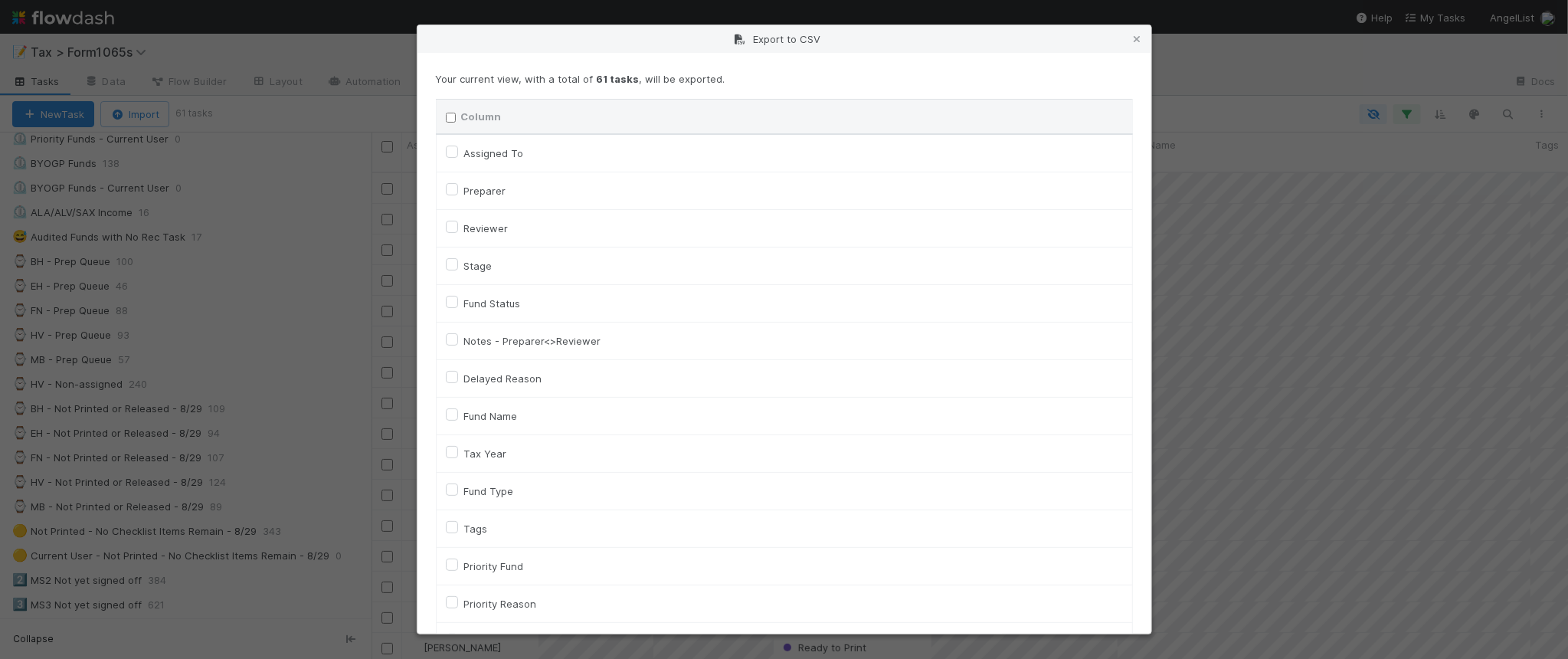
checkbox input "false"
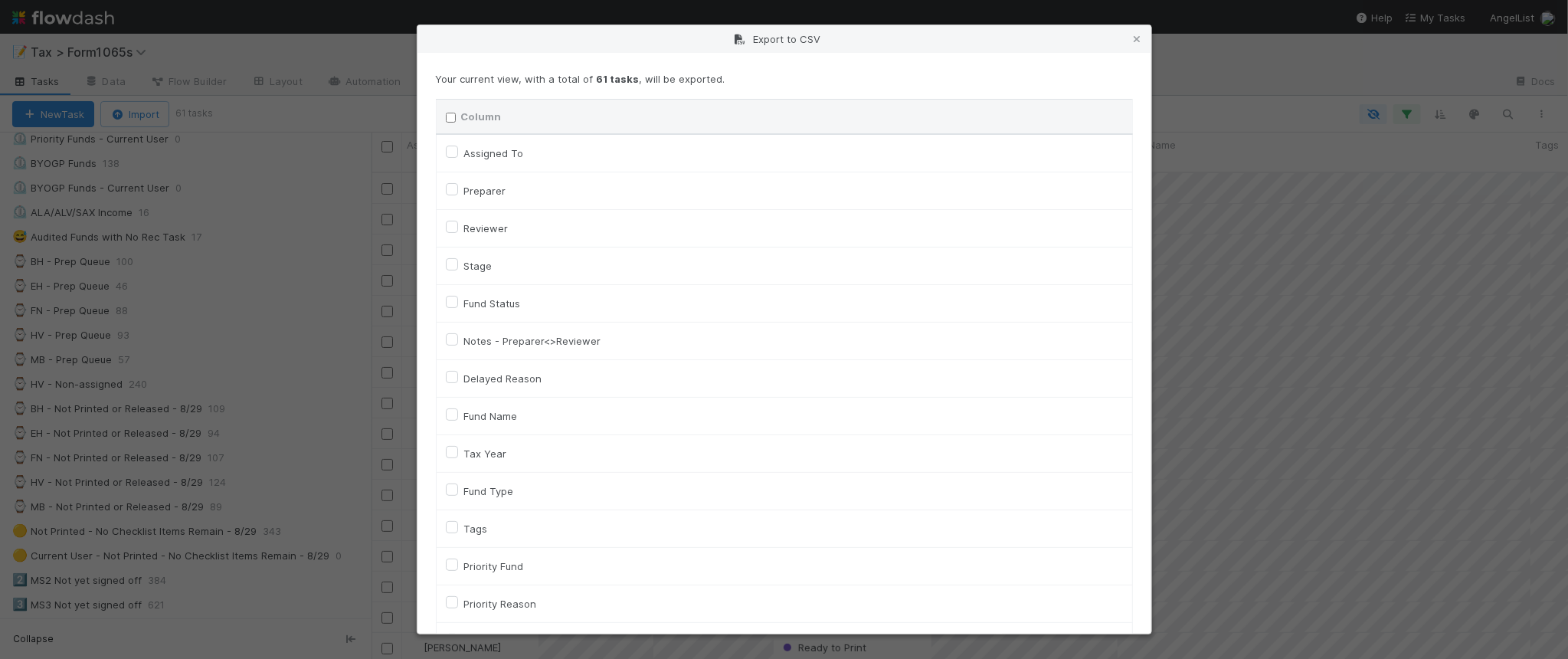
checkbox On "false"
checkbox input "false"
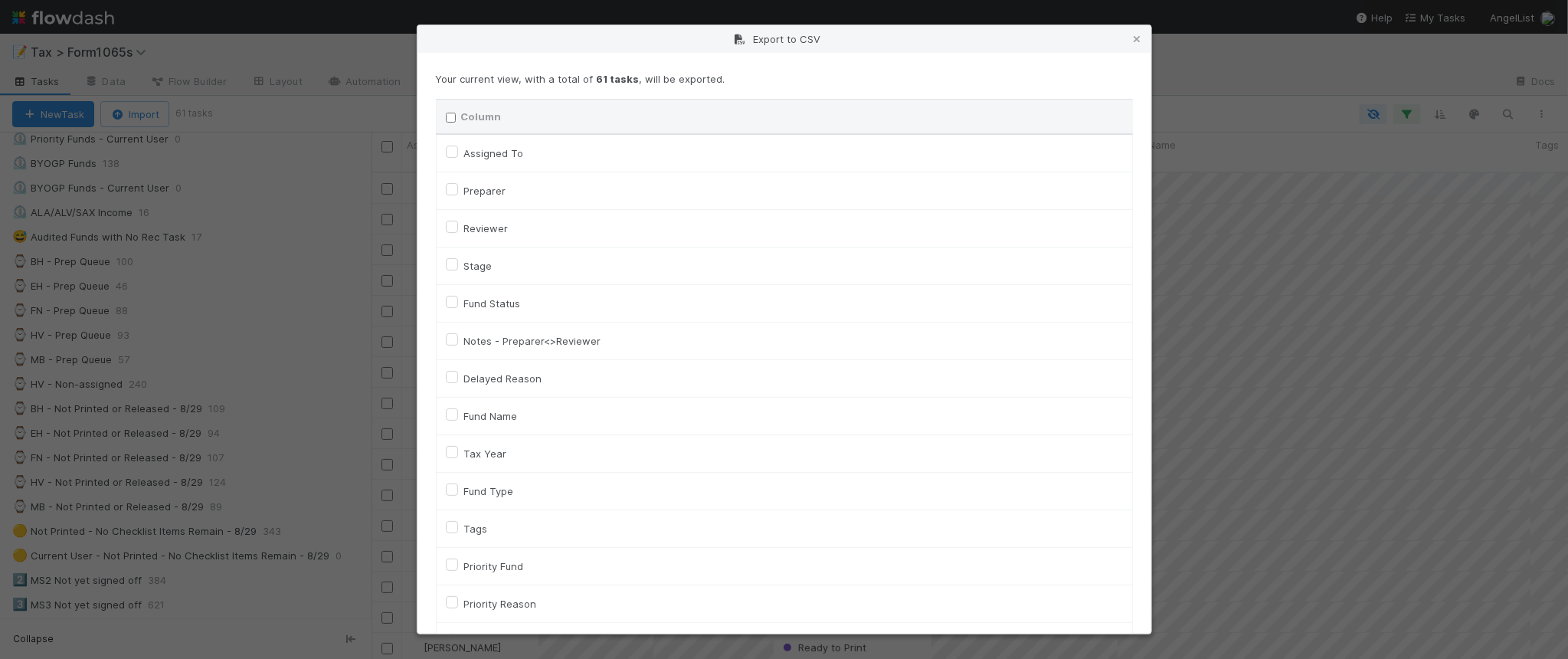
checkbox On "false"
checkbox input "false"
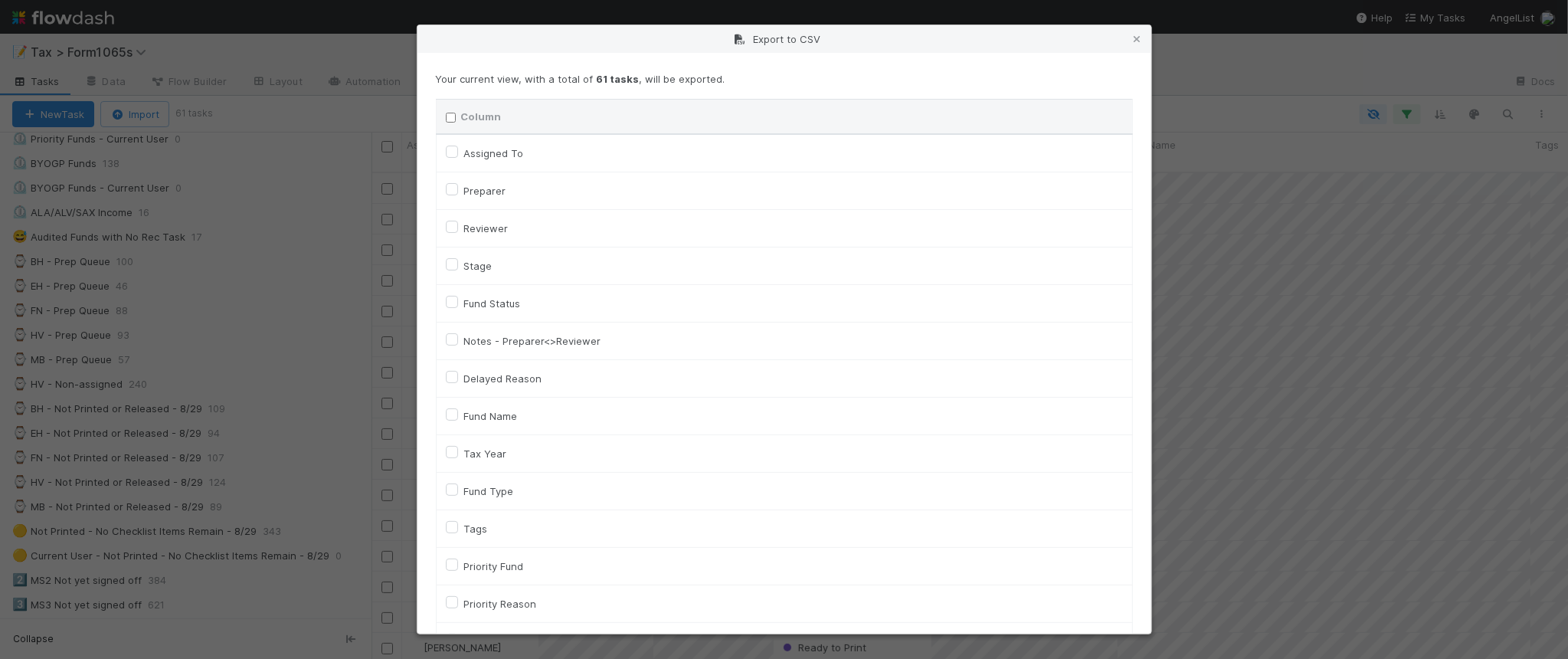
checkbox input "false"
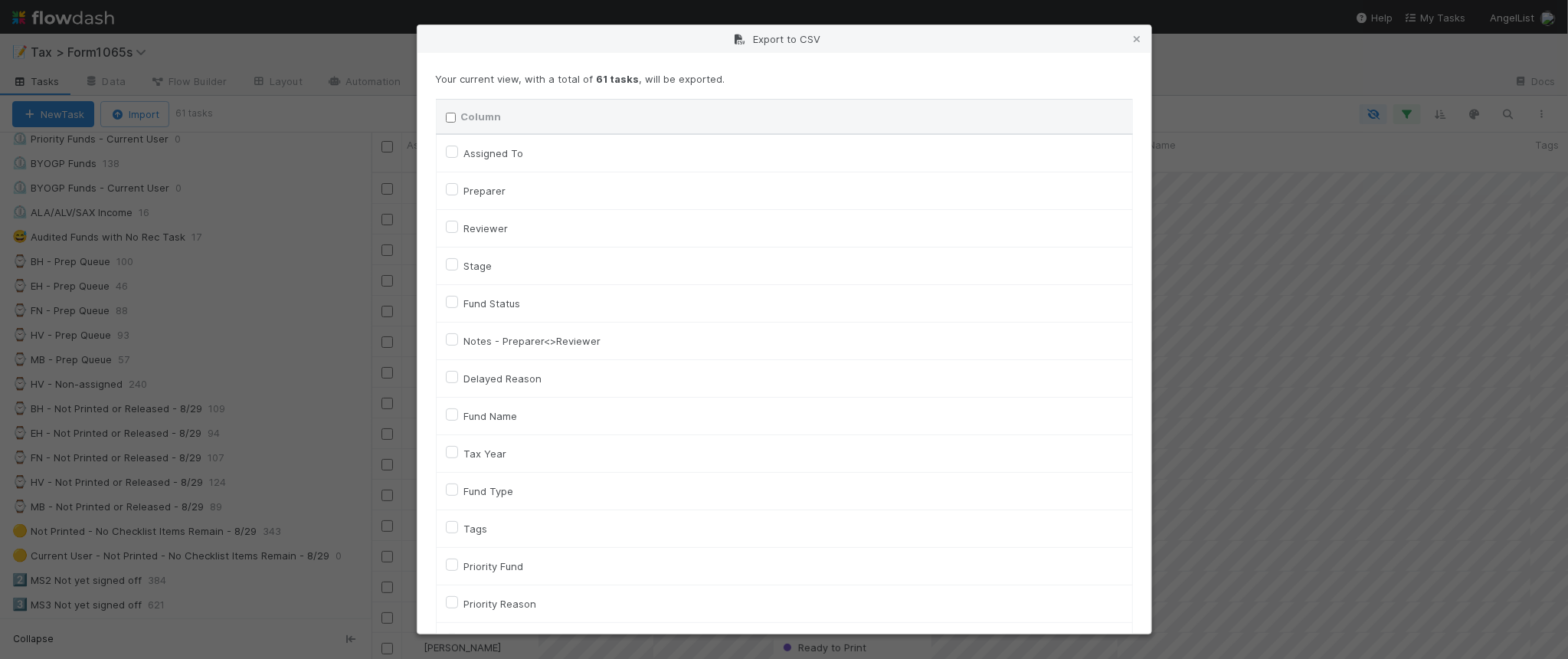
checkbox input "false"
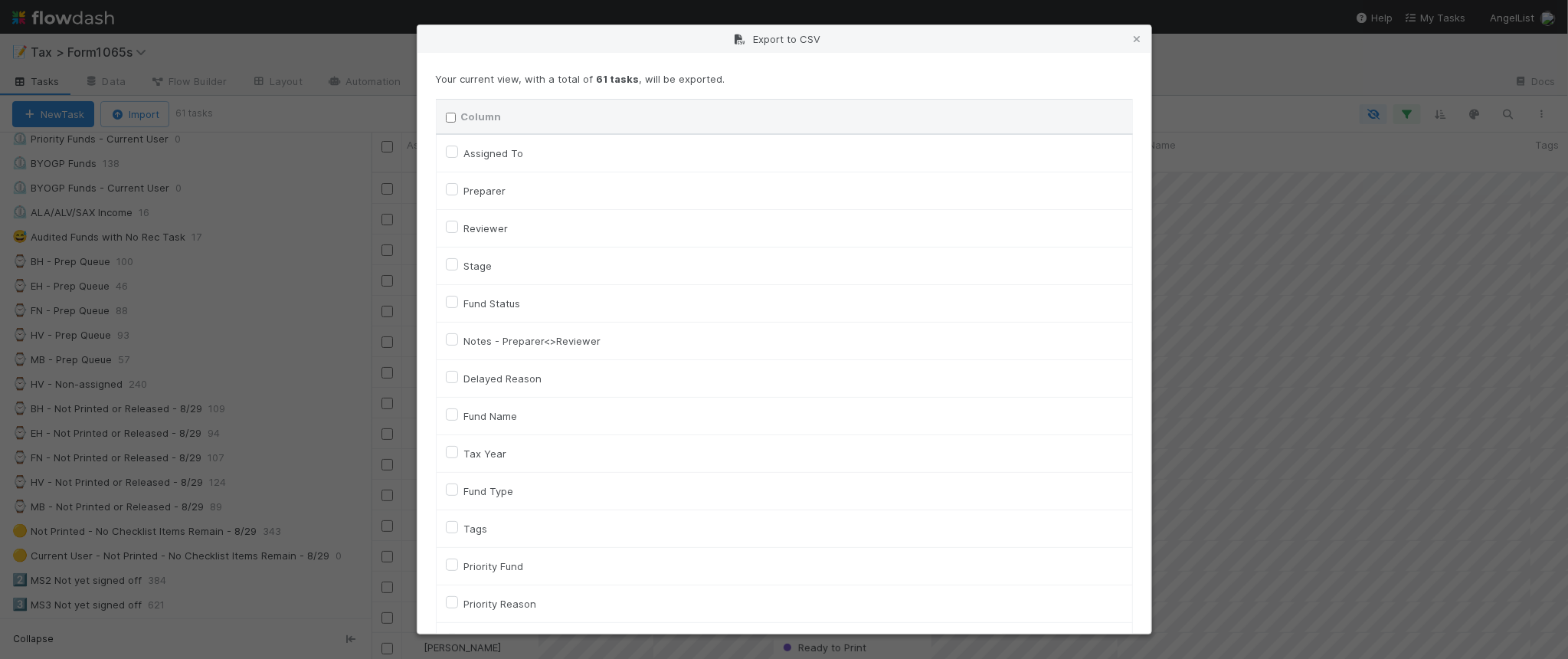
checkbox input "false"
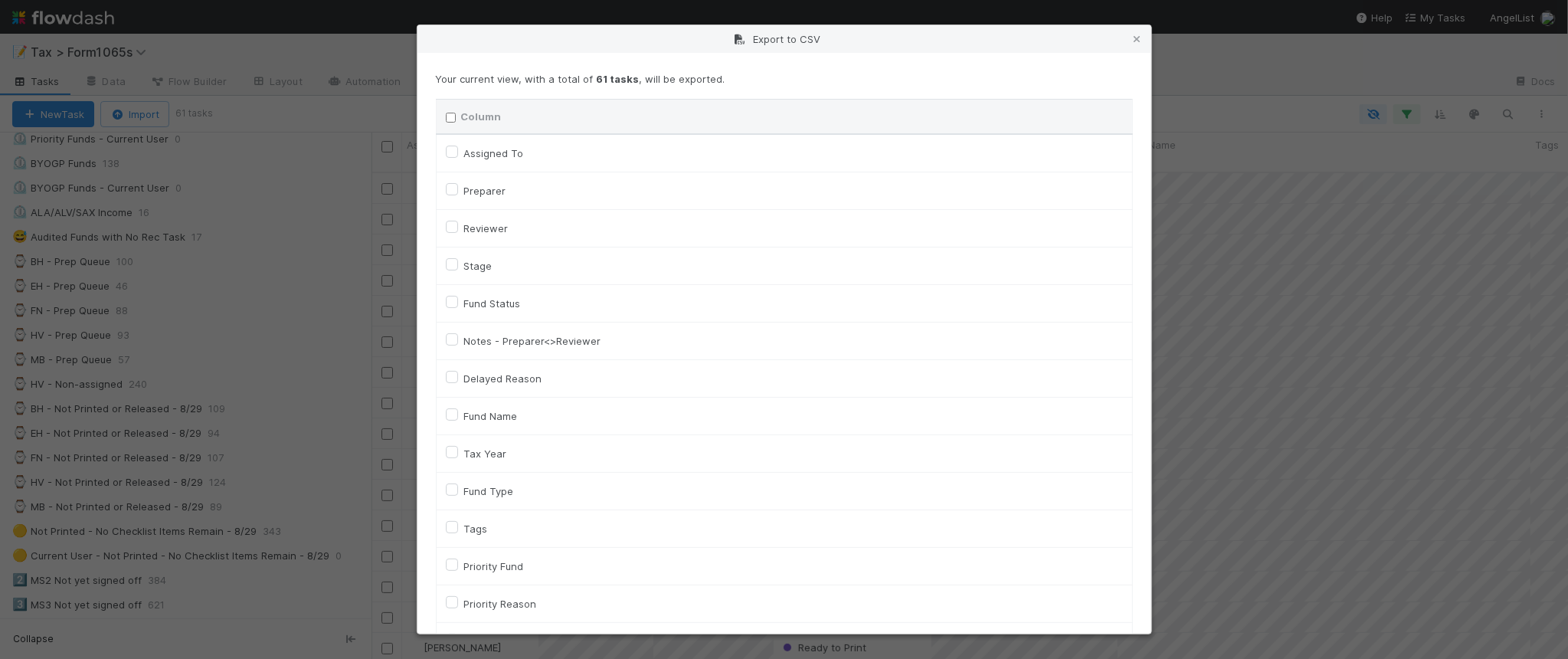
checkbox input "false"
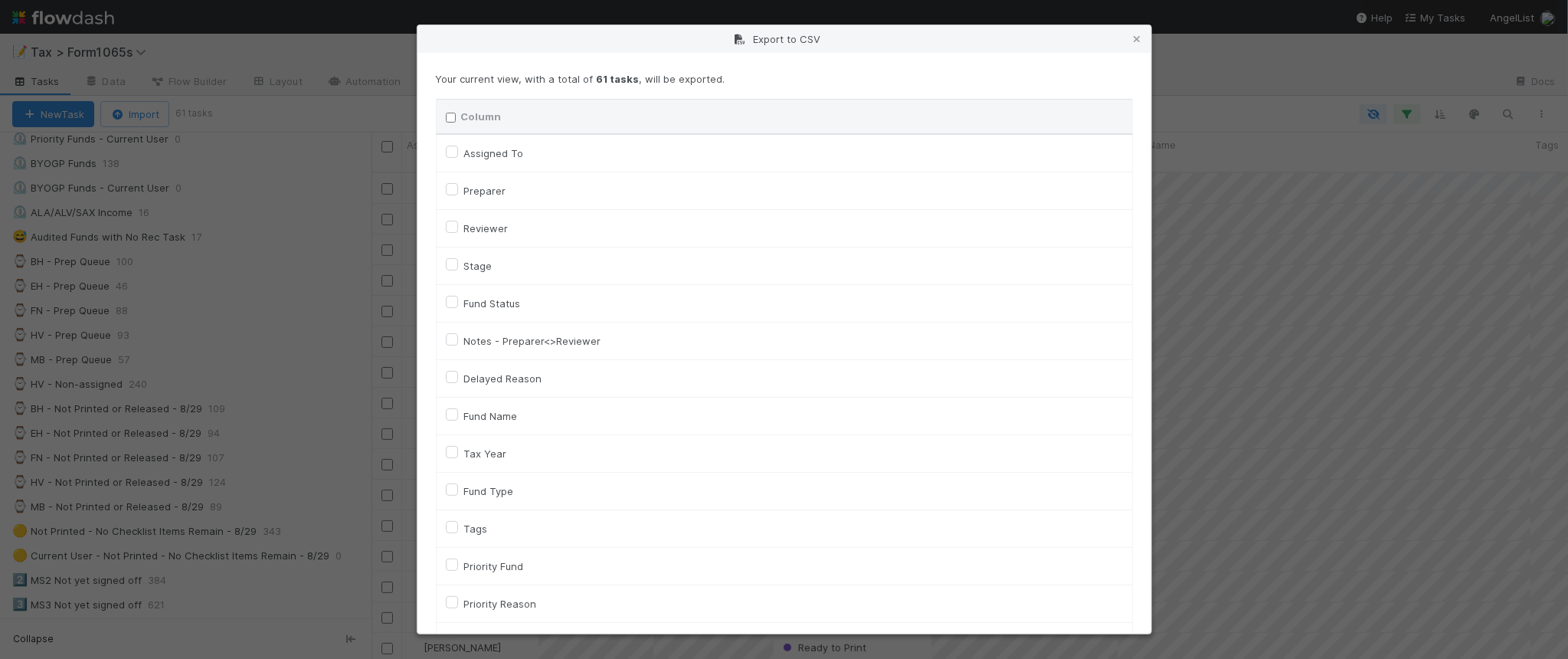
checkbox input "false"
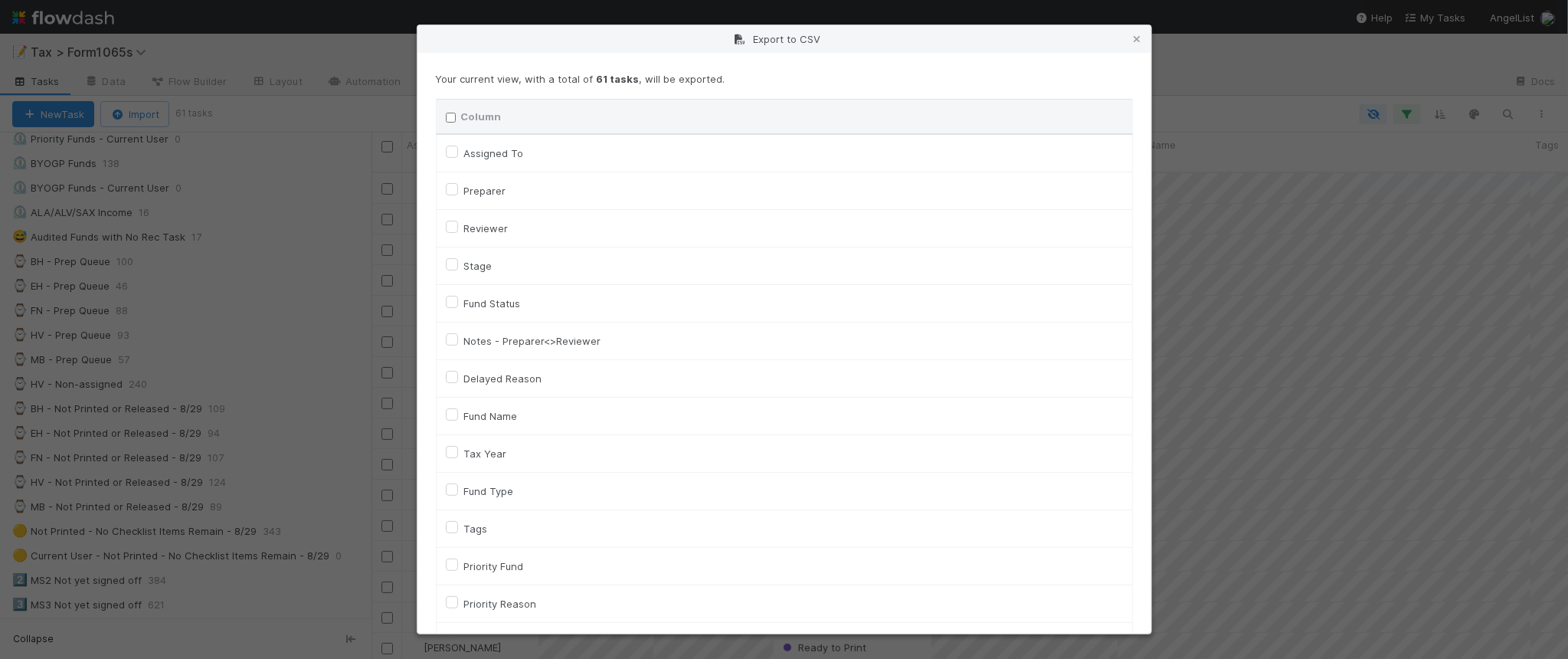
checkbox input "false"
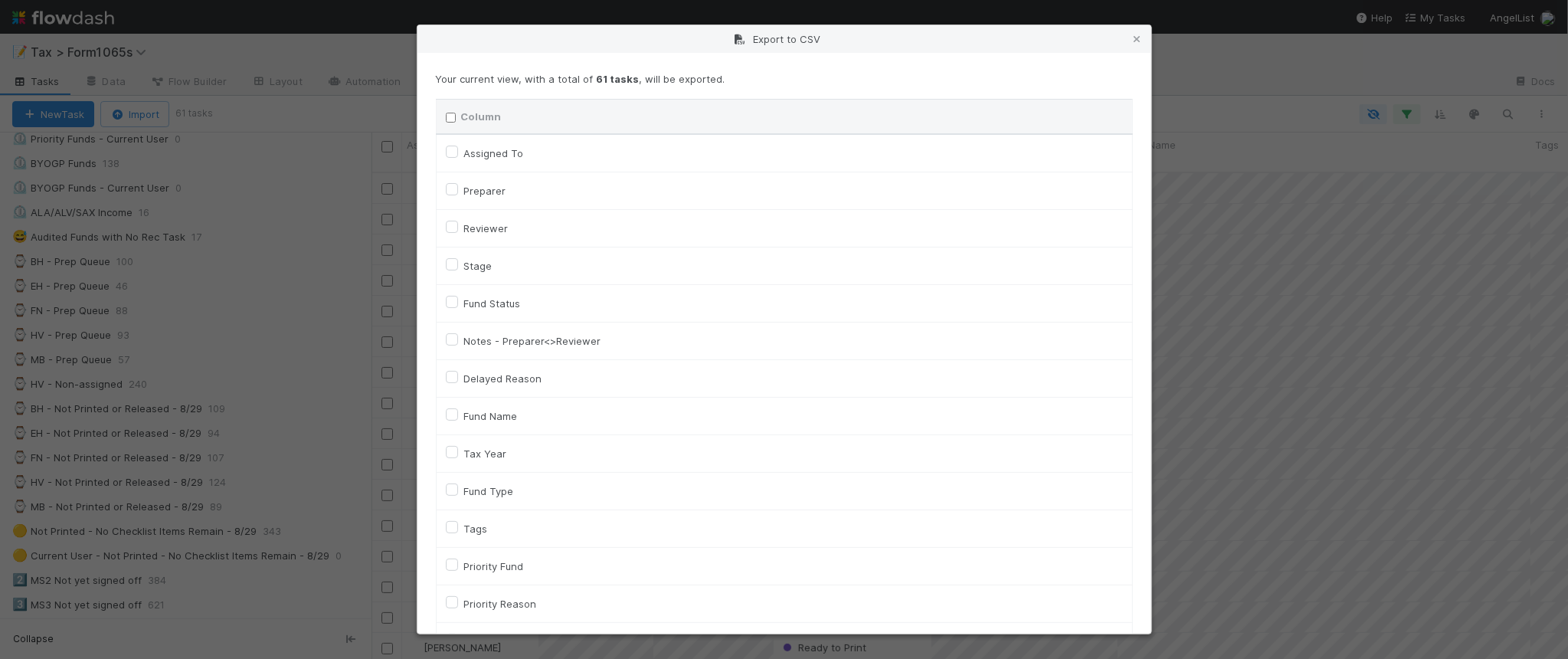
checkbox input "false"
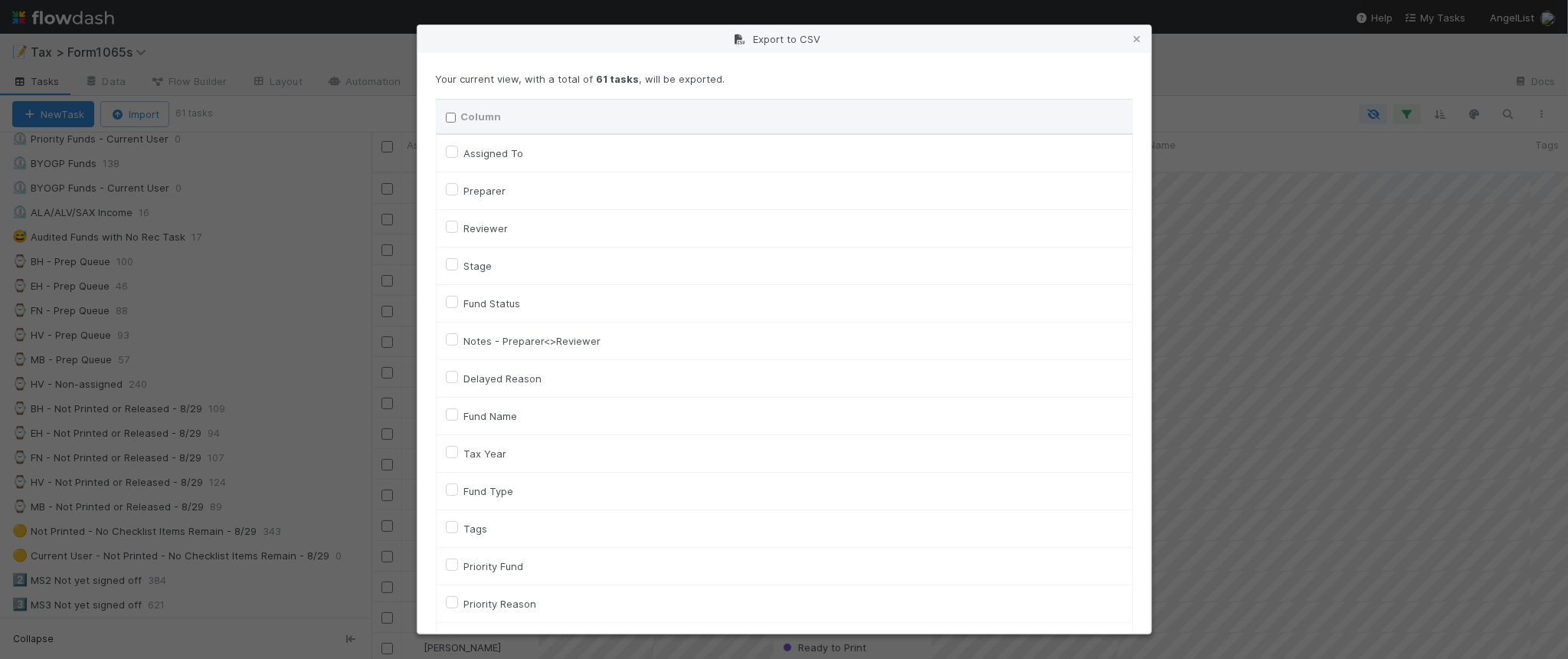
checkbox input "false"
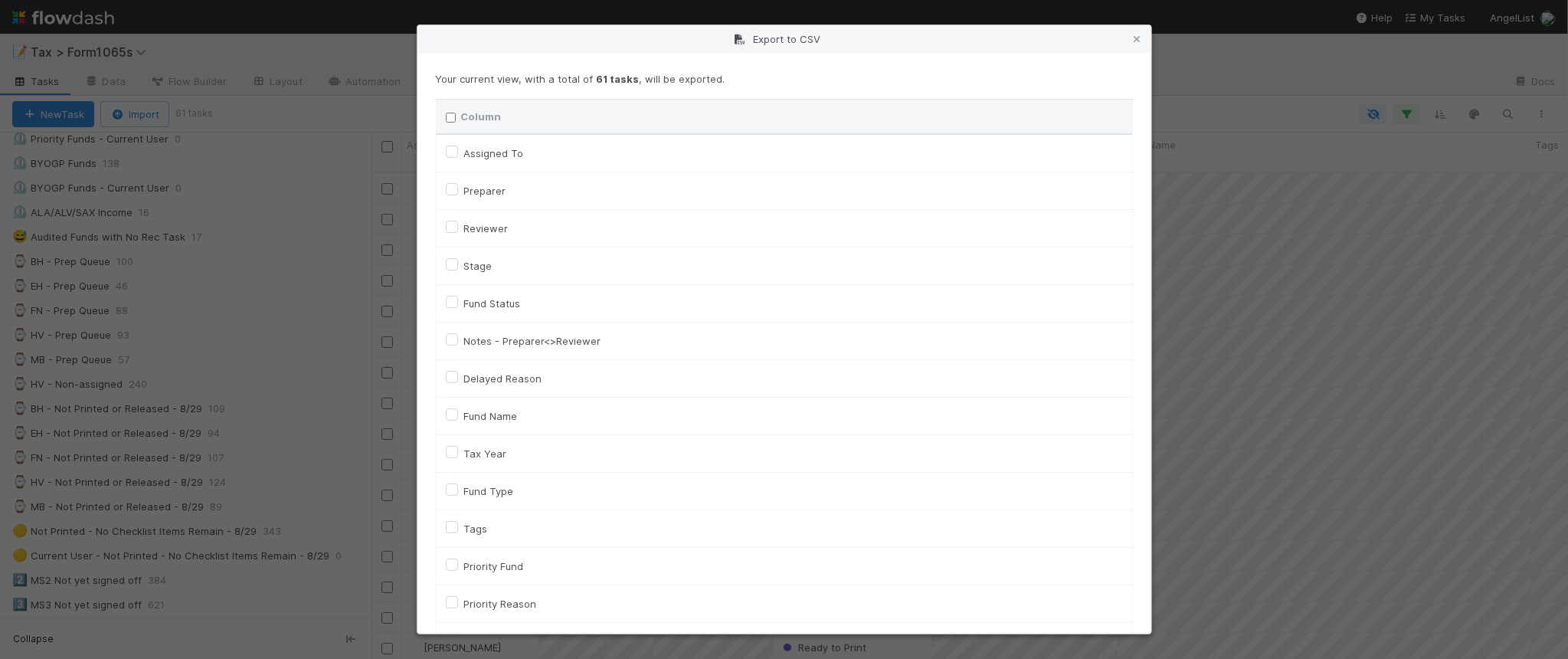
checkbox input "false"
checkbox URL "false"
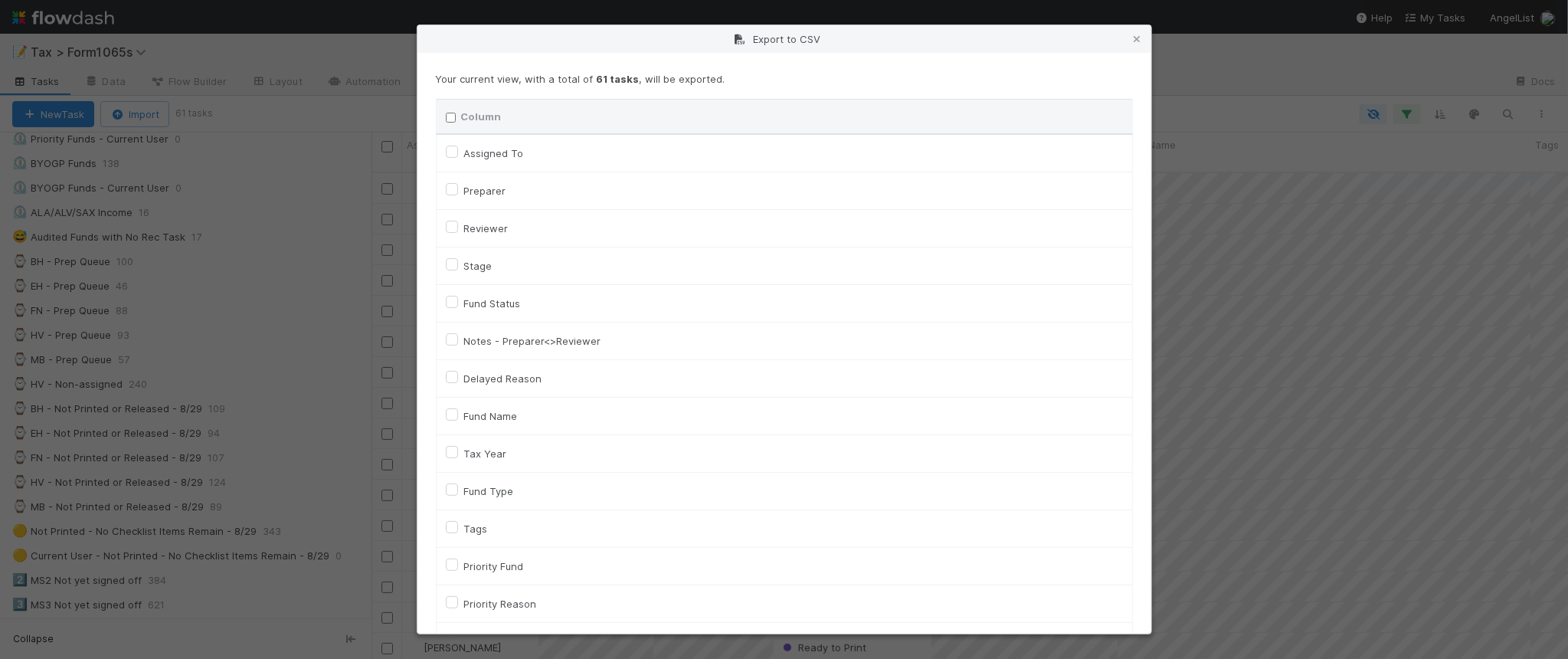
click at [497, 453] on label "Tax Year" at bounding box center [485, 453] width 43 height 19
click at [458, 453] on input "Tax Year" at bounding box center [451, 451] width 12 height 14
checkbox input "true"
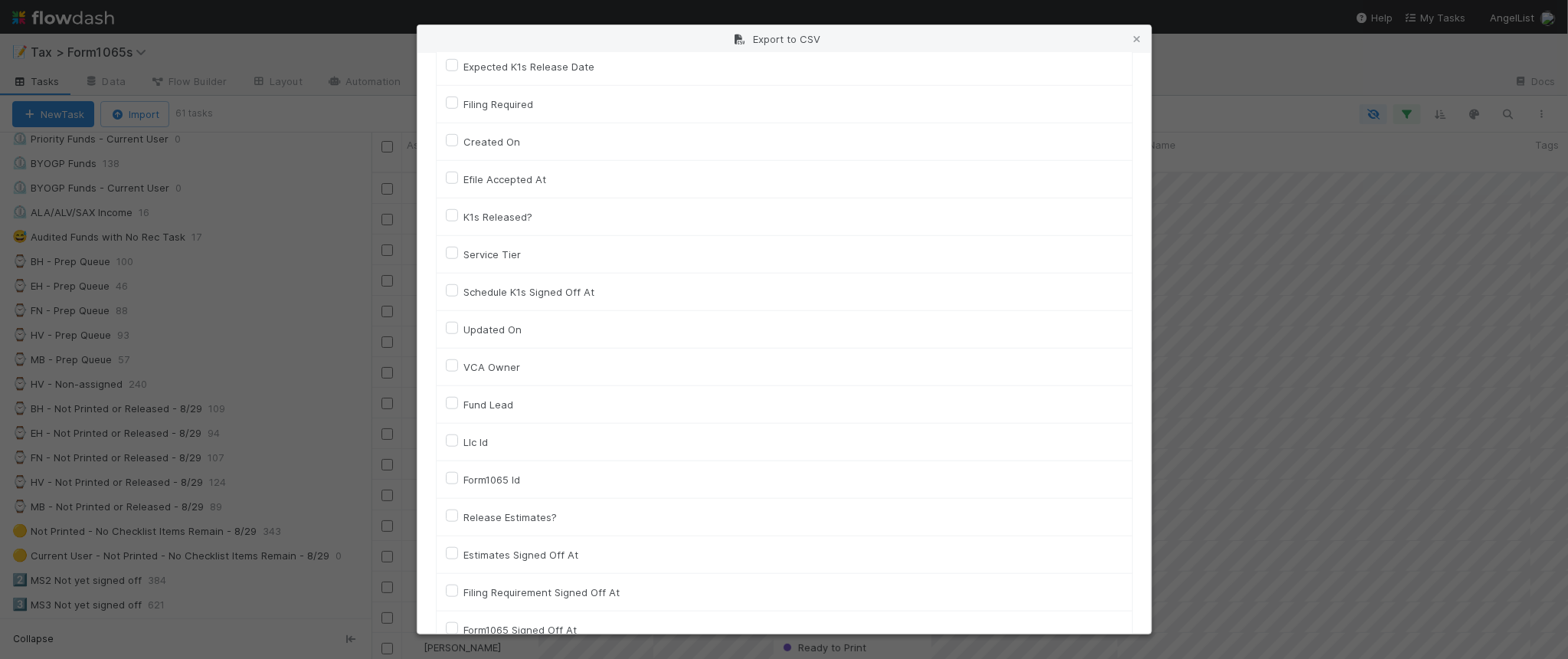
scroll to position [670, 0]
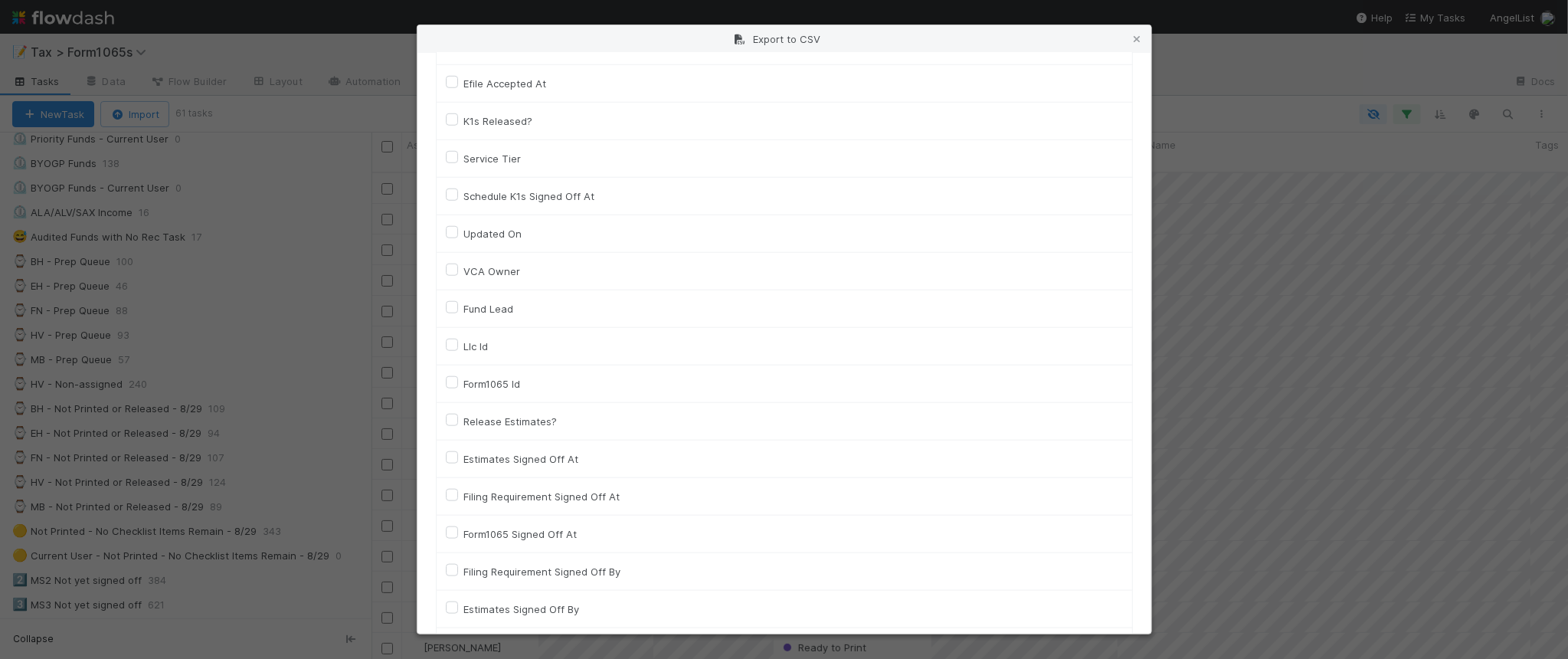
click at [480, 350] on label "Llc Id" at bounding box center [476, 346] width 24 height 19
click at [458, 350] on input "Llc Id" at bounding box center [451, 344] width 12 height 14
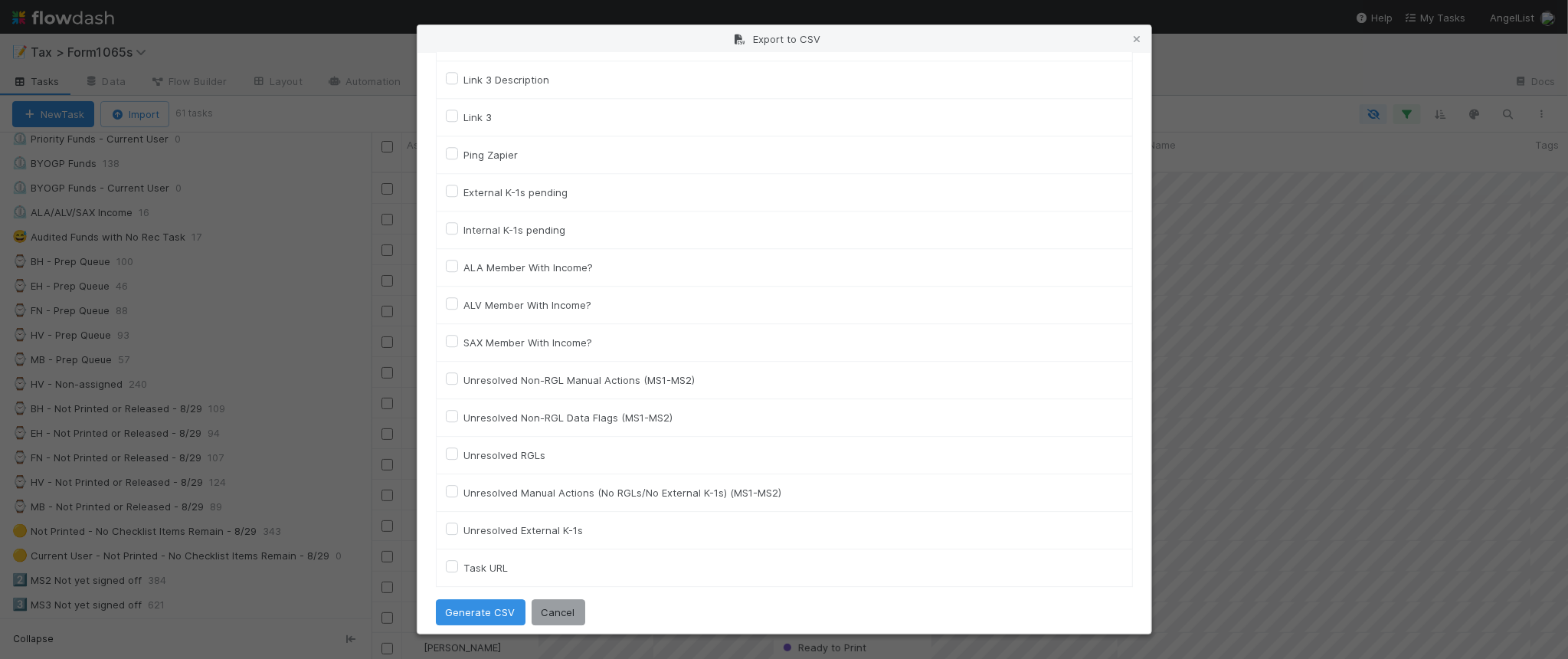
scroll to position [2200, 0]
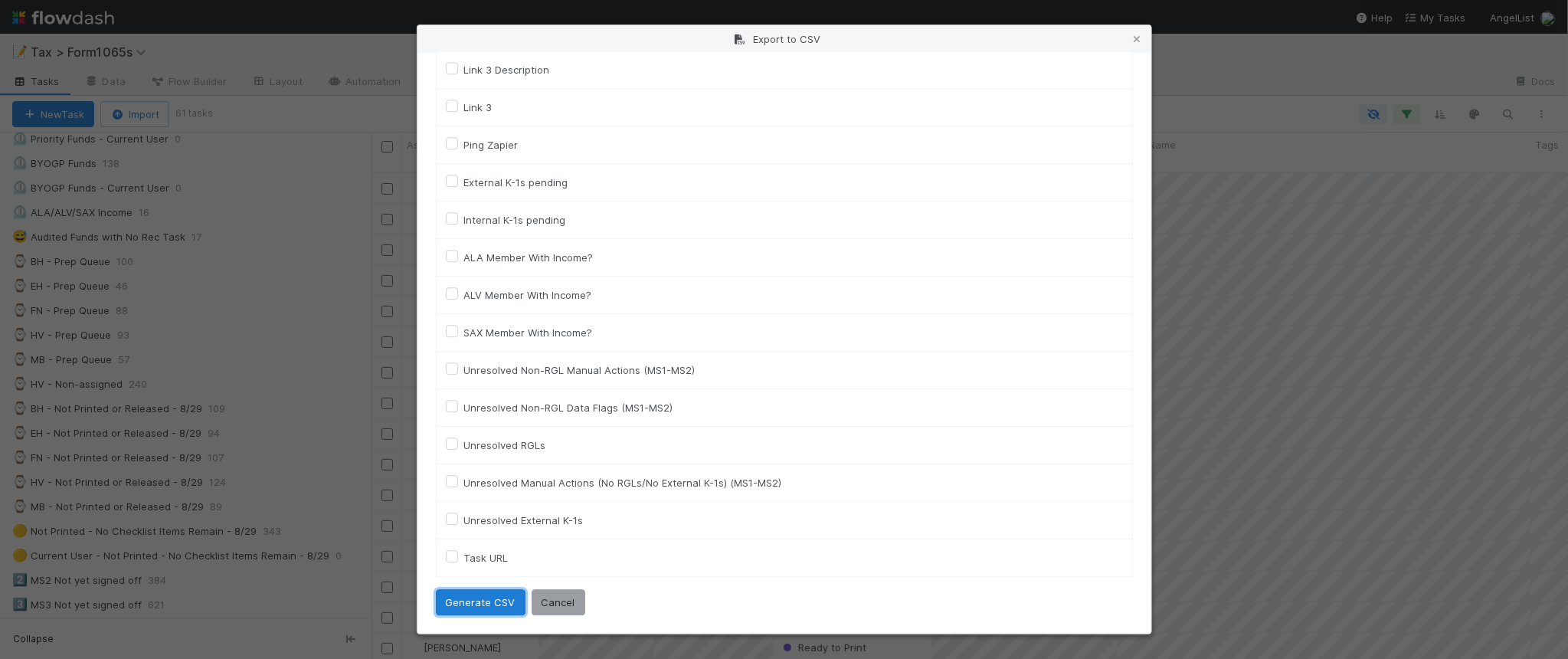
click at [505, 599] on button "Generate CSV" at bounding box center [480, 603] width 89 height 26
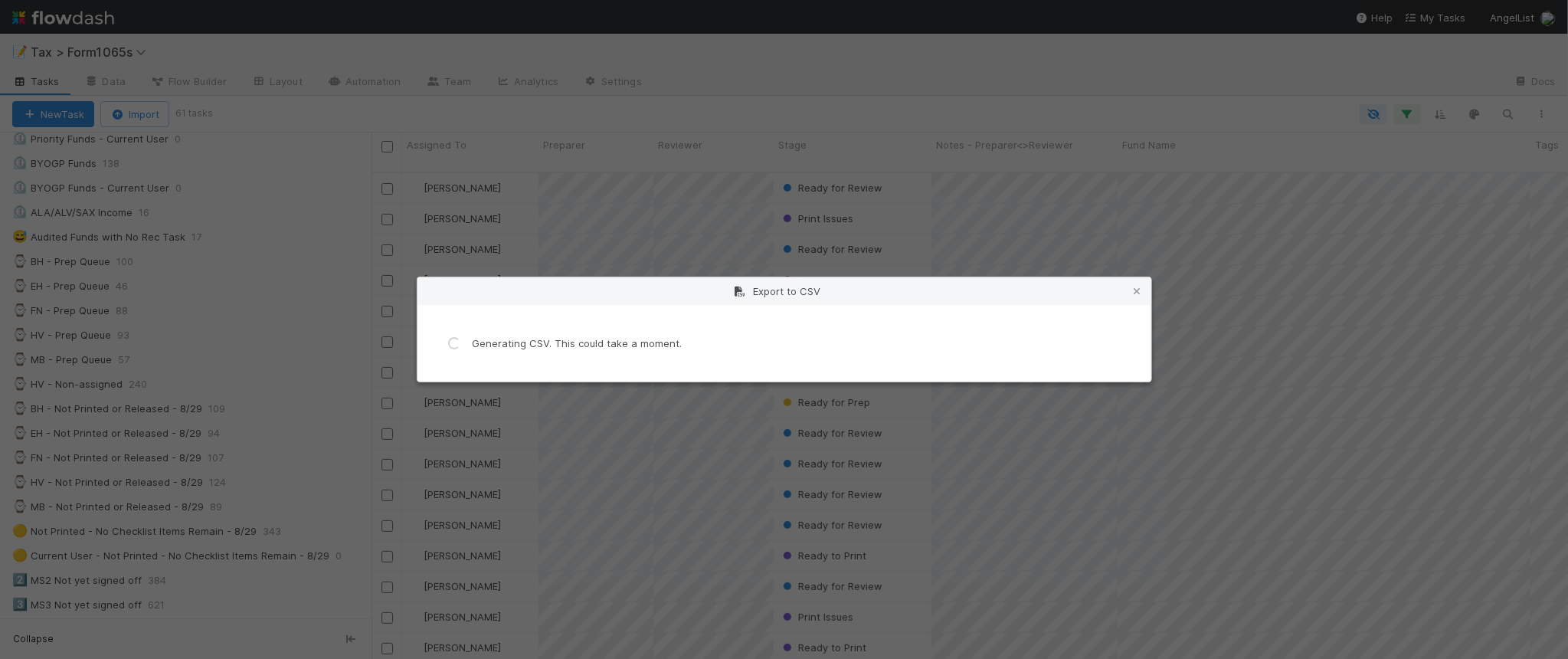
scroll to position [0, 0]
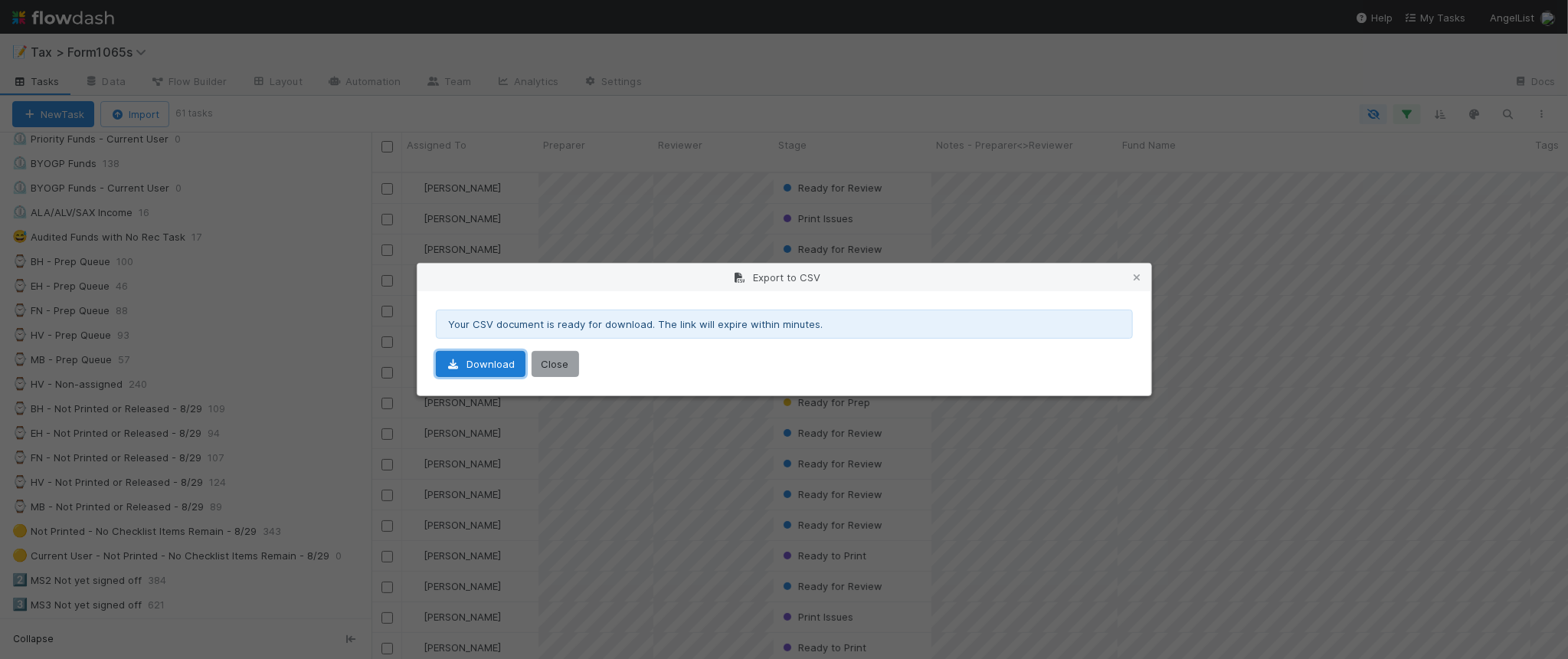
click at [476, 364] on link "Download" at bounding box center [480, 364] width 89 height 26
click at [1136, 274] on icon at bounding box center [1137, 277] width 15 height 10
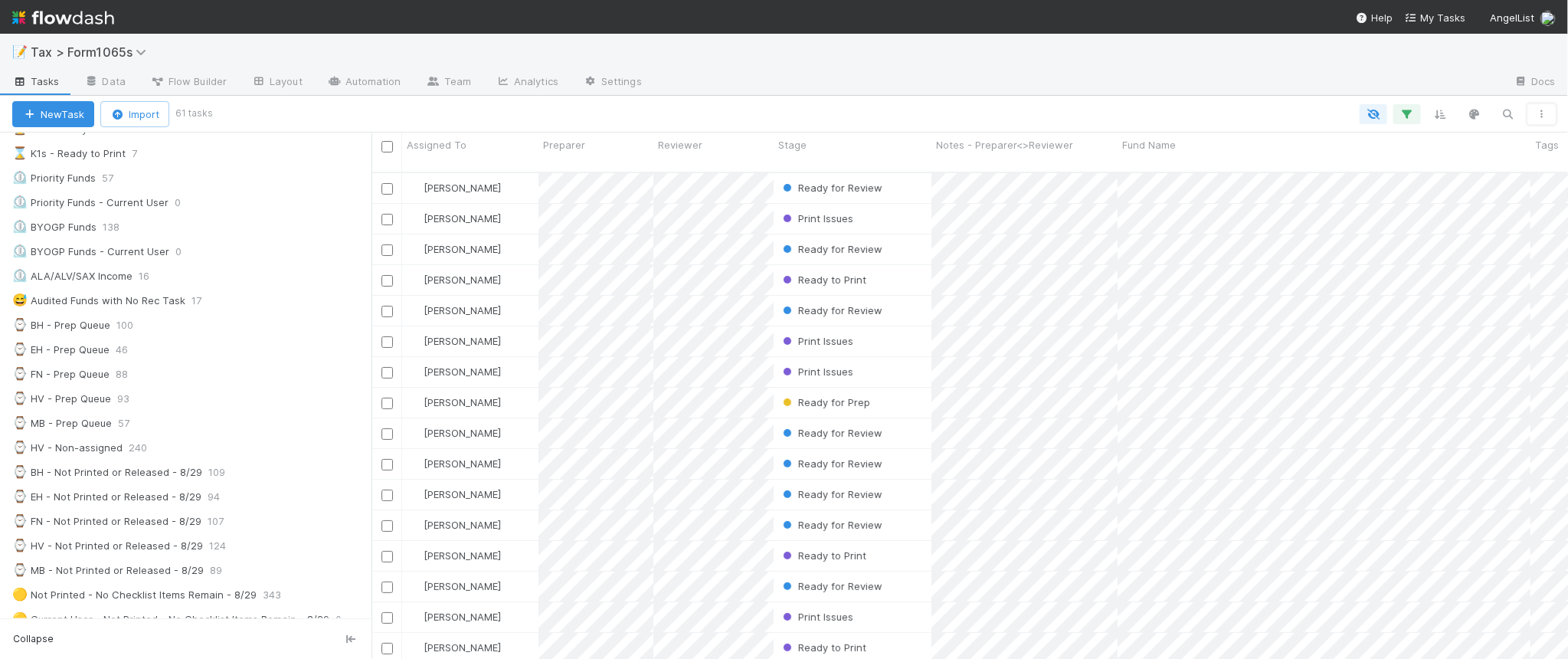
scroll to position [192, 0]
click at [261, 485] on div "⌚ HV - Non-assigned 240" at bounding box center [192, 480] width 360 height 19
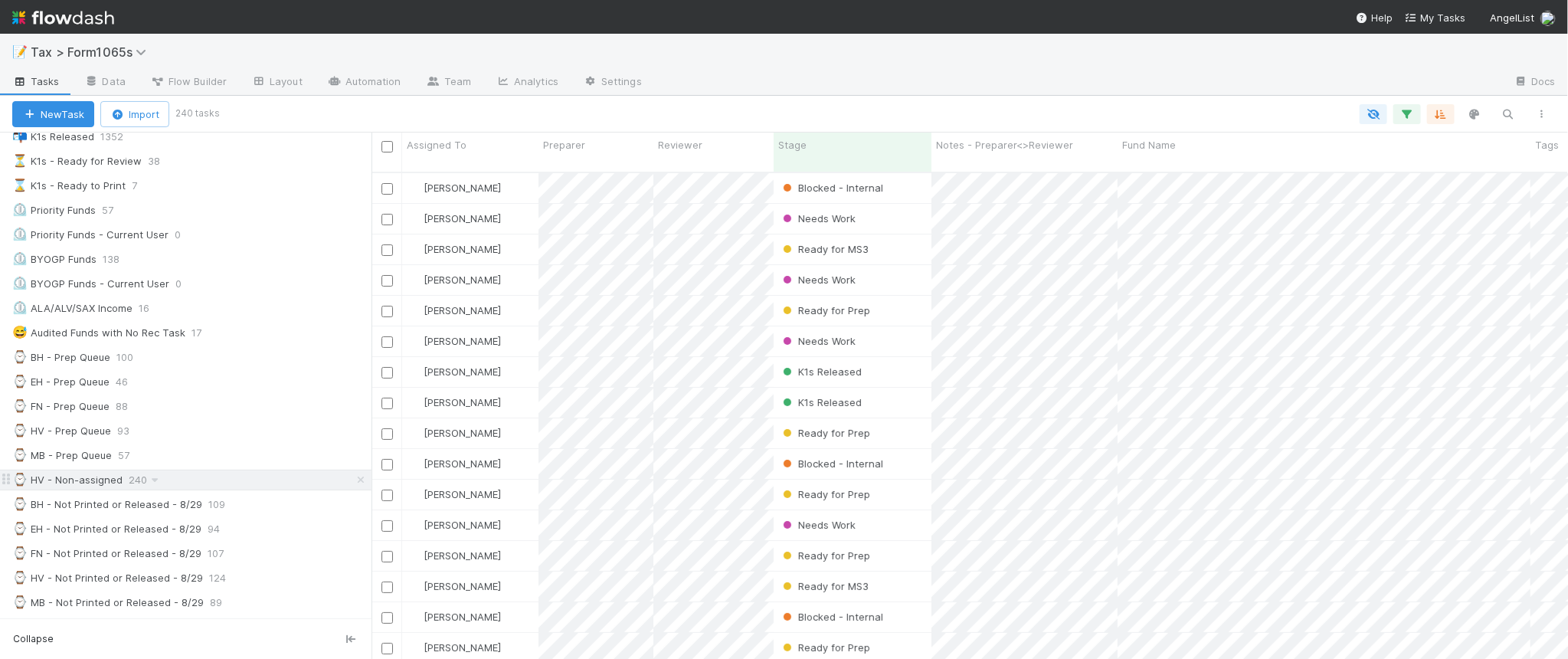
scroll to position [485, 1182]
click at [1412, 115] on icon "button" at bounding box center [1407, 114] width 15 height 14
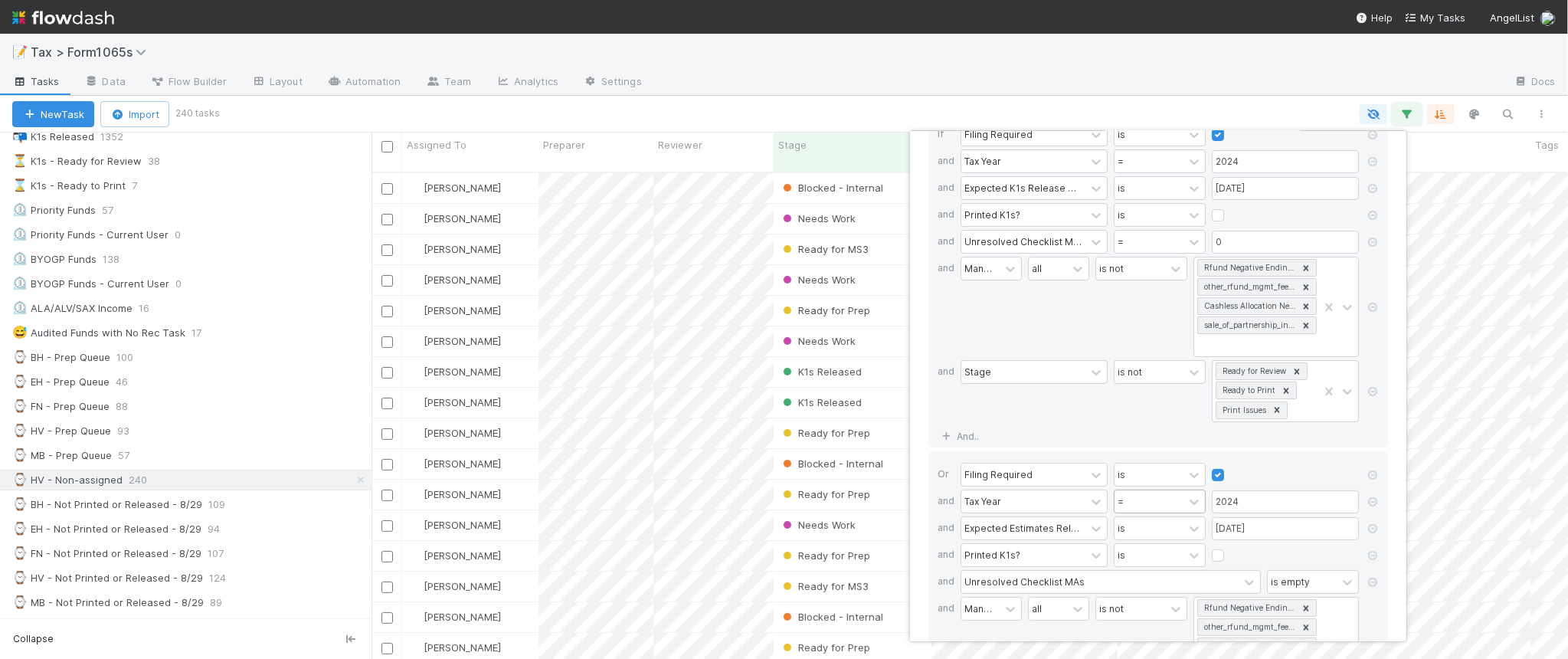
scroll to position [0, 0]
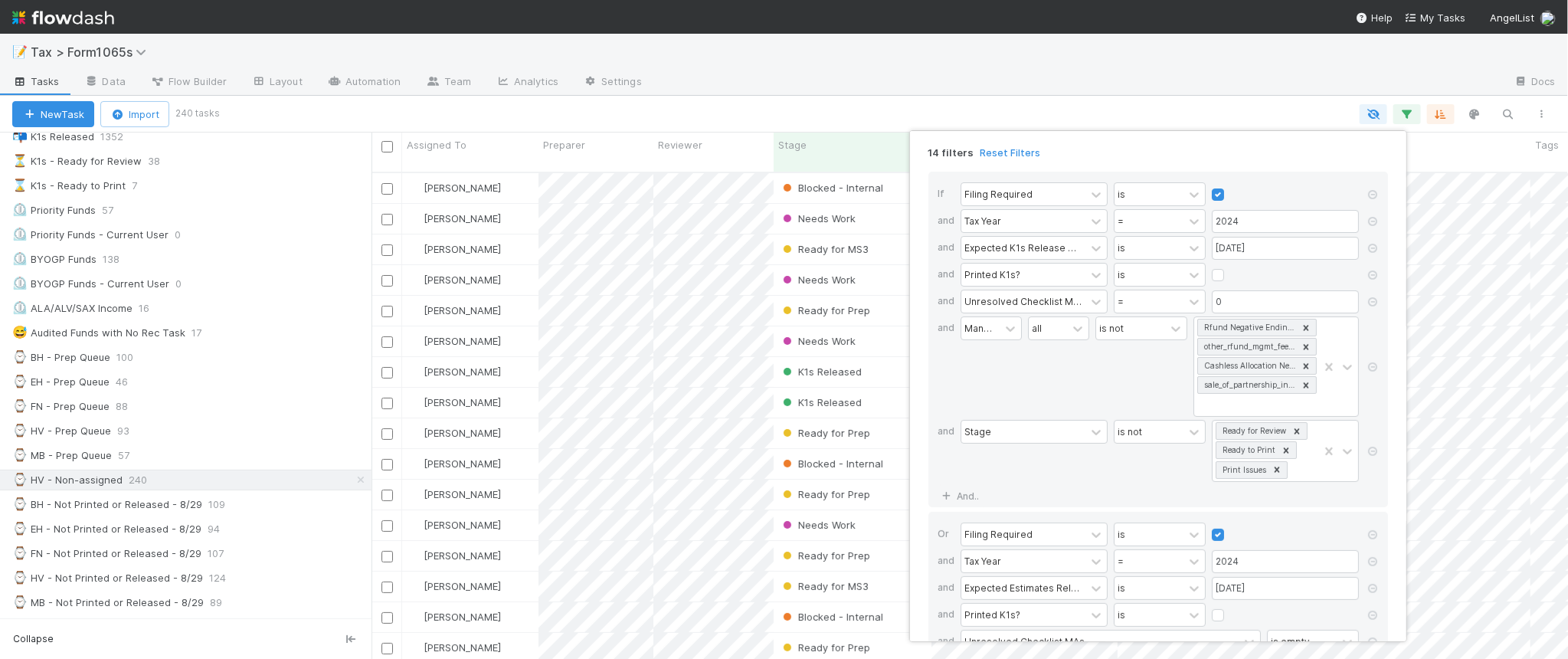
click at [1019, 94] on div "14 filters Reset Filters If Filing Required is and Tax Year = 2024 and Expected…" at bounding box center [784, 329] width 1568 height 659
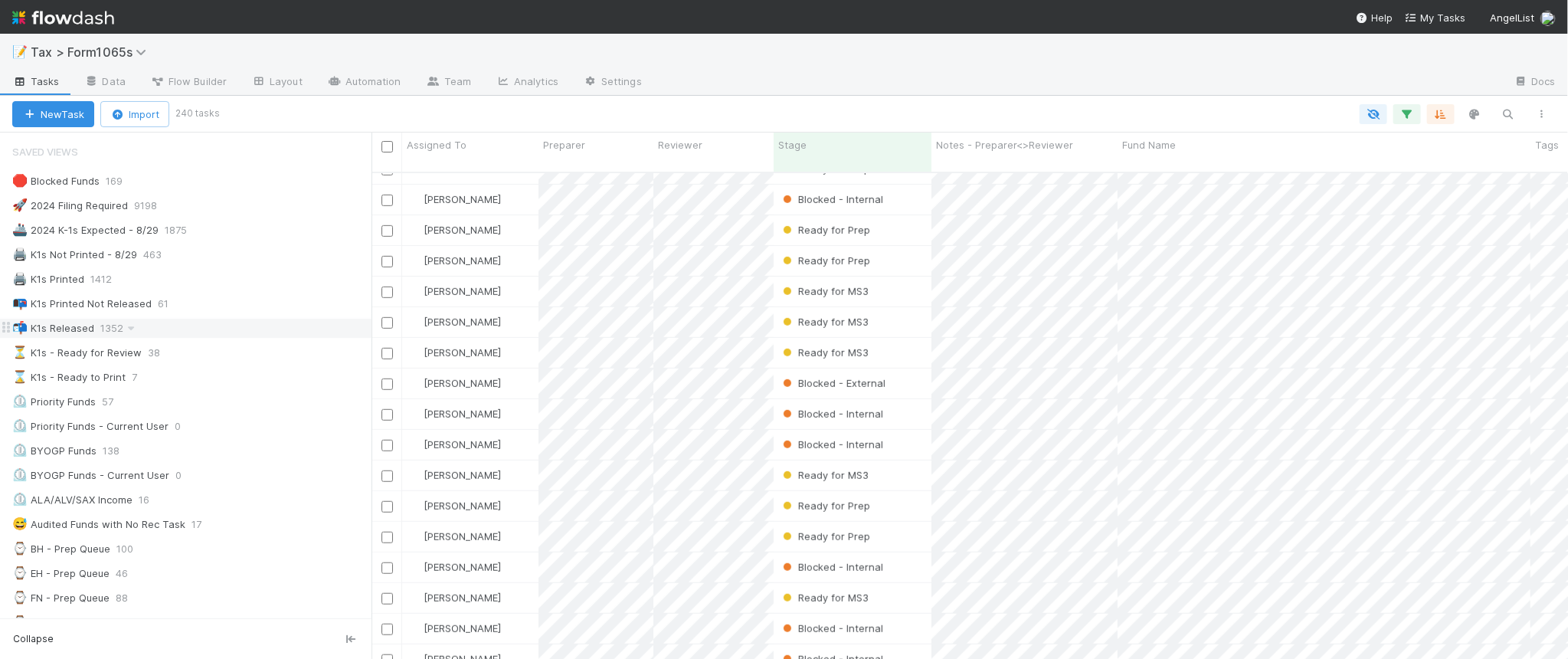
click at [207, 330] on div "📬 K1s Released 1352" at bounding box center [192, 328] width 360 height 19
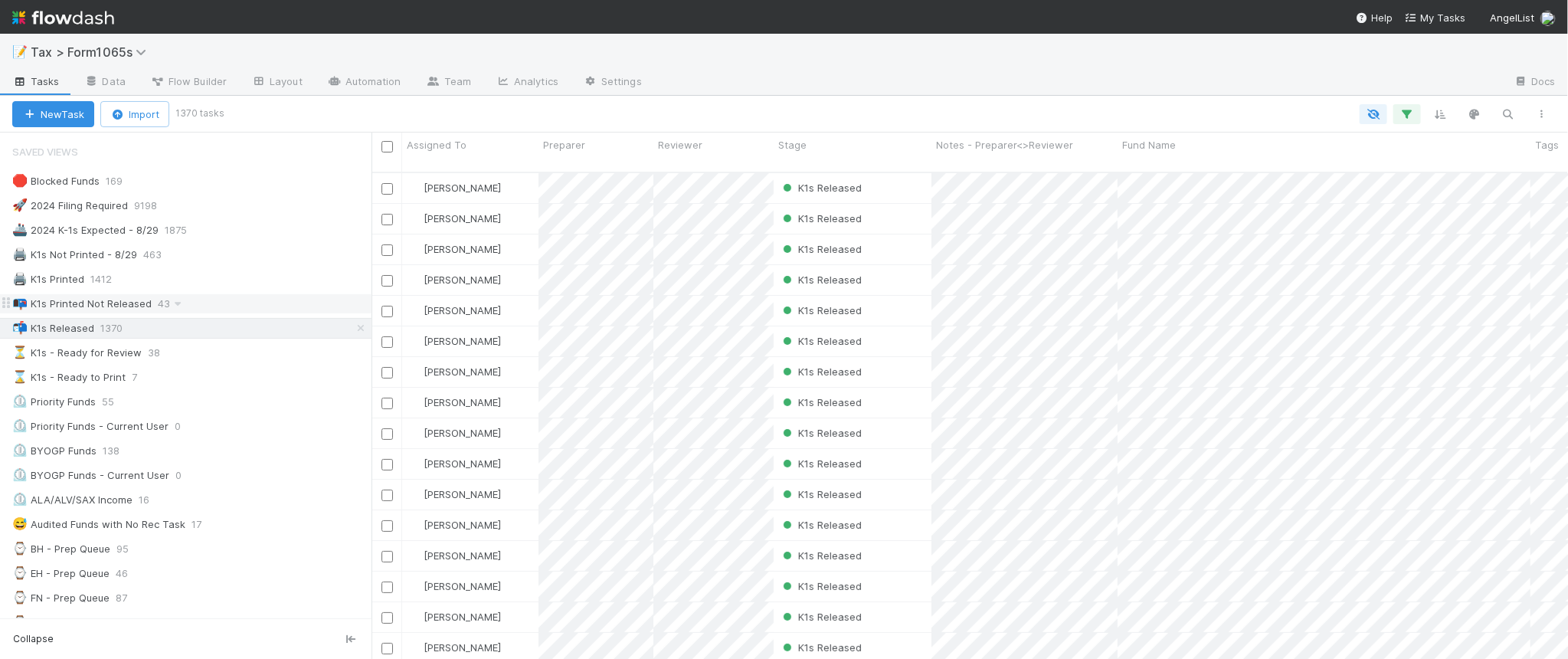
click at [269, 307] on div "📭 K1s Printed Not Released 43" at bounding box center [192, 304] width 360 height 19
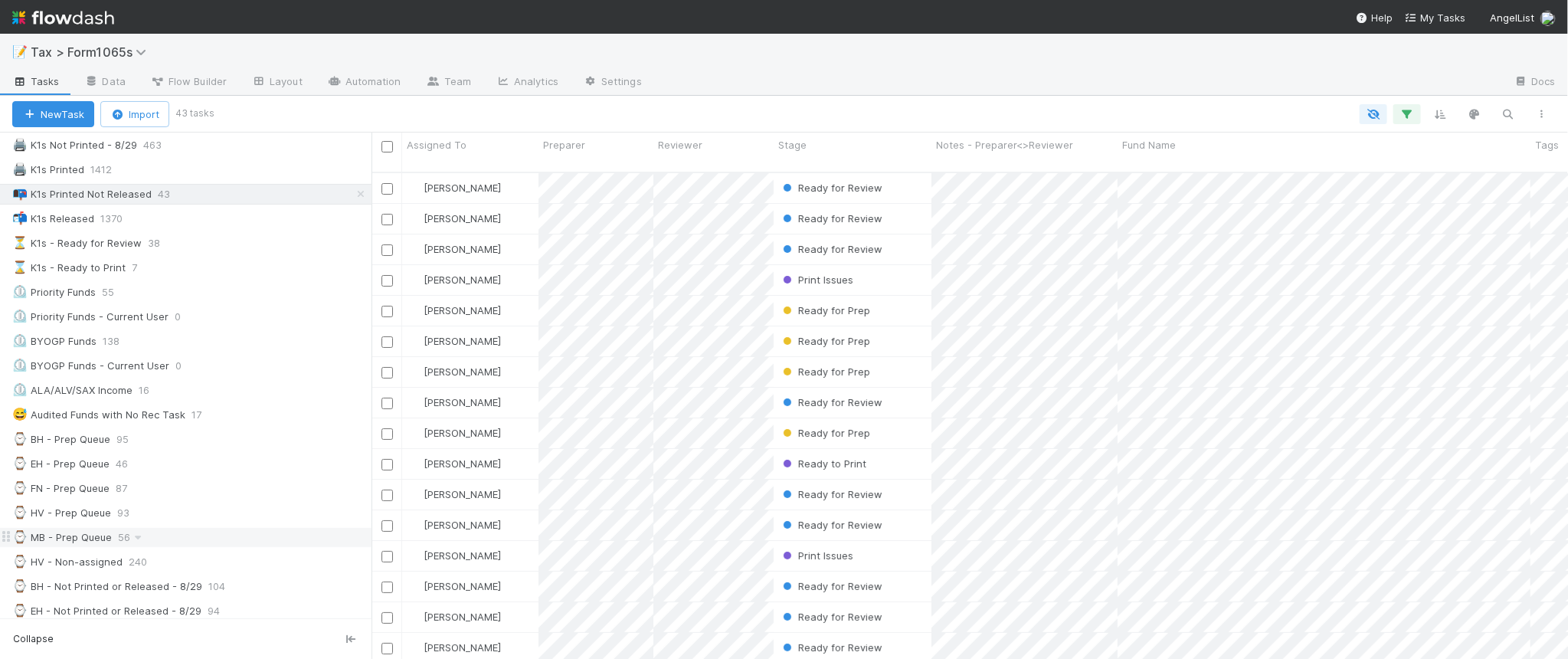
scroll to position [96, 0]
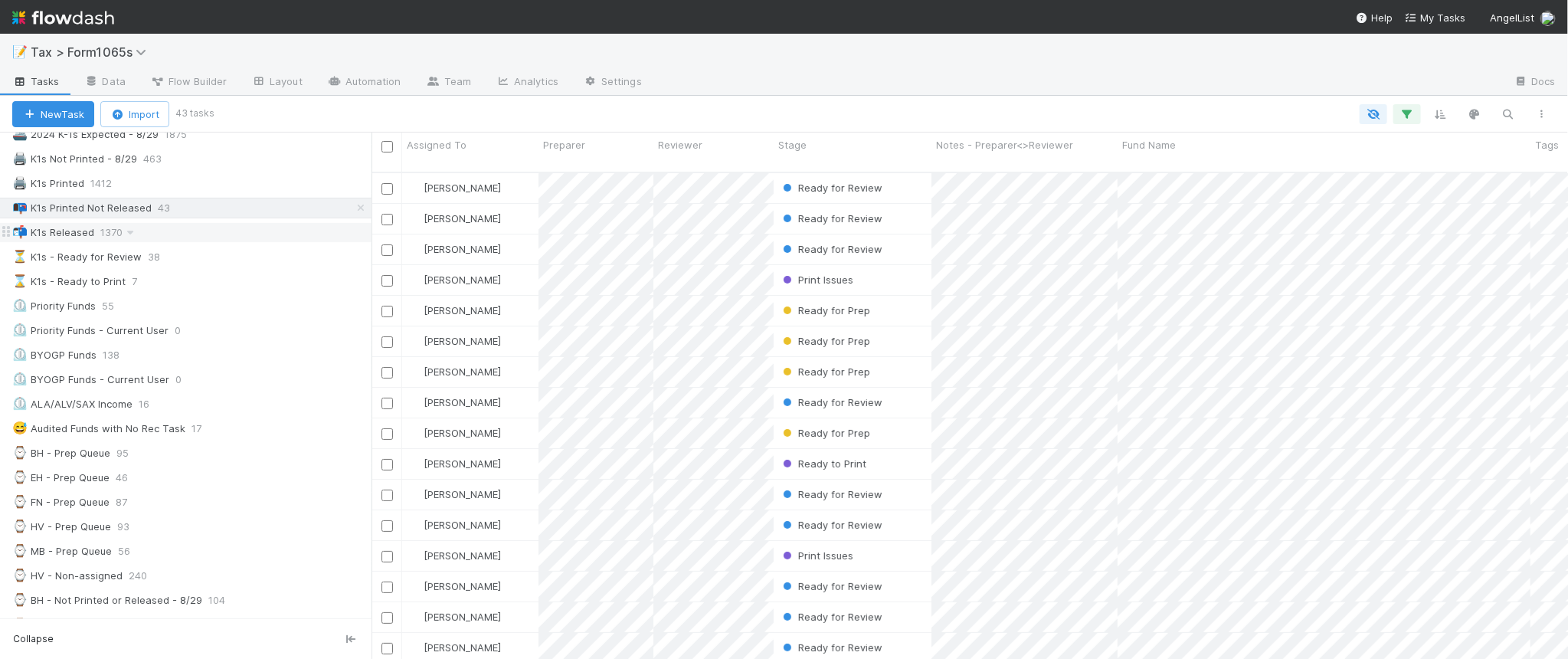
click at [255, 242] on div "📬 K1s Released 1370" at bounding box center [192, 232] width 360 height 19
click at [260, 217] on div "📭 K1s Printed Not Released 42" at bounding box center [192, 208] width 360 height 19
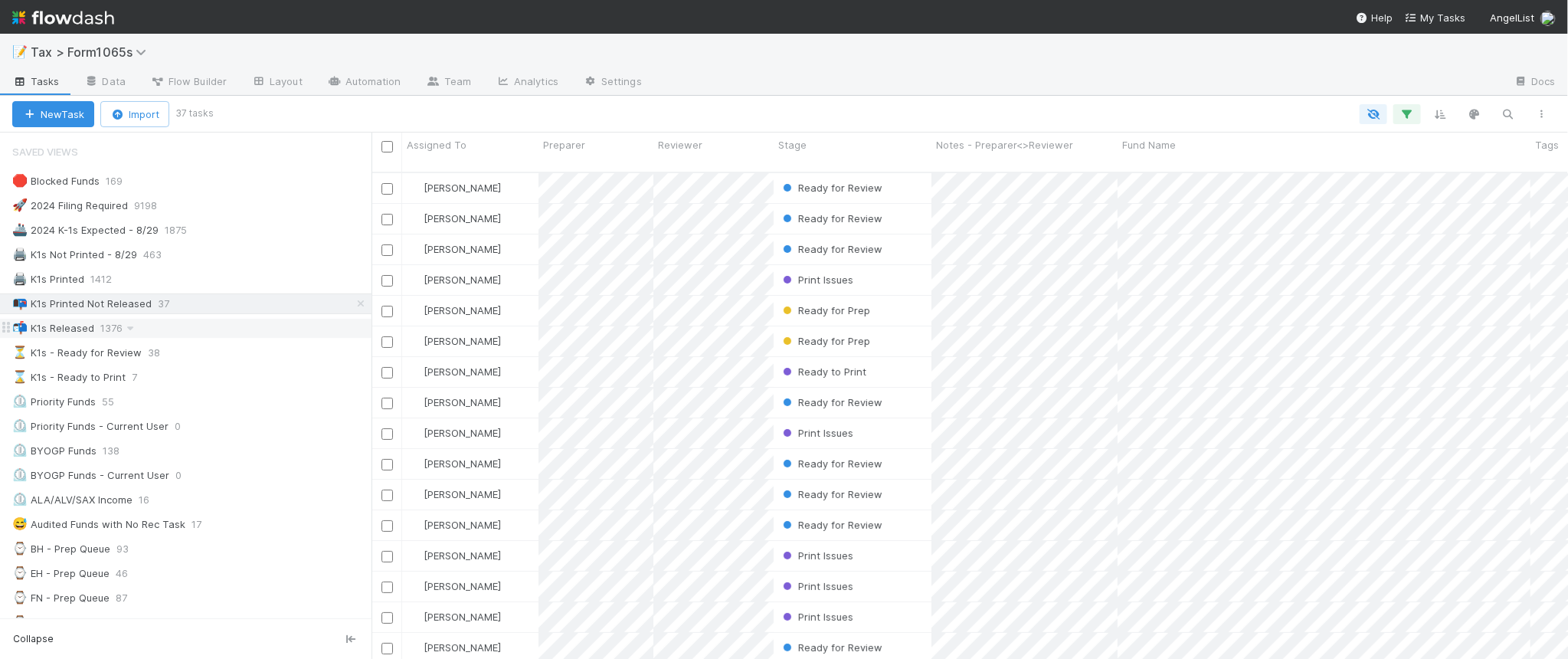
click at [189, 332] on div "📬 K1s Released 1376" at bounding box center [192, 328] width 360 height 19
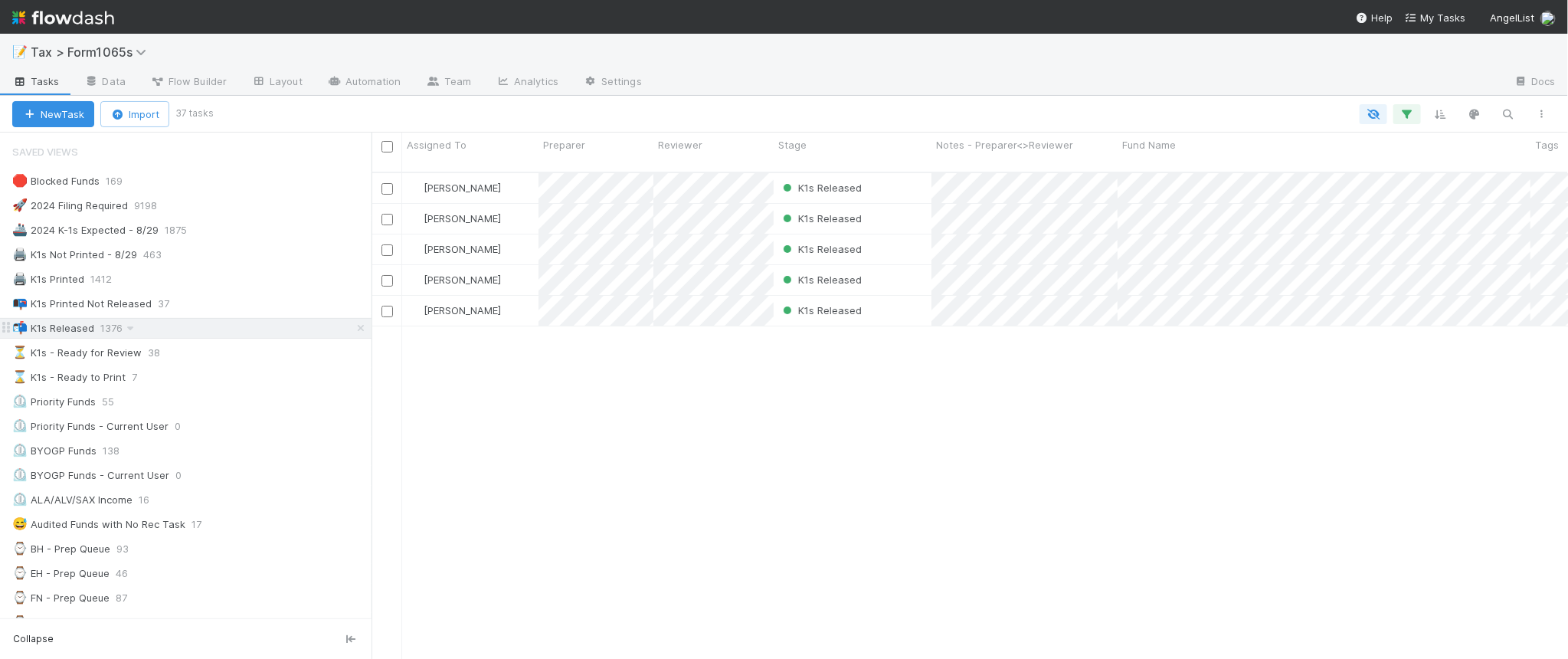
scroll to position [485, 1182]
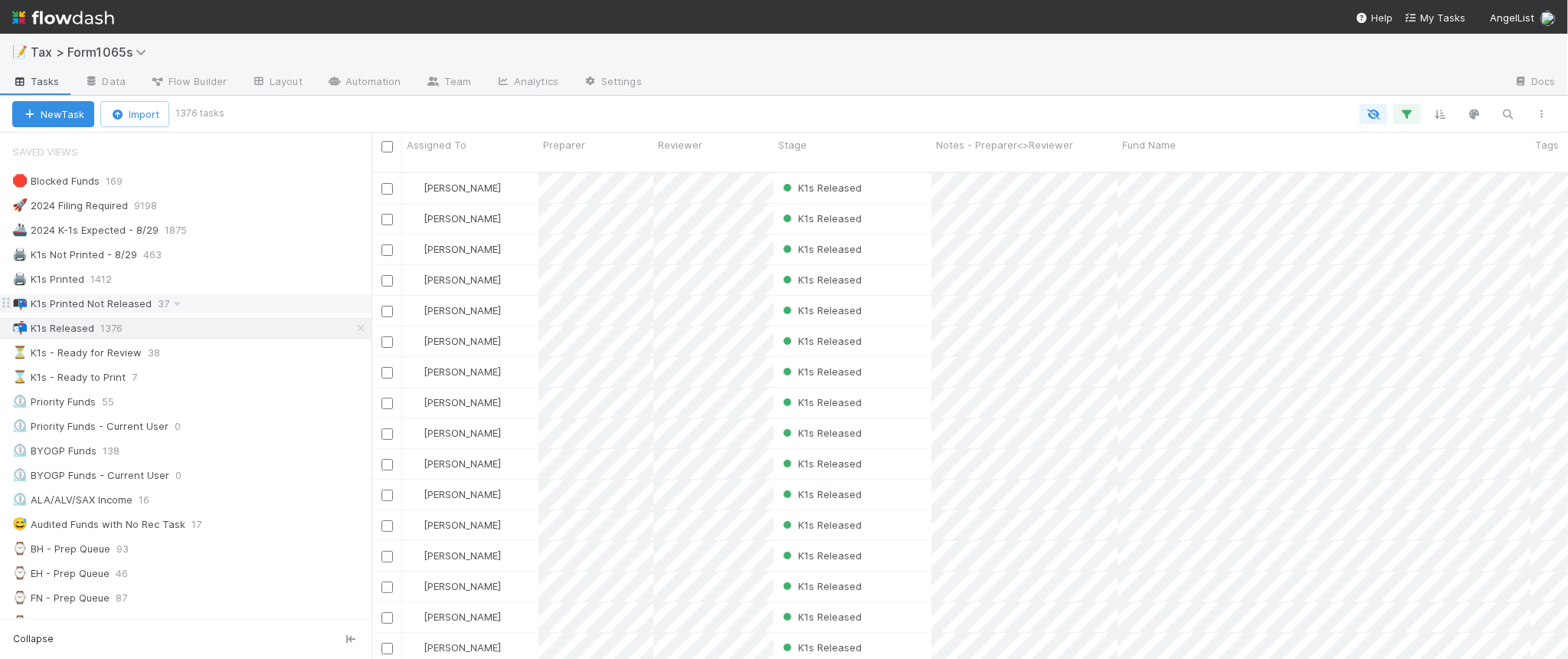
click at [198, 311] on div "📭 K1s Printed Not Released 37" at bounding box center [192, 304] width 360 height 19
click at [223, 352] on div "⏳ K1s - Ready for Review 38" at bounding box center [192, 353] width 360 height 19
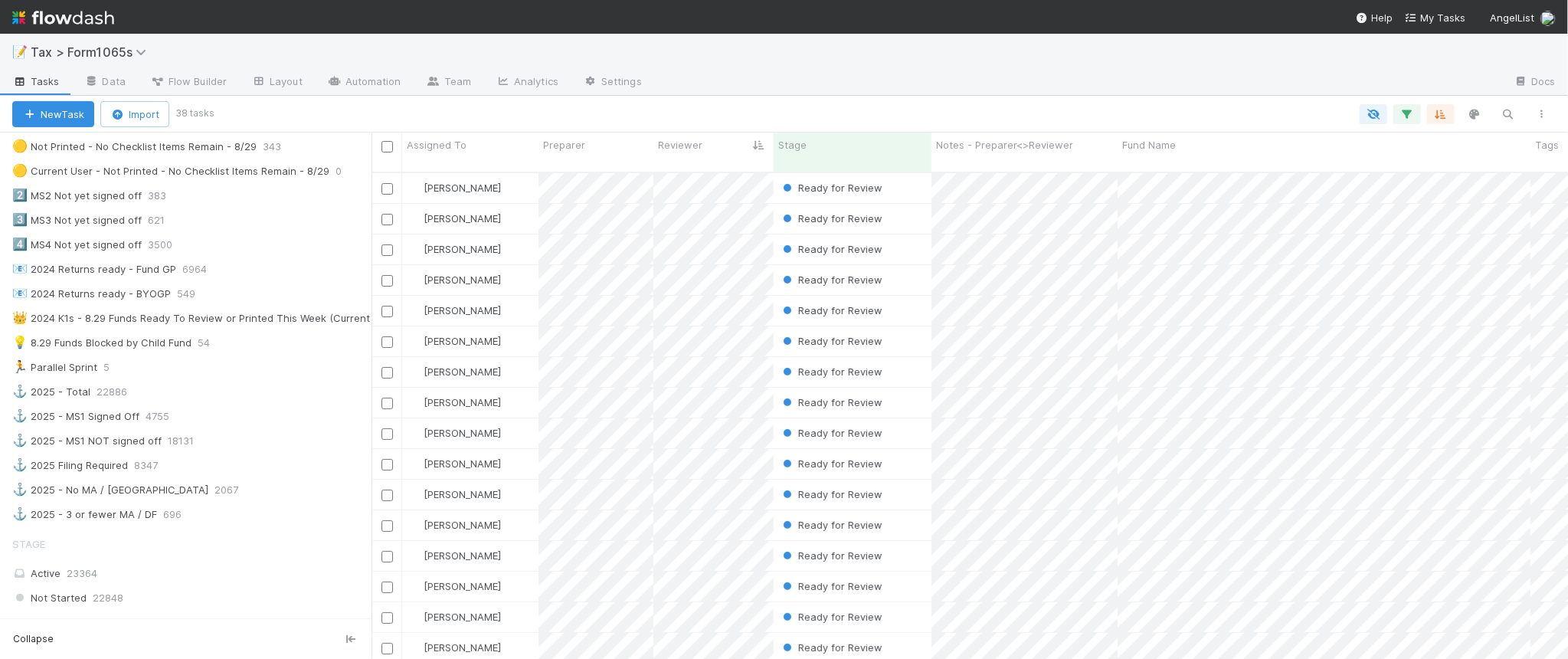
scroll to position [287, 0]
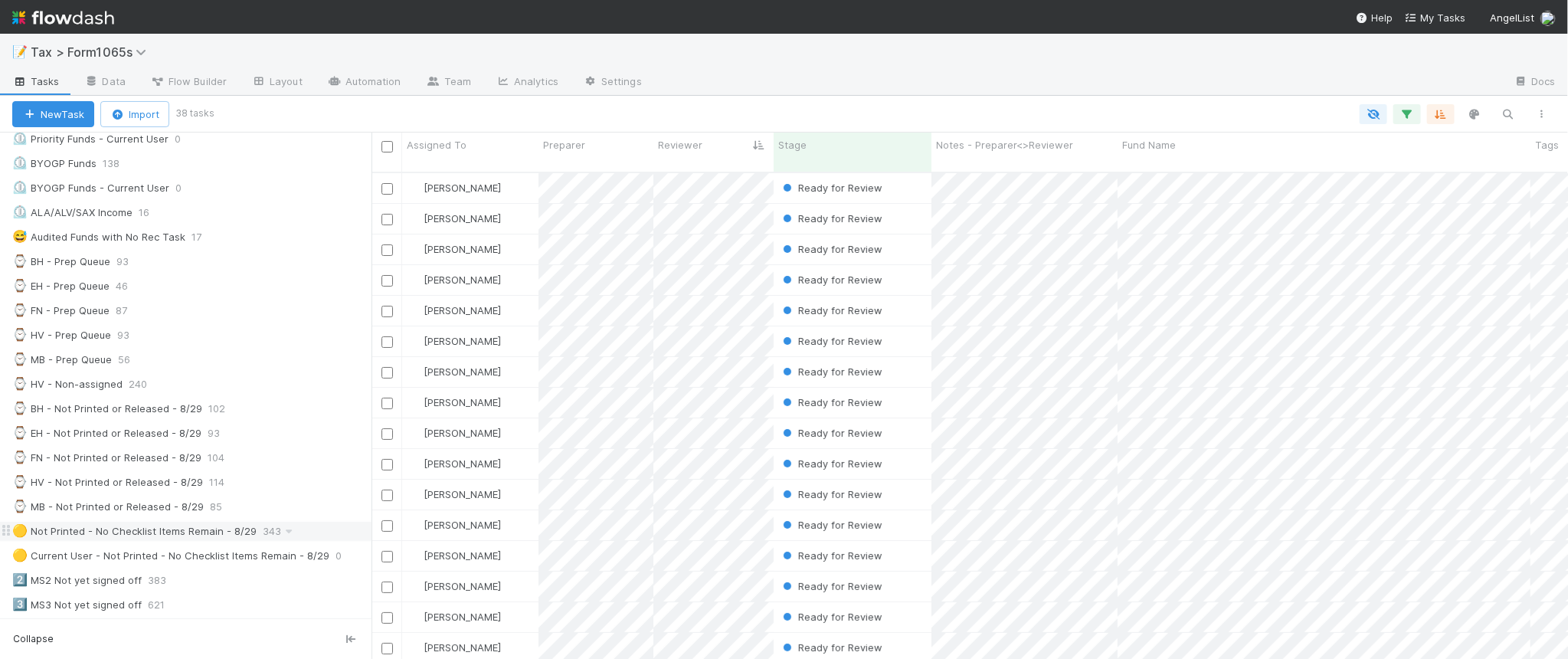
click at [309, 540] on div "🟡 Not Printed - No Checklist Items Remain - 8/29 343" at bounding box center [192, 532] width 360 height 19
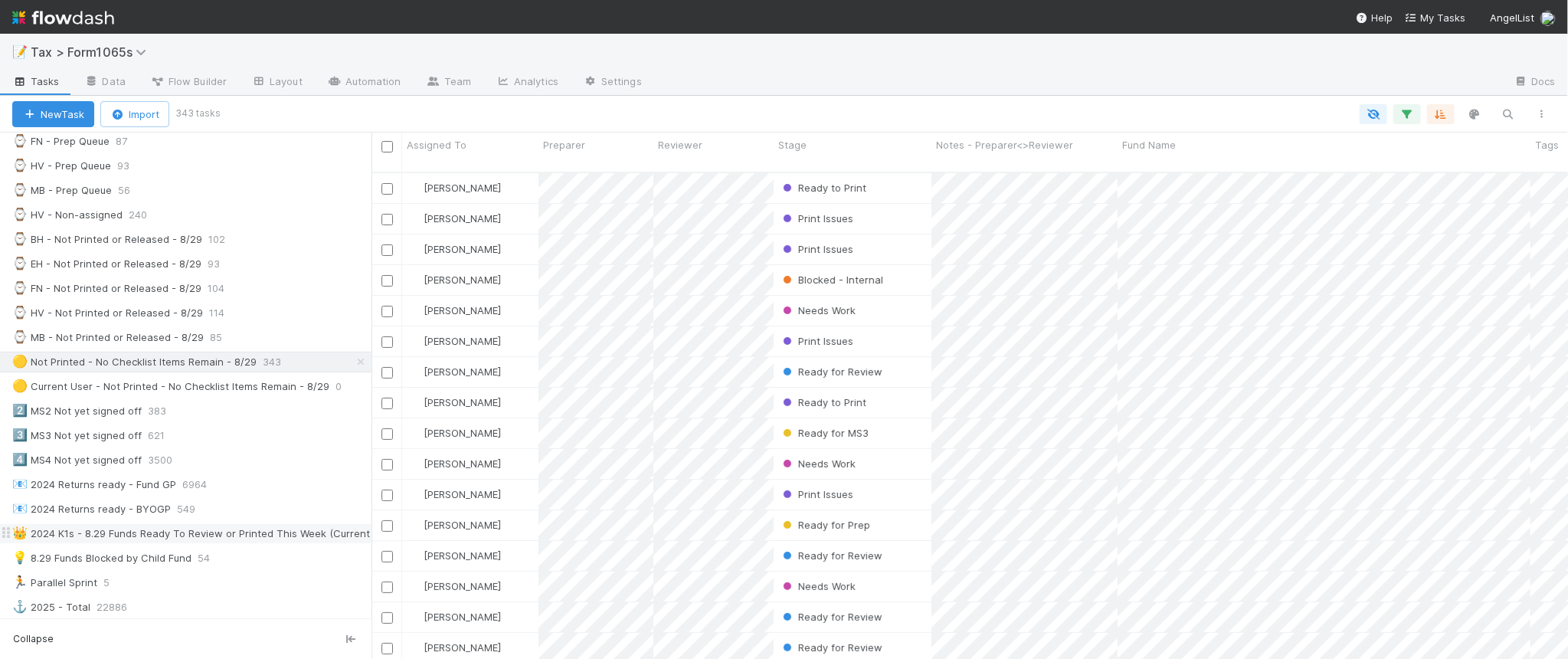
scroll to position [479, 0]
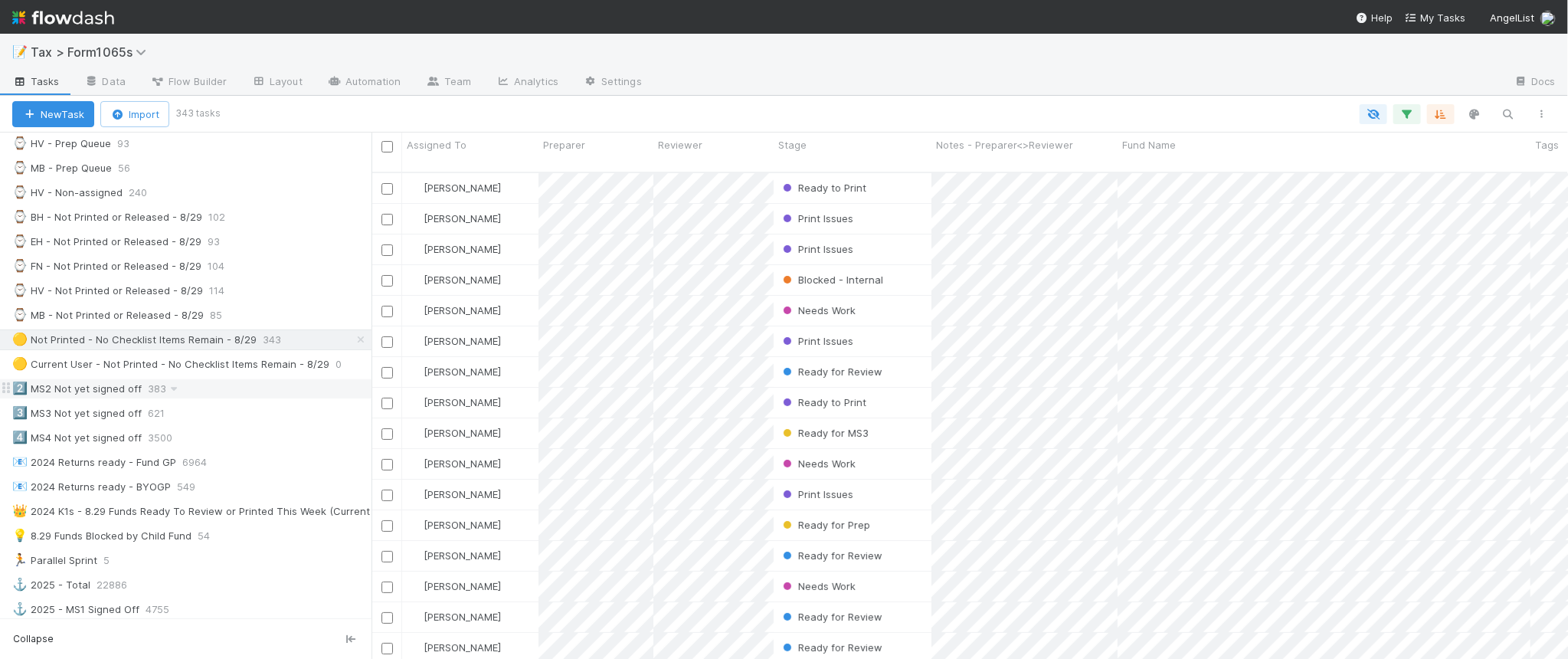
click at [270, 394] on div "2️⃣ MS2 Not yet signed off 383" at bounding box center [192, 389] width 360 height 19
click at [302, 349] on div "🟡 Not Printed - No Checklist Items Remain - 8/29 343" at bounding box center [192, 340] width 360 height 19
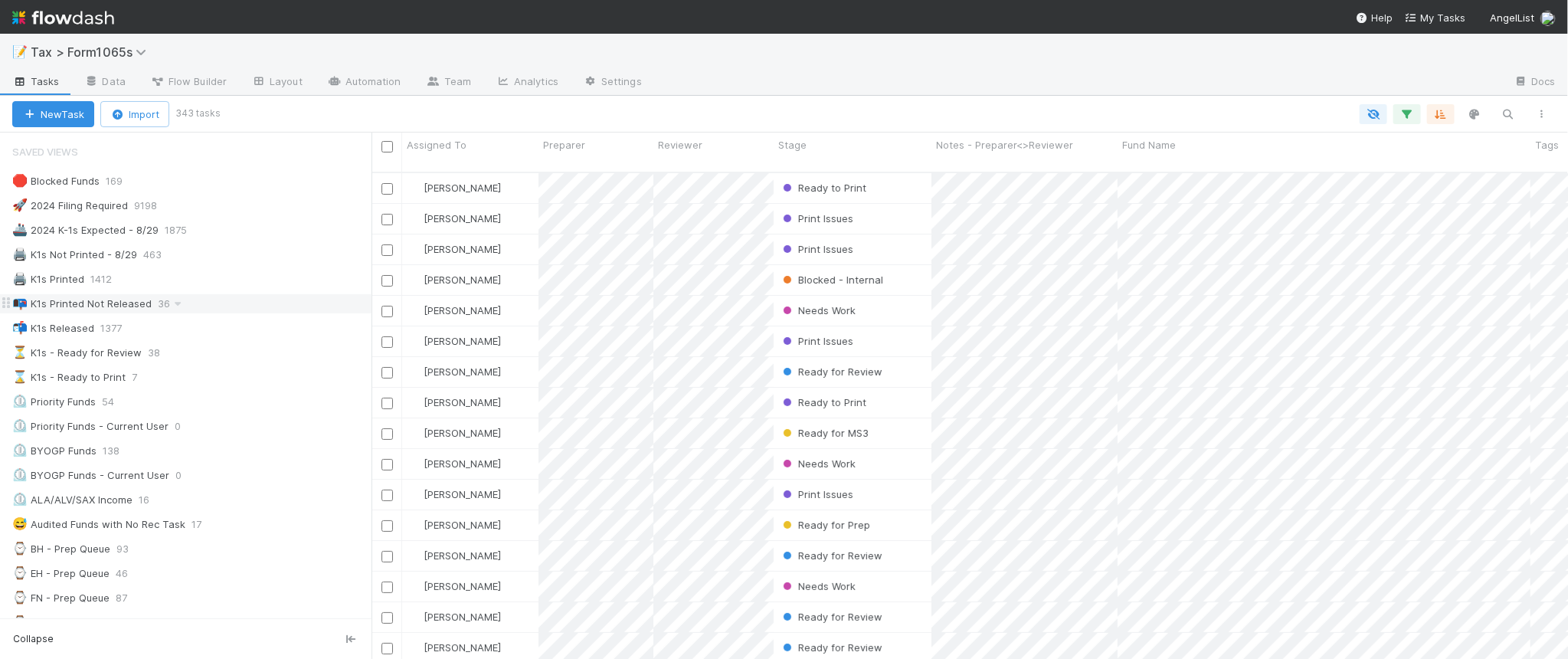
click at [273, 307] on div "📭 K1s Printed Not Released 36" at bounding box center [192, 304] width 360 height 19
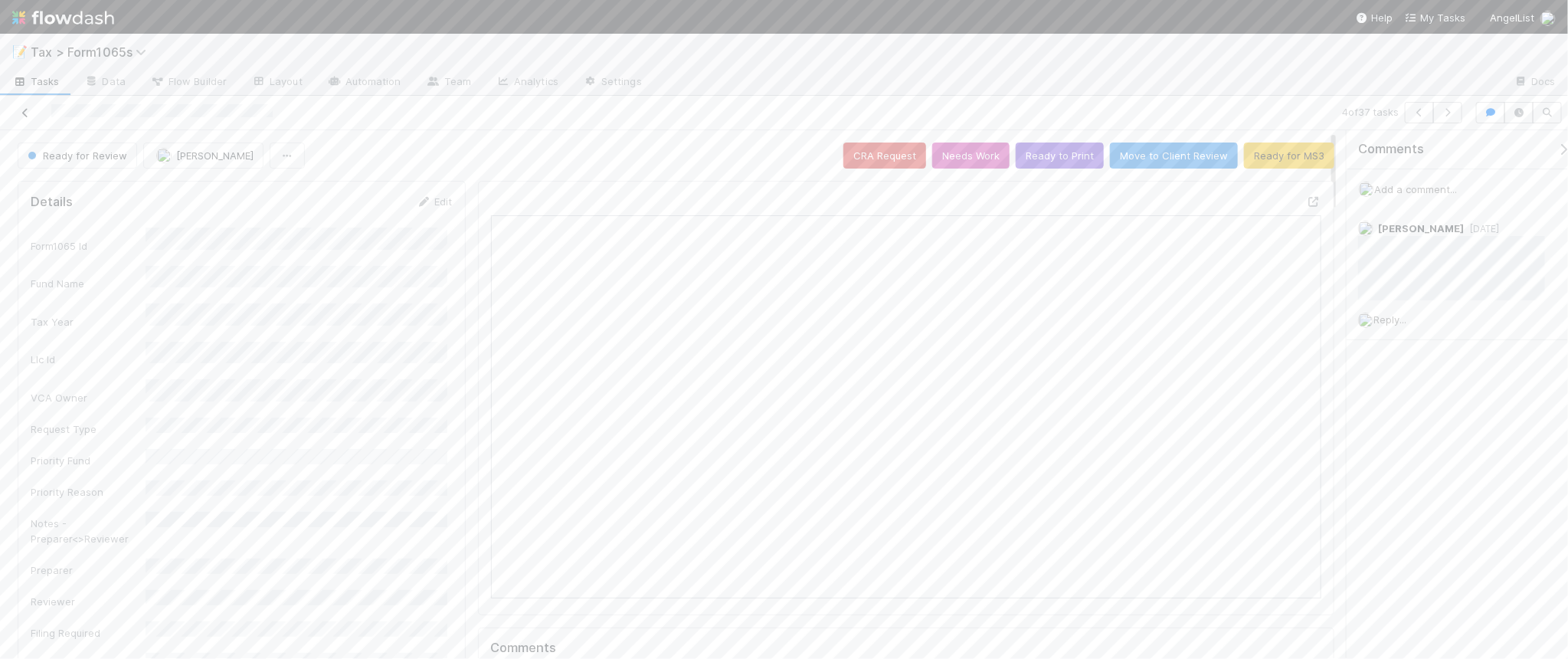
click at [18, 111] on icon at bounding box center [25, 113] width 15 height 10
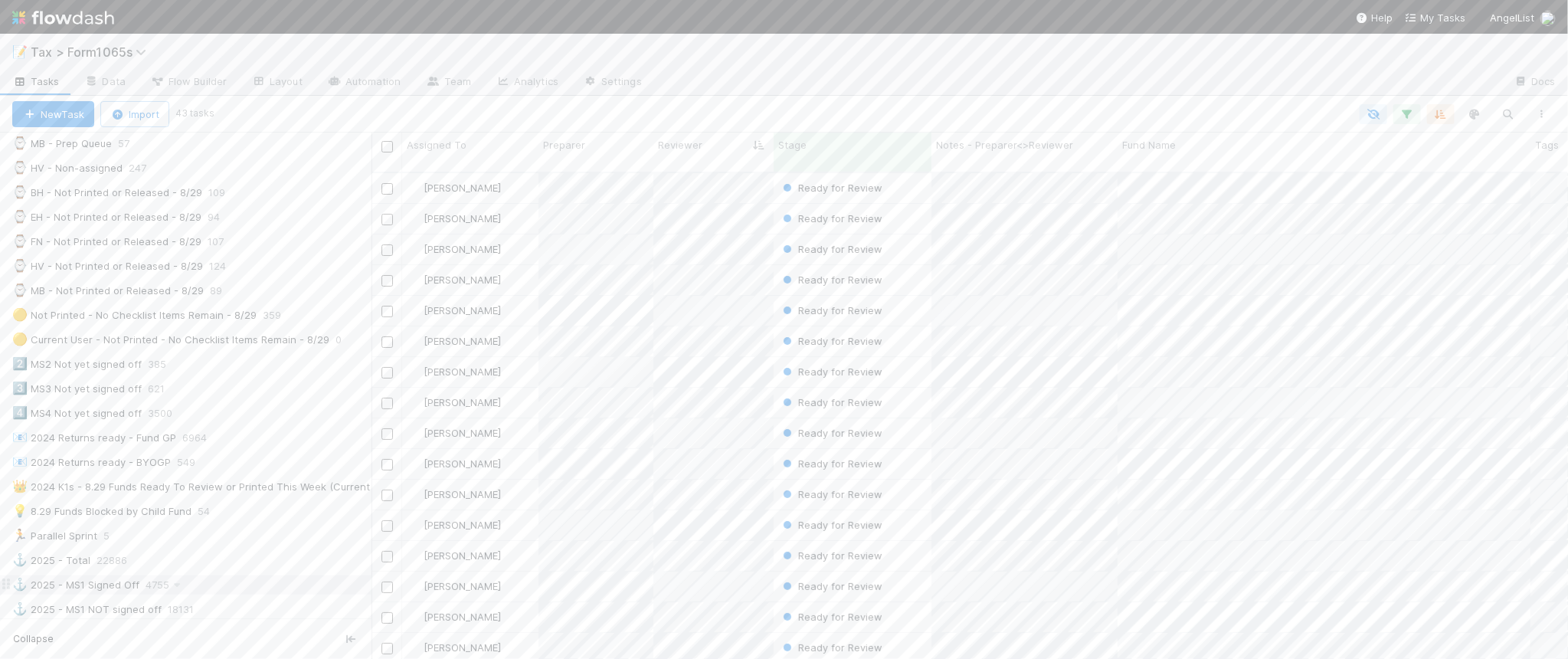
scroll to position [479, 0]
click at [284, 398] on div "2️⃣ MS2 Not yet signed off 385" at bounding box center [192, 389] width 360 height 19
click at [443, 146] on span "Assigned To" at bounding box center [436, 144] width 60 height 15
click at [468, 171] on div "Sort A → Z" at bounding box center [494, 173] width 175 height 23
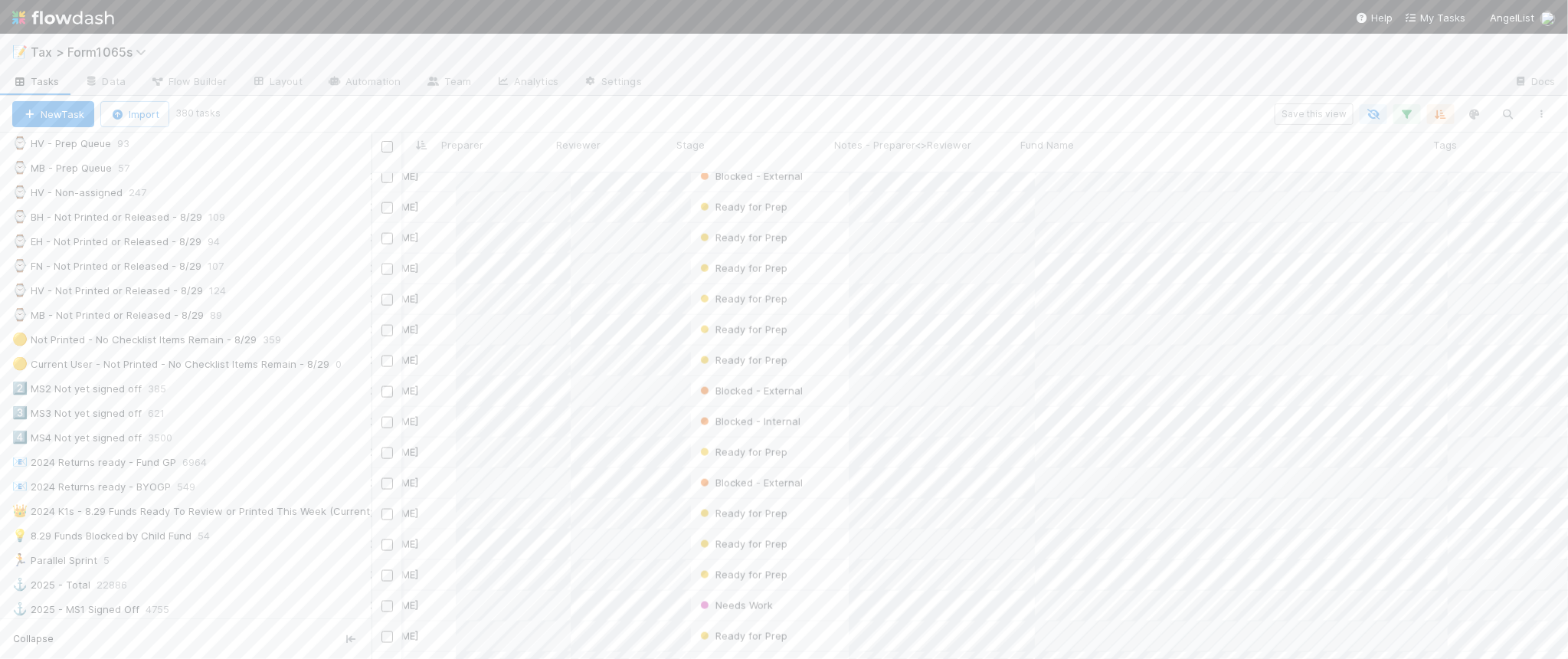
scroll to position [1053, 123]
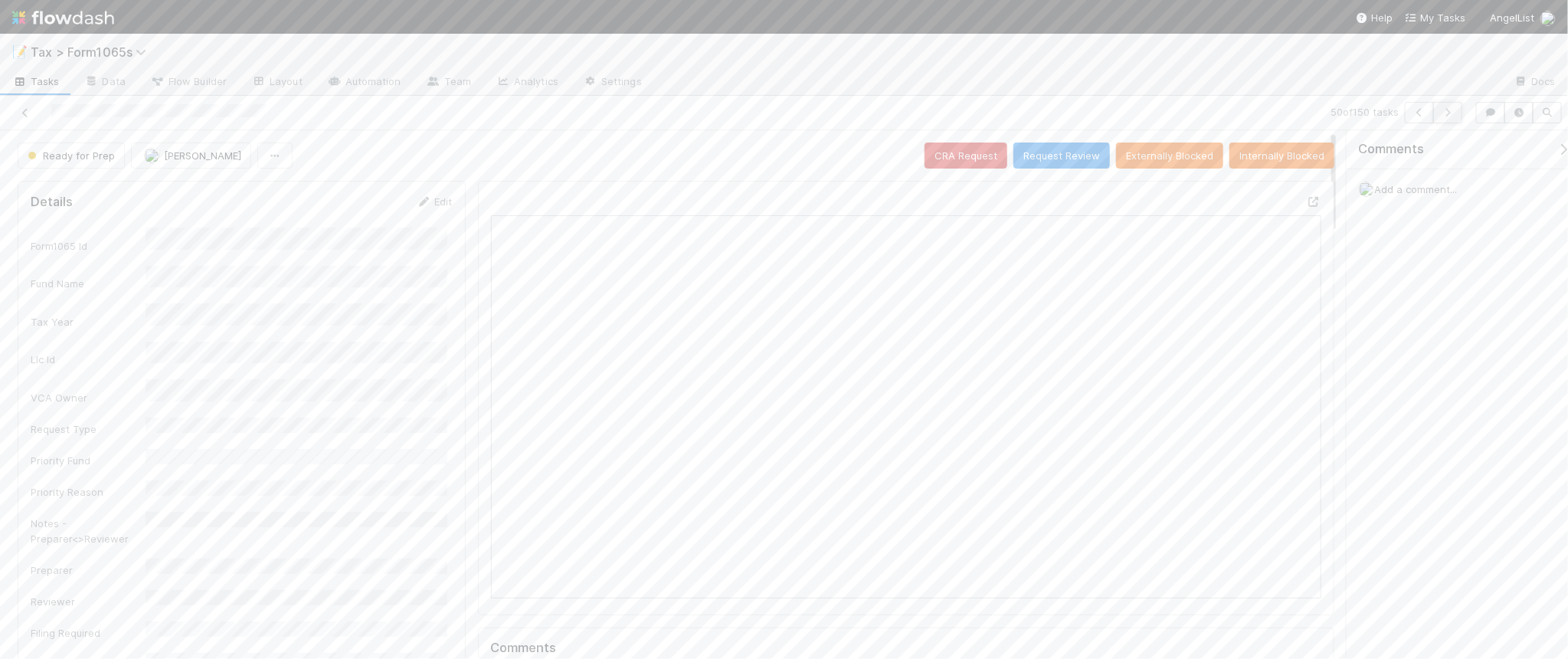
click at [1442, 112] on icon "button" at bounding box center [1447, 112] width 15 height 9
click at [1449, 115] on icon "button" at bounding box center [1447, 112] width 15 height 9
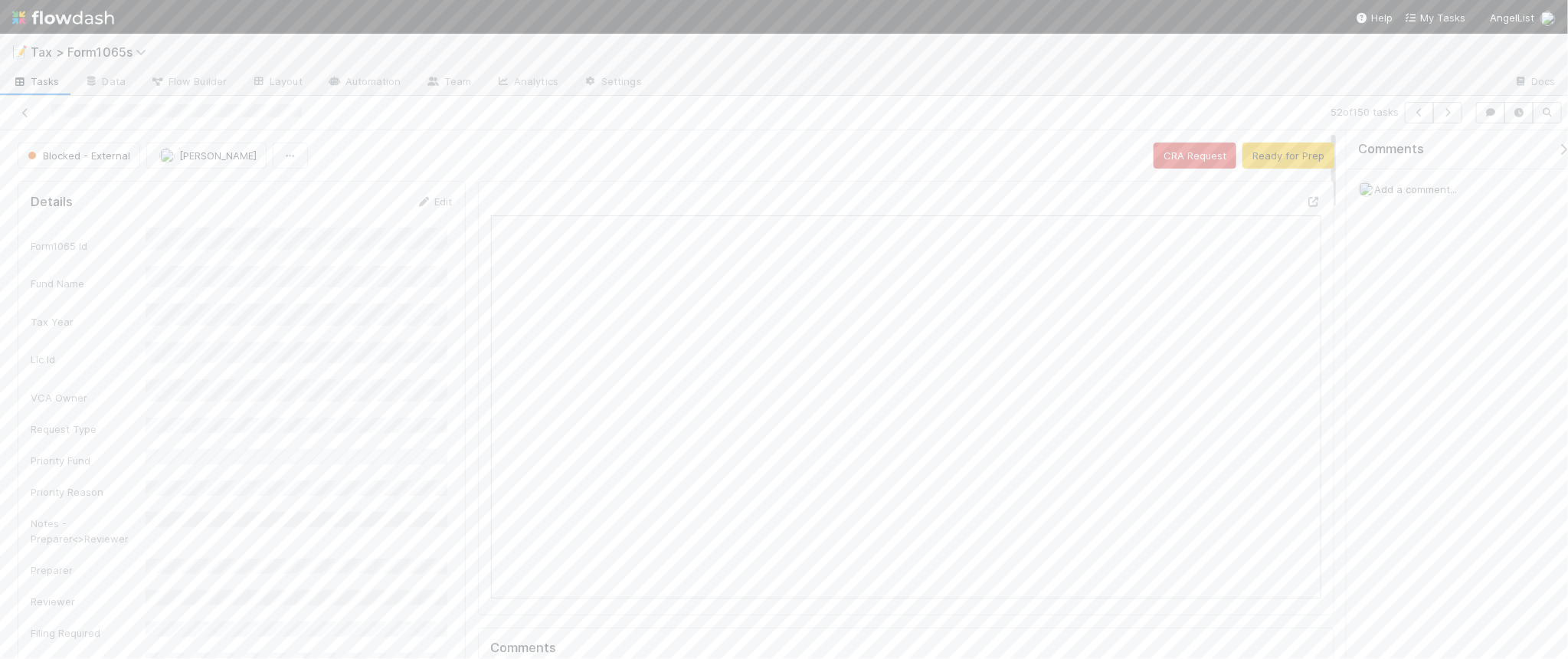
scroll to position [297, 805]
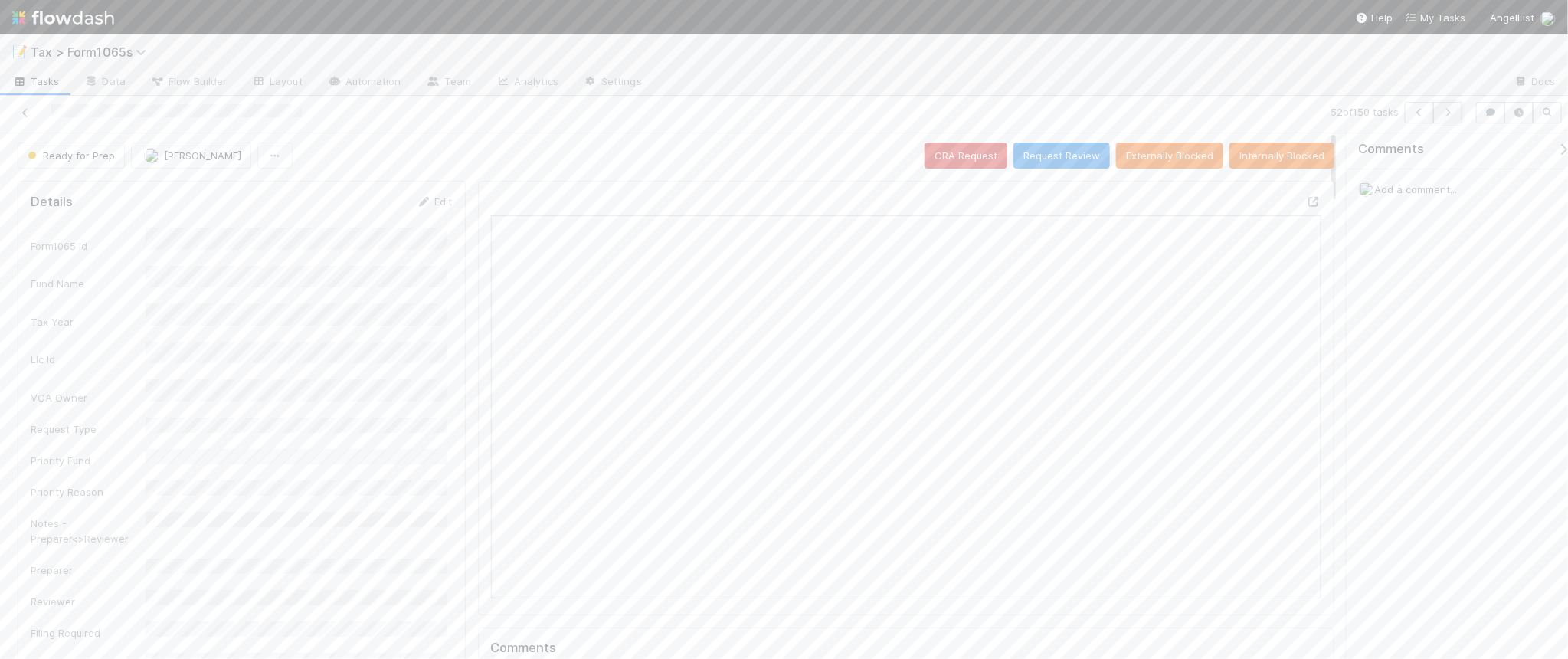
click at [1444, 109] on icon "button" at bounding box center [1447, 112] width 15 height 9
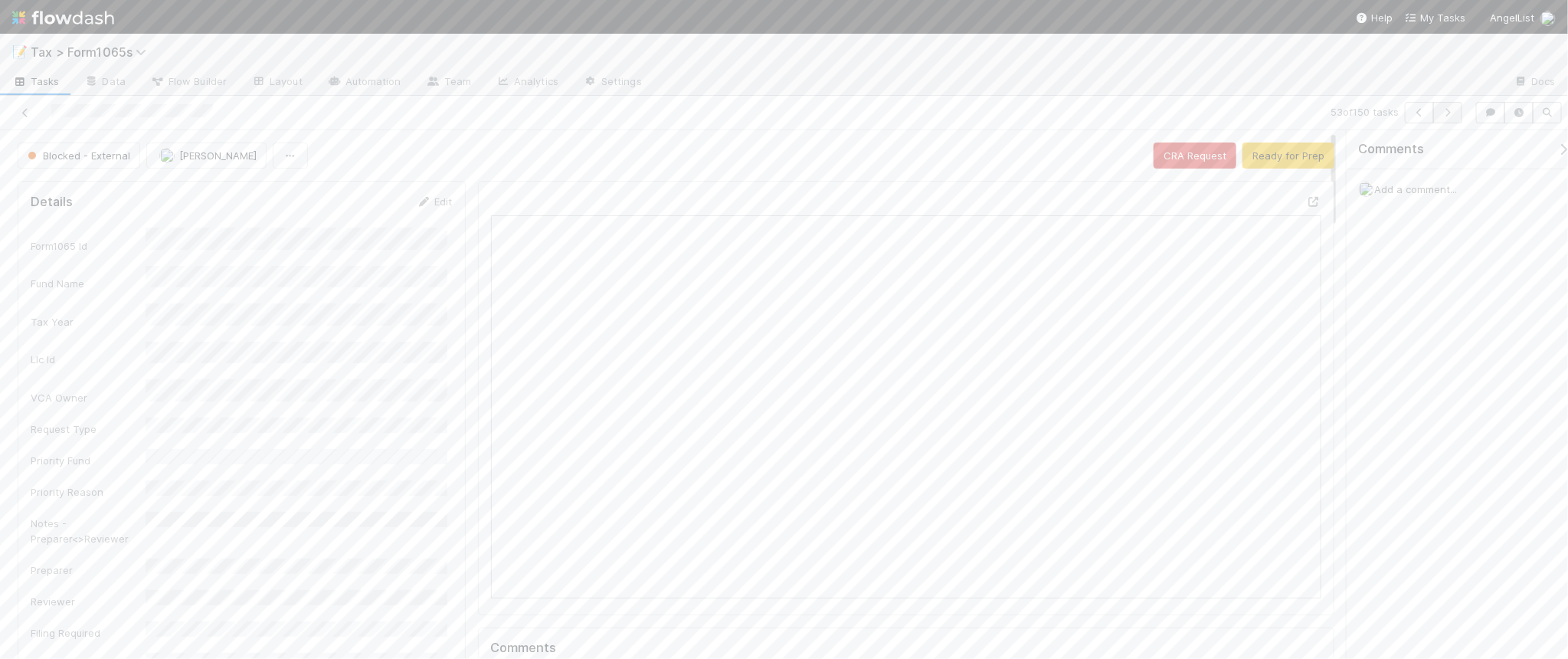
scroll to position [297, 402]
click at [1452, 112] on icon "button" at bounding box center [1447, 112] width 15 height 9
click at [1441, 119] on button "button" at bounding box center [1448, 112] width 29 height 22
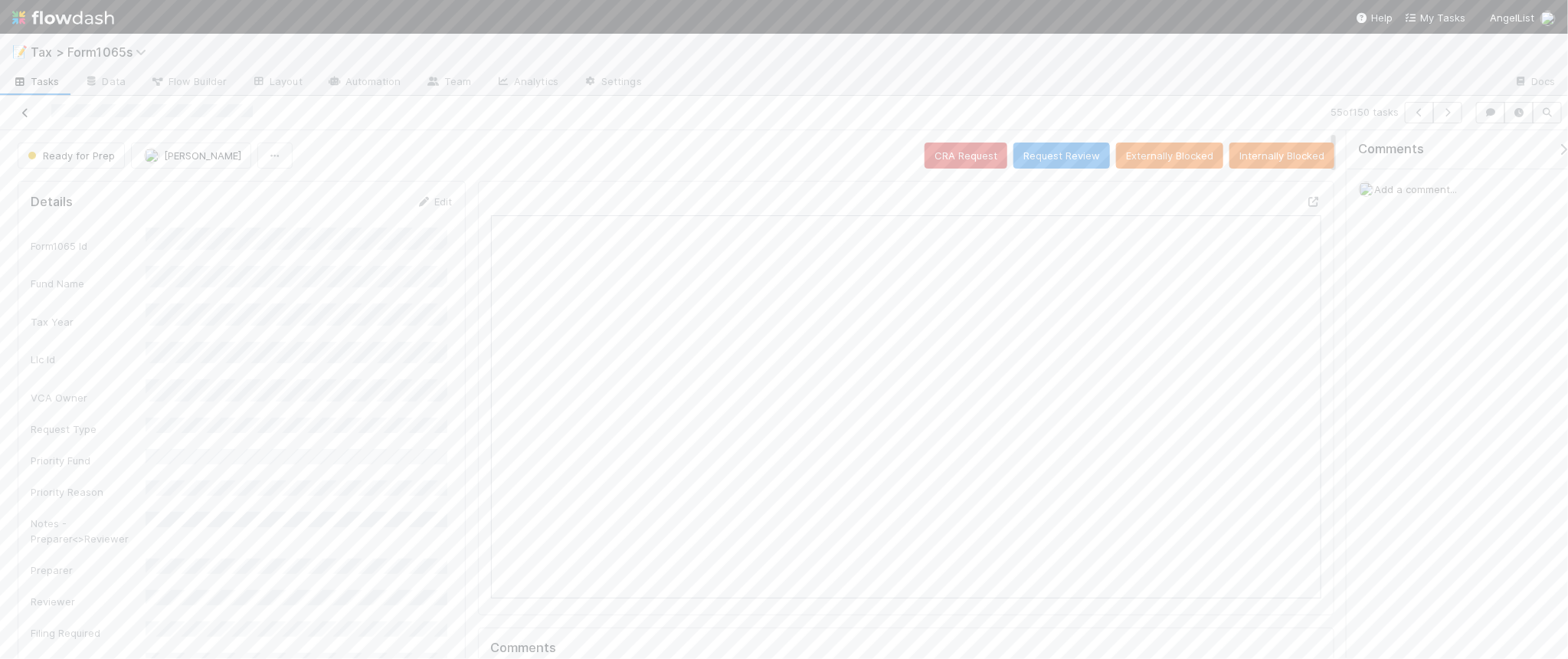
click at [23, 110] on icon at bounding box center [25, 113] width 15 height 10
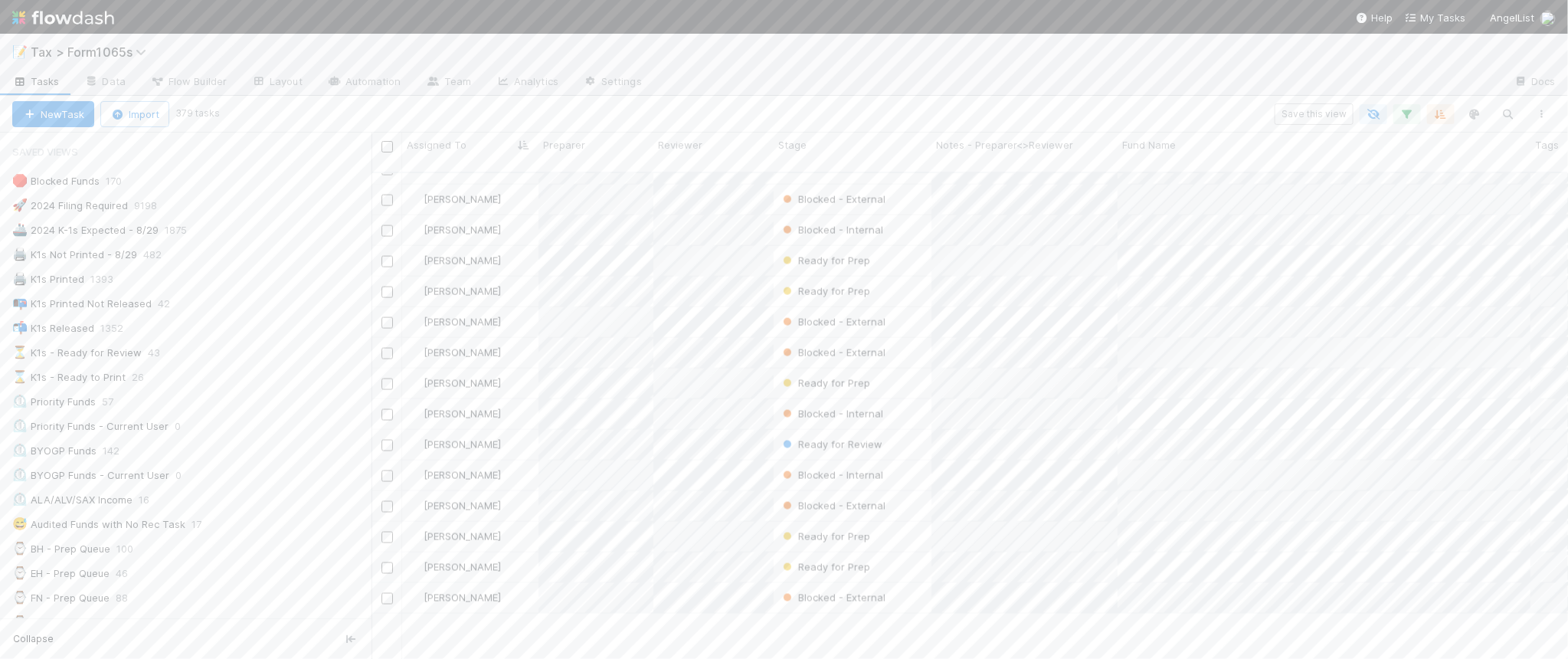
scroll to position [4119, 0]
click at [908, 473] on div "Ready for Prep" at bounding box center [853, 482] width 158 height 30
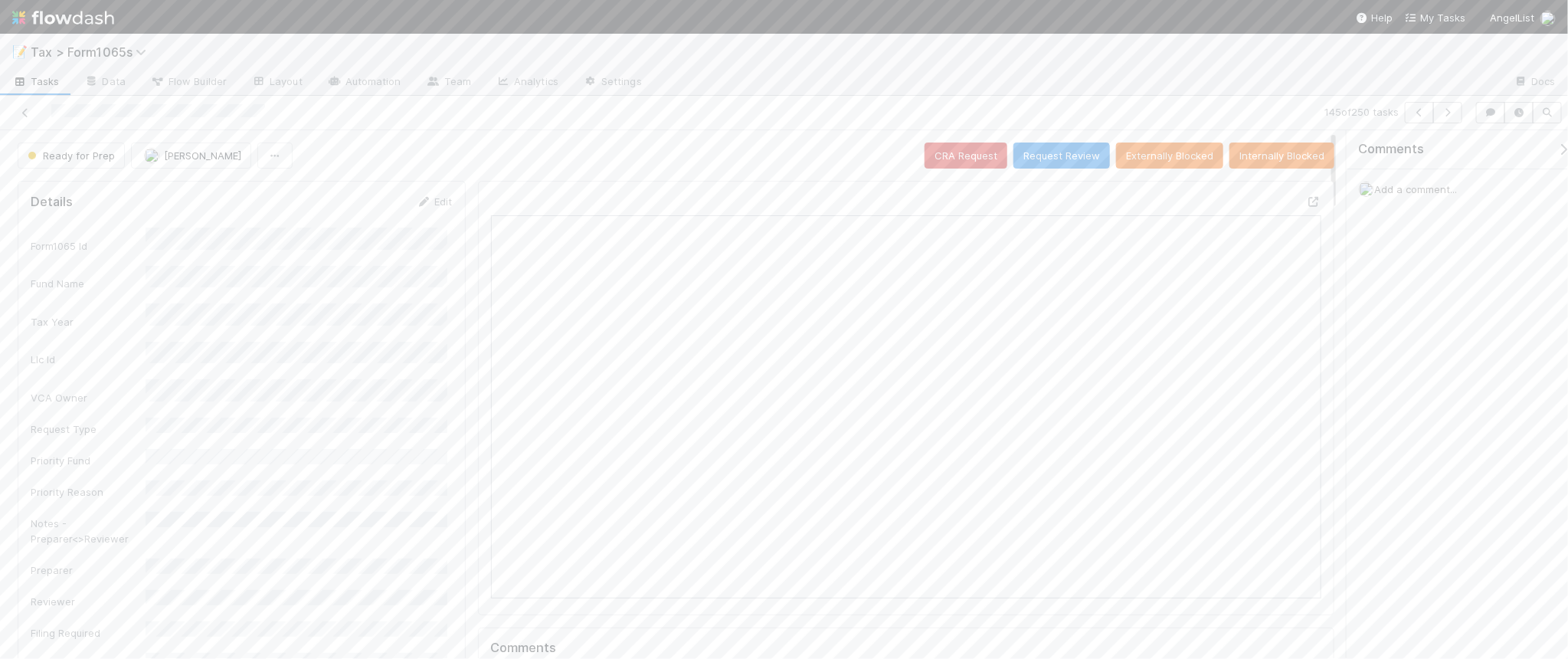
scroll to position [297, 805]
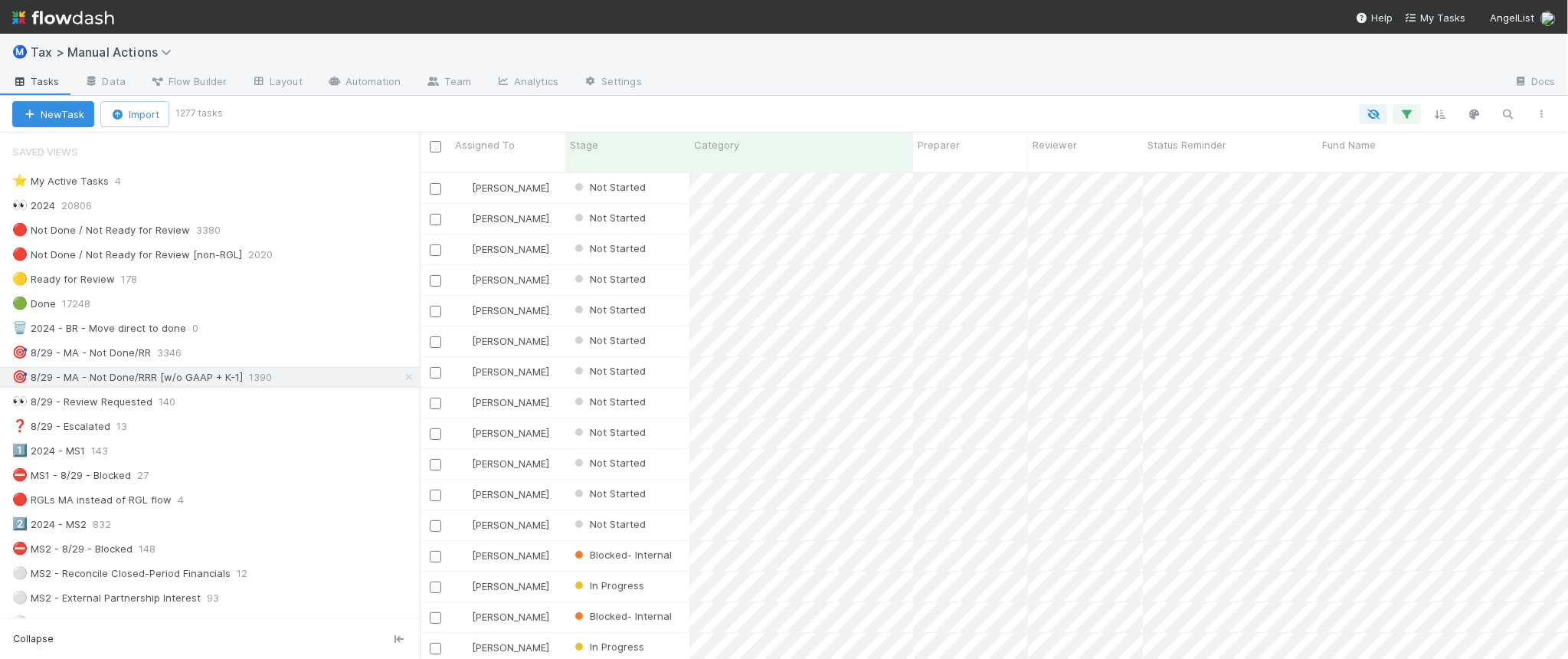
scroll to position [485, 1133]
